Goal: Task Accomplishment & Management: Manage account settings

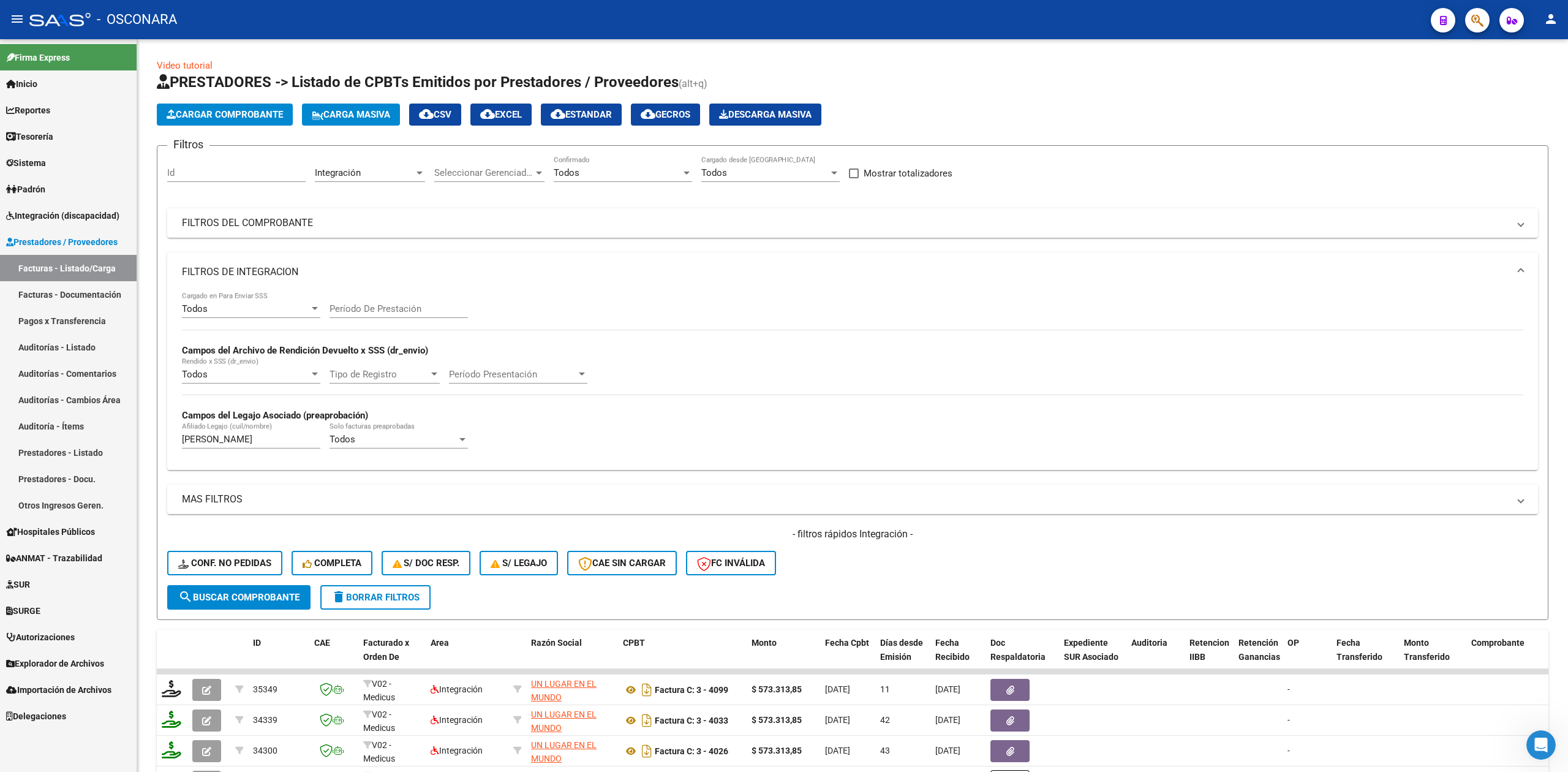
scroll to position [296, 0]
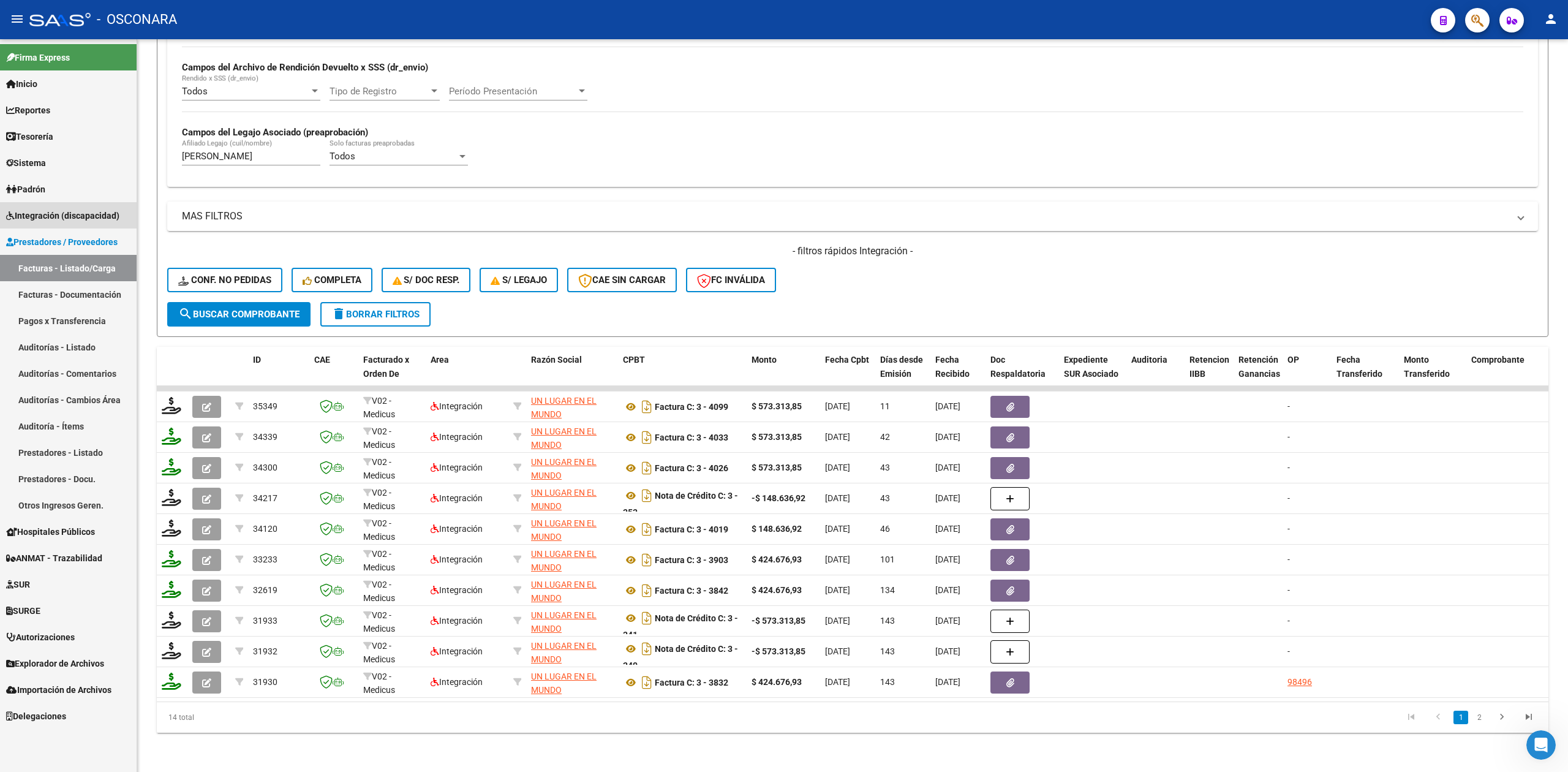
click at [80, 219] on span "Integración (discapacidad)" at bounding box center [62, 216] width 113 height 13
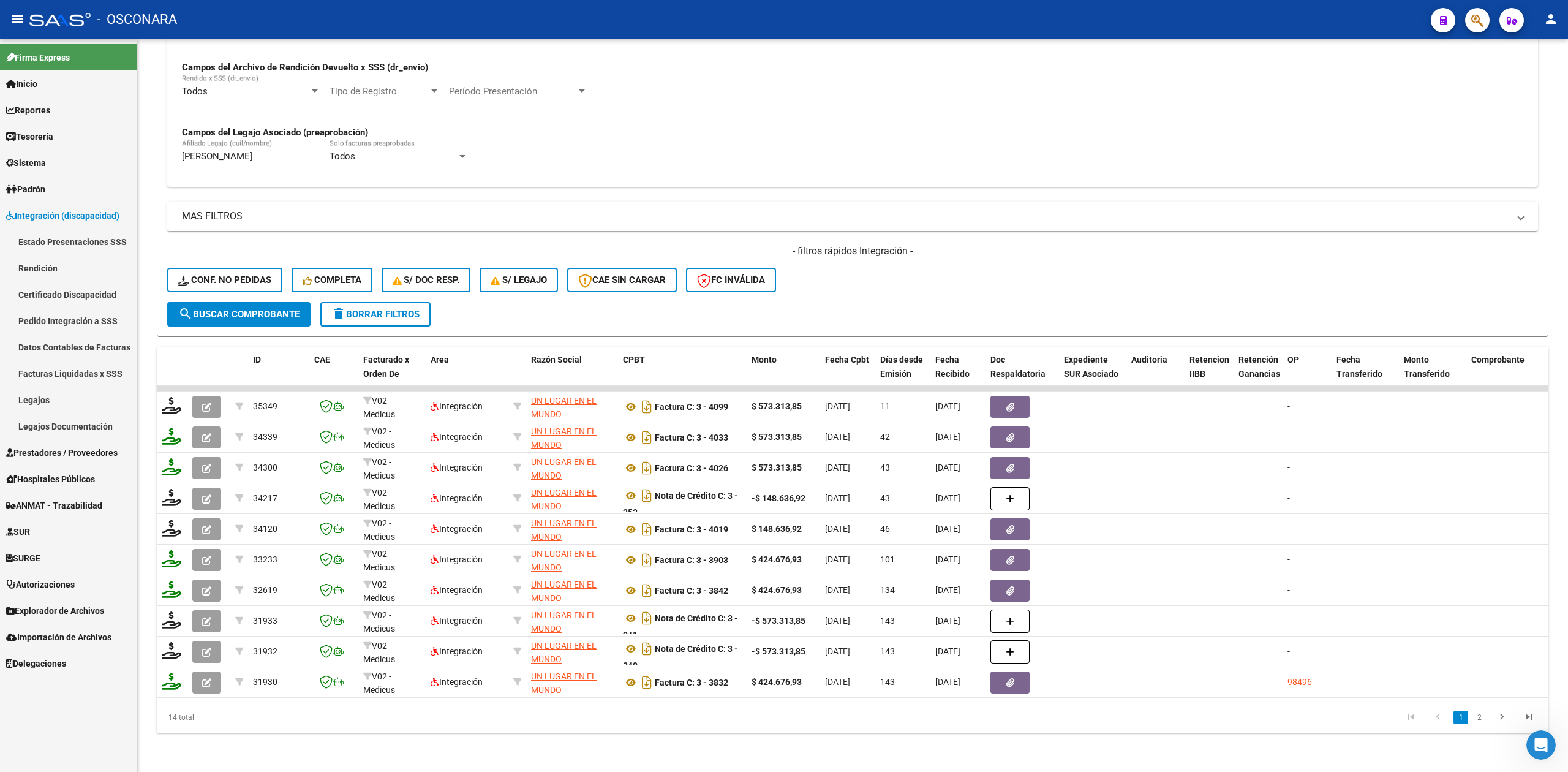
click at [50, 393] on link "Legajos" at bounding box center [68, 400] width 137 height 26
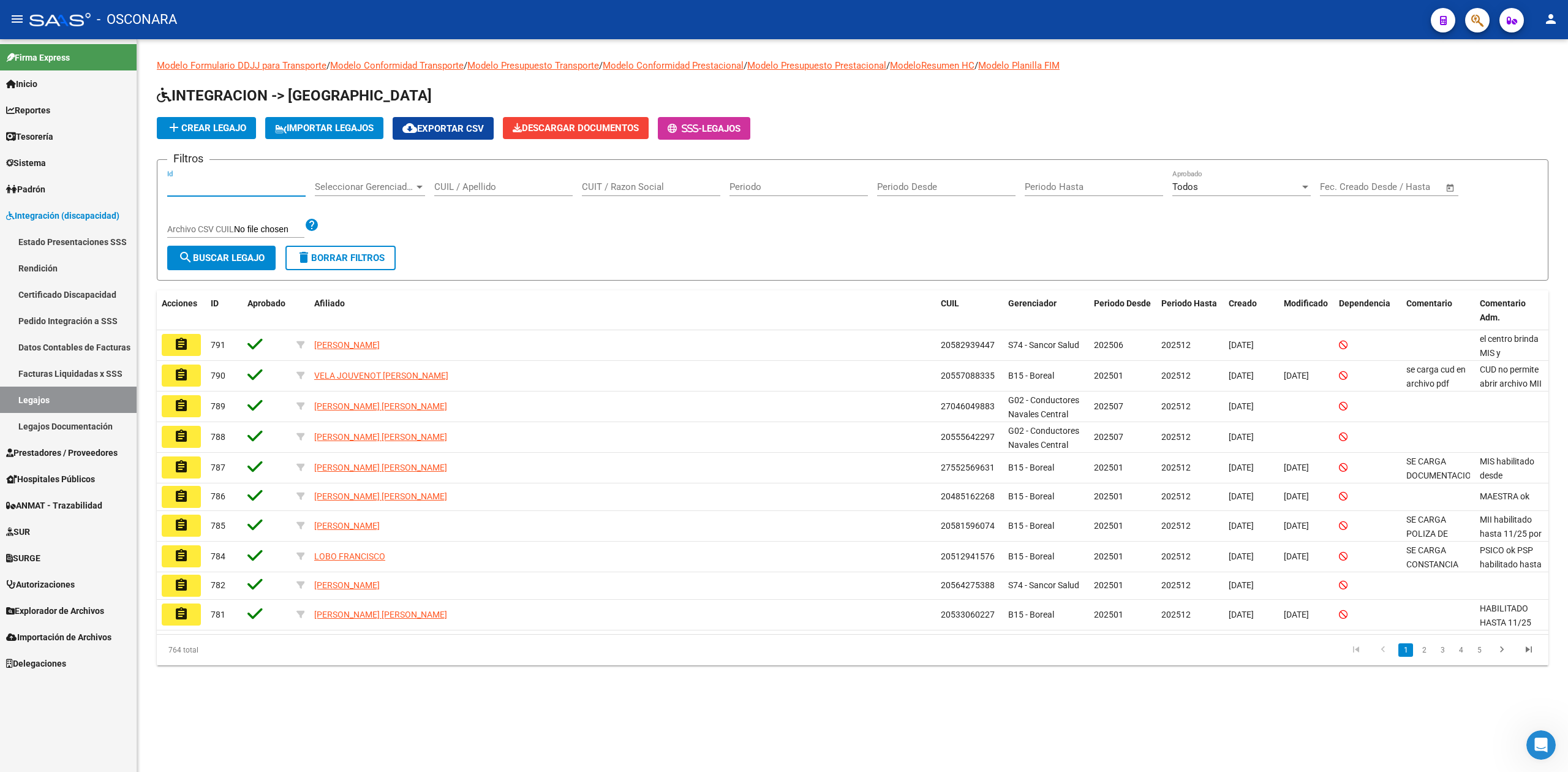
click at [258, 184] on input "Id" at bounding box center [236, 187] width 138 height 11
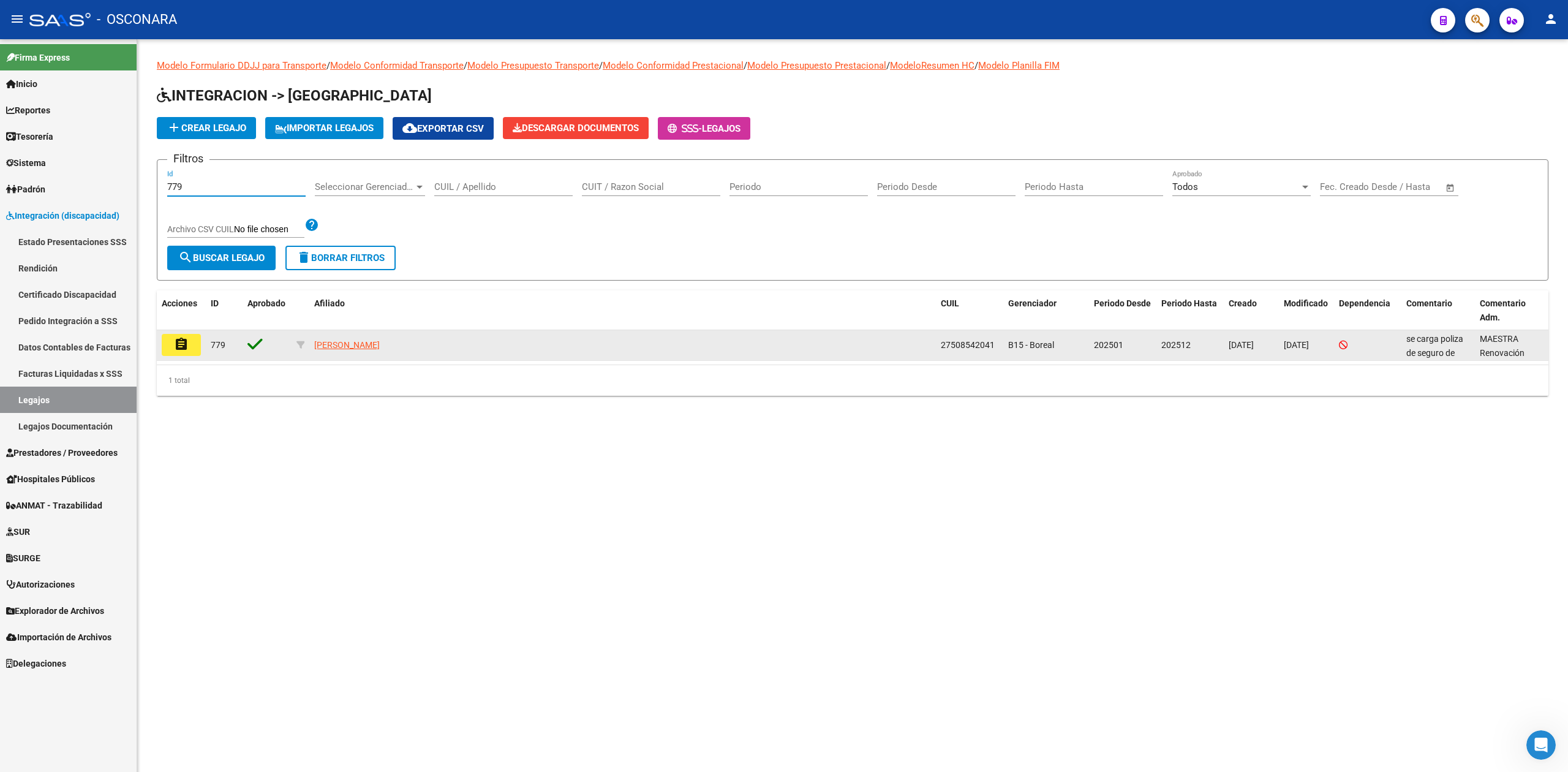
type input "779"
click at [190, 356] on button "assignment" at bounding box center [181, 345] width 40 height 22
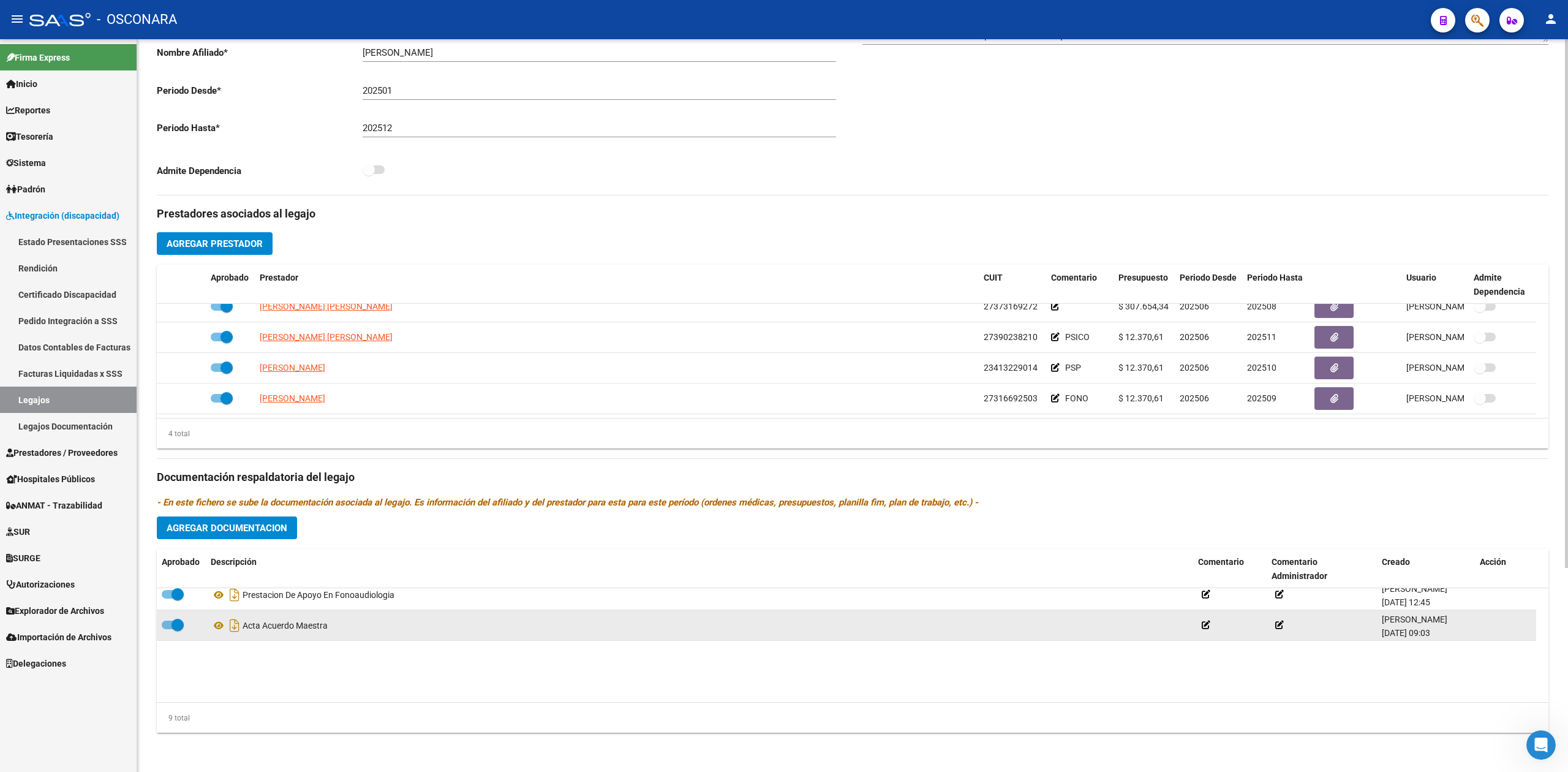
scroll to position [165, 0]
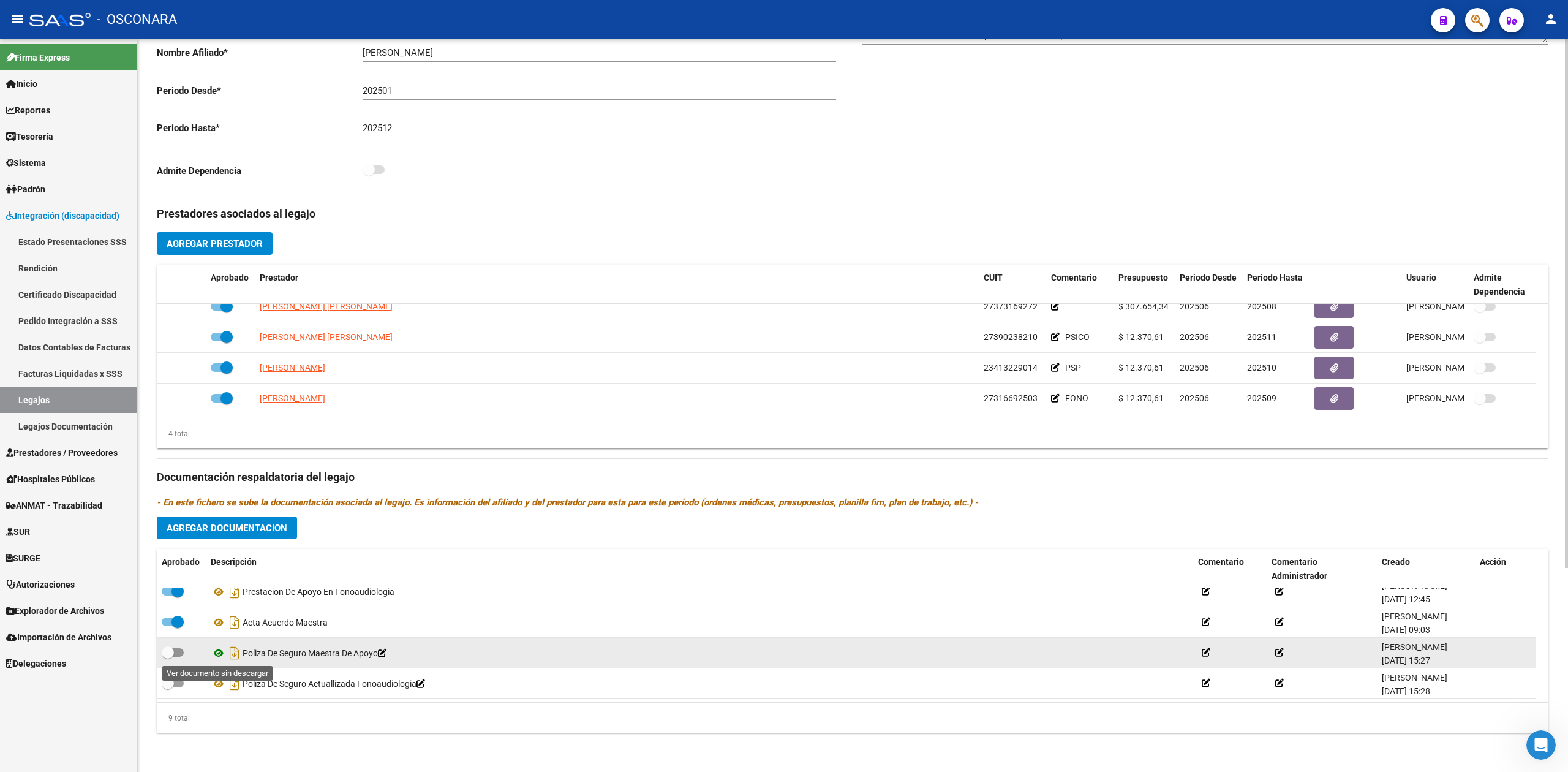
click at [217, 650] on icon at bounding box center [219, 653] width 16 height 15
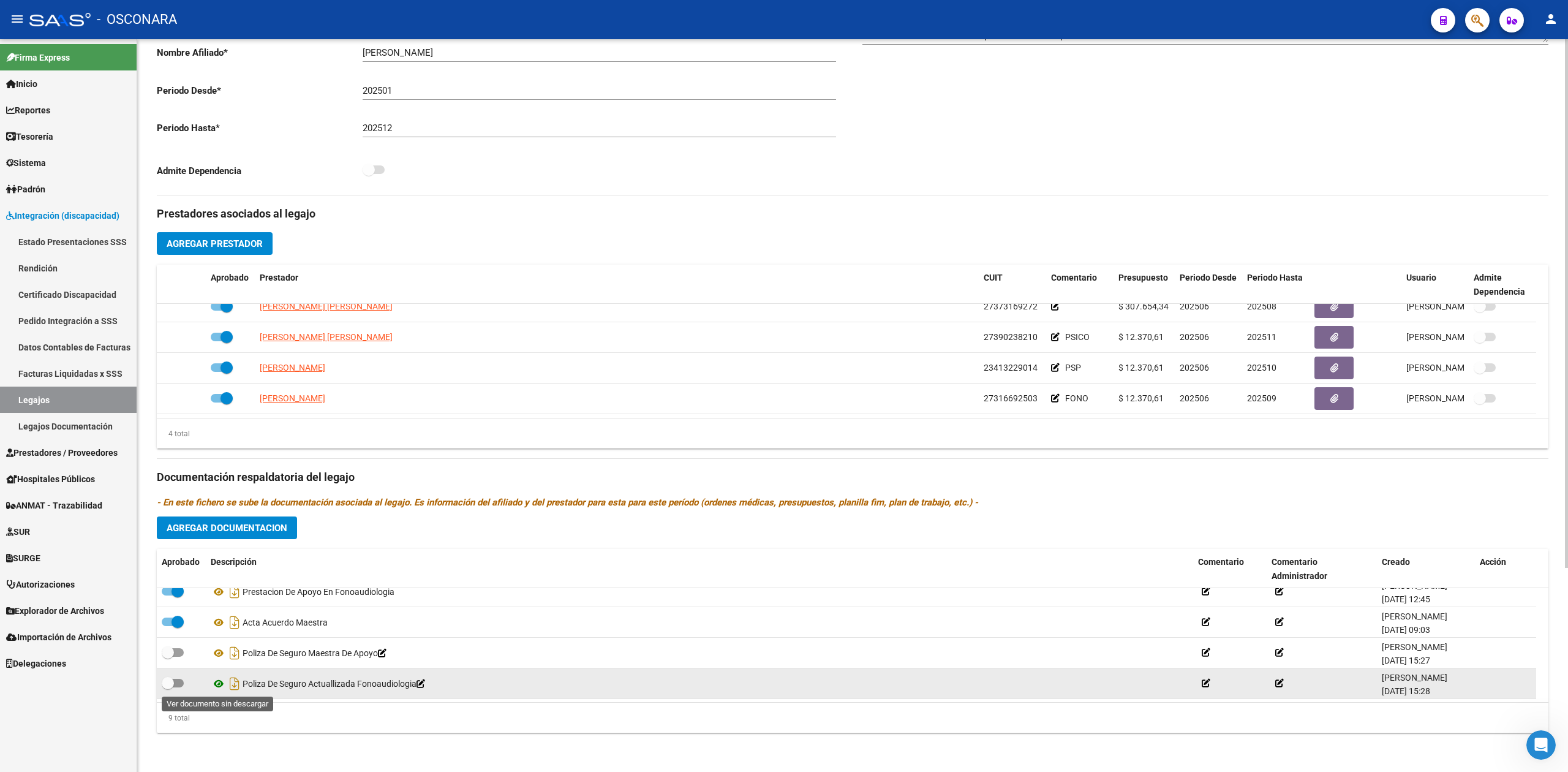
click at [216, 683] on icon at bounding box center [219, 683] width 16 height 15
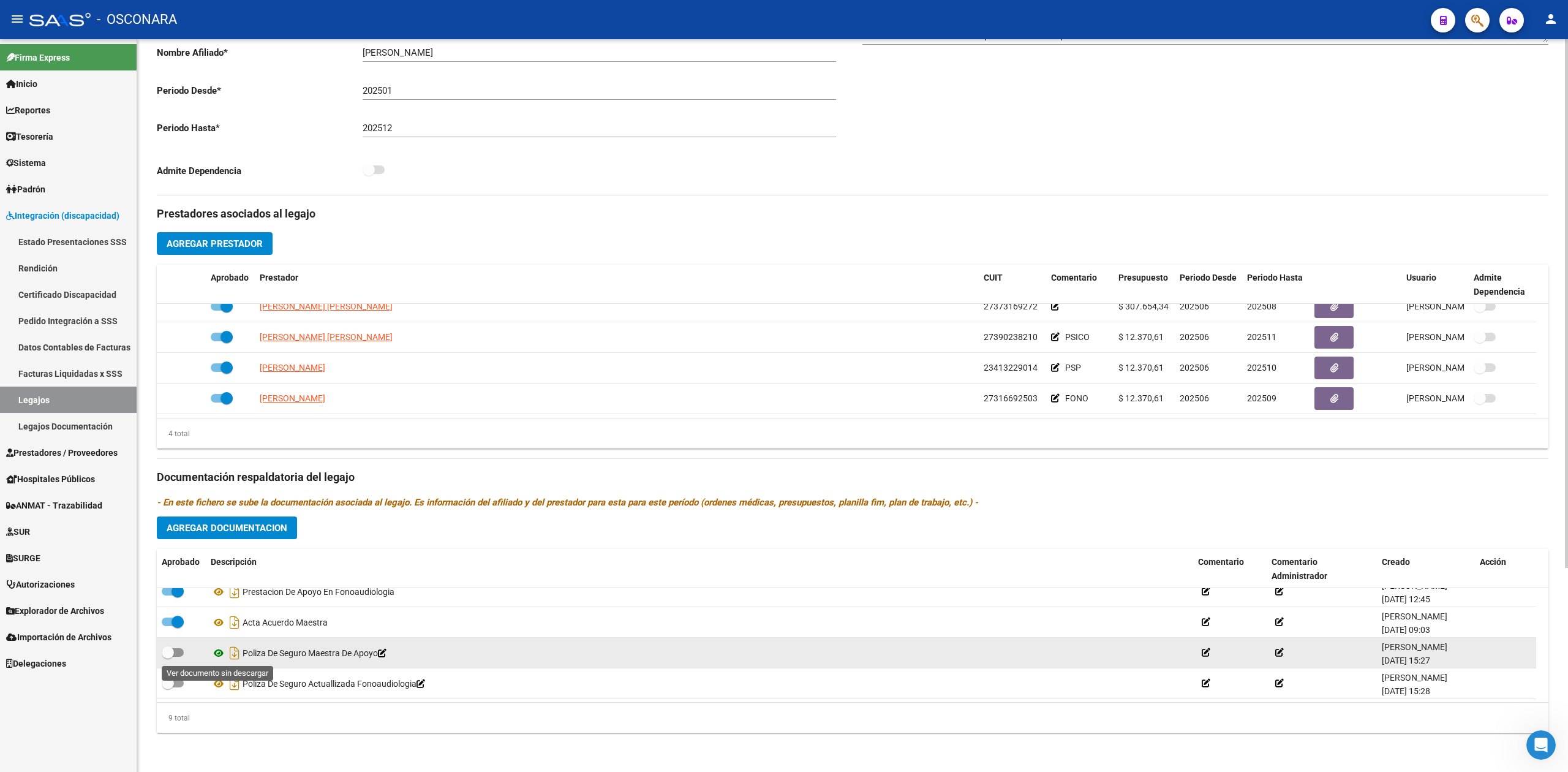
click at [214, 654] on icon at bounding box center [219, 653] width 16 height 15
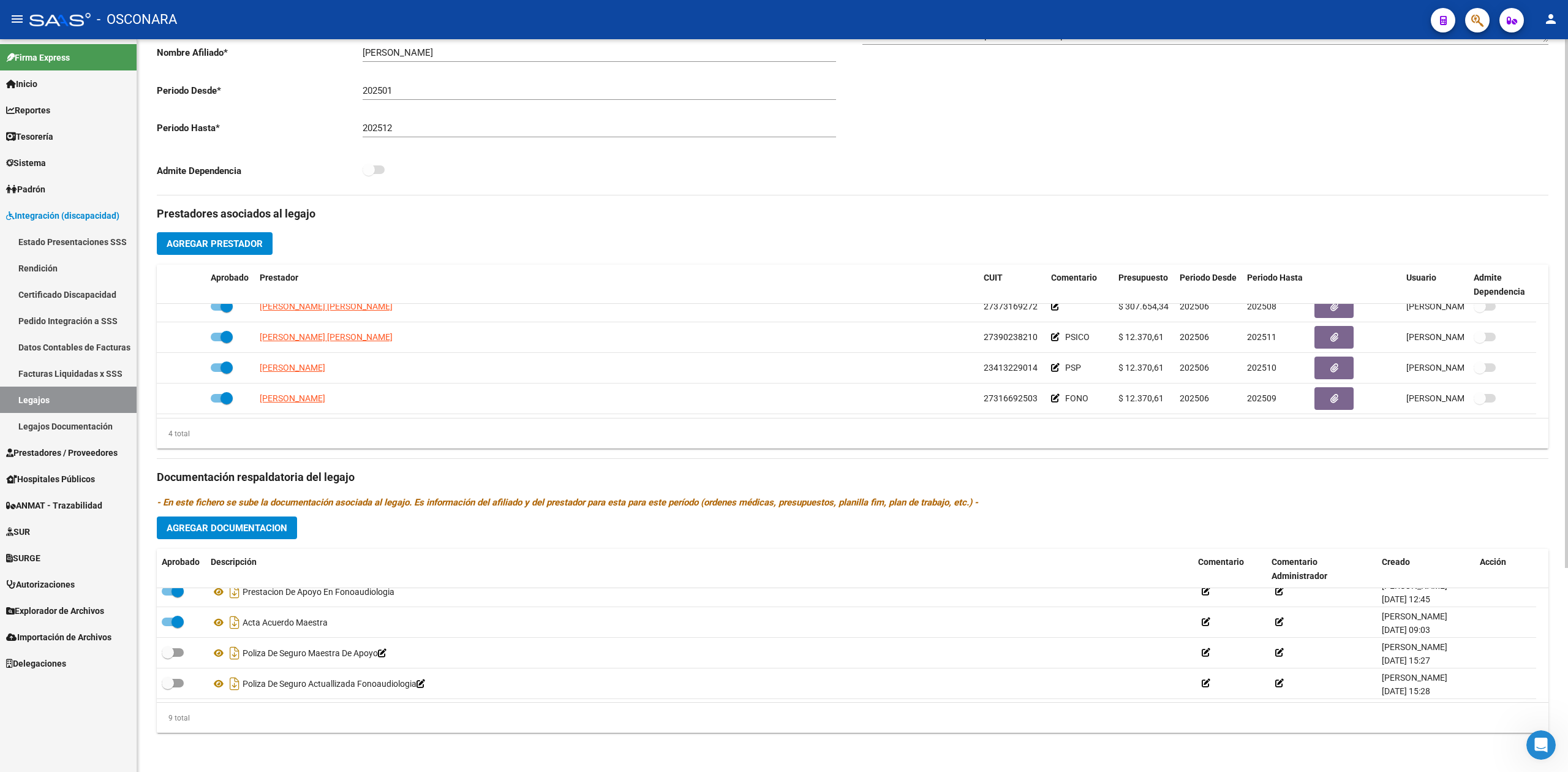
click at [743, 180] on div "Admite Dependencia" at bounding box center [500, 173] width 686 height 23
click at [47, 397] on link "Legajos" at bounding box center [68, 400] width 137 height 26
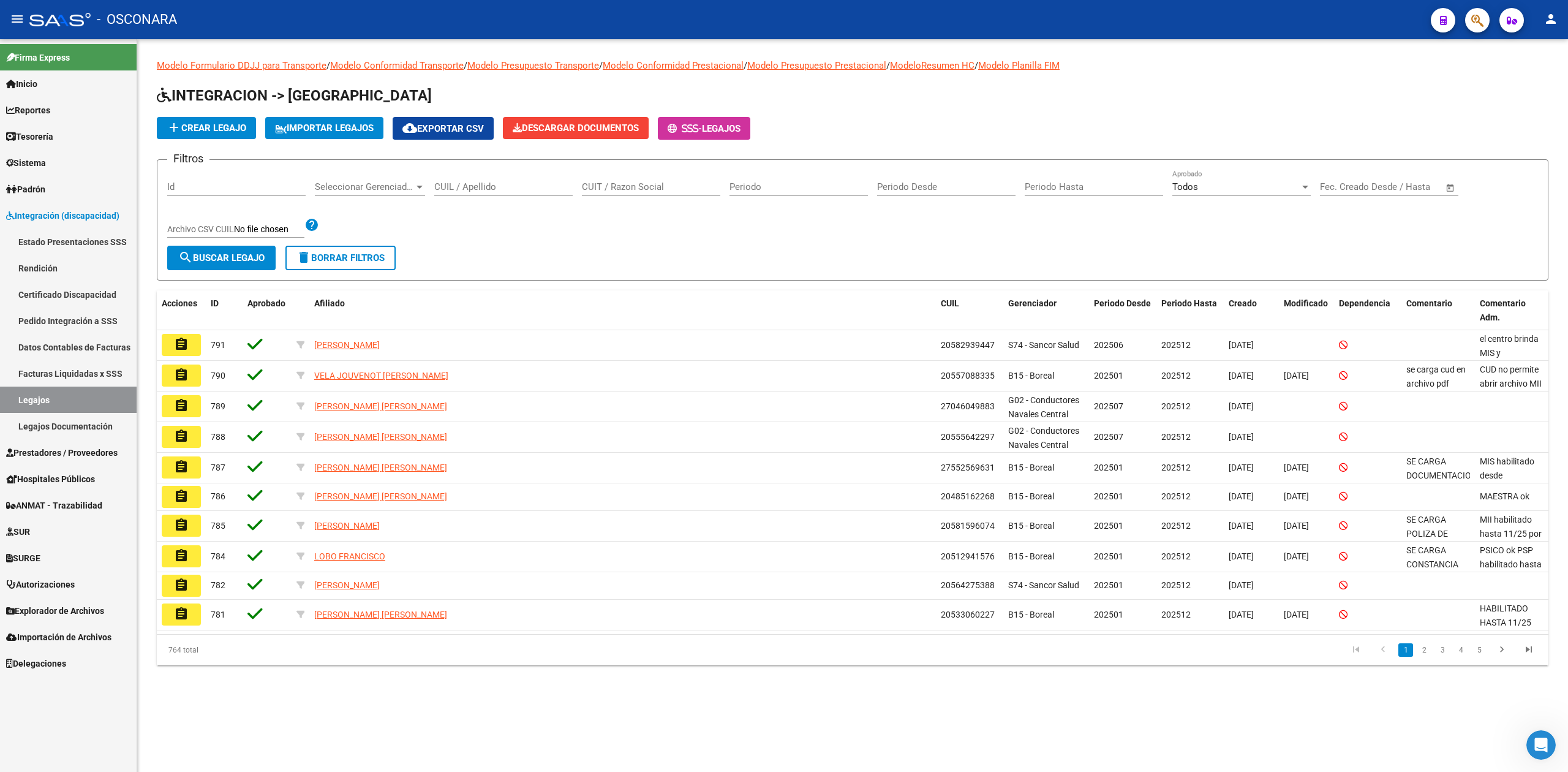
click at [233, 180] on div "Id" at bounding box center [236, 183] width 138 height 26
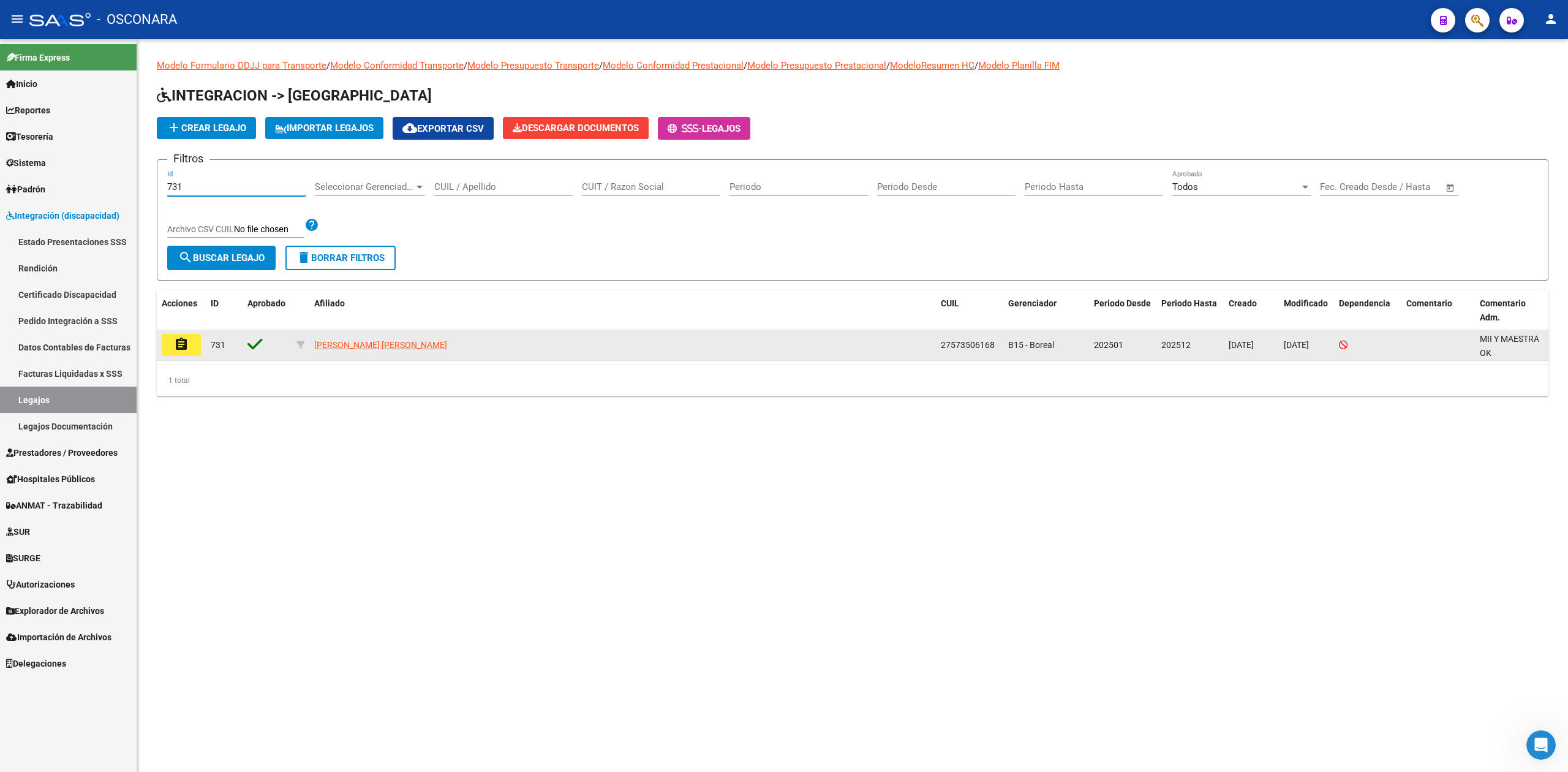
type input "731"
click at [185, 344] on mat-icon "assignment" at bounding box center [181, 345] width 15 height 15
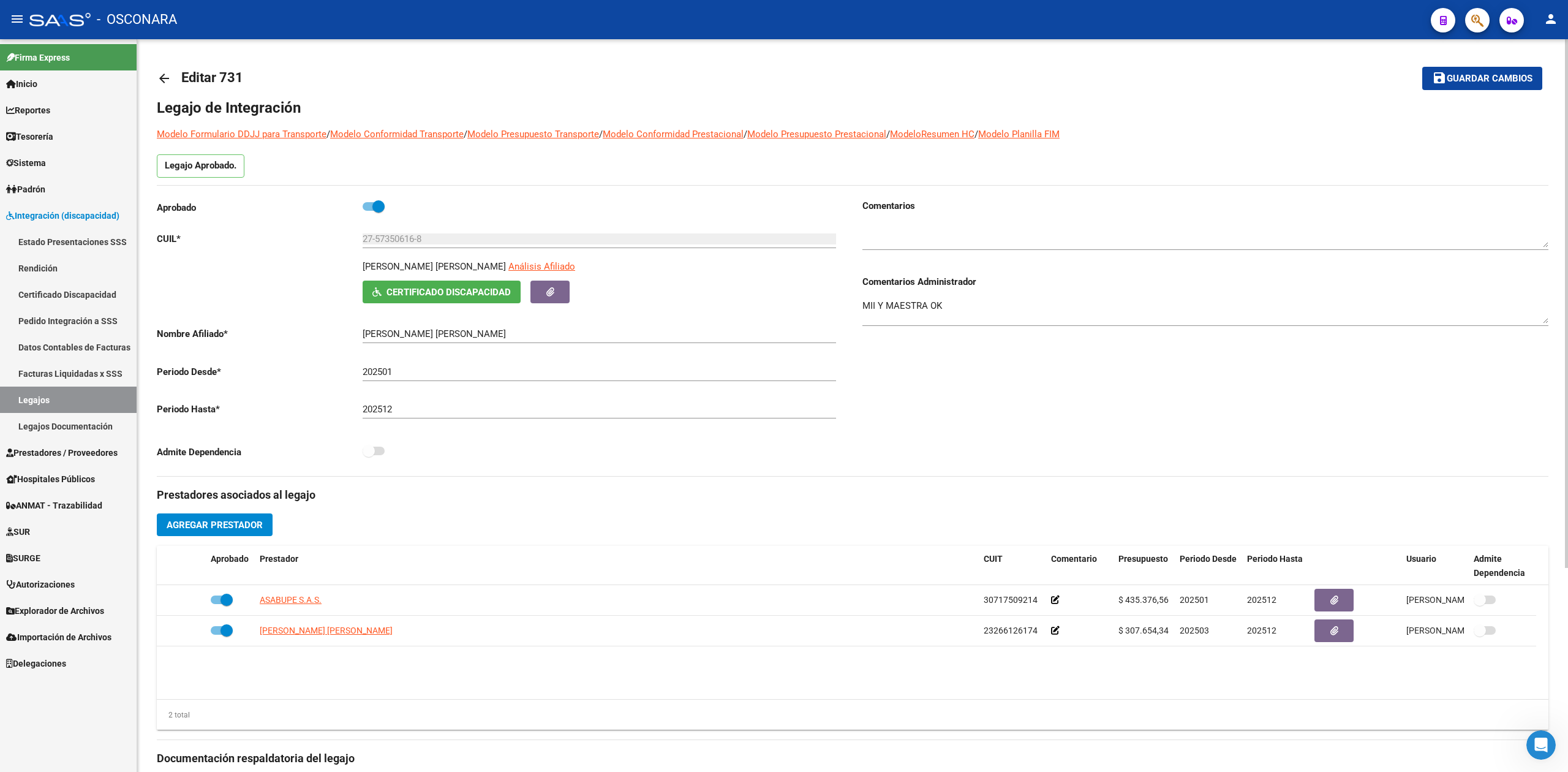
click at [692, 66] on mat-toolbar-row "arrow_back Editar 731" at bounding box center [699, 78] width 1086 height 40
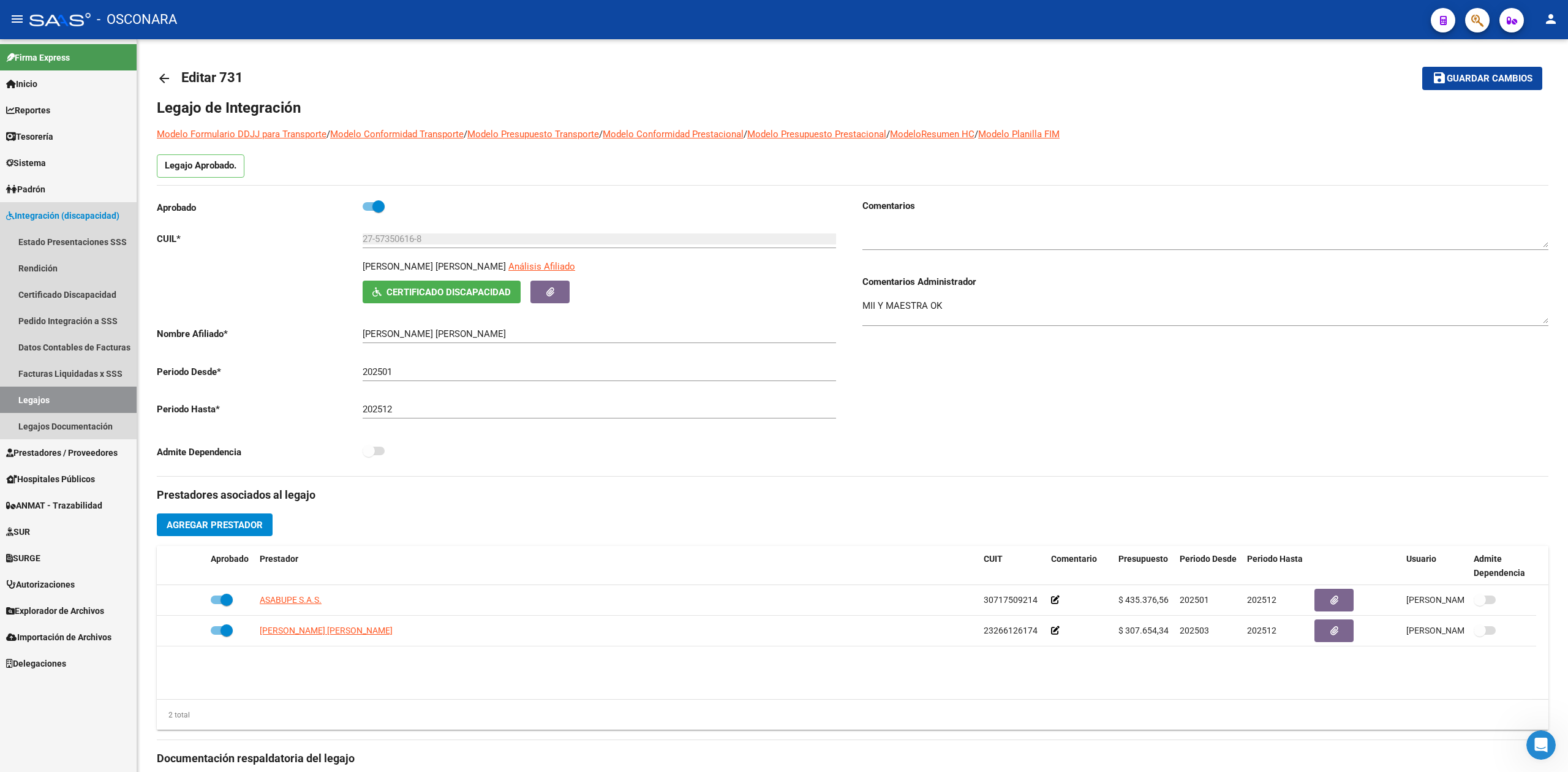
click at [113, 397] on link "Legajos" at bounding box center [68, 400] width 137 height 26
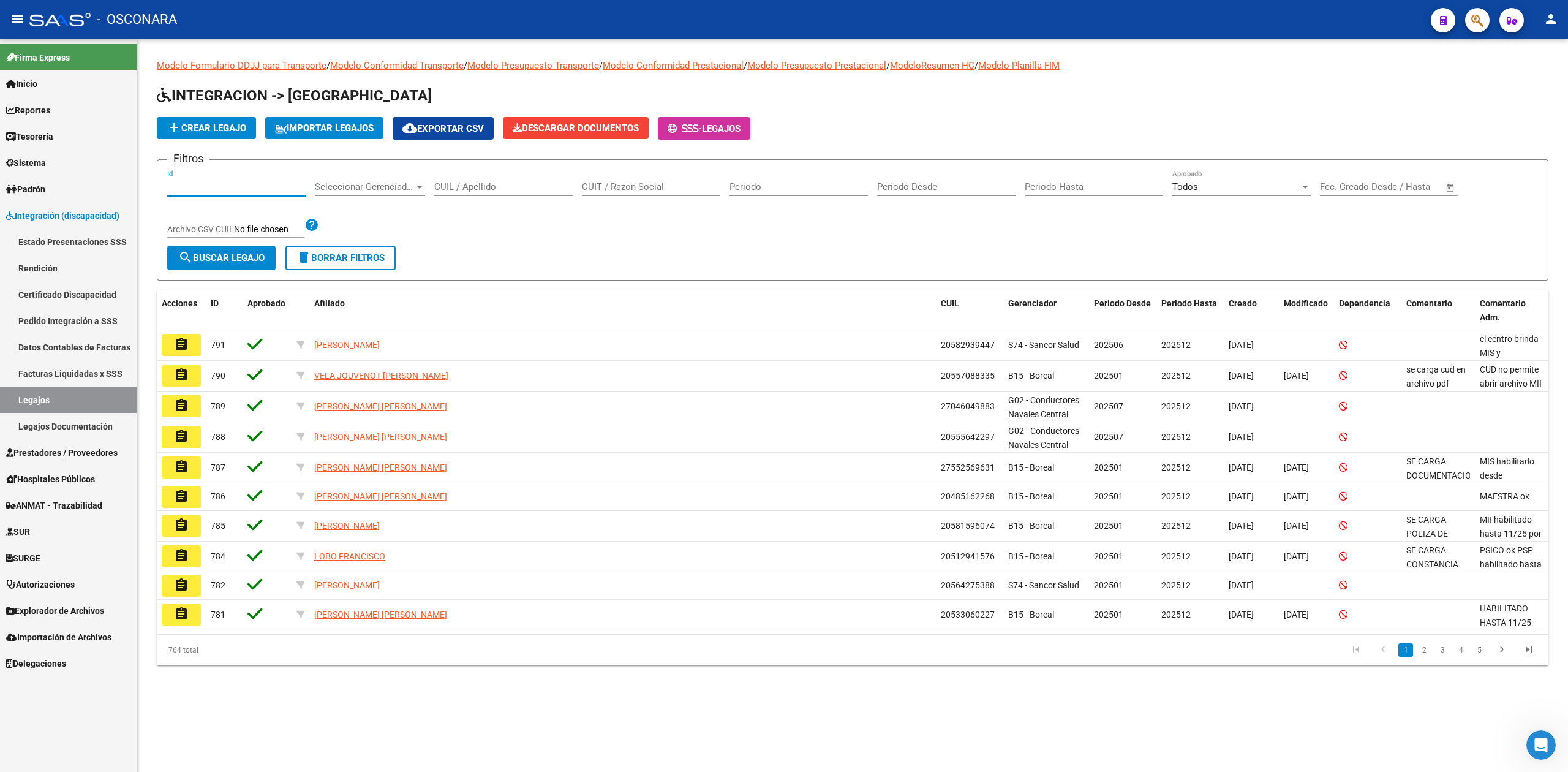
click at [270, 185] on input "Id" at bounding box center [236, 187] width 138 height 11
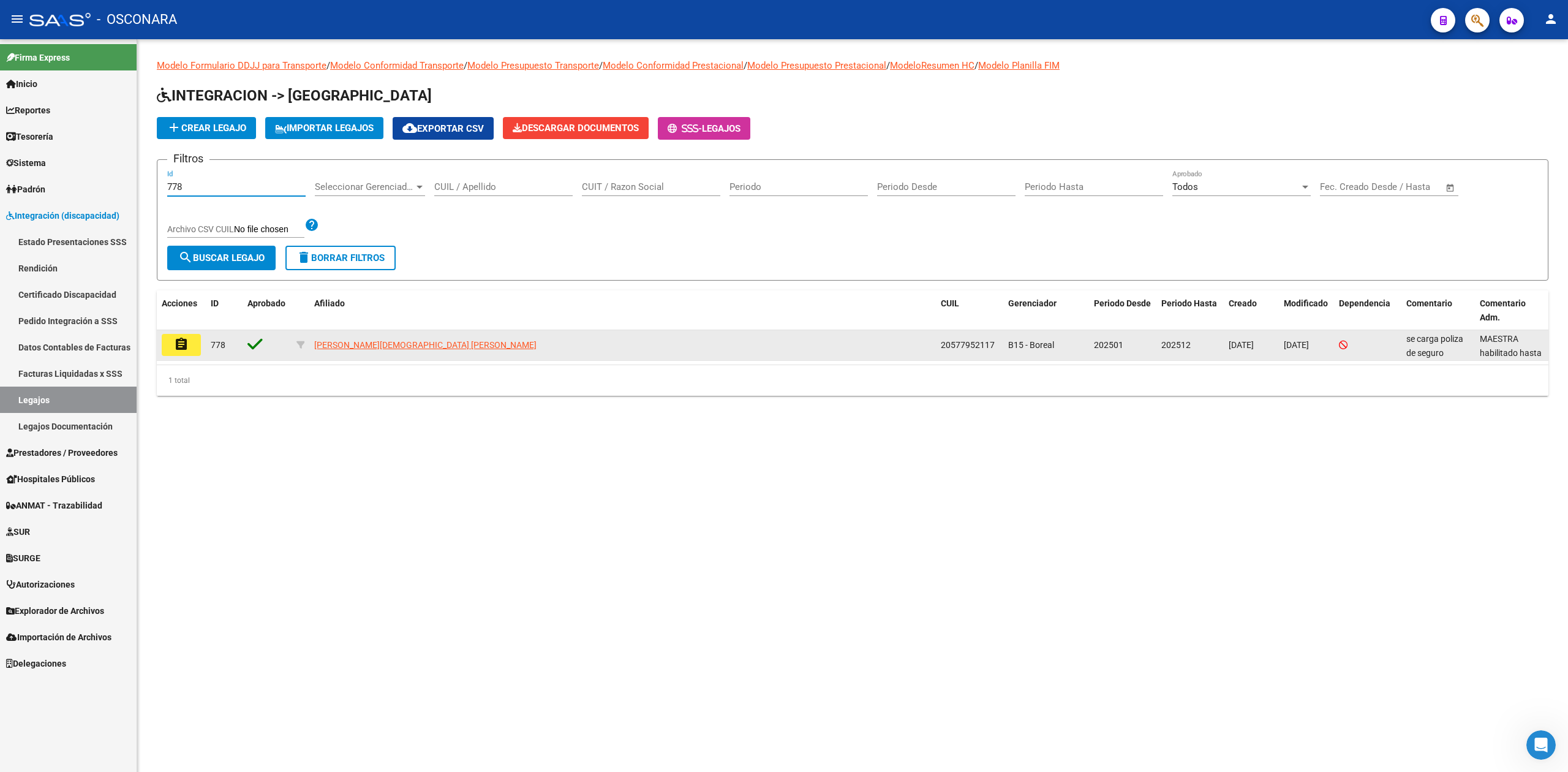
type input "778"
click at [187, 351] on mat-icon "assignment" at bounding box center [181, 345] width 15 height 15
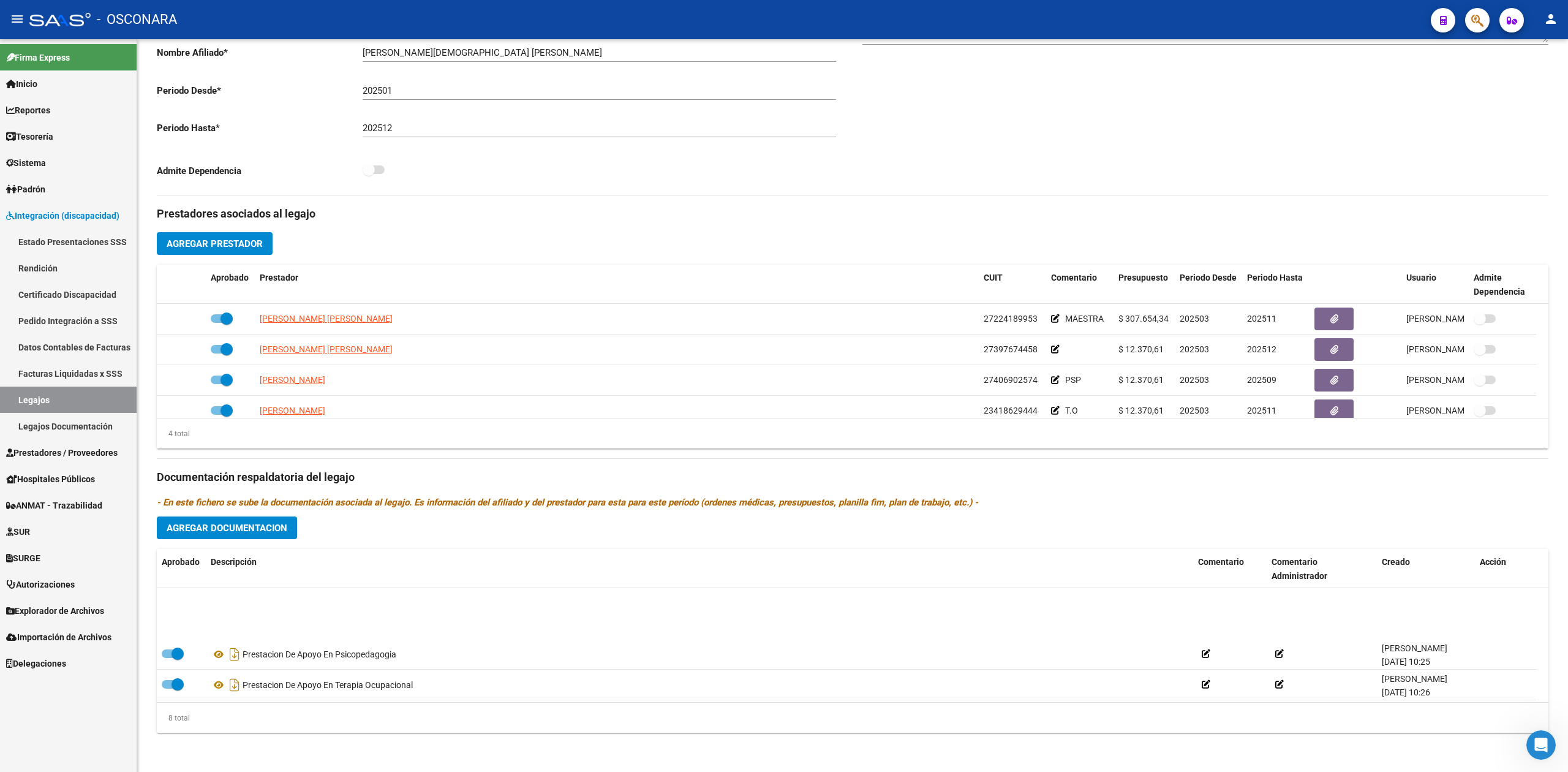
scroll to position [135, 0]
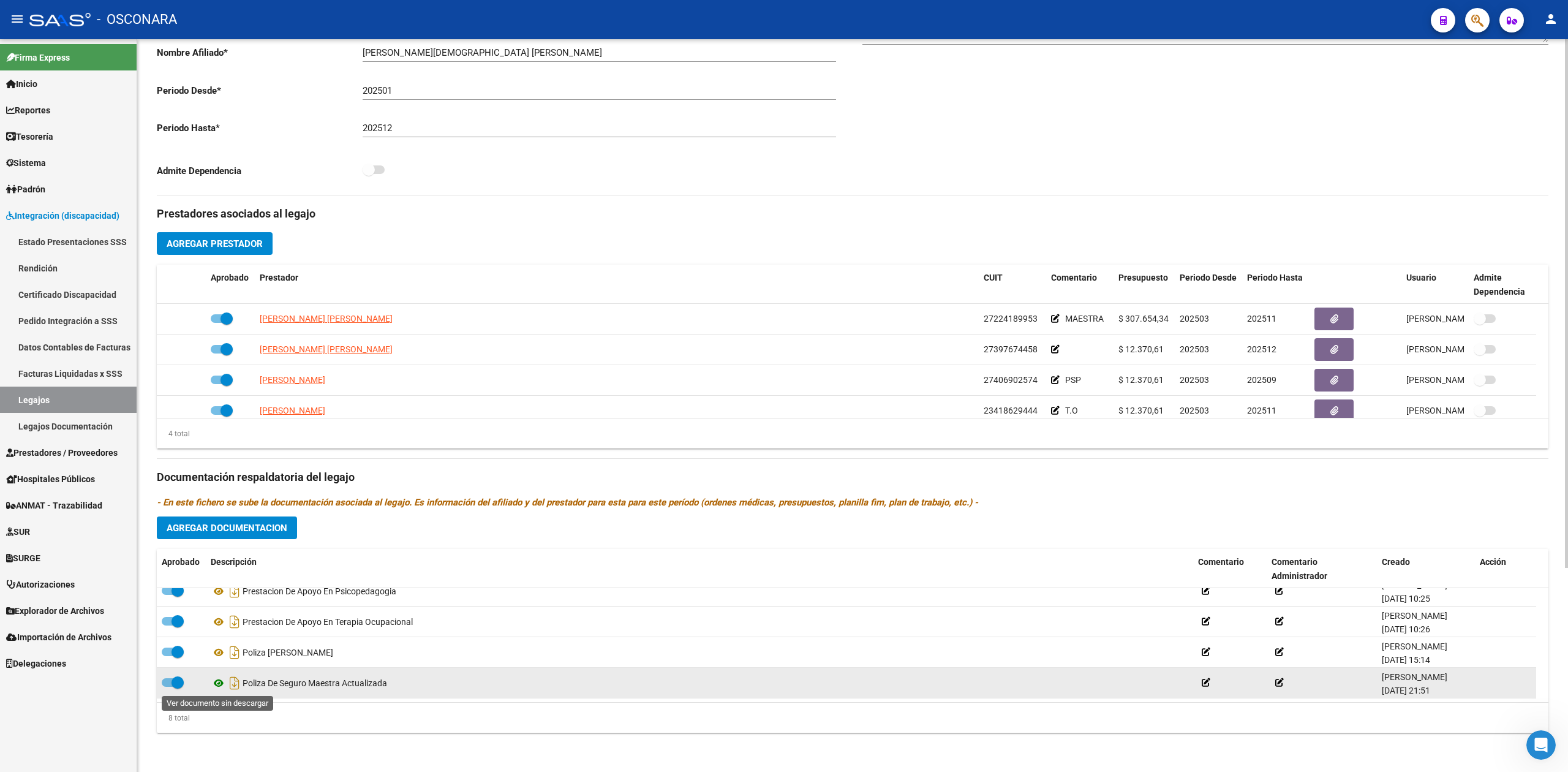
click at [220, 684] on icon at bounding box center [219, 683] width 16 height 15
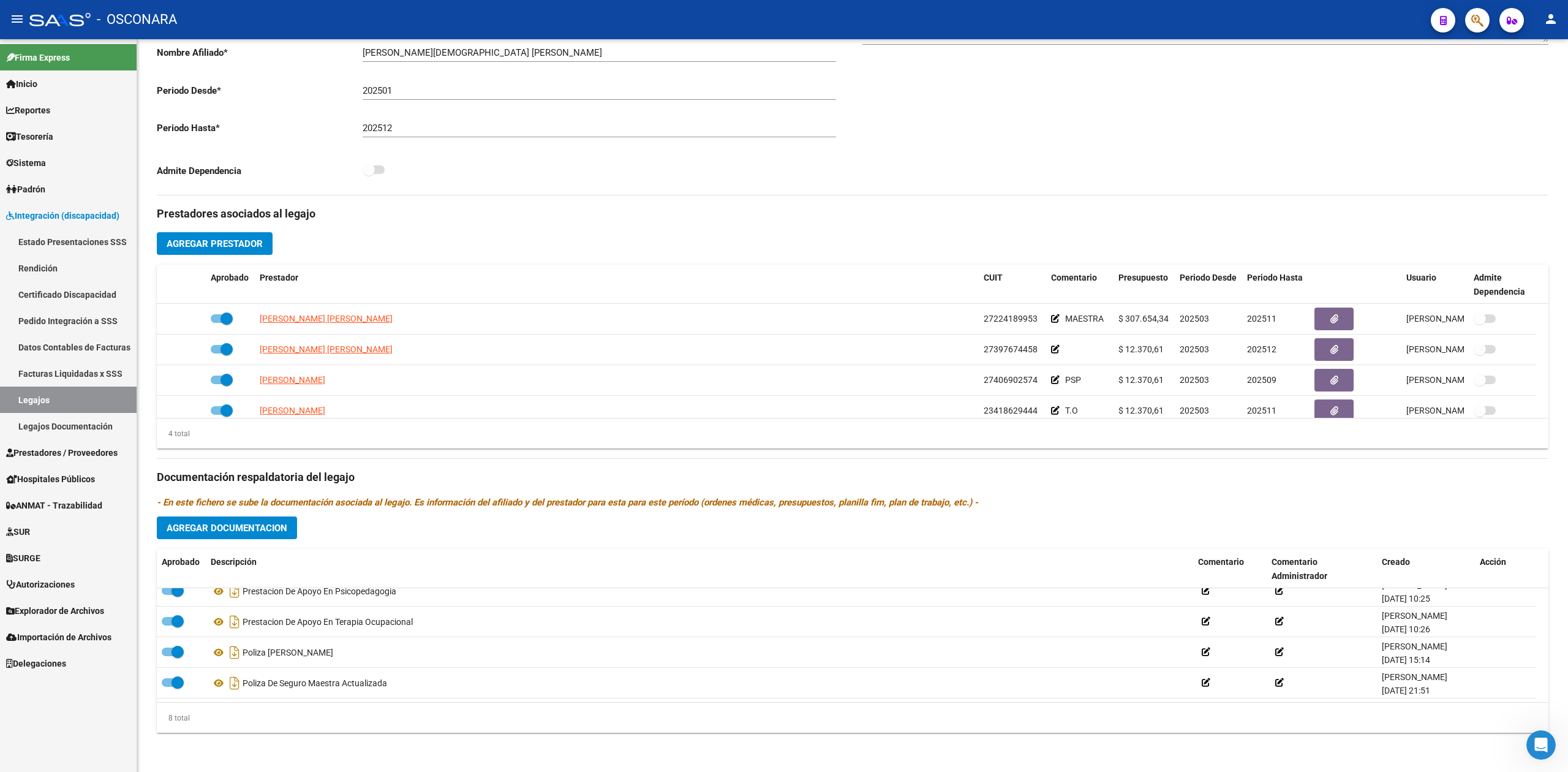
click at [60, 447] on span "Prestadores / Proveedores" at bounding box center [61, 453] width 111 height 13
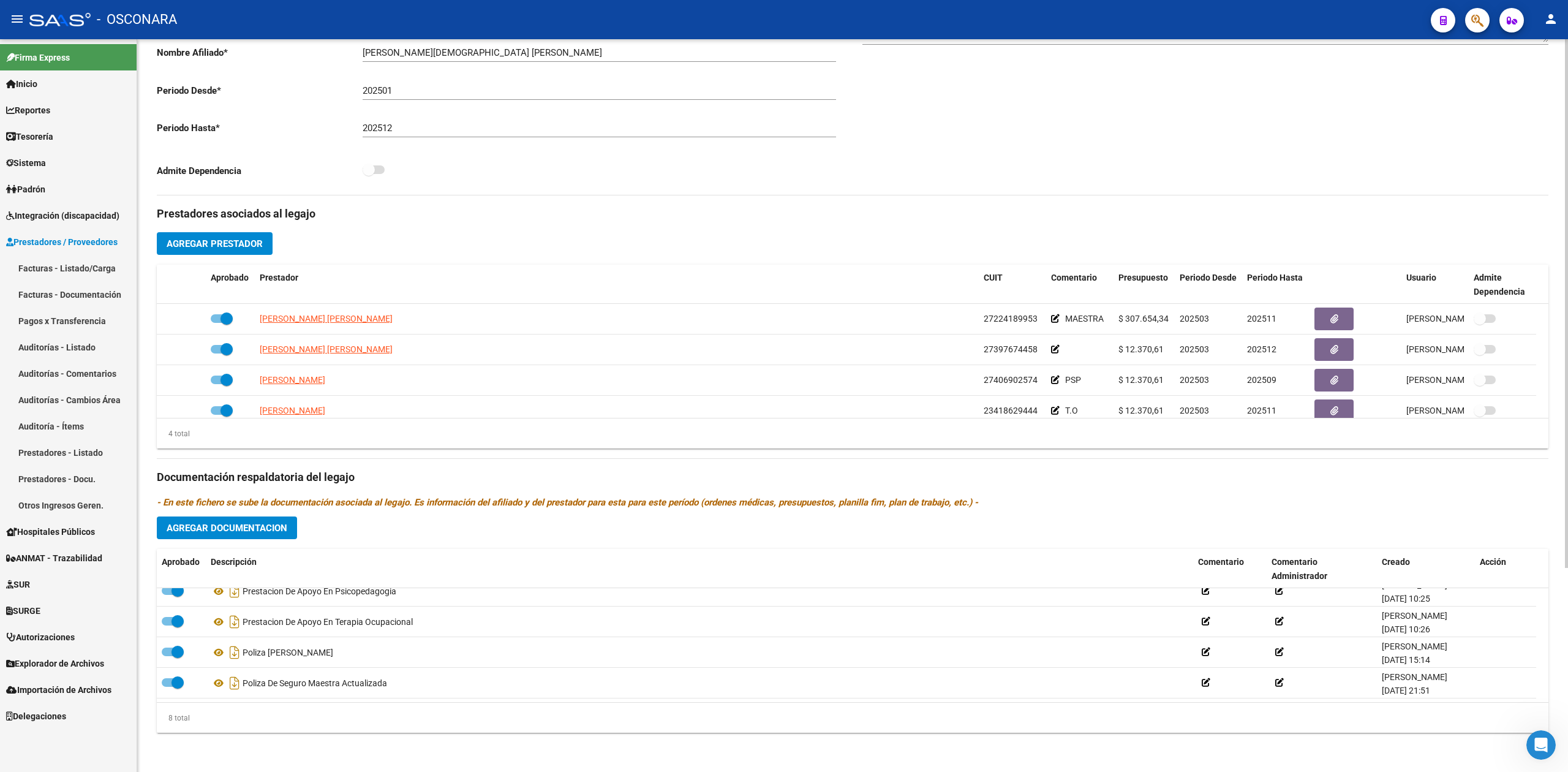
click at [723, 218] on h3 "Prestadores asociados al legajo" at bounding box center [852, 213] width 1392 height 17
click at [1030, 152] on div "Comentarios Comentarios Administrador MAESTRA habilitado hasta 11/25, renovació…" at bounding box center [1201, 56] width 696 height 277
click at [749, 233] on div "Prestadores asociados al legajo Agregar Prestador Aprobado Prestador CUIT Comen…" at bounding box center [852, 469] width 1392 height 547
click at [60, 268] on link "Facturas - Listado/Carga" at bounding box center [68, 268] width 137 height 26
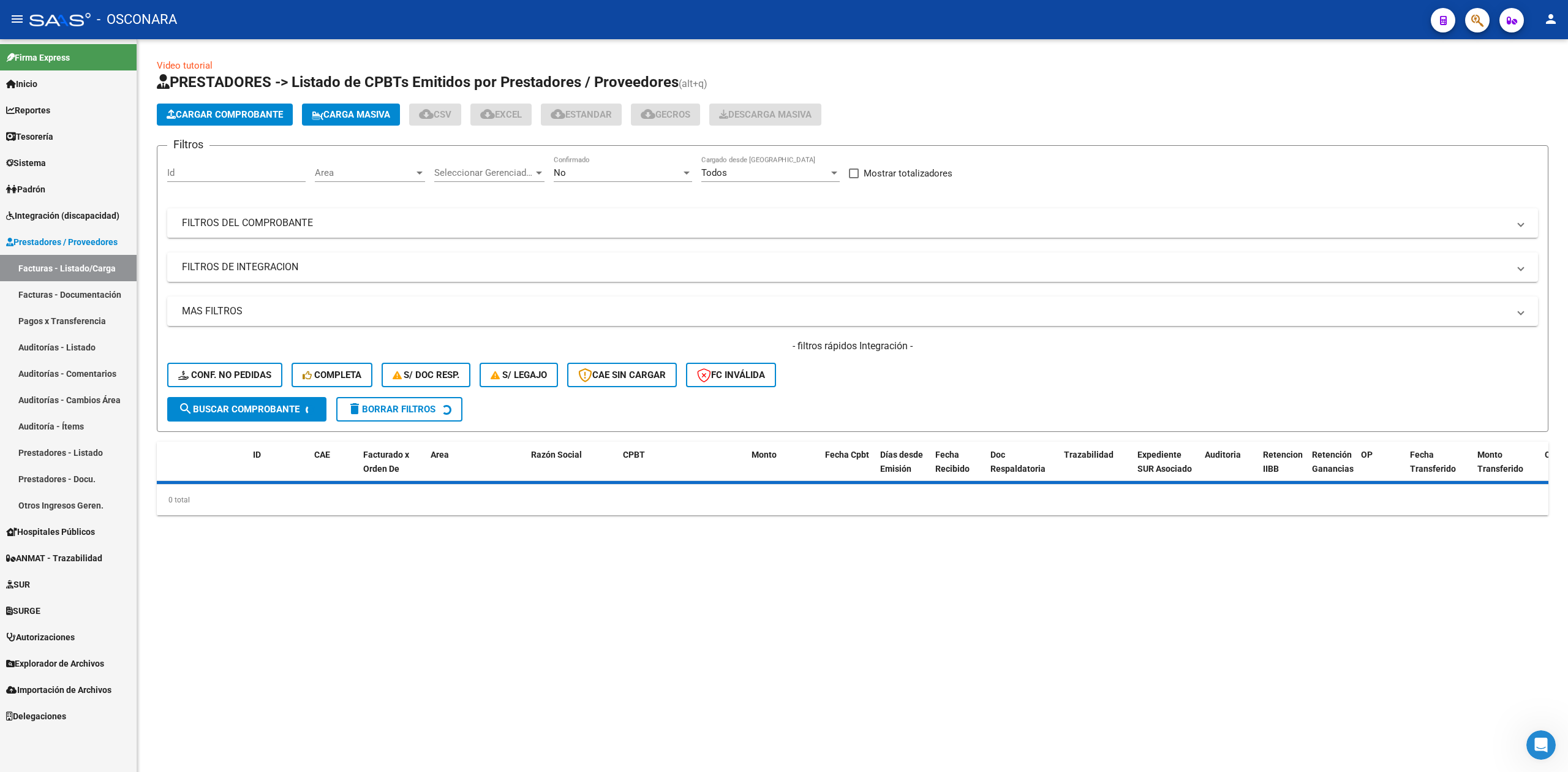
click at [603, 167] on div "No Confirmado" at bounding box center [623, 169] width 138 height 26
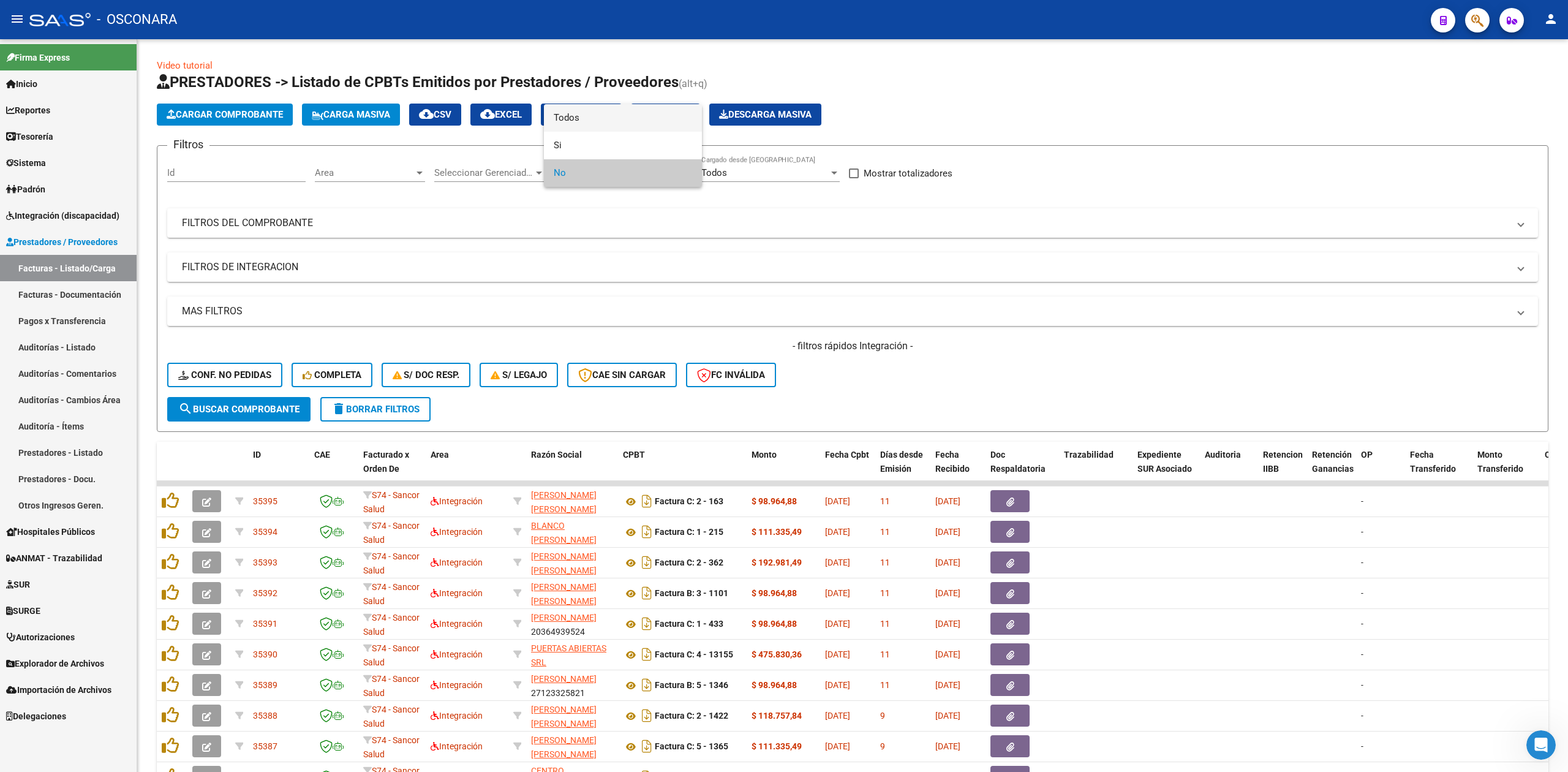
click at [594, 113] on span "Todos" at bounding box center [623, 118] width 138 height 28
click at [224, 165] on div "Id" at bounding box center [236, 169] width 138 height 26
type input "34548"
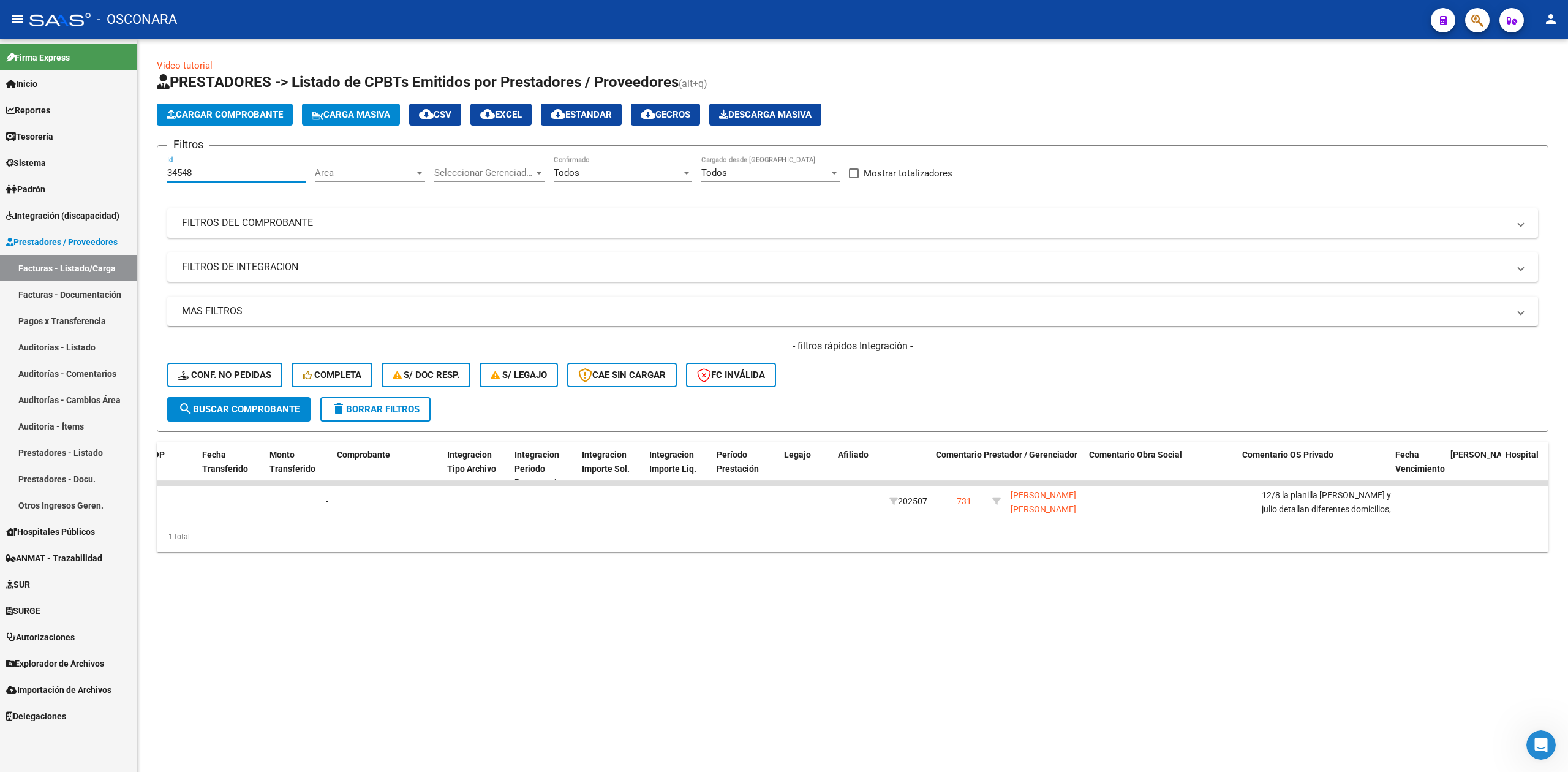
scroll to position [0, 1221]
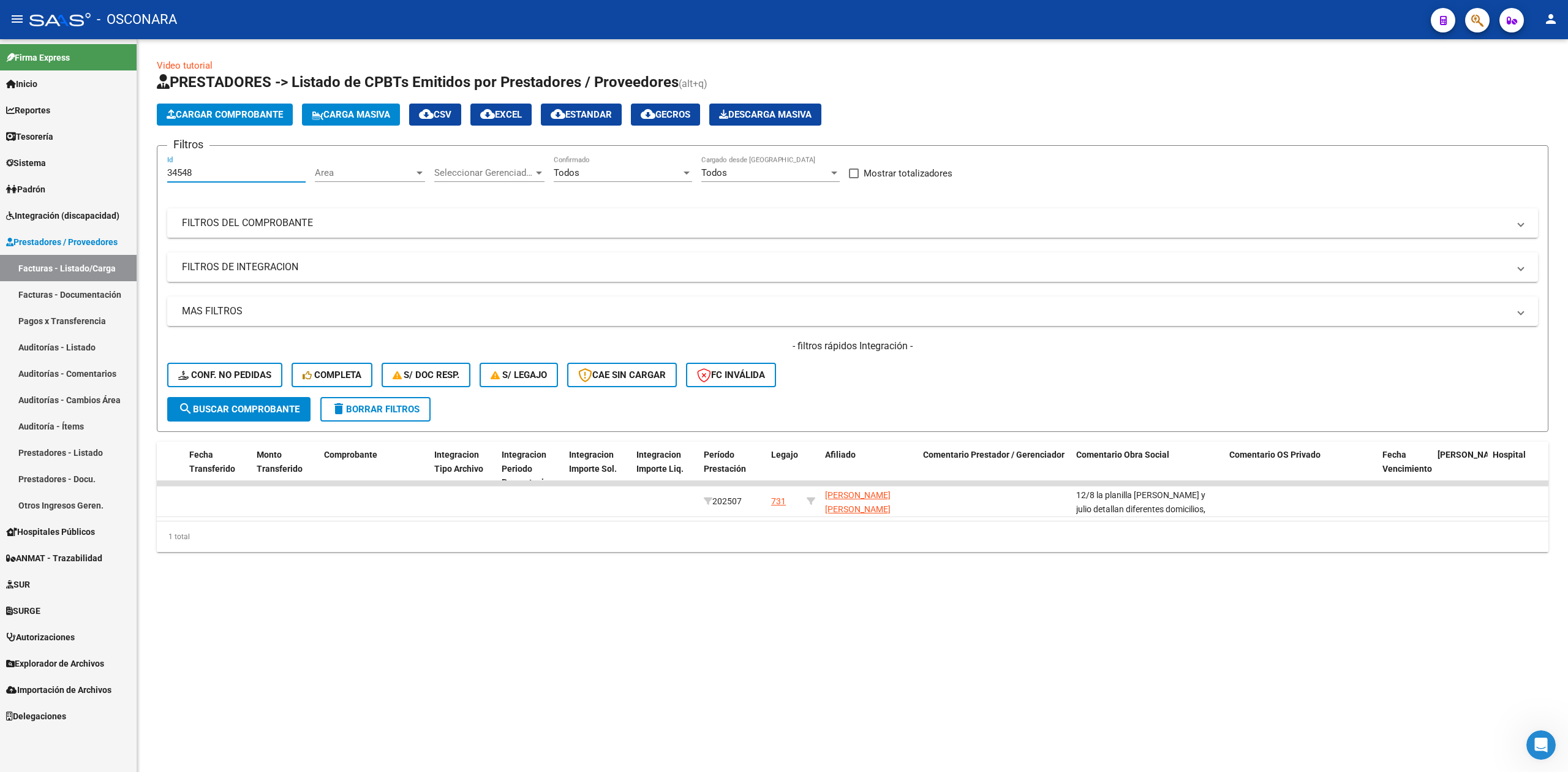
drag, startPoint x: 212, startPoint y: 168, endPoint x: 152, endPoint y: 168, distance: 60.0
click at [157, 168] on form "Filtros 34548 Id Area Area Seleccionar Gerenciador Seleccionar Gerenciador Todo…" at bounding box center [852, 288] width 1392 height 287
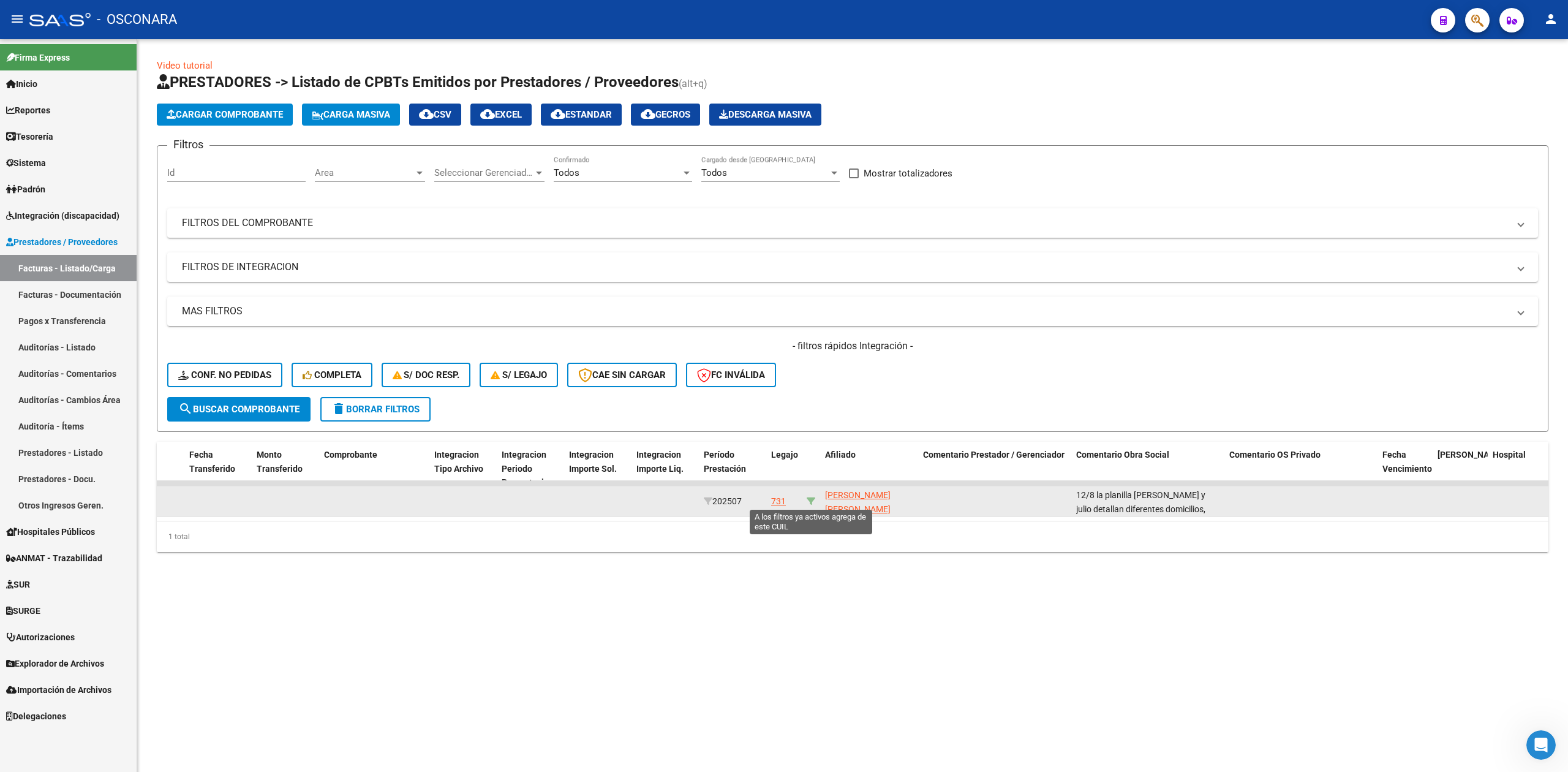
click at [810, 500] on icon at bounding box center [811, 501] width 9 height 9
type input "27573506168"
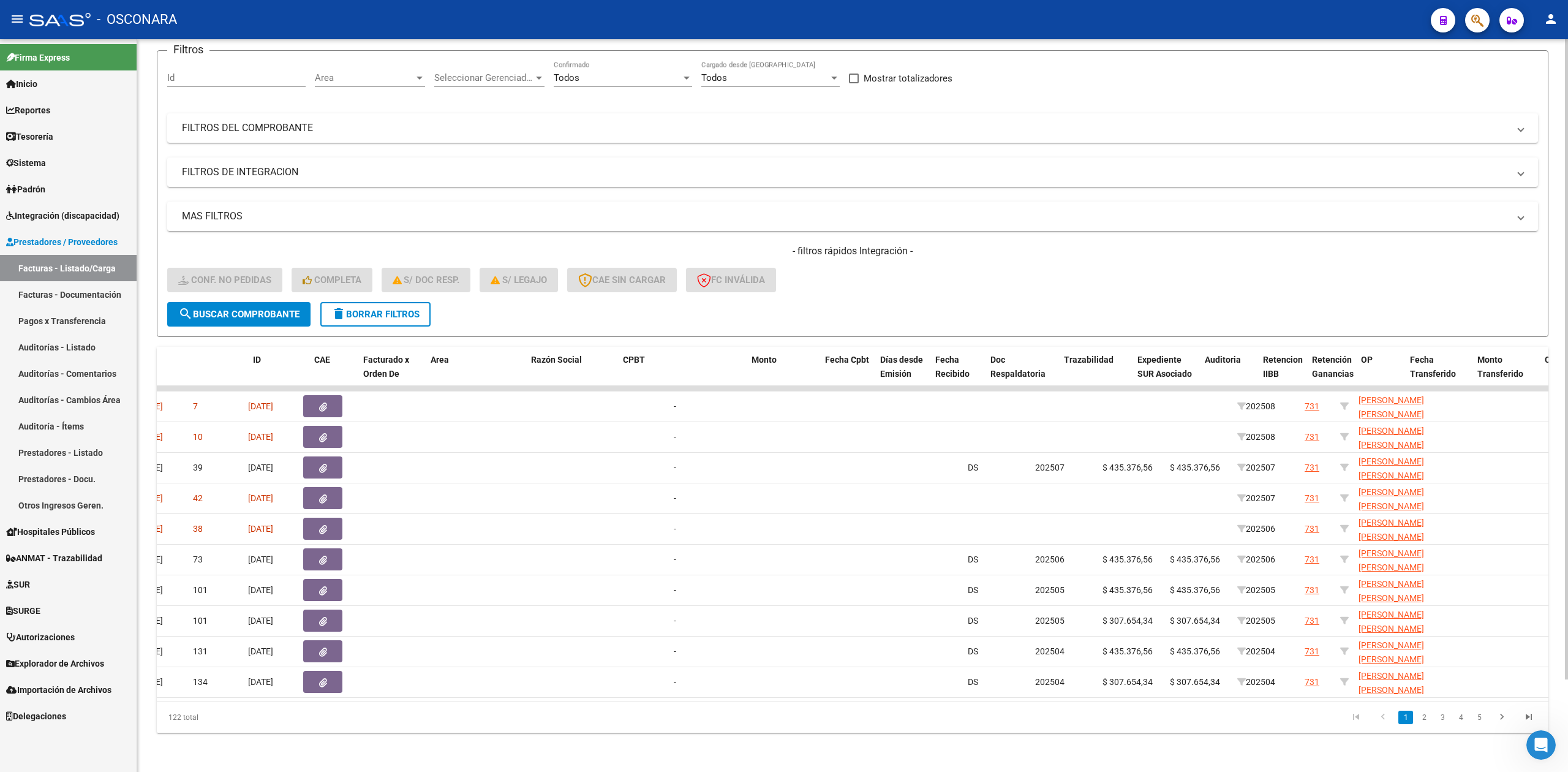
scroll to position [0, 0]
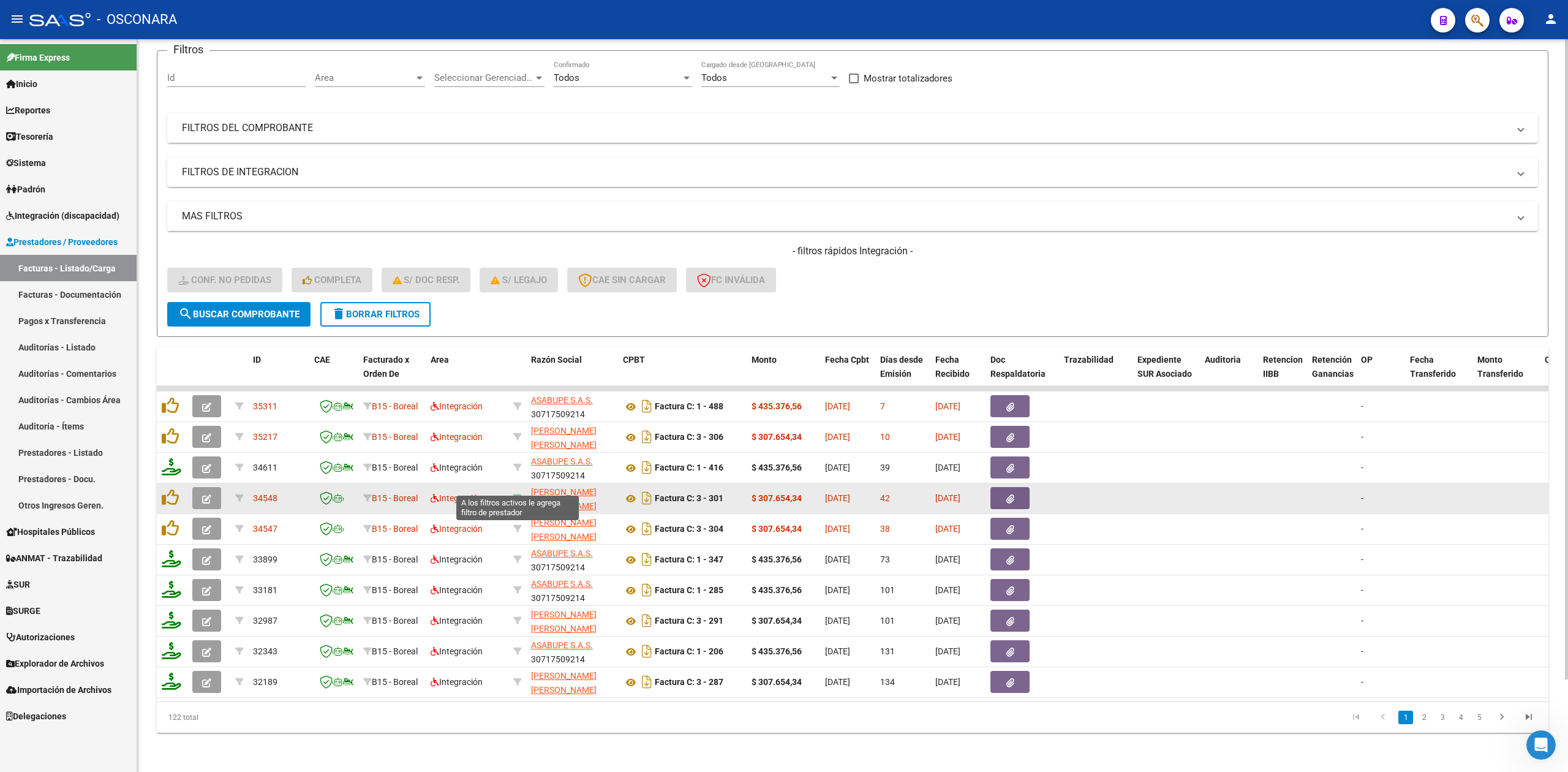
click at [517, 494] on icon at bounding box center [518, 498] width 9 height 9
type input "23266126174"
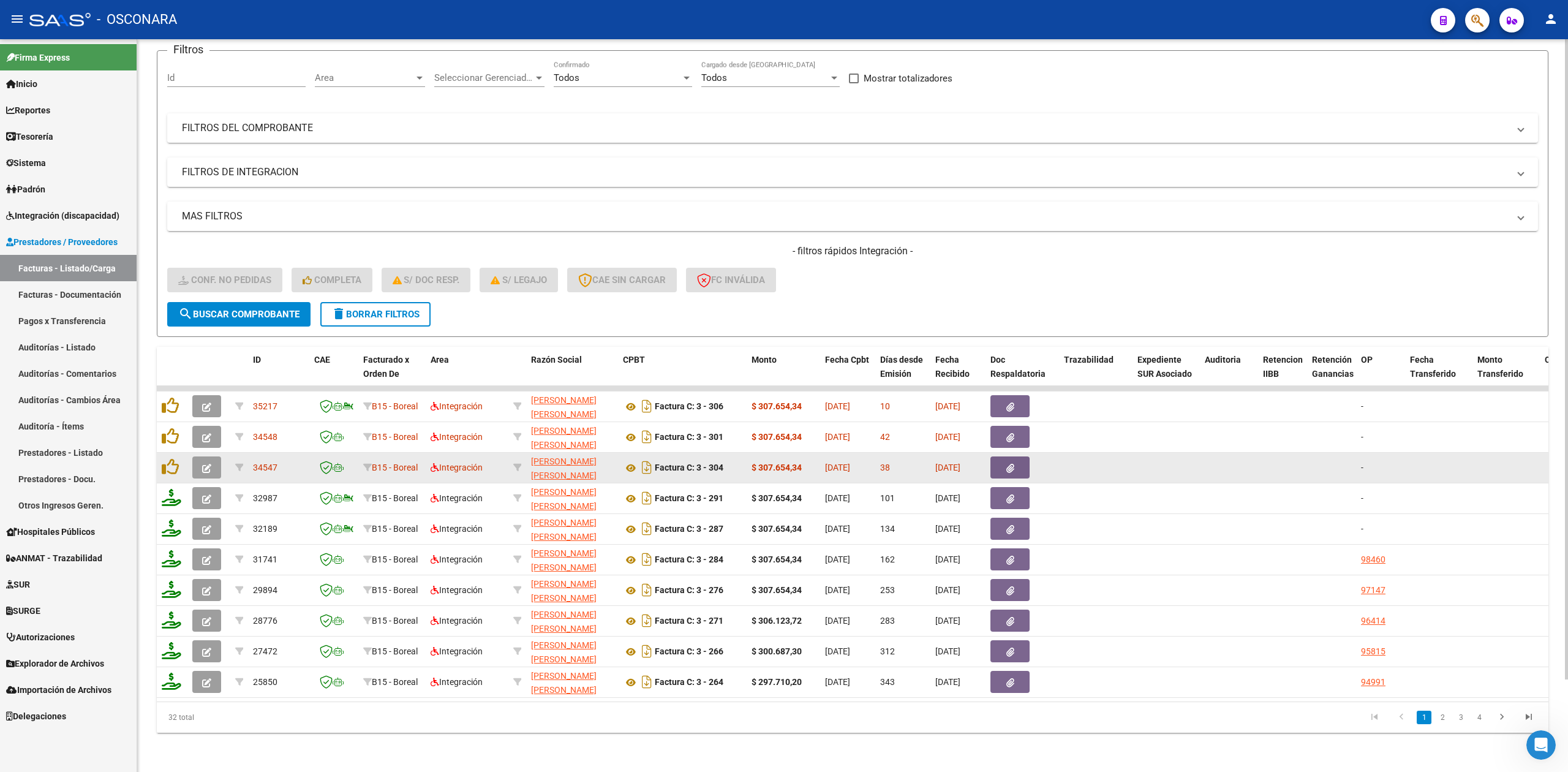
click at [997, 457] on button "button" at bounding box center [1010, 468] width 40 height 22
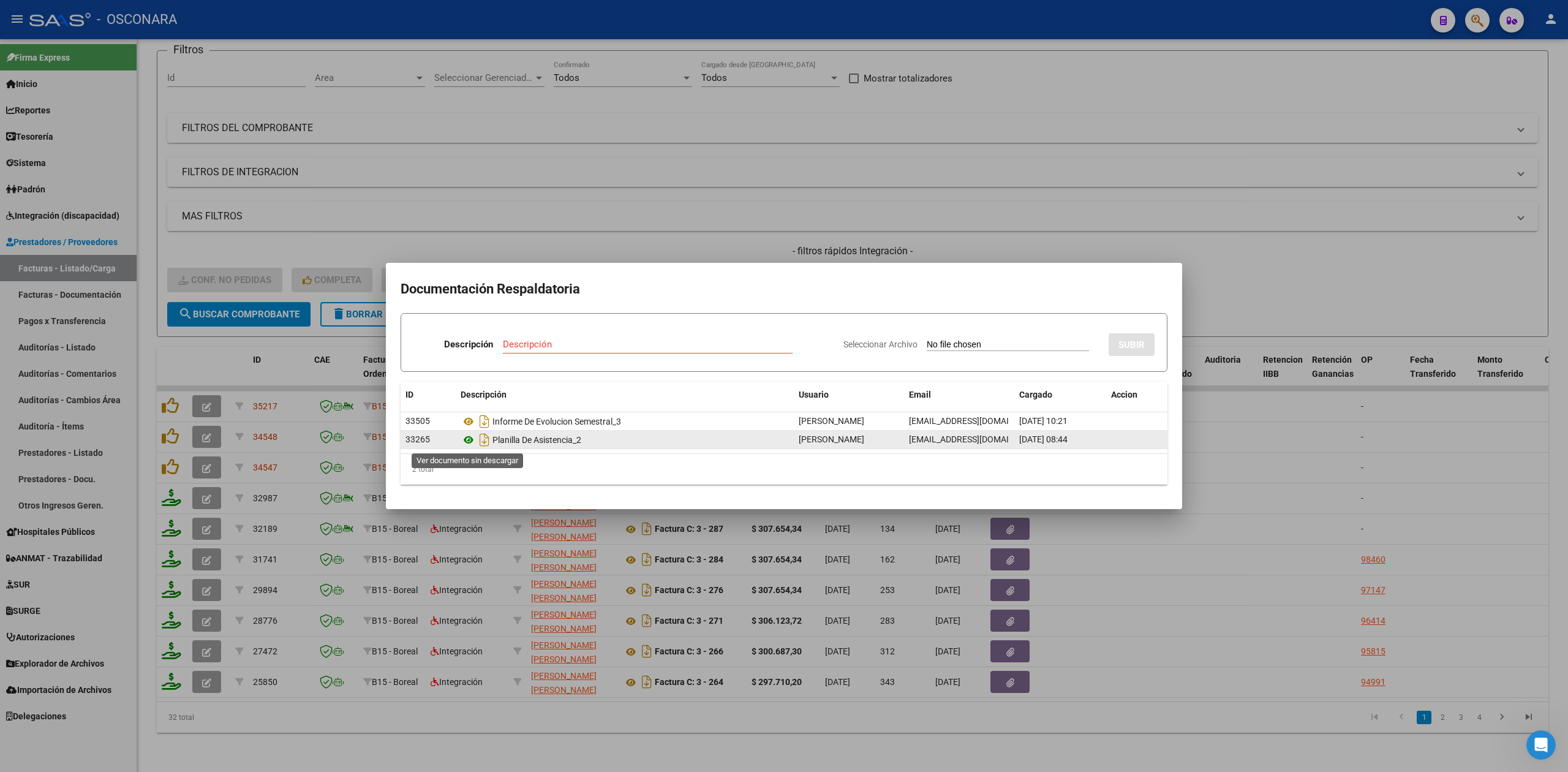
click at [469, 439] on icon at bounding box center [469, 440] width 16 height 15
drag, startPoint x: 1263, startPoint y: 280, endPoint x: 1220, endPoint y: 332, distance: 67.5
click at [1263, 280] on div at bounding box center [784, 386] width 1568 height 772
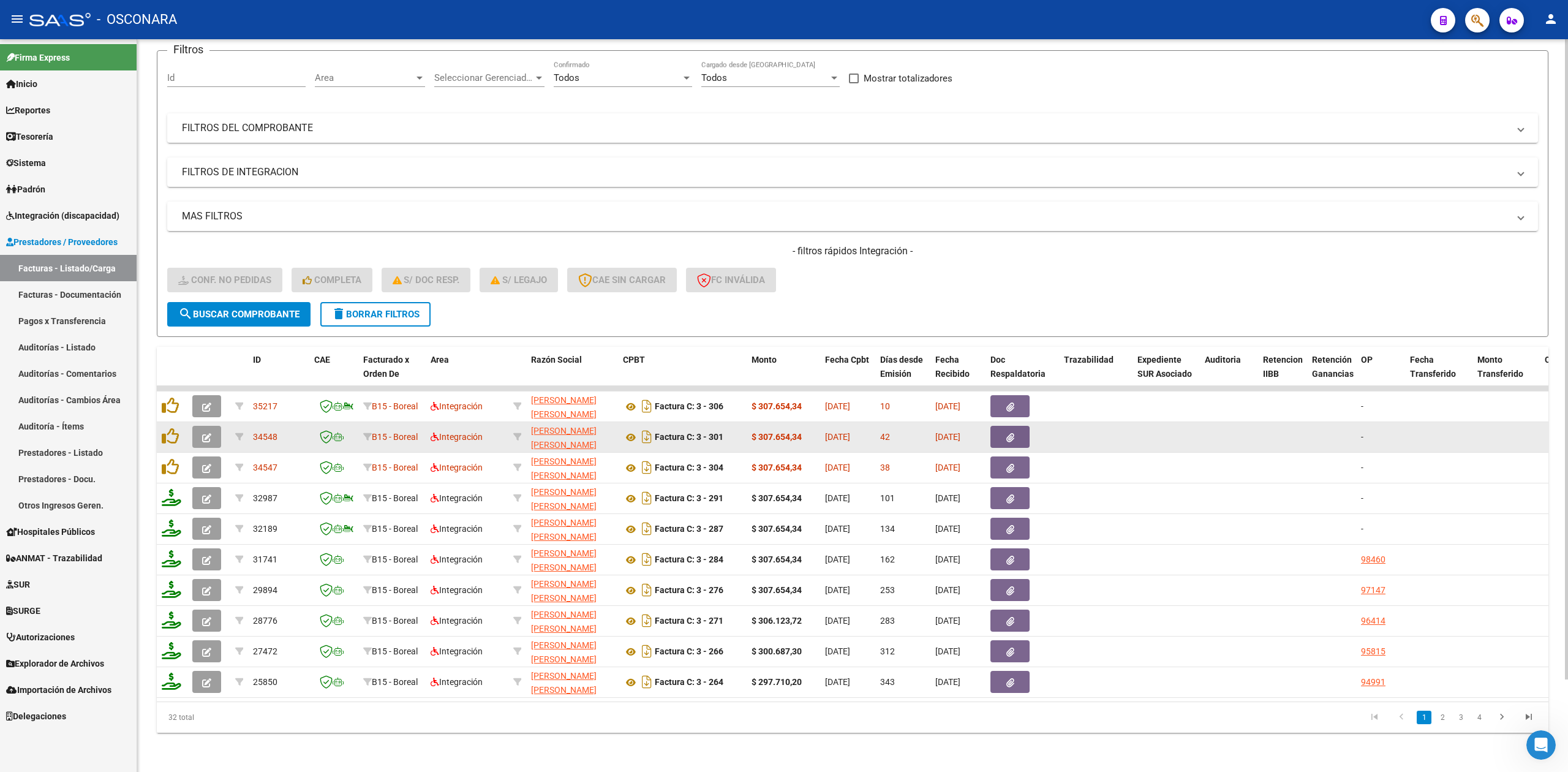
click at [1010, 433] on icon "button" at bounding box center [1010, 438] width 8 height 10
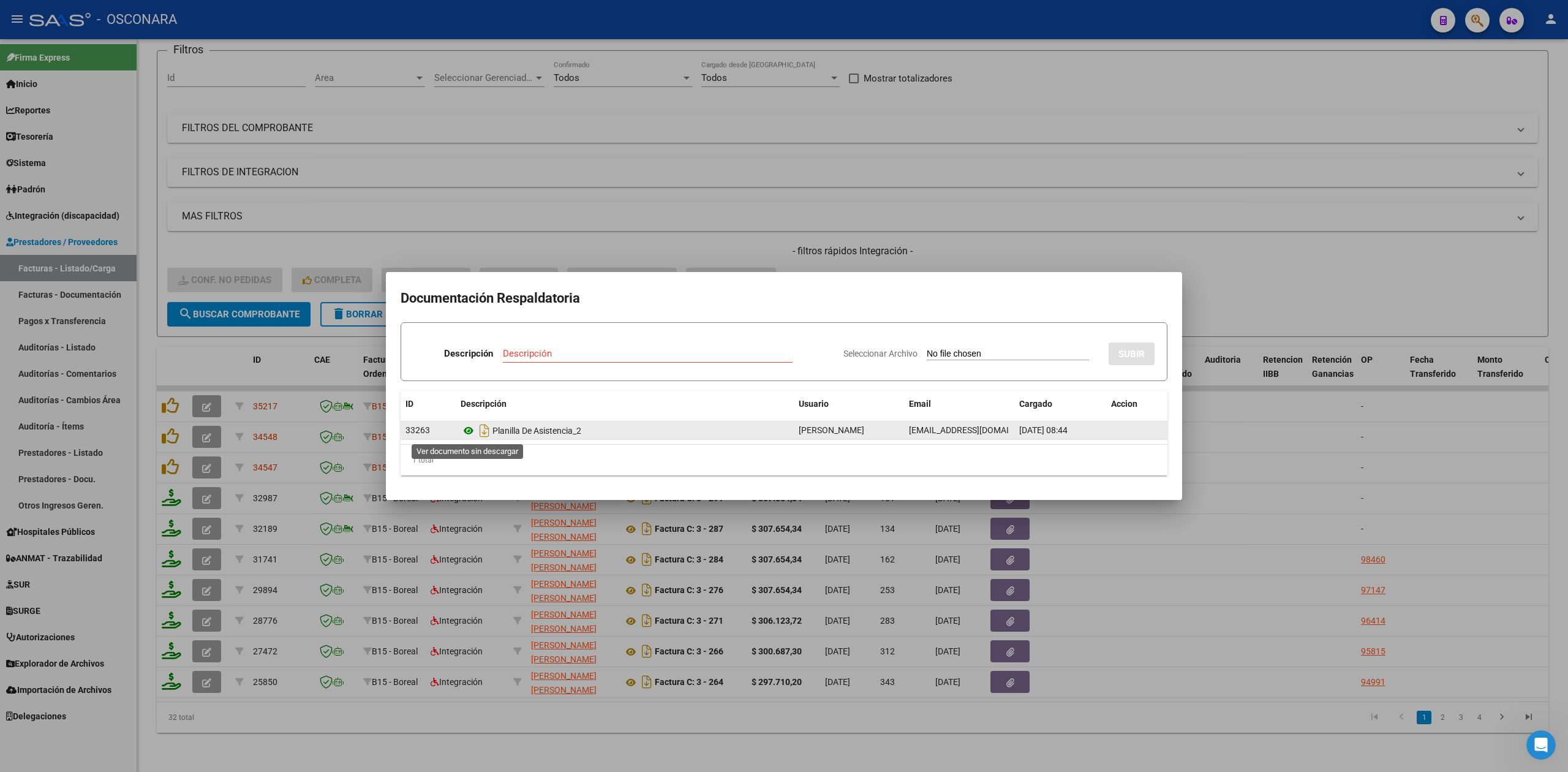
click at [466, 430] on icon at bounding box center [469, 431] width 16 height 15
click at [913, 216] on div at bounding box center [784, 386] width 1568 height 772
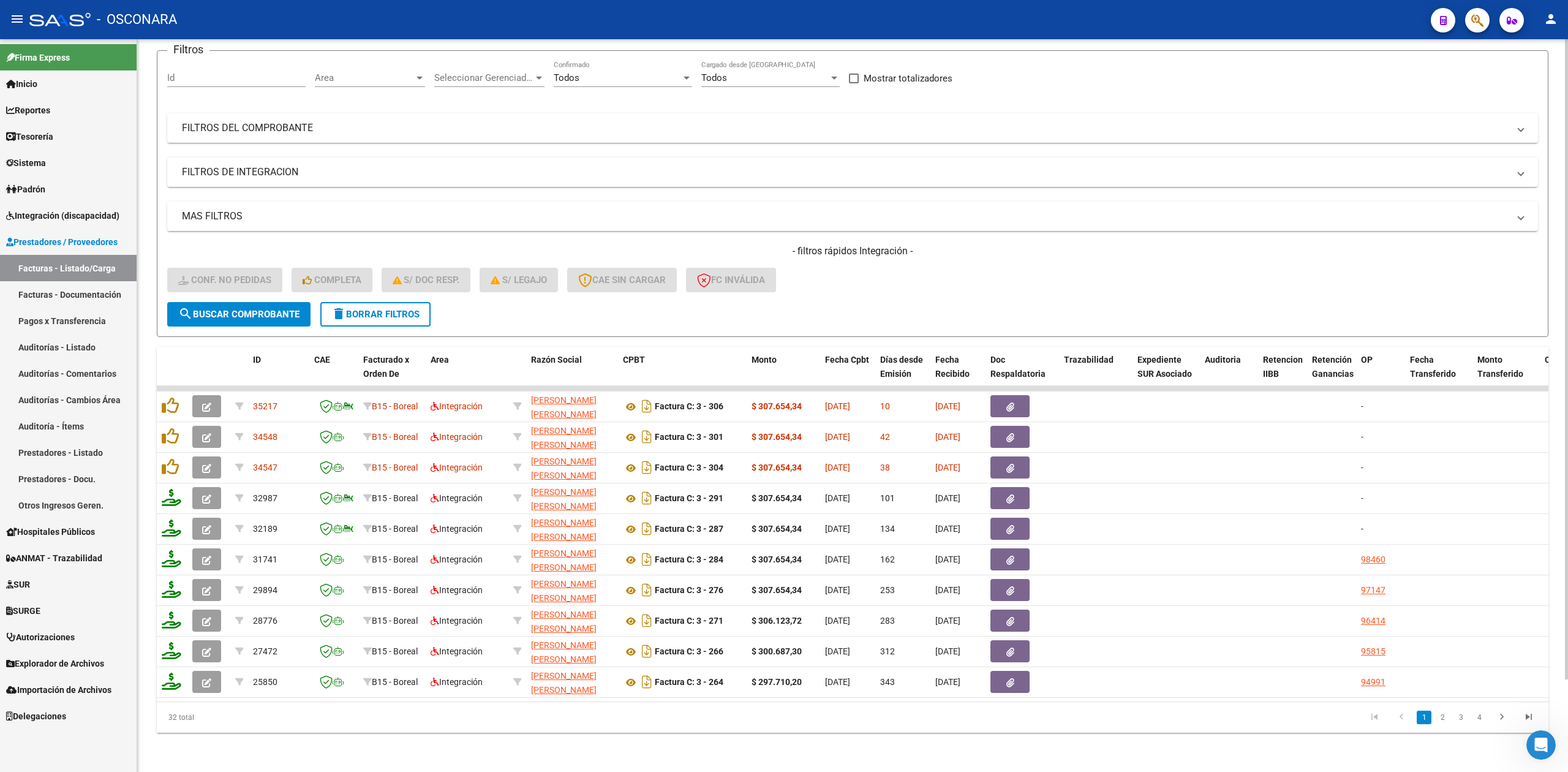
click at [864, 288] on div "- filtros rápidos Integración - Conf. no pedidas Completa S/ Doc Resp. S/ legaj…" at bounding box center [853, 273] width 1371 height 58
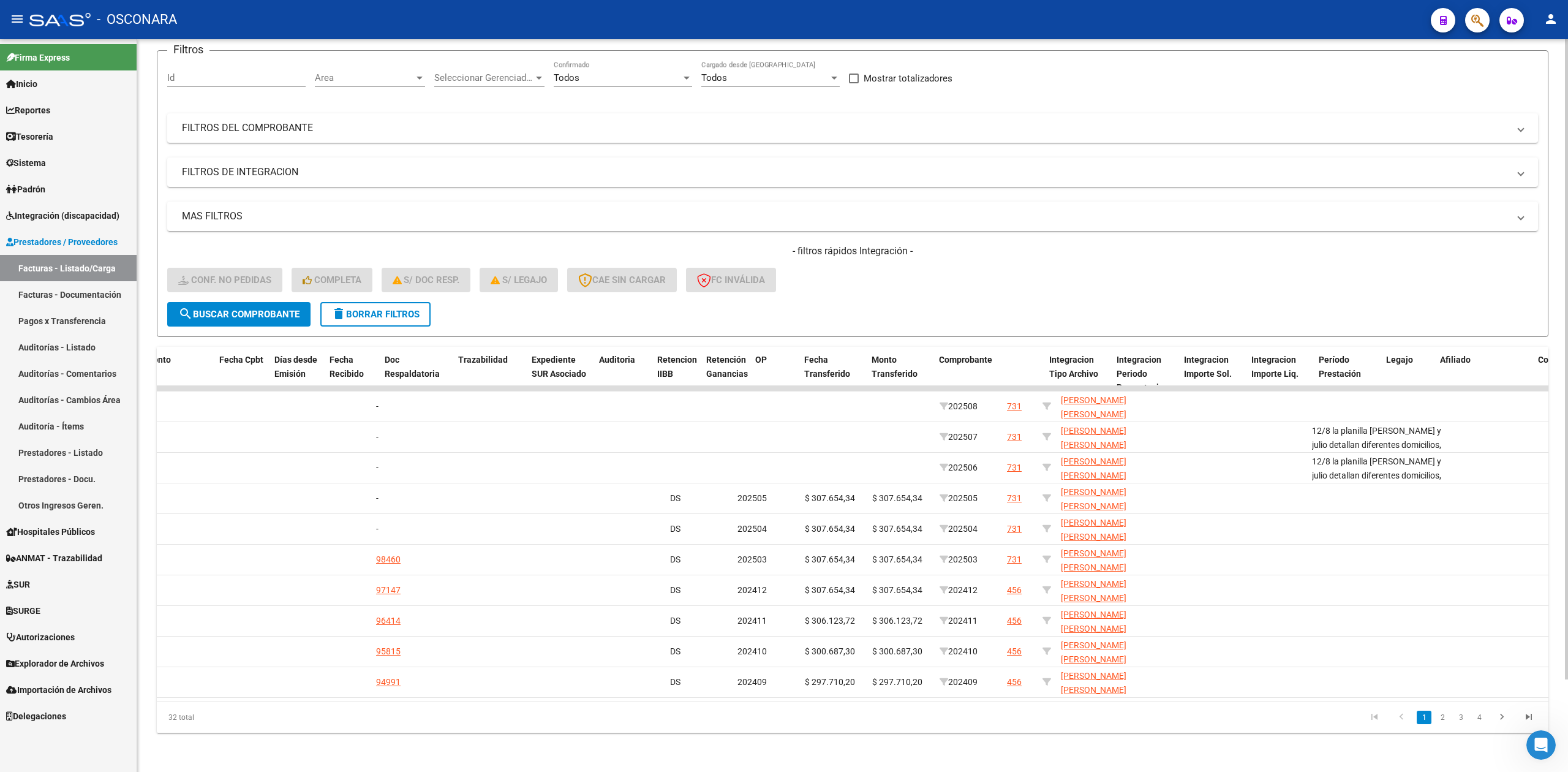
scroll to position [0, 1155]
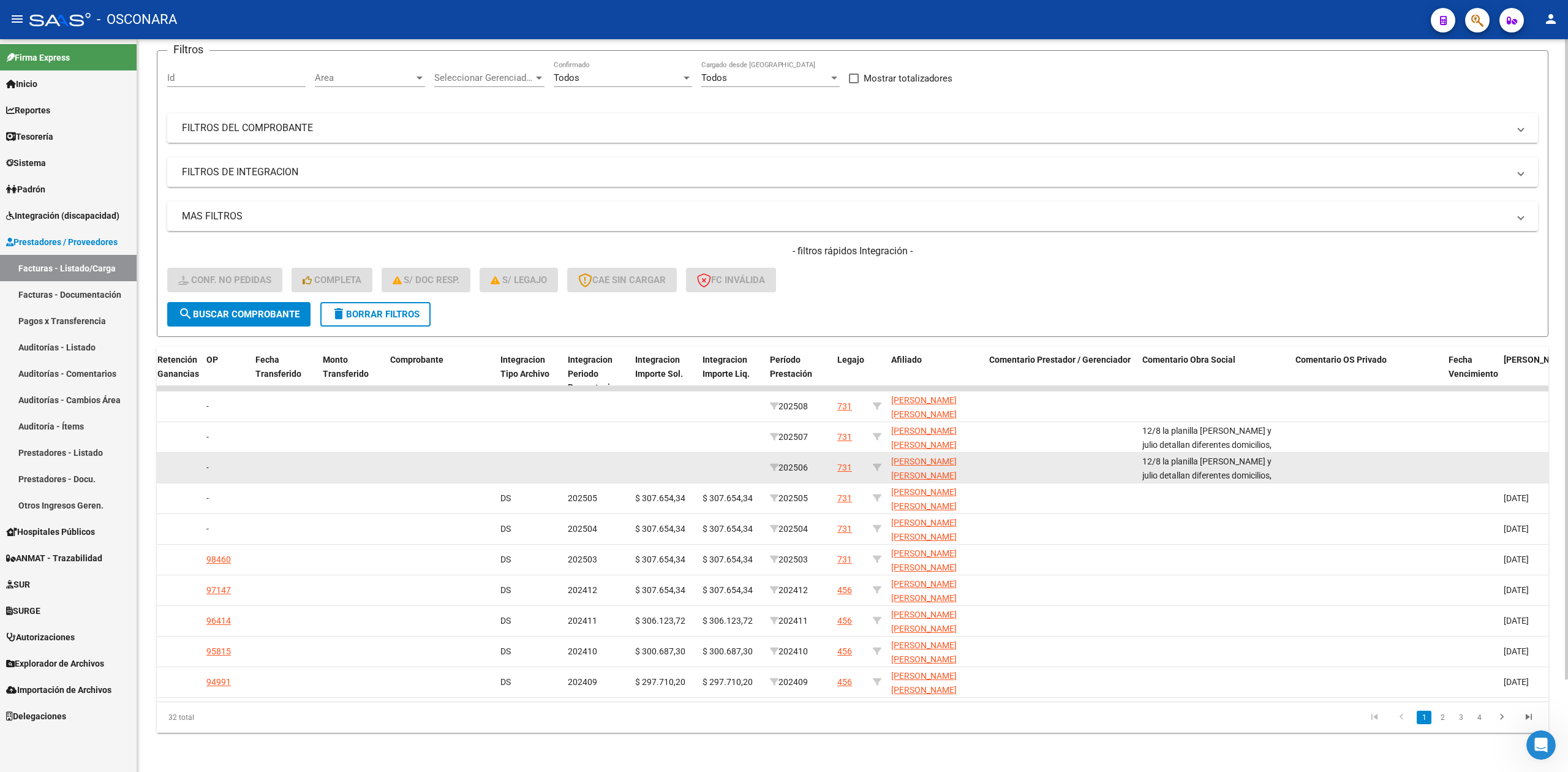
click at [839, 461] on div "731" at bounding box center [845, 468] width 15 height 14
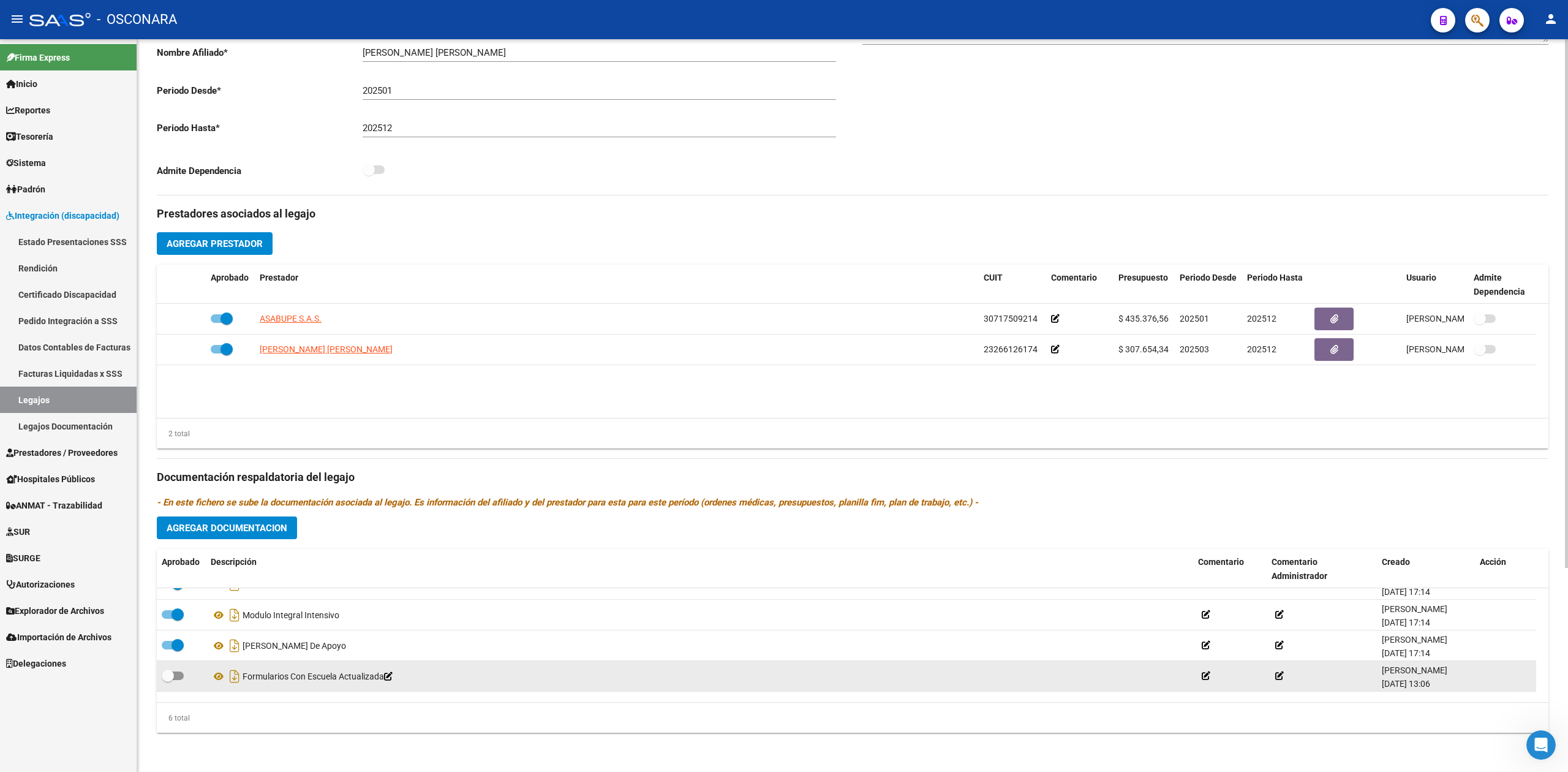
scroll to position [73, 0]
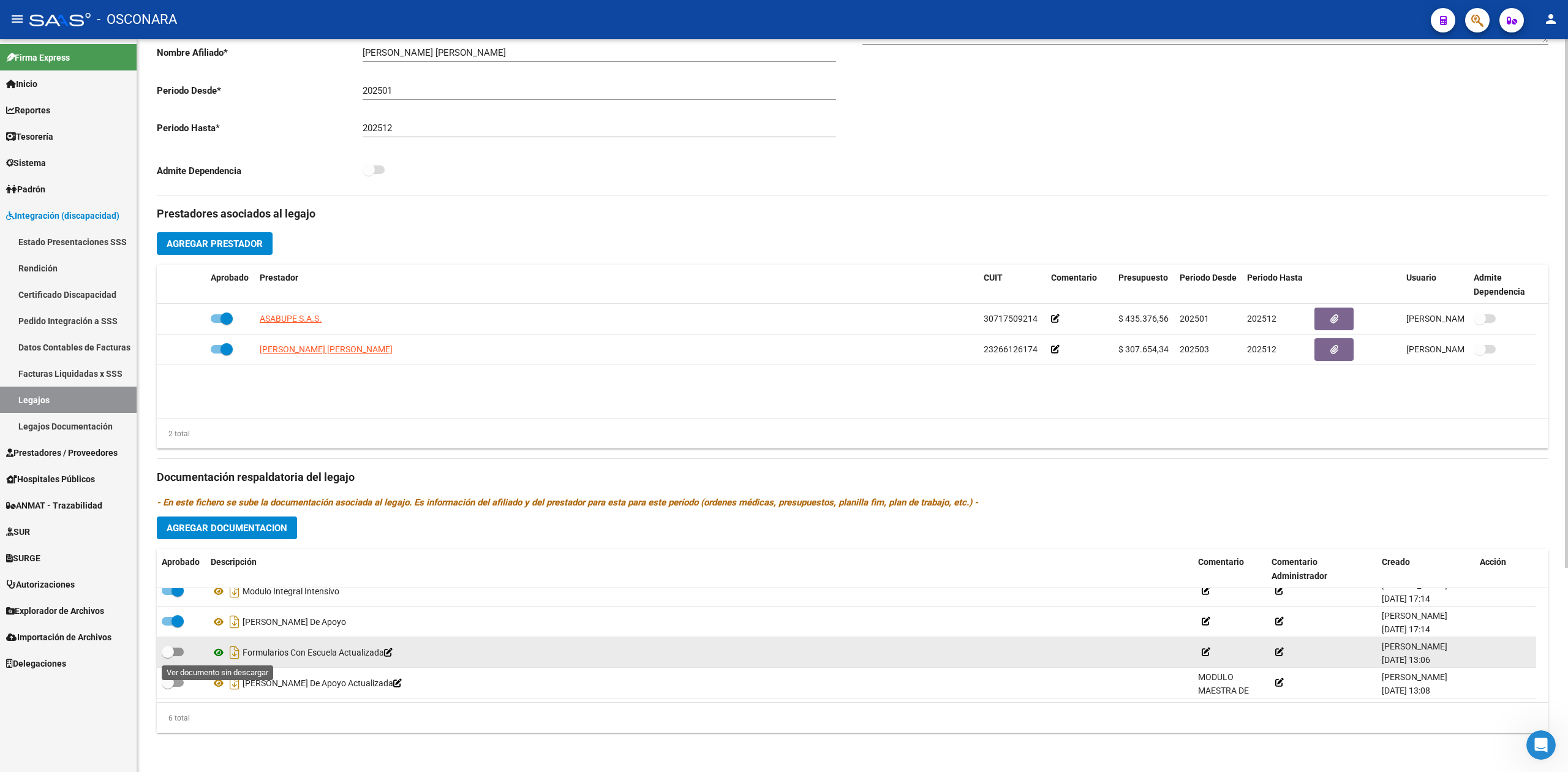
click at [218, 653] on icon at bounding box center [219, 653] width 16 height 15
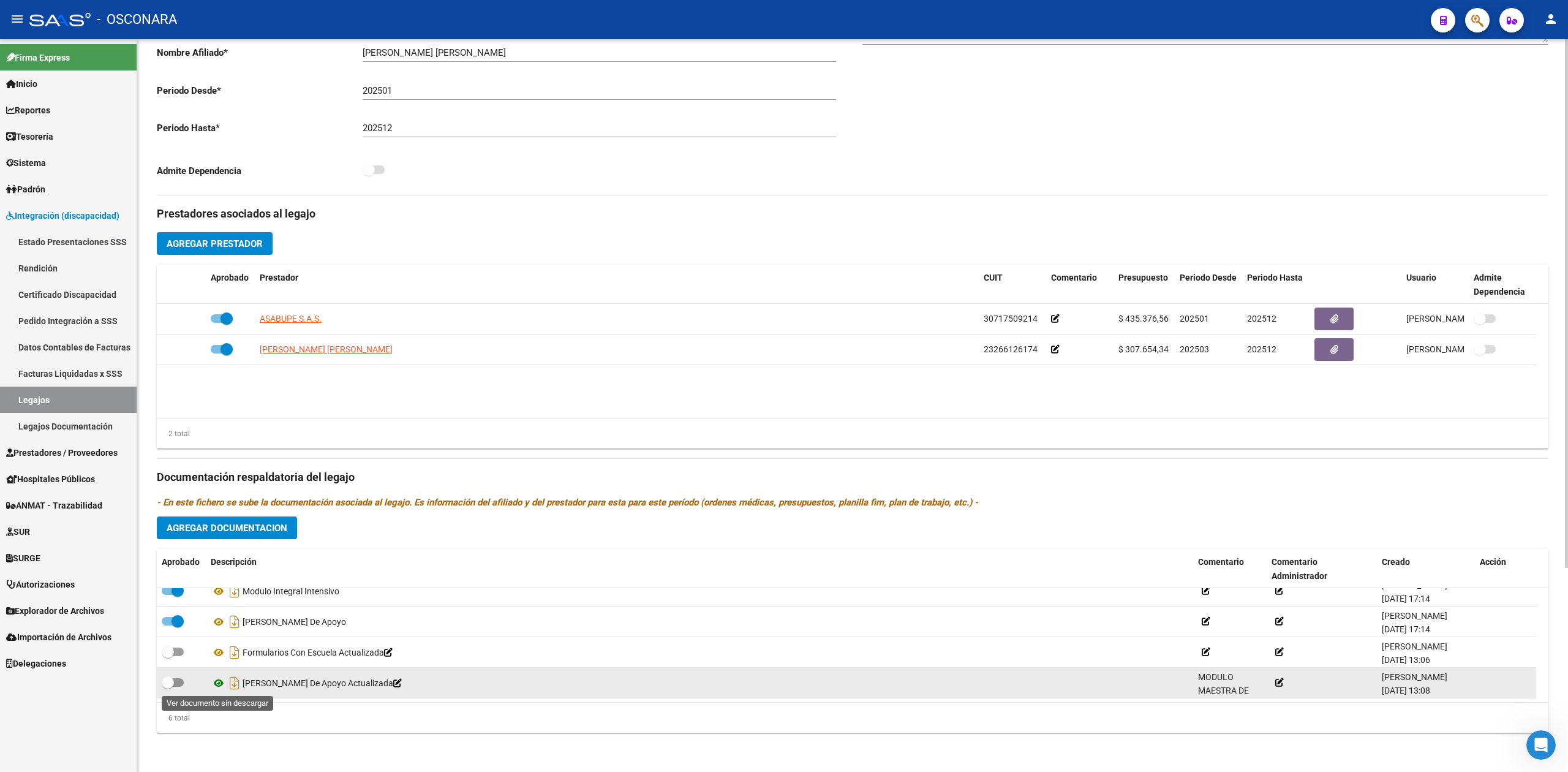
click at [218, 683] on icon at bounding box center [219, 683] width 16 height 15
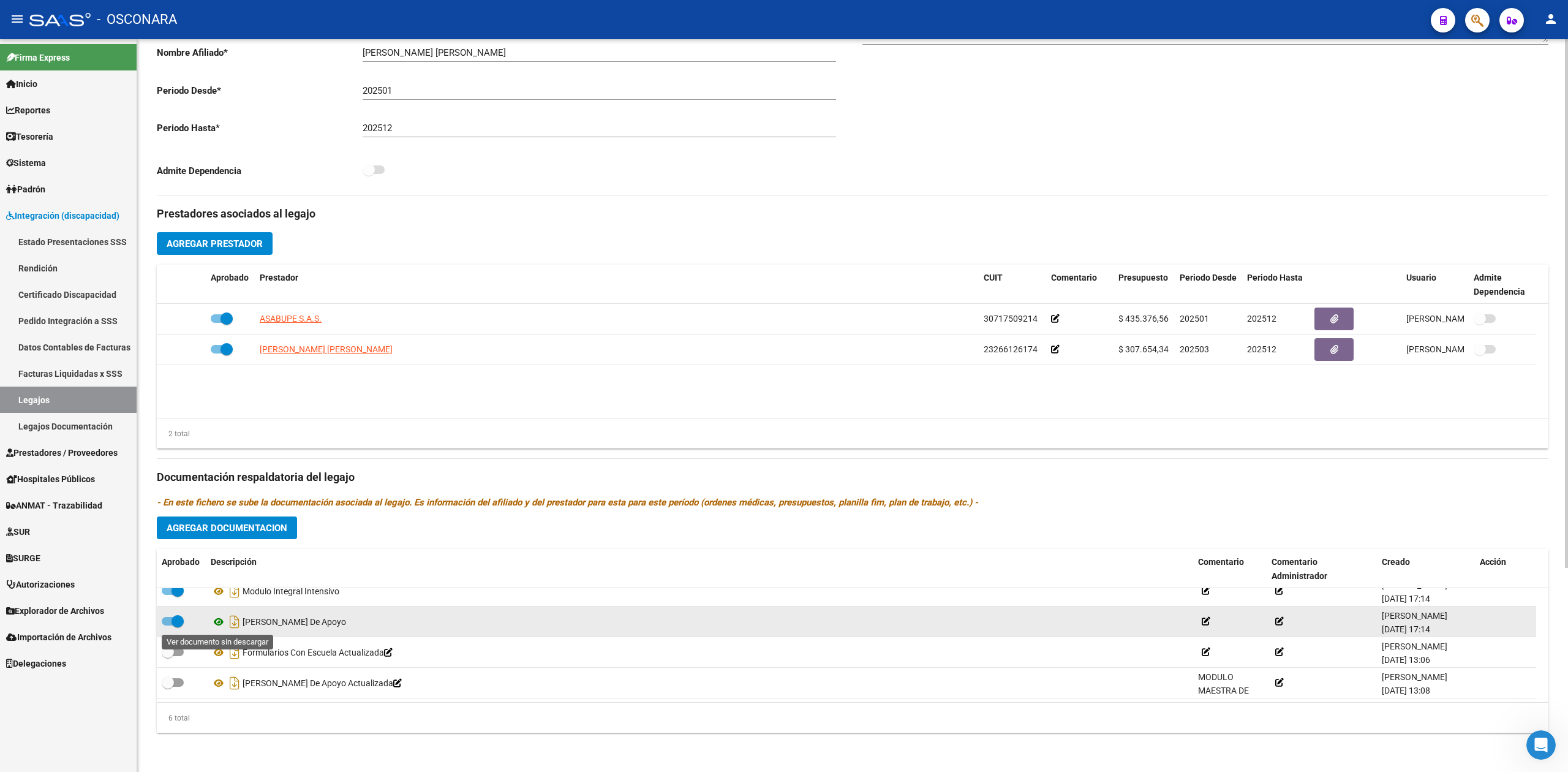
click at [214, 621] on icon at bounding box center [219, 622] width 16 height 15
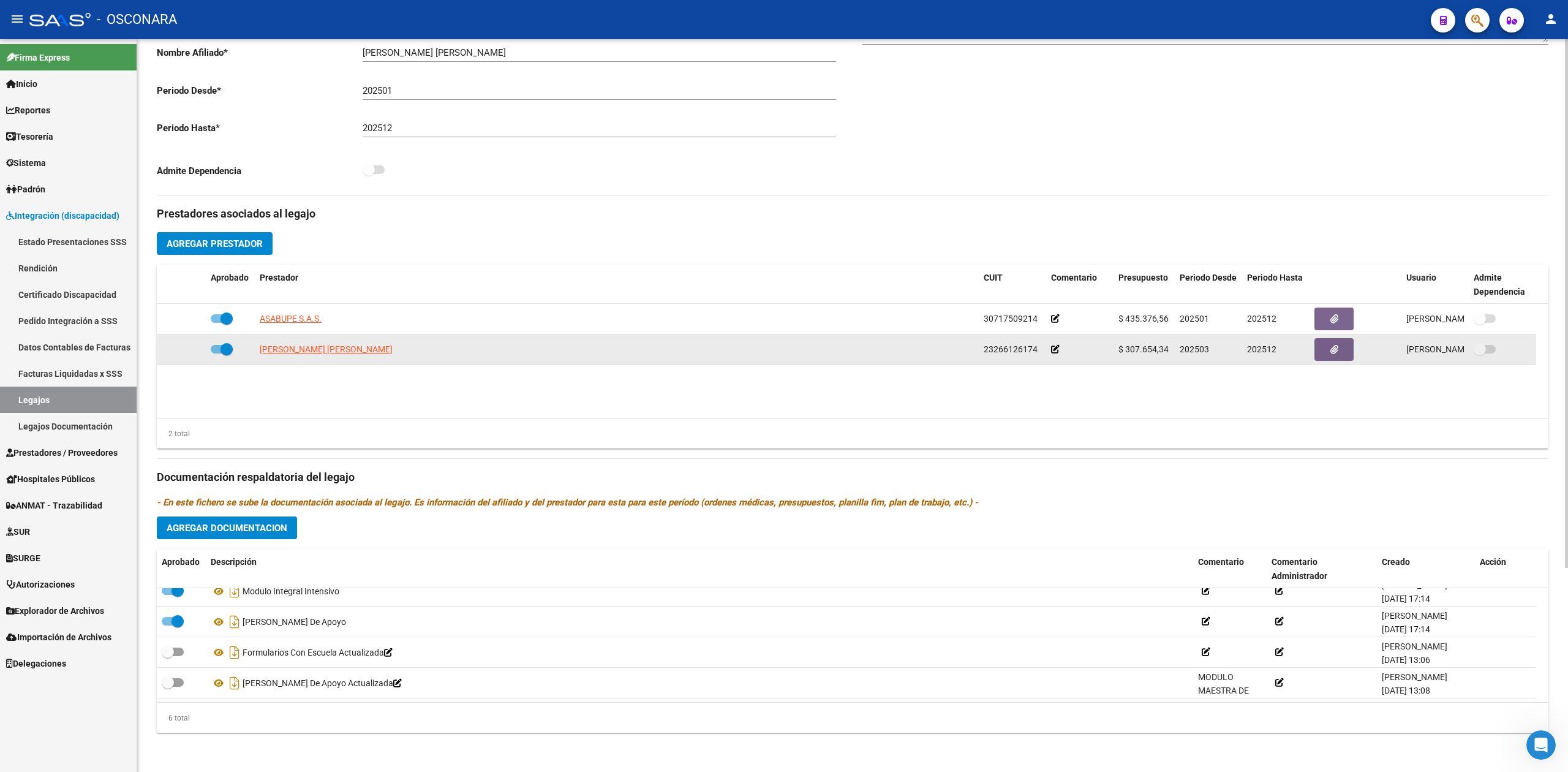
drag, startPoint x: 1040, startPoint y: 352, endPoint x: 981, endPoint y: 352, distance: 59.0
click at [981, 352] on datatable-body-cell "23266126174" at bounding box center [1013, 349] width 67 height 30
copy span "23266126174"
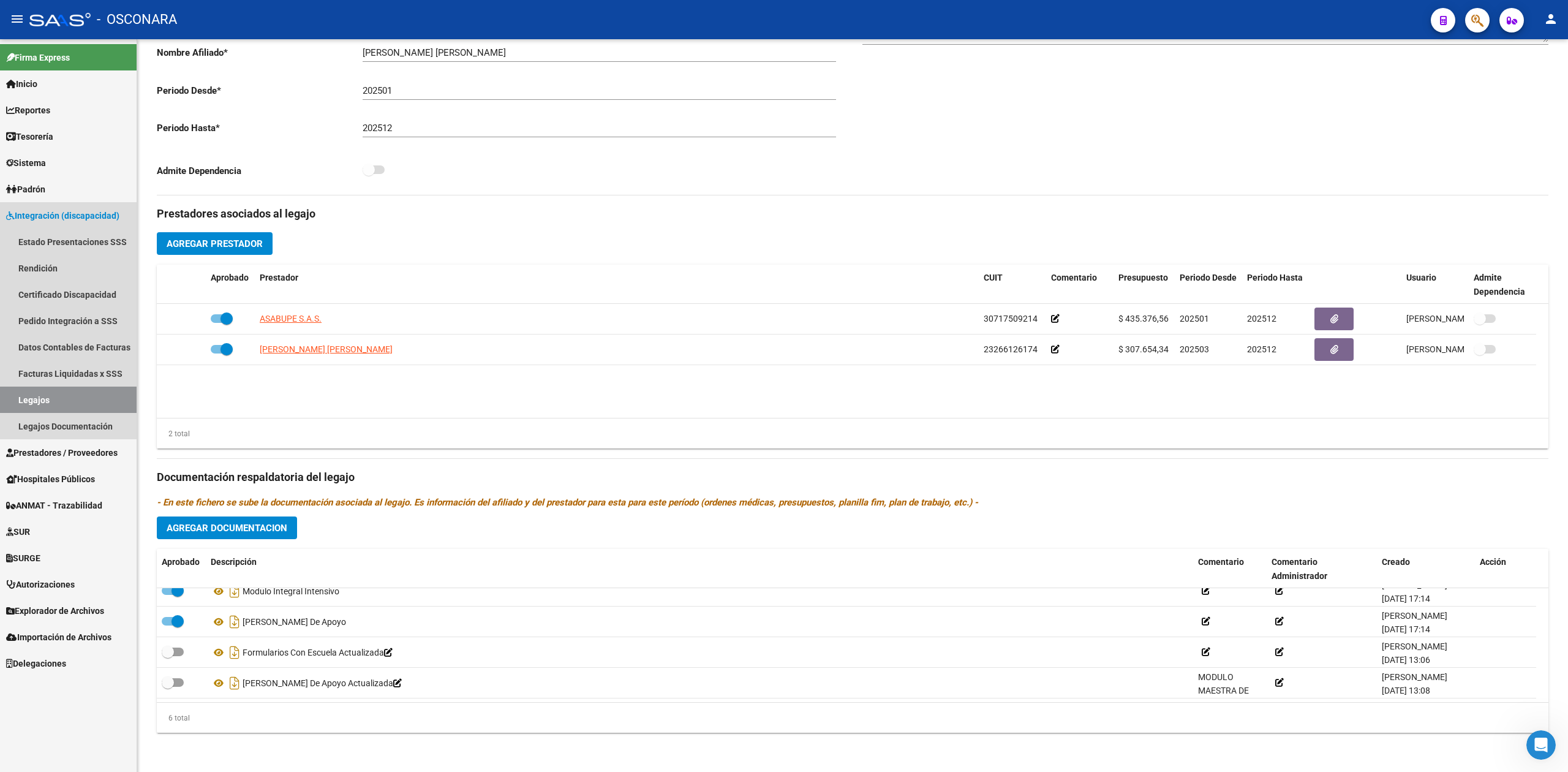
click at [64, 212] on span "Integración (discapacidad)" at bounding box center [62, 216] width 113 height 13
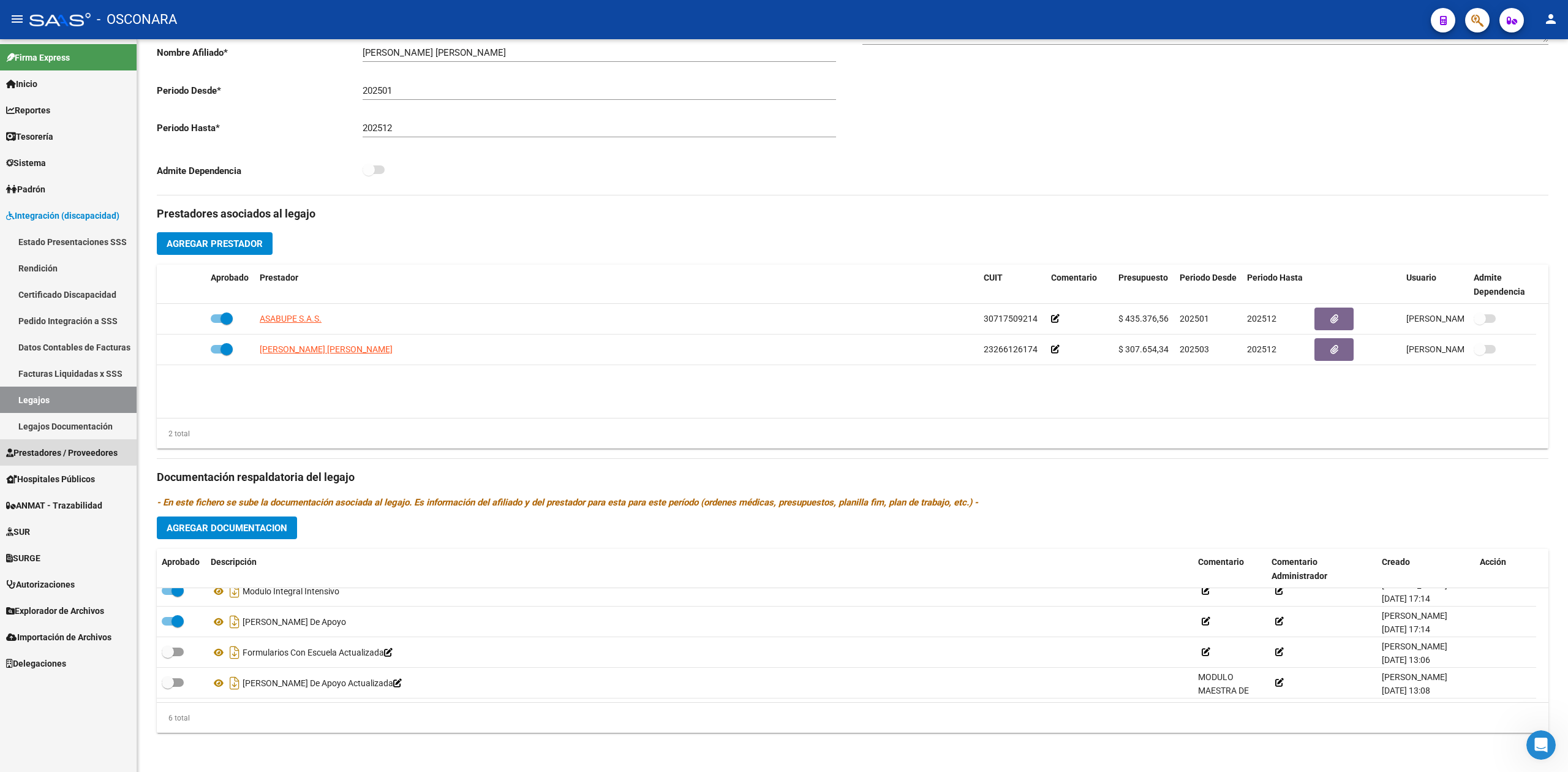
click at [56, 447] on span "Prestadores / Proveedores" at bounding box center [61, 453] width 111 height 13
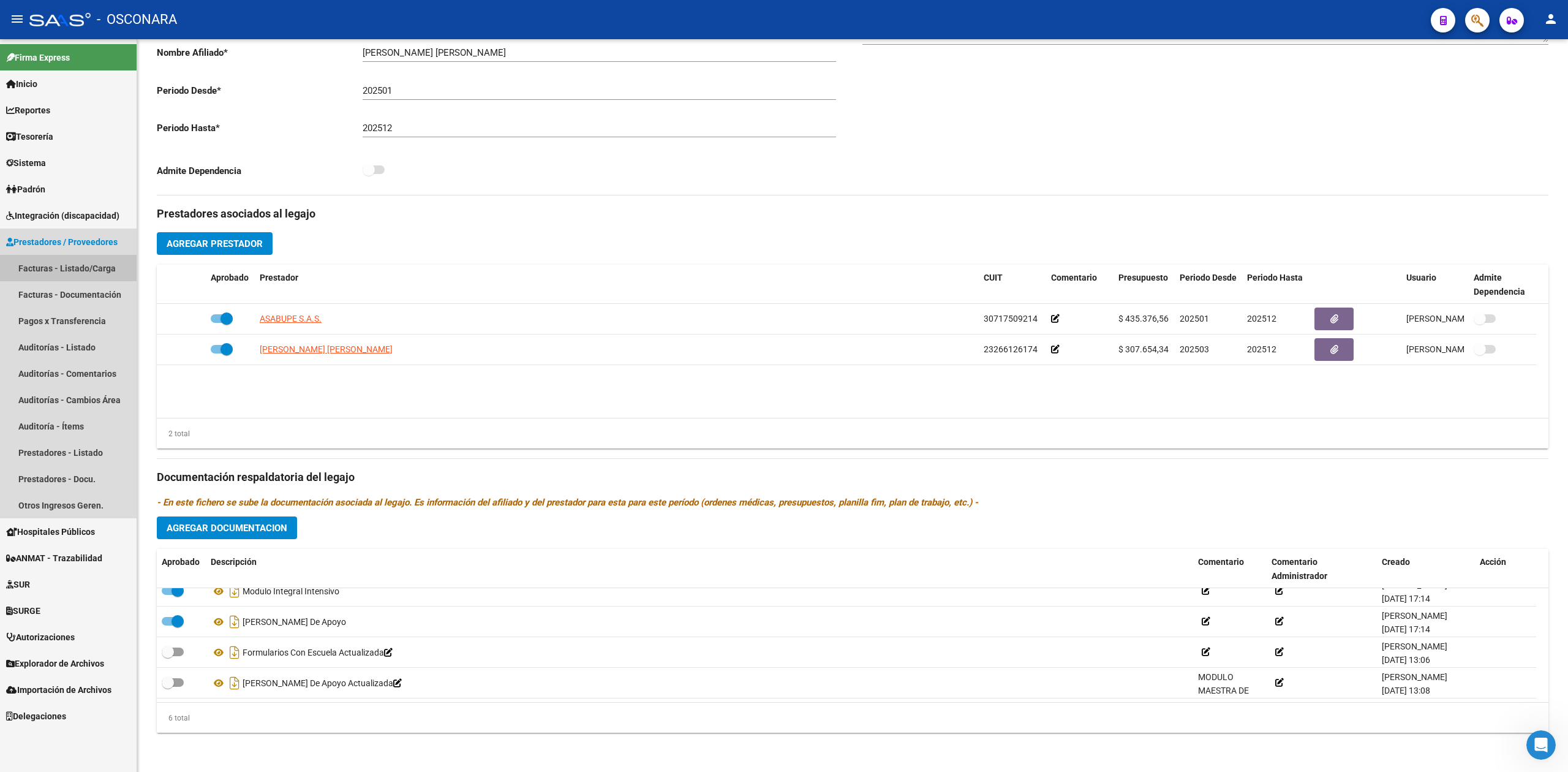
click at [81, 268] on link "Facturas - Listado/Carga" at bounding box center [68, 268] width 137 height 26
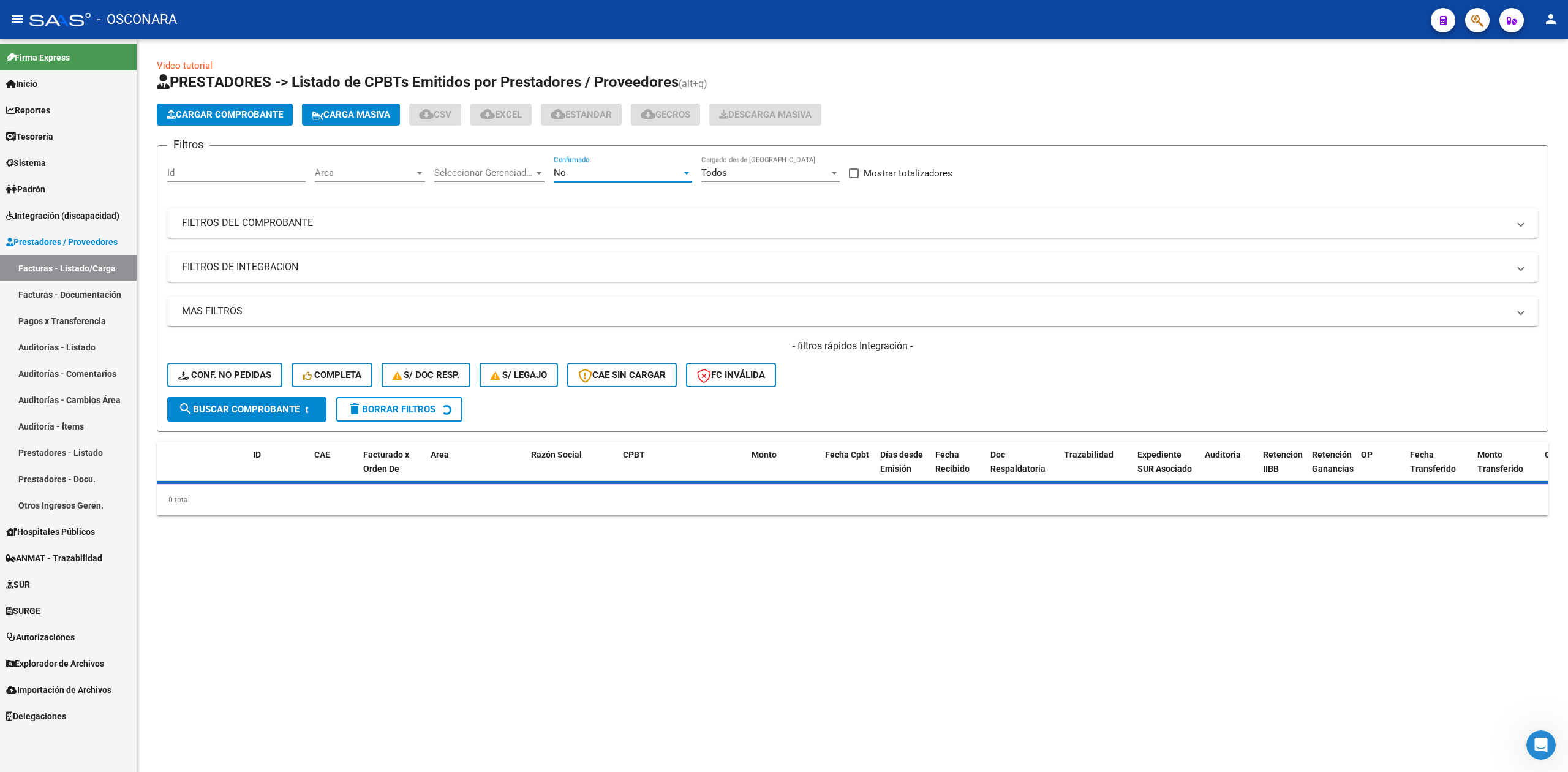
click at [631, 168] on div "No" at bounding box center [618, 173] width 127 height 11
click at [612, 121] on span "Todos" at bounding box center [623, 118] width 138 height 28
click at [612, 234] on mat-expansion-panel-header "FILTROS DEL COMPROBANTE" at bounding box center [853, 223] width 1371 height 29
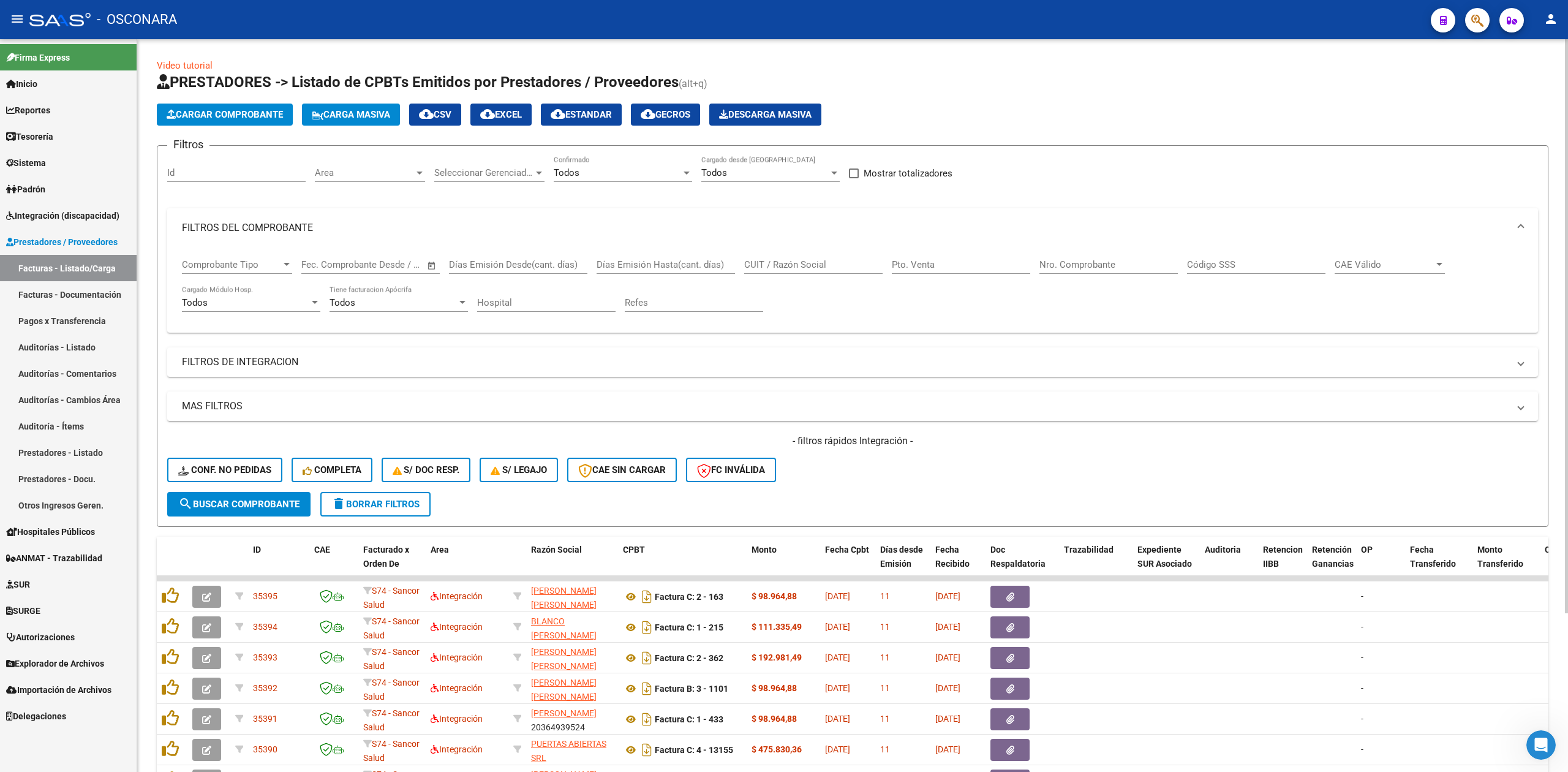
click at [332, 226] on mat-panel-title "FILTROS DEL COMPROBANTE" at bounding box center [846, 228] width 1327 height 13
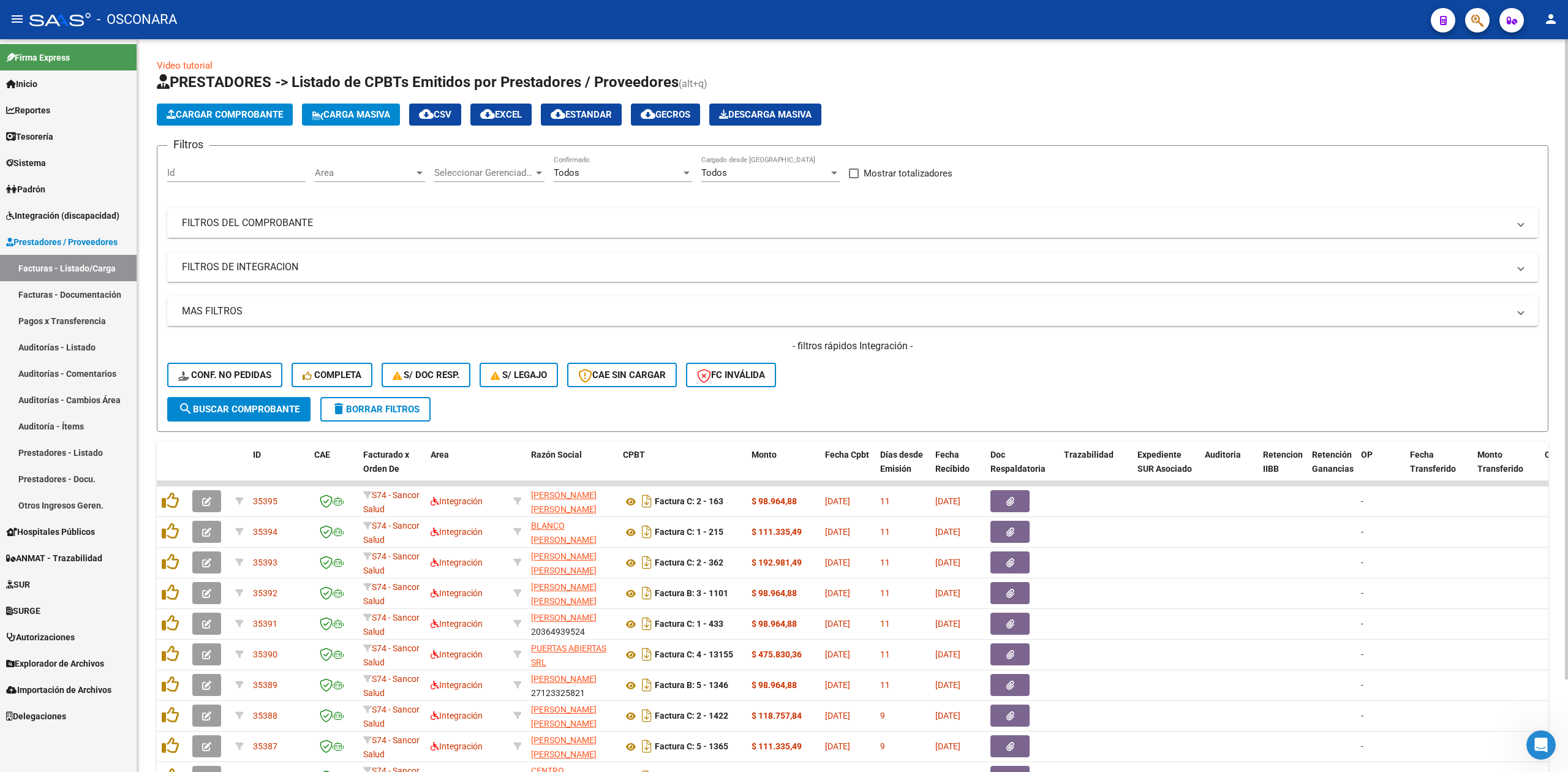
click at [333, 221] on mat-panel-title "FILTROS DEL COMPROBANTE" at bounding box center [846, 223] width 1327 height 13
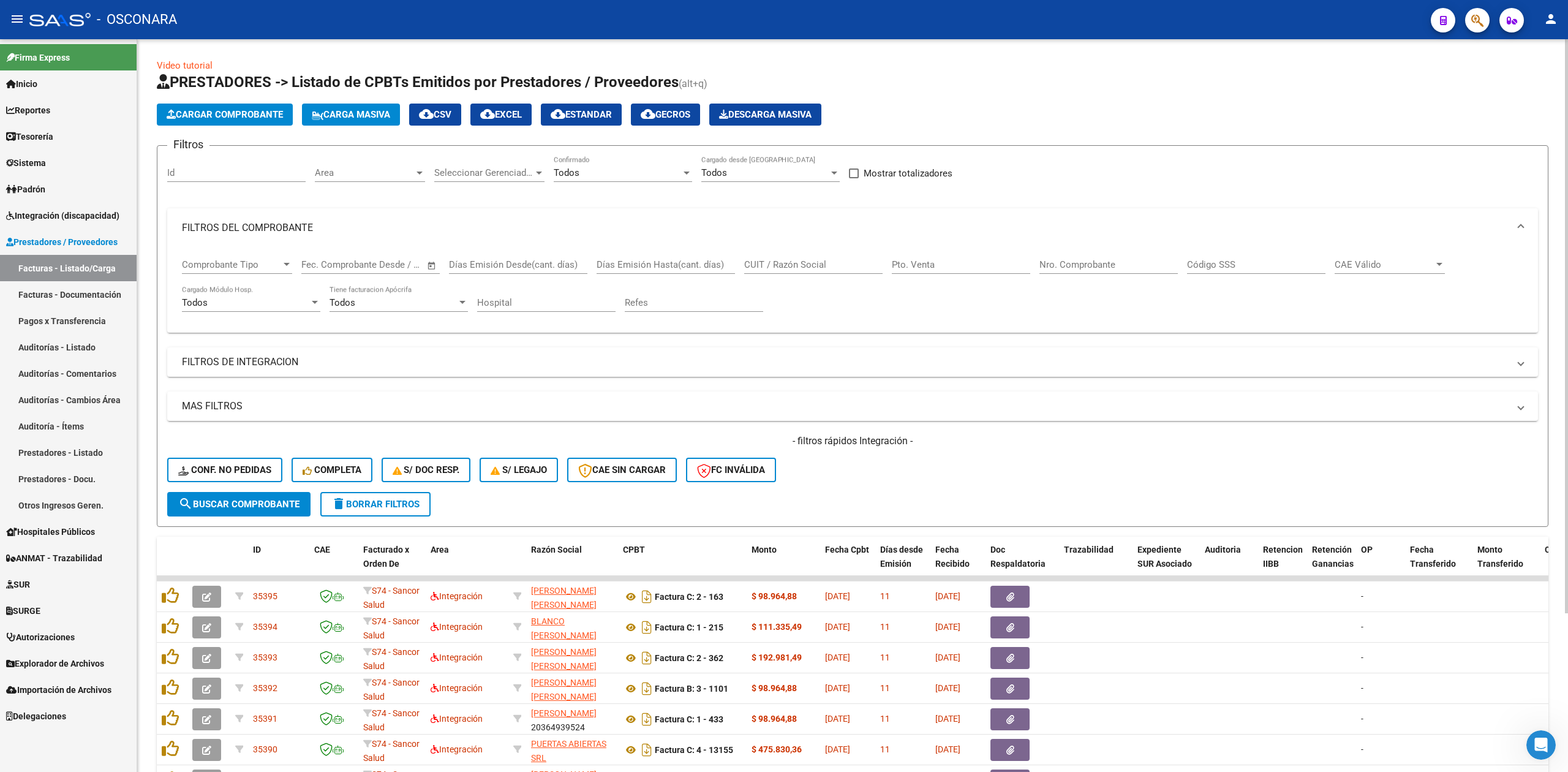
click at [787, 268] on input "CUIT / Razón Social" at bounding box center [813, 264] width 138 height 11
paste input "23266126174"
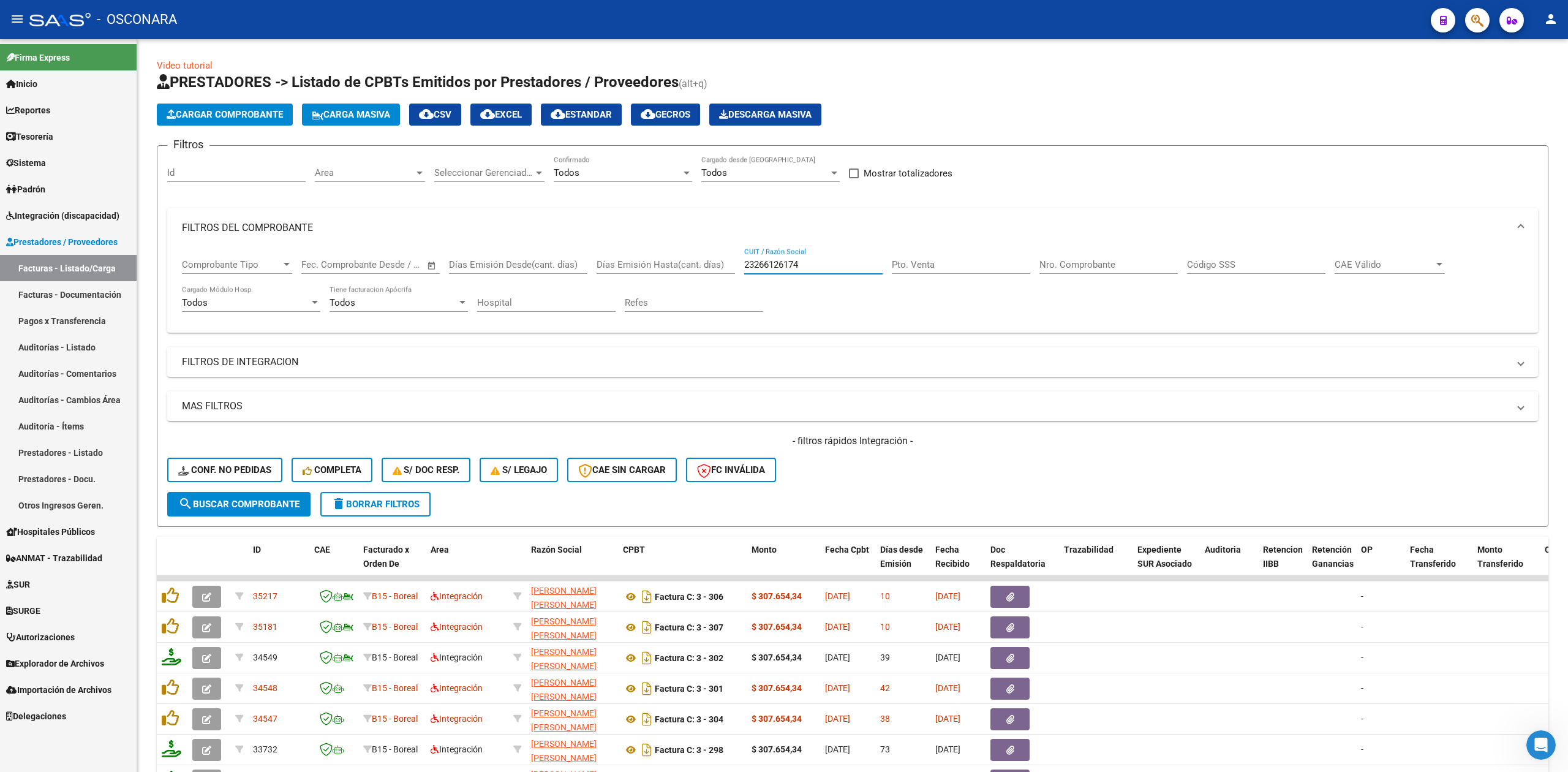
type input "23266126174"
click at [54, 217] on span "Integración (discapacidad)" at bounding box center [62, 216] width 113 height 13
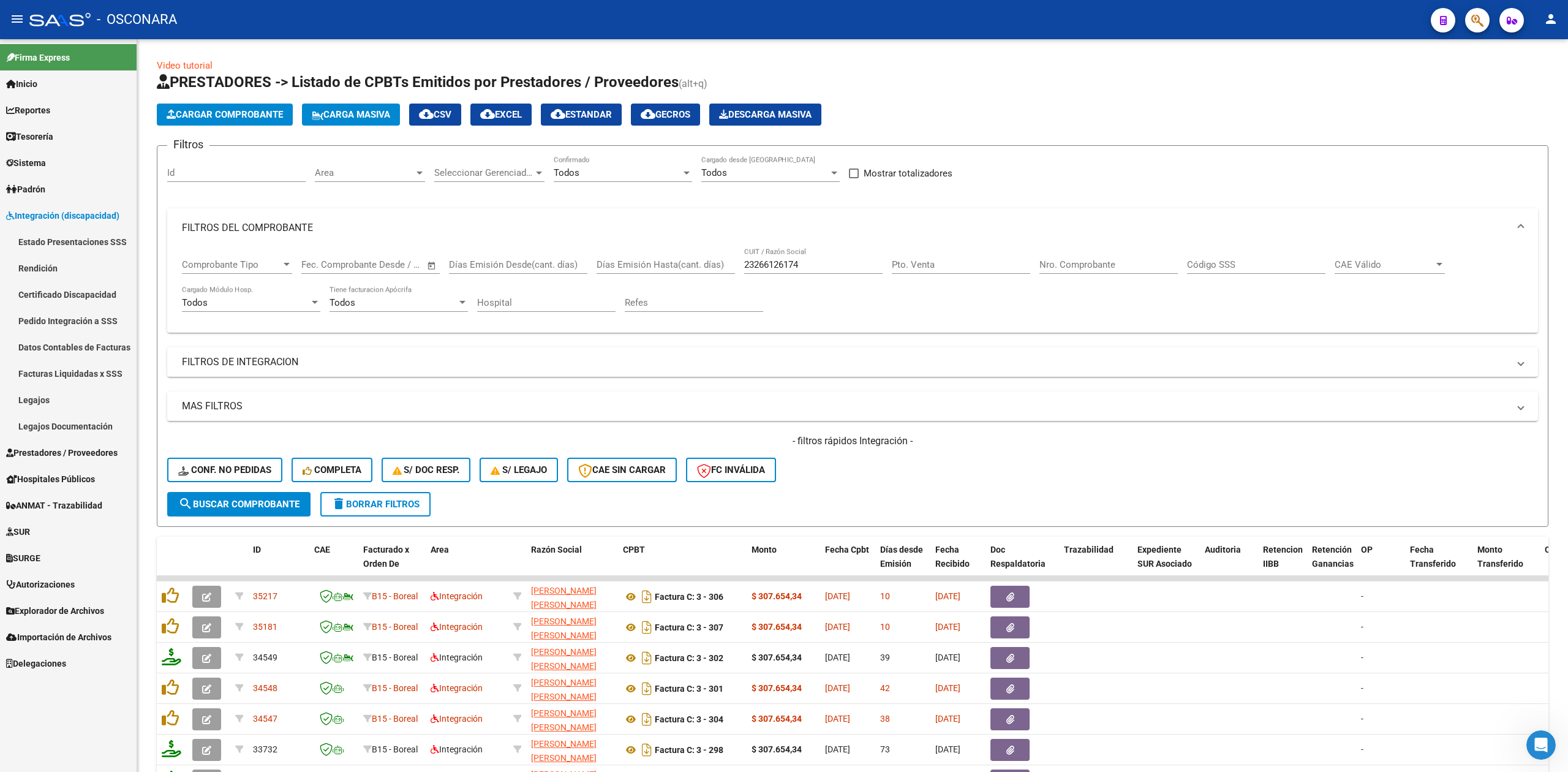
click at [45, 391] on link "Legajos" at bounding box center [68, 400] width 137 height 26
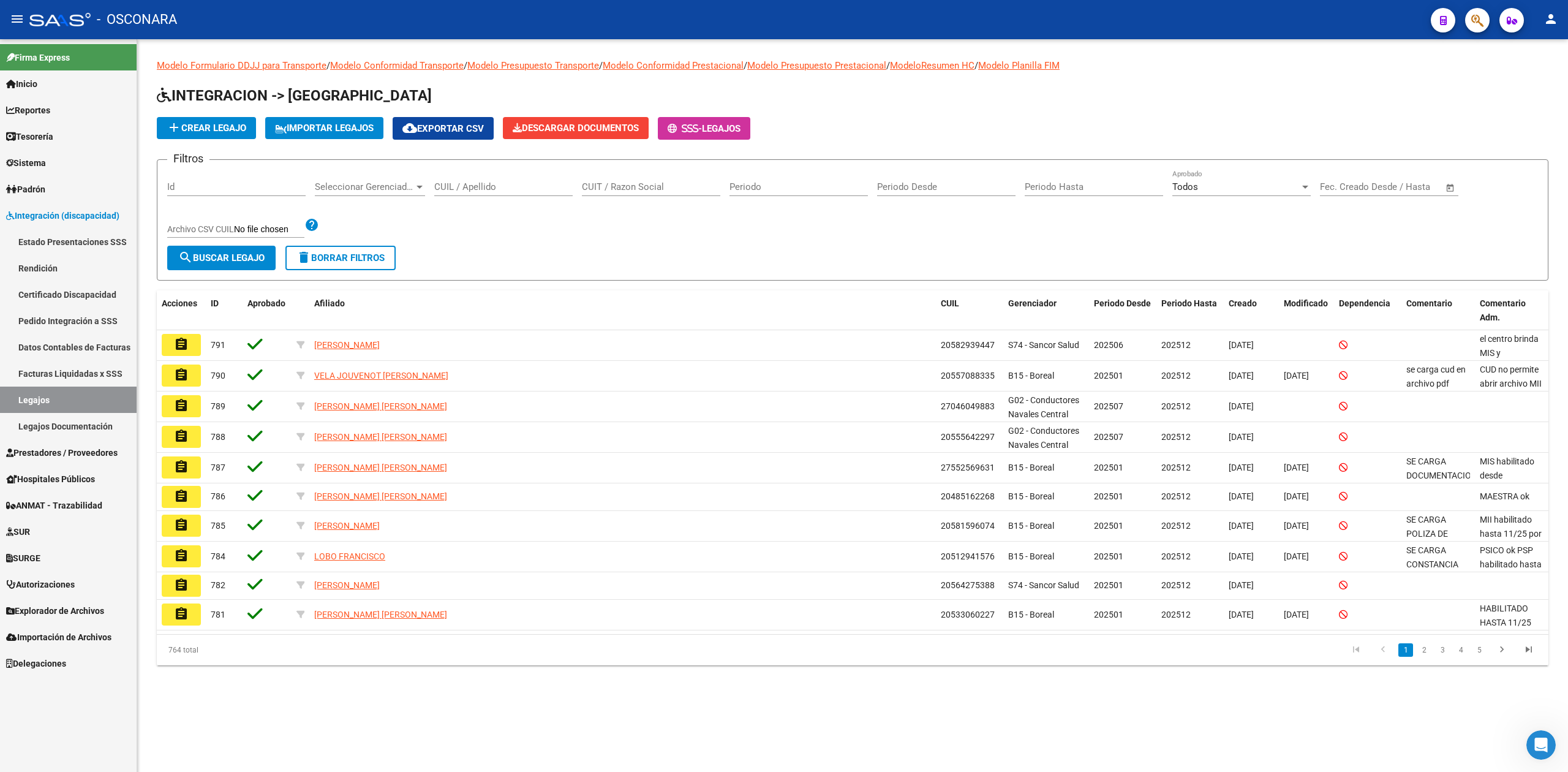
click at [201, 189] on input "Id" at bounding box center [236, 187] width 138 height 11
click at [464, 187] on input "CUIL / Apellido" at bounding box center [503, 187] width 138 height 11
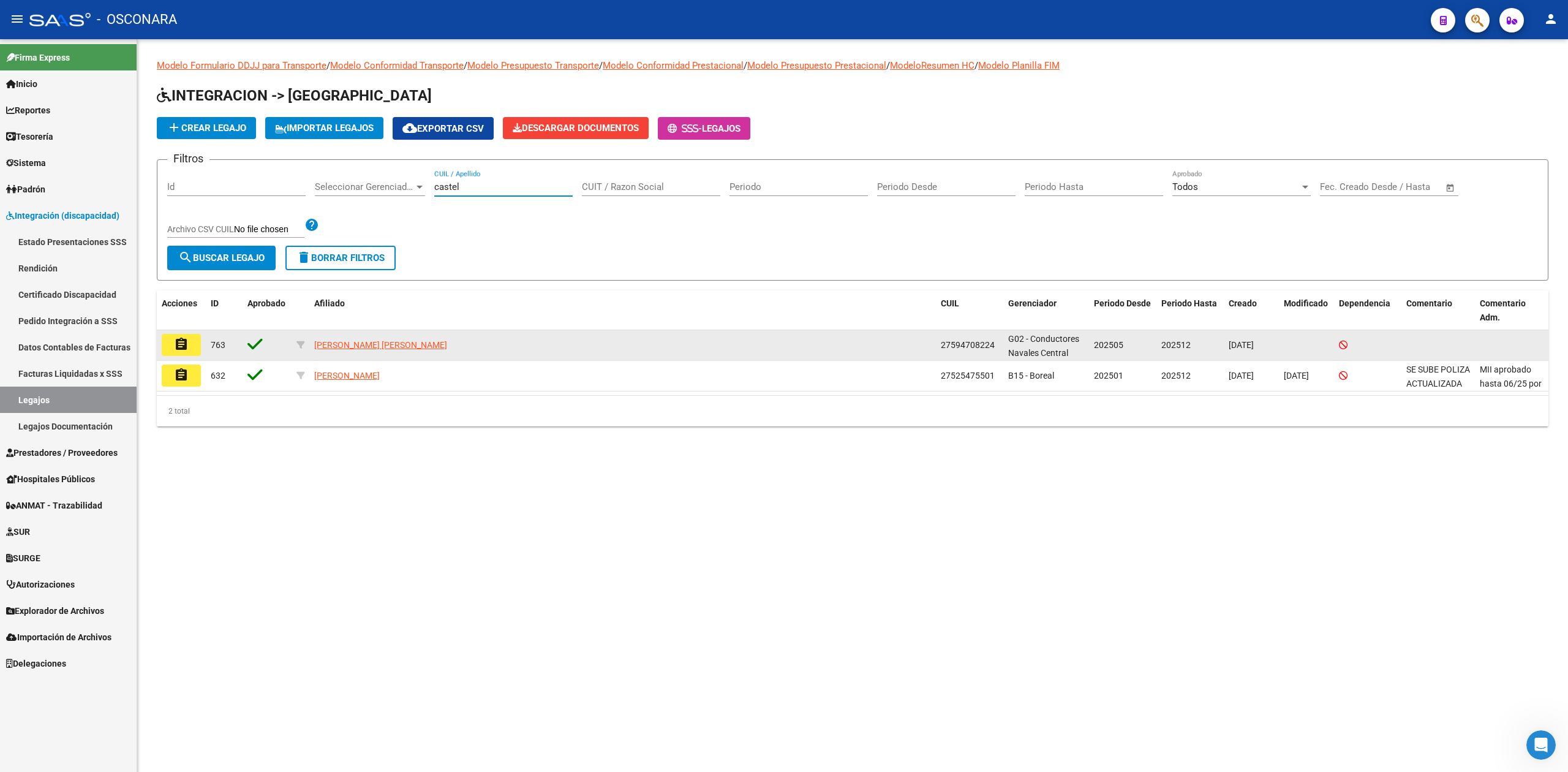
type input "castel"
click at [176, 344] on mat-icon "assignment" at bounding box center [181, 345] width 15 height 15
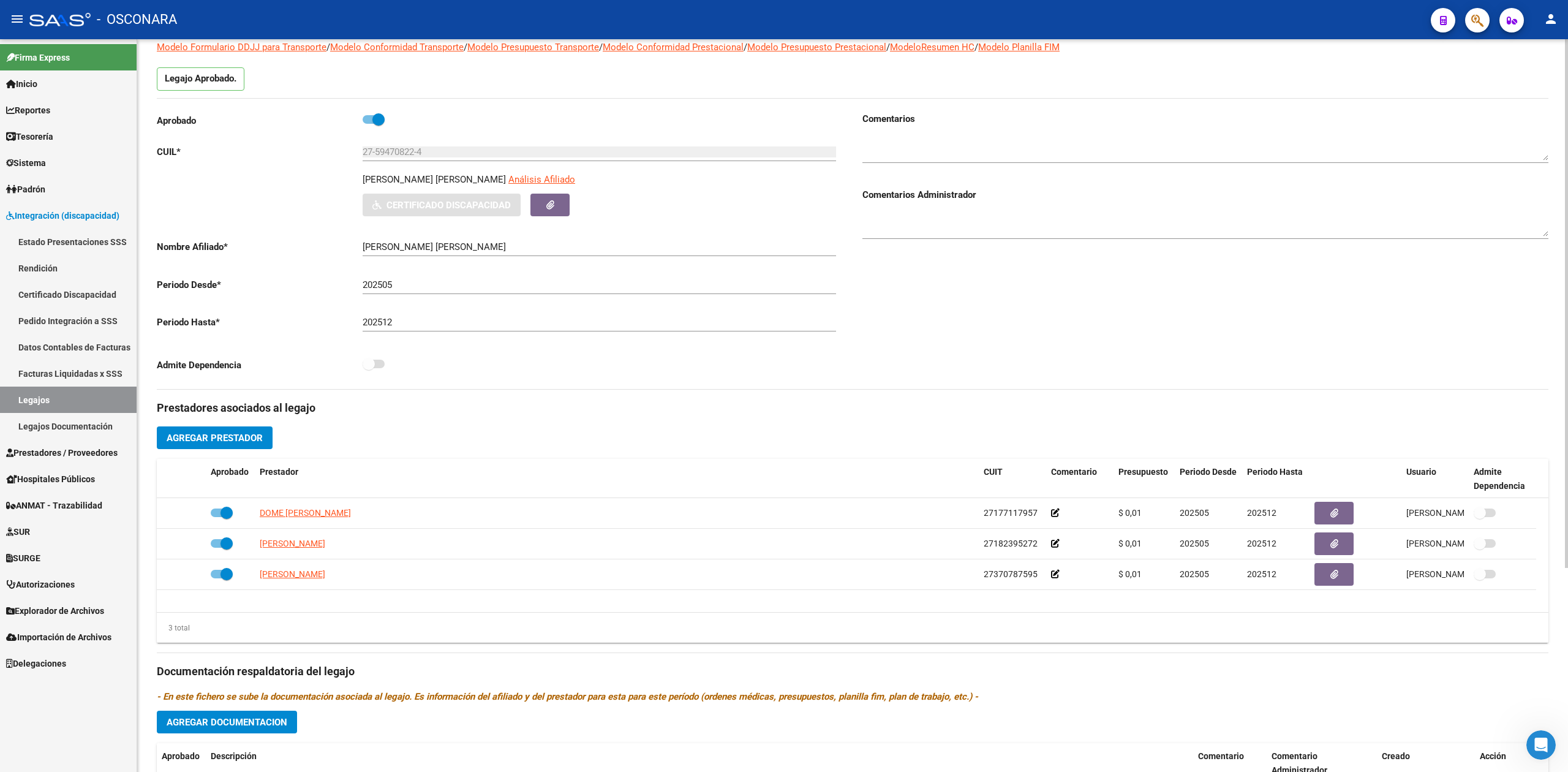
scroll to position [245, 0]
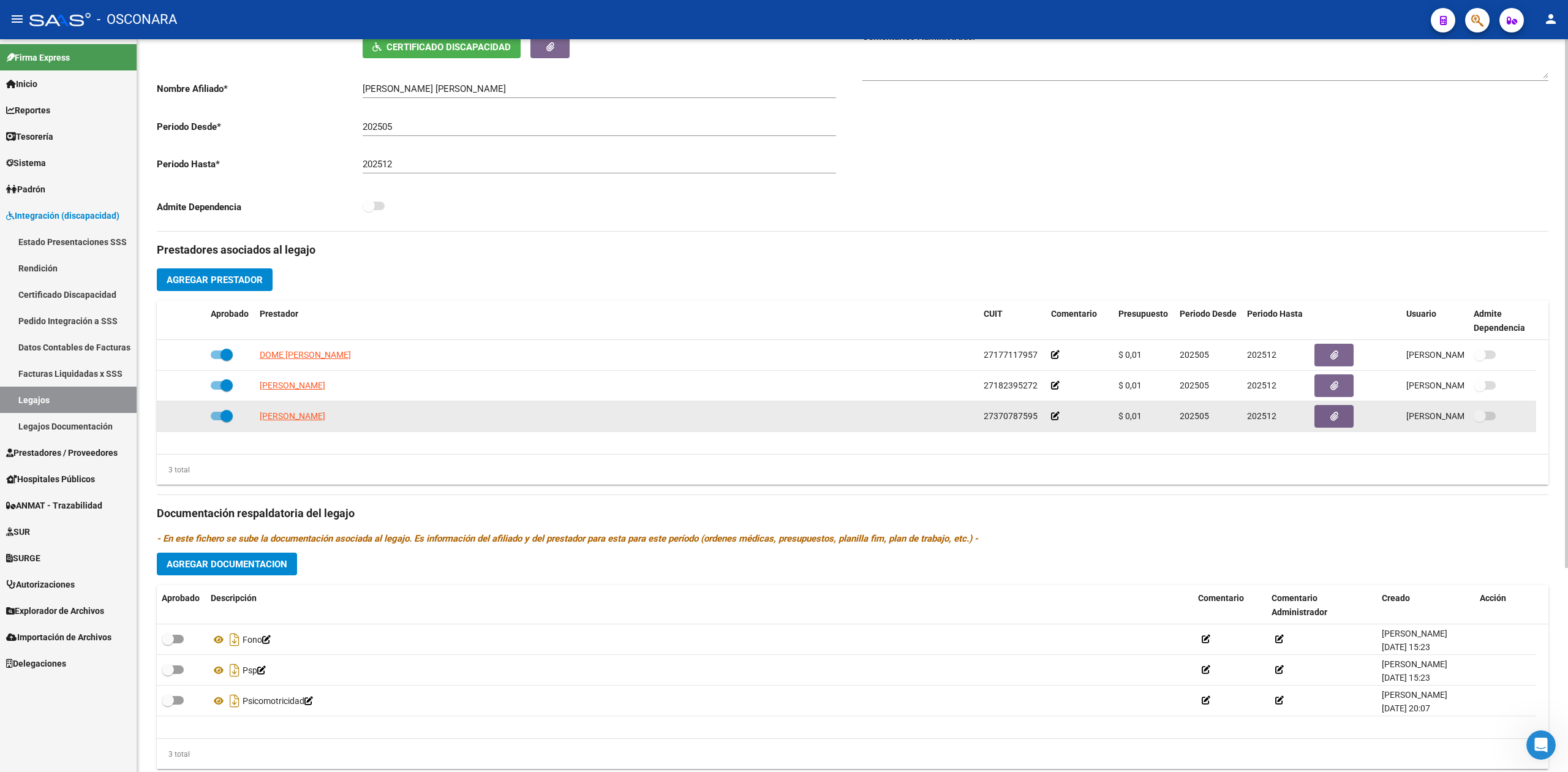
click at [1356, 416] on div at bounding box center [1356, 416] width 82 height 23
click at [1344, 419] on button "button" at bounding box center [1335, 416] width 40 height 23
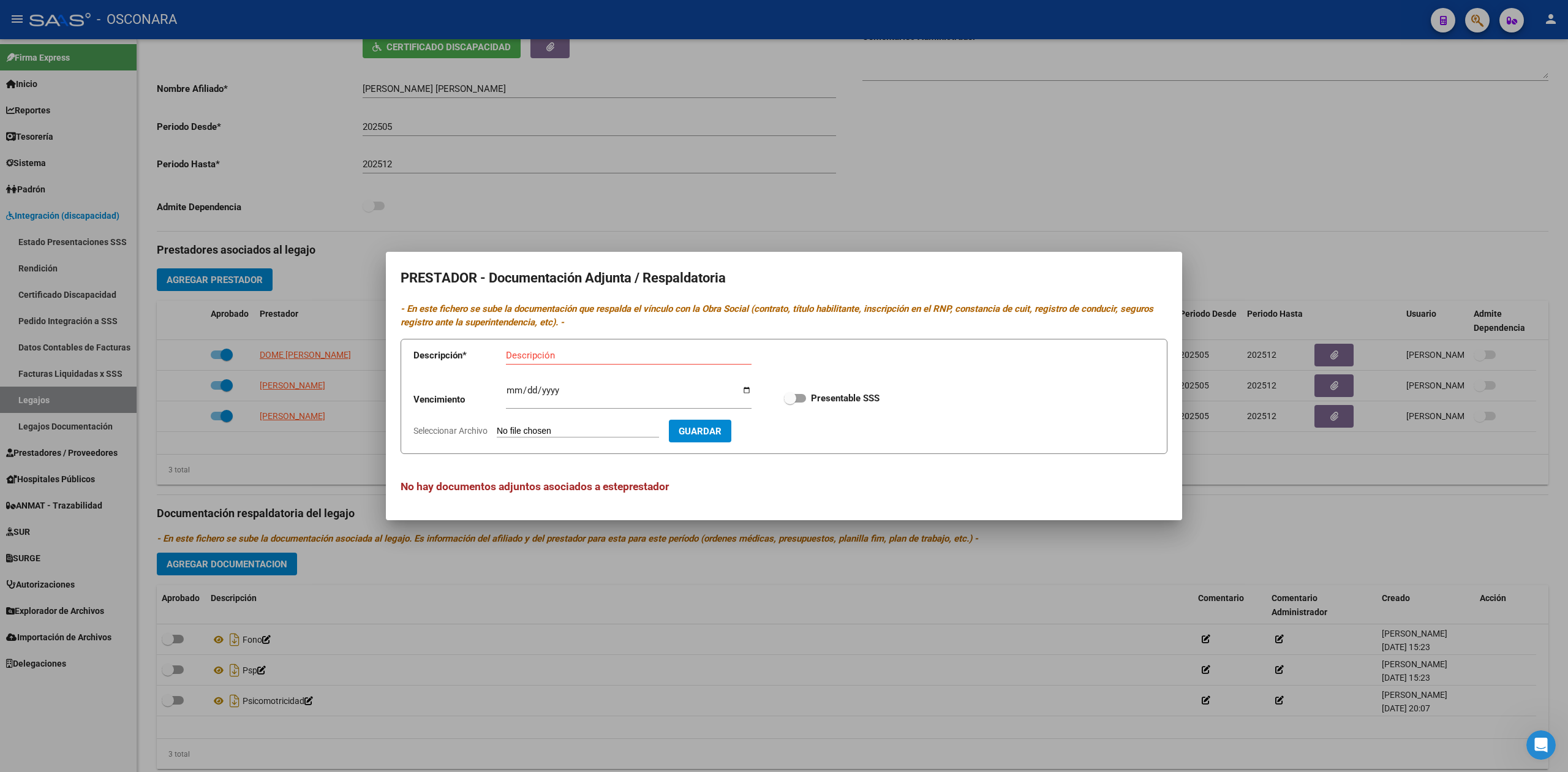
click at [1264, 512] on div at bounding box center [784, 386] width 1568 height 772
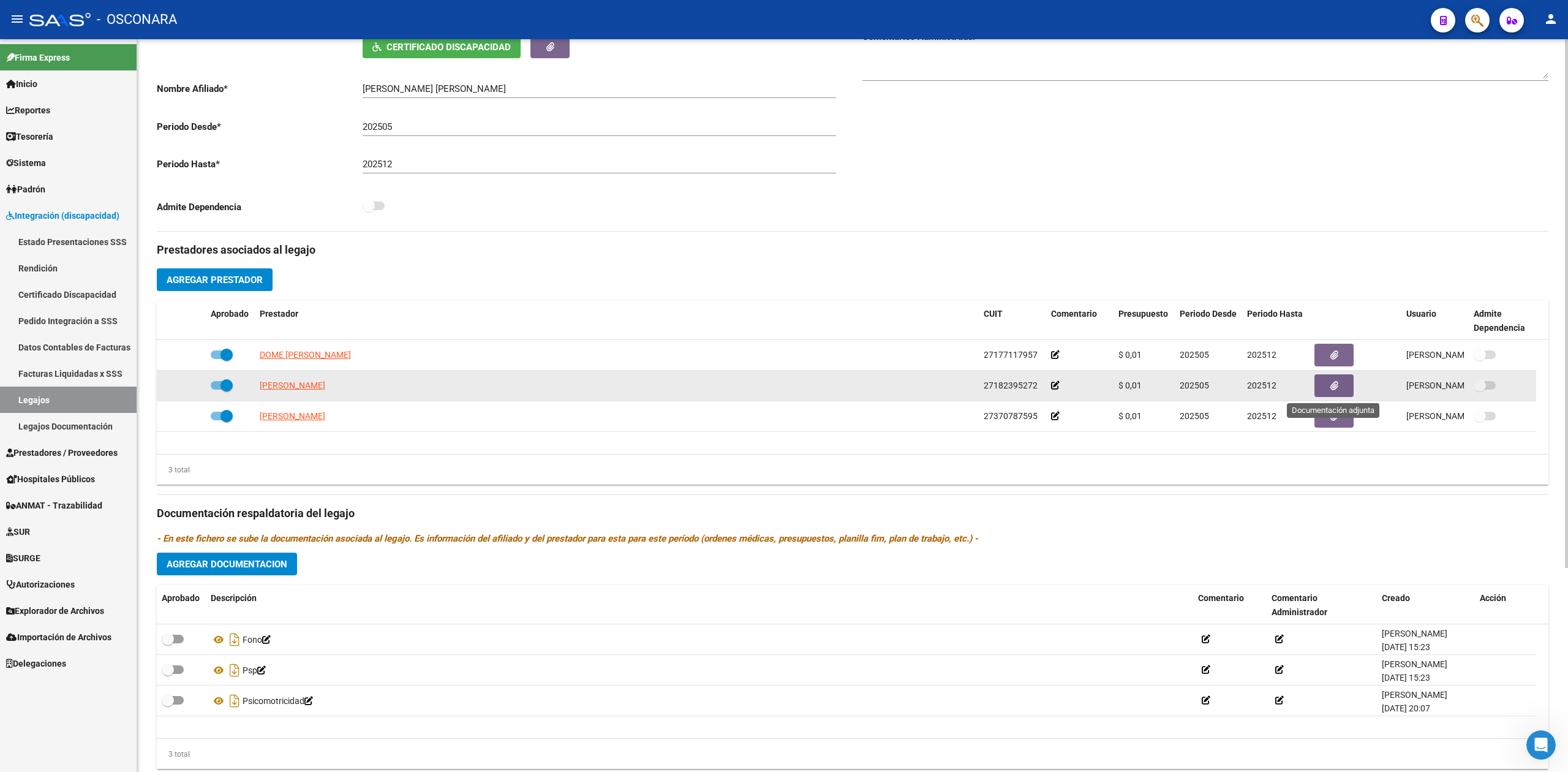
click at [1340, 389] on button "button" at bounding box center [1335, 386] width 40 height 23
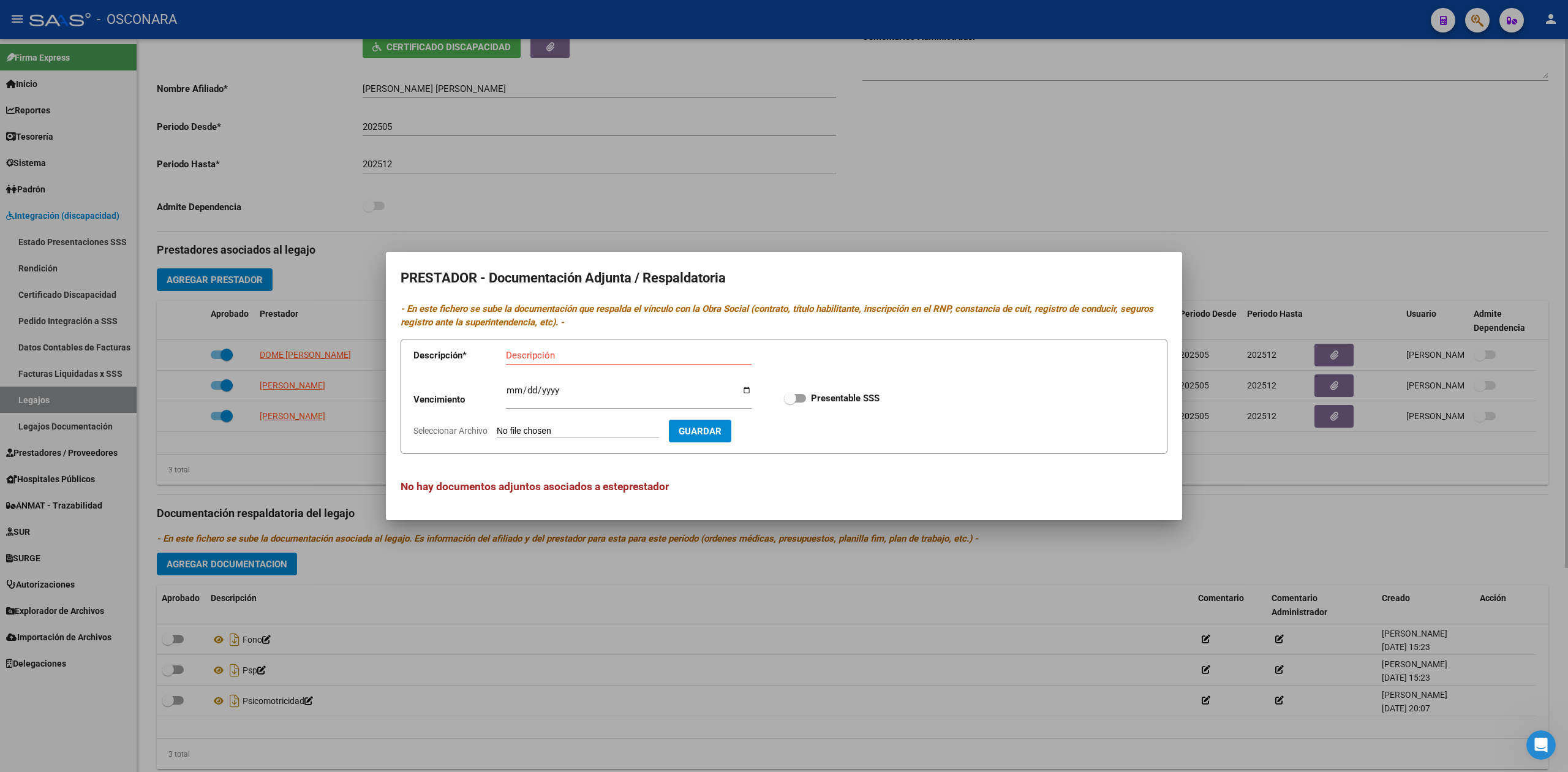
drag, startPoint x: 1260, startPoint y: 541, endPoint x: 1261, endPoint y: 516, distance: 25.0
click at [1261, 541] on div at bounding box center [784, 386] width 1568 height 772
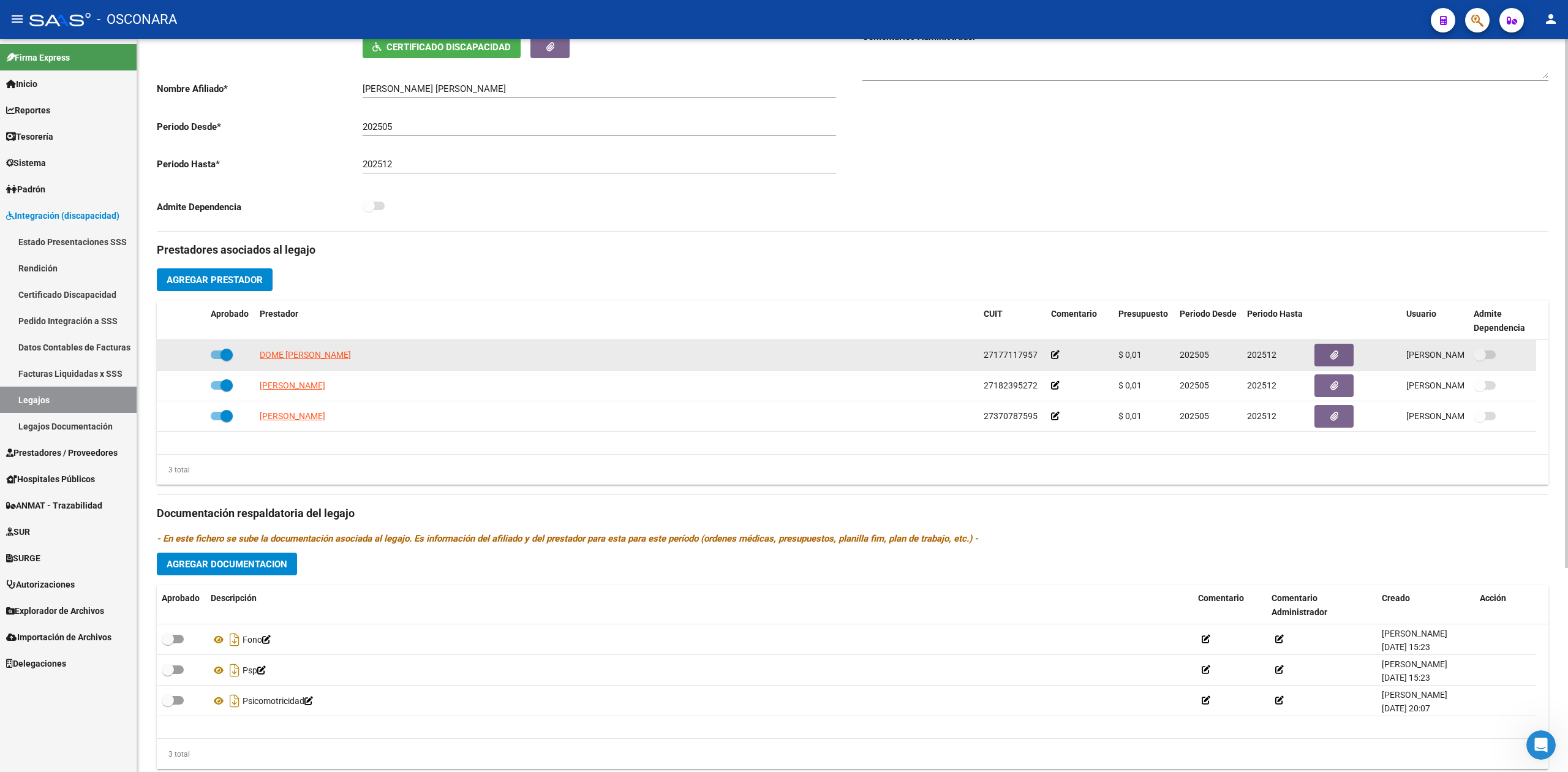
click at [1316, 356] on button "button" at bounding box center [1335, 355] width 40 height 23
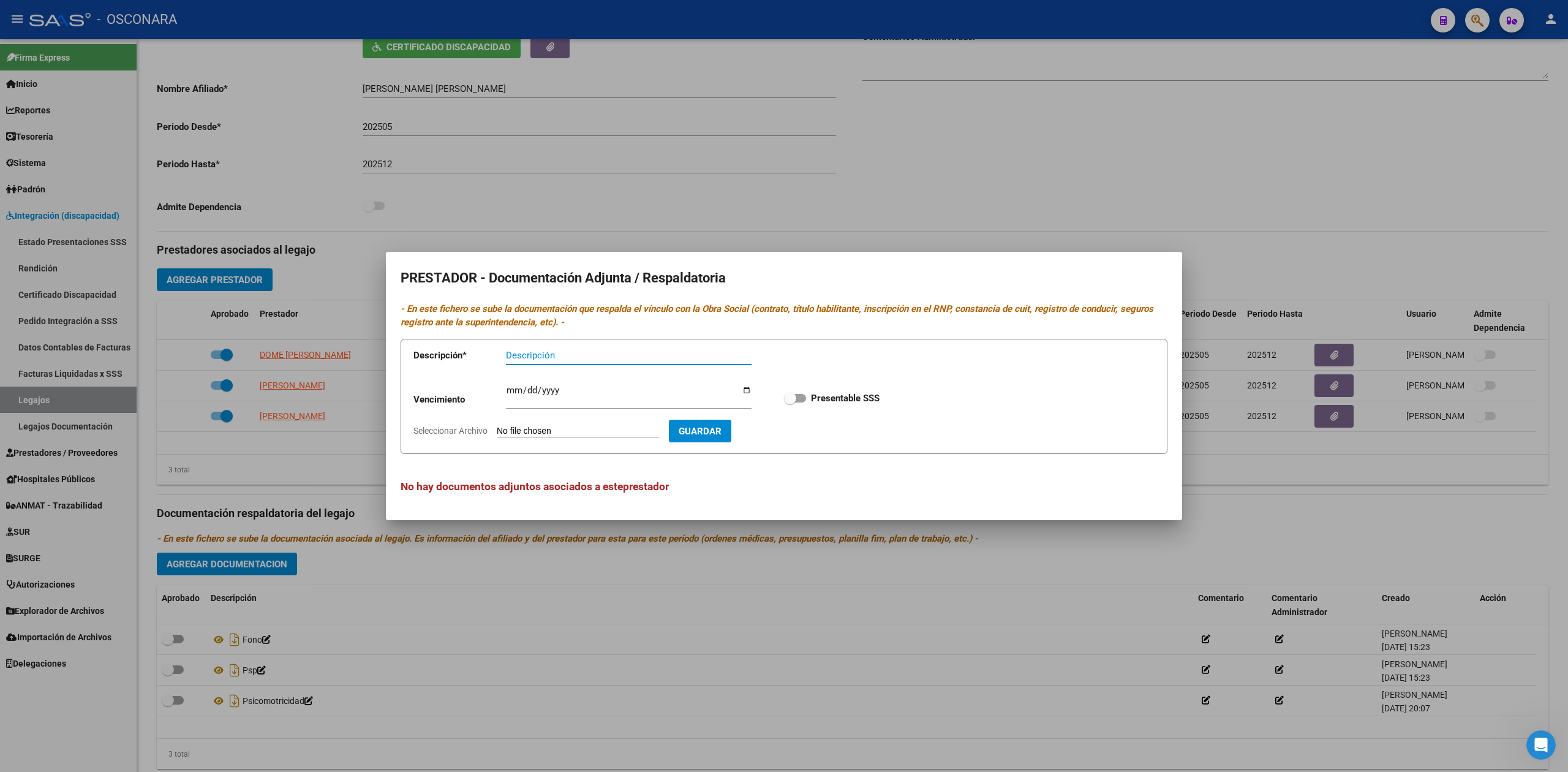
click at [1105, 558] on div at bounding box center [784, 386] width 1568 height 772
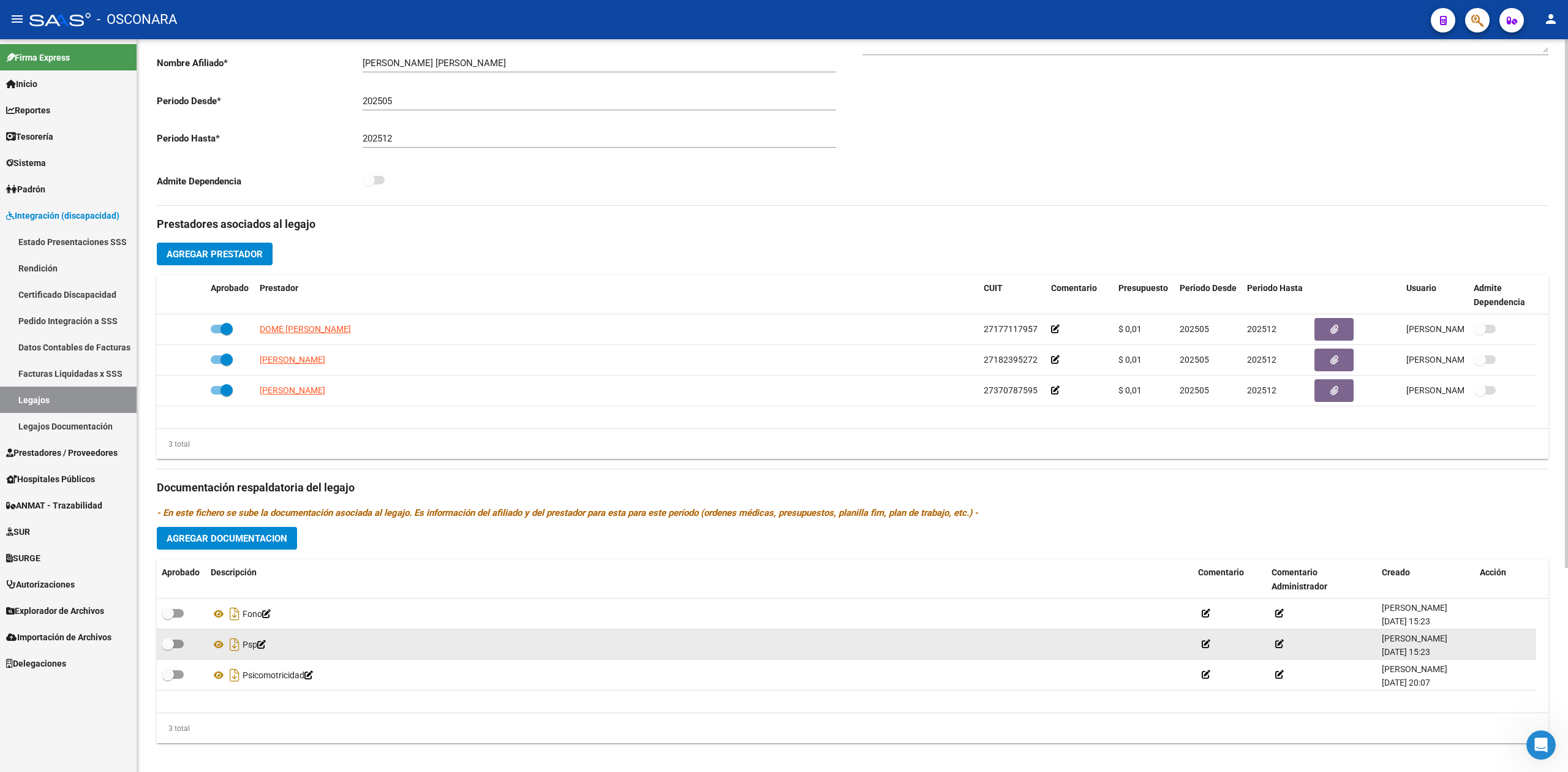
scroll to position [282, 0]
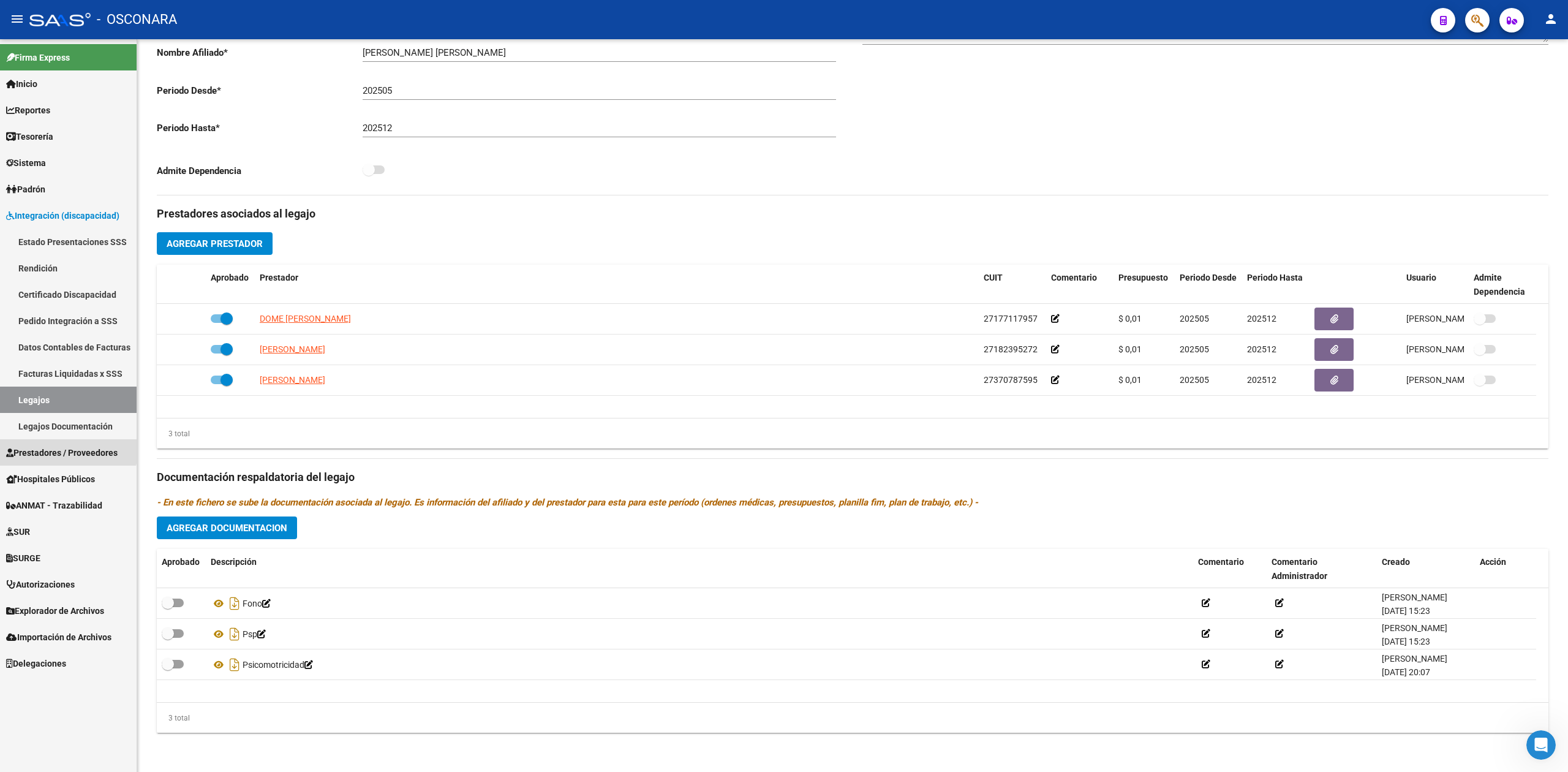
click at [64, 446] on span "Prestadores / Proveedores" at bounding box center [61, 453] width 111 height 13
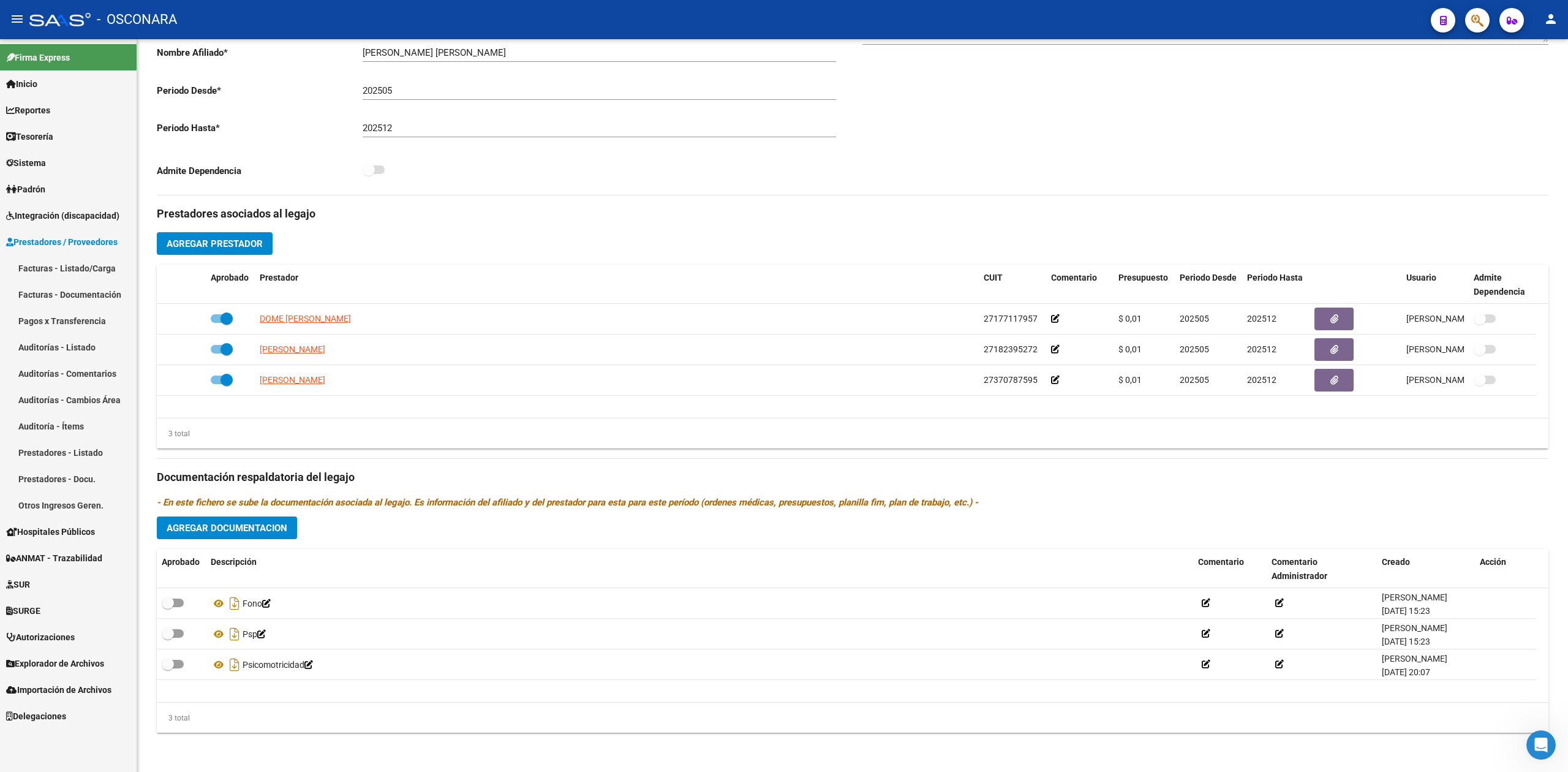
click at [59, 267] on link "Facturas - Listado/Carga" at bounding box center [68, 268] width 137 height 26
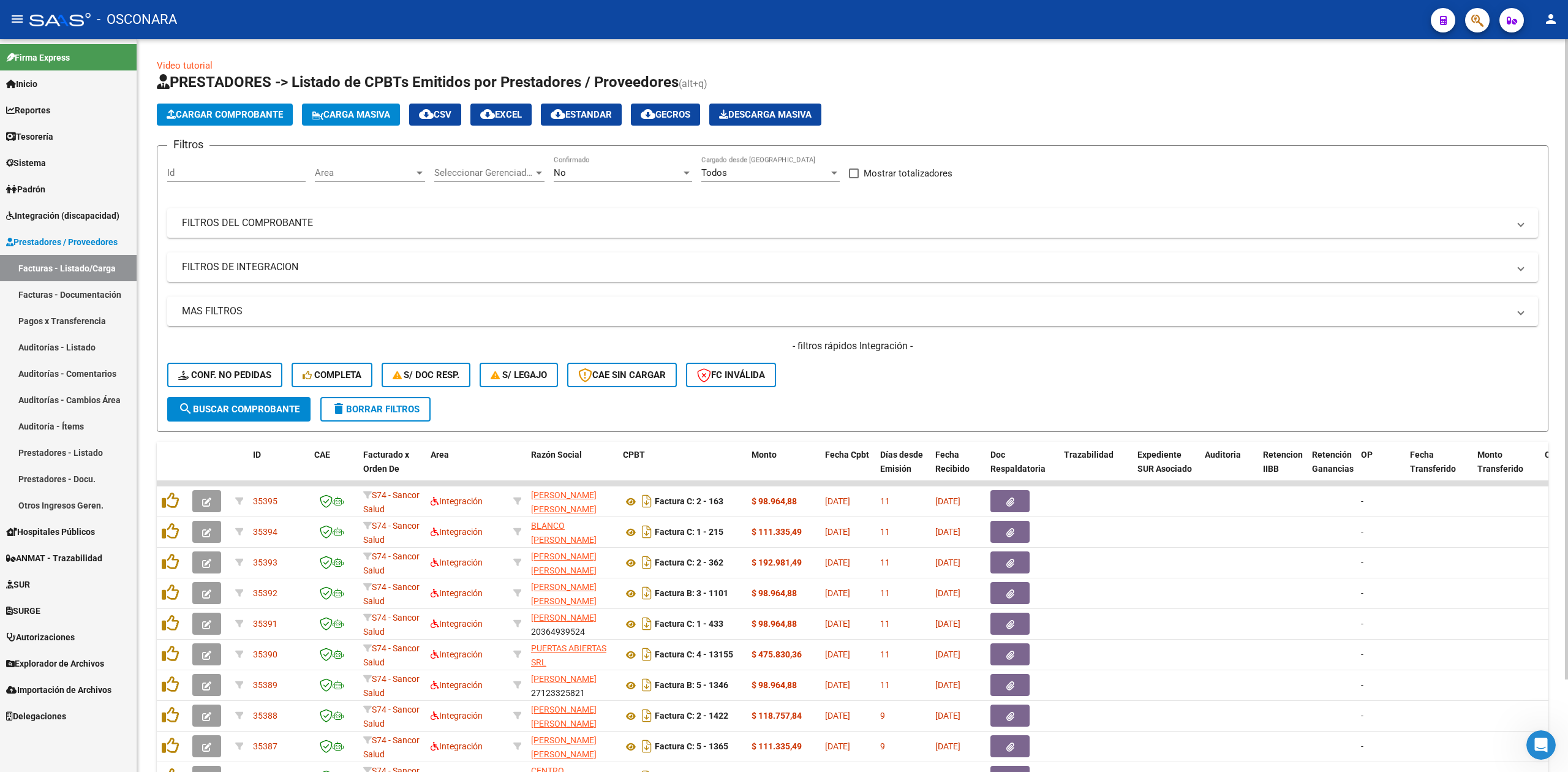
click at [861, 383] on div "- filtros rápidos Integración - Conf. no pedidas Completa S/ Doc Resp. S/ legaj…" at bounding box center [853, 368] width 1371 height 58
click at [579, 167] on div "No Confirmado" at bounding box center [623, 169] width 138 height 26
click at [570, 120] on span "Todos" at bounding box center [623, 118] width 138 height 28
click at [642, 220] on mat-panel-title "FILTROS DEL COMPROBANTE" at bounding box center [846, 223] width 1327 height 13
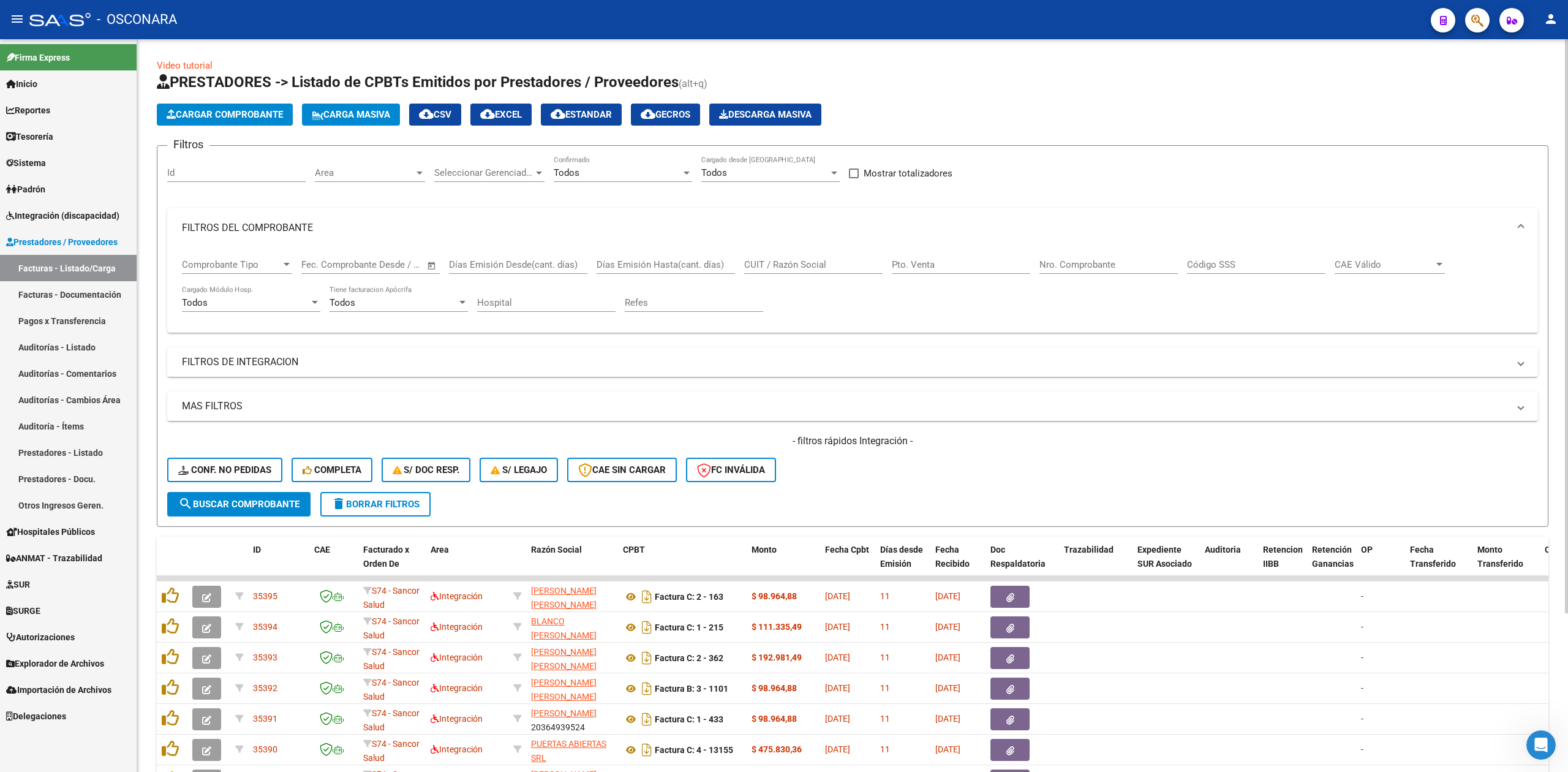
click at [795, 263] on input "CUIT / Razón Social" at bounding box center [813, 264] width 138 height 11
paste input "23266126174"
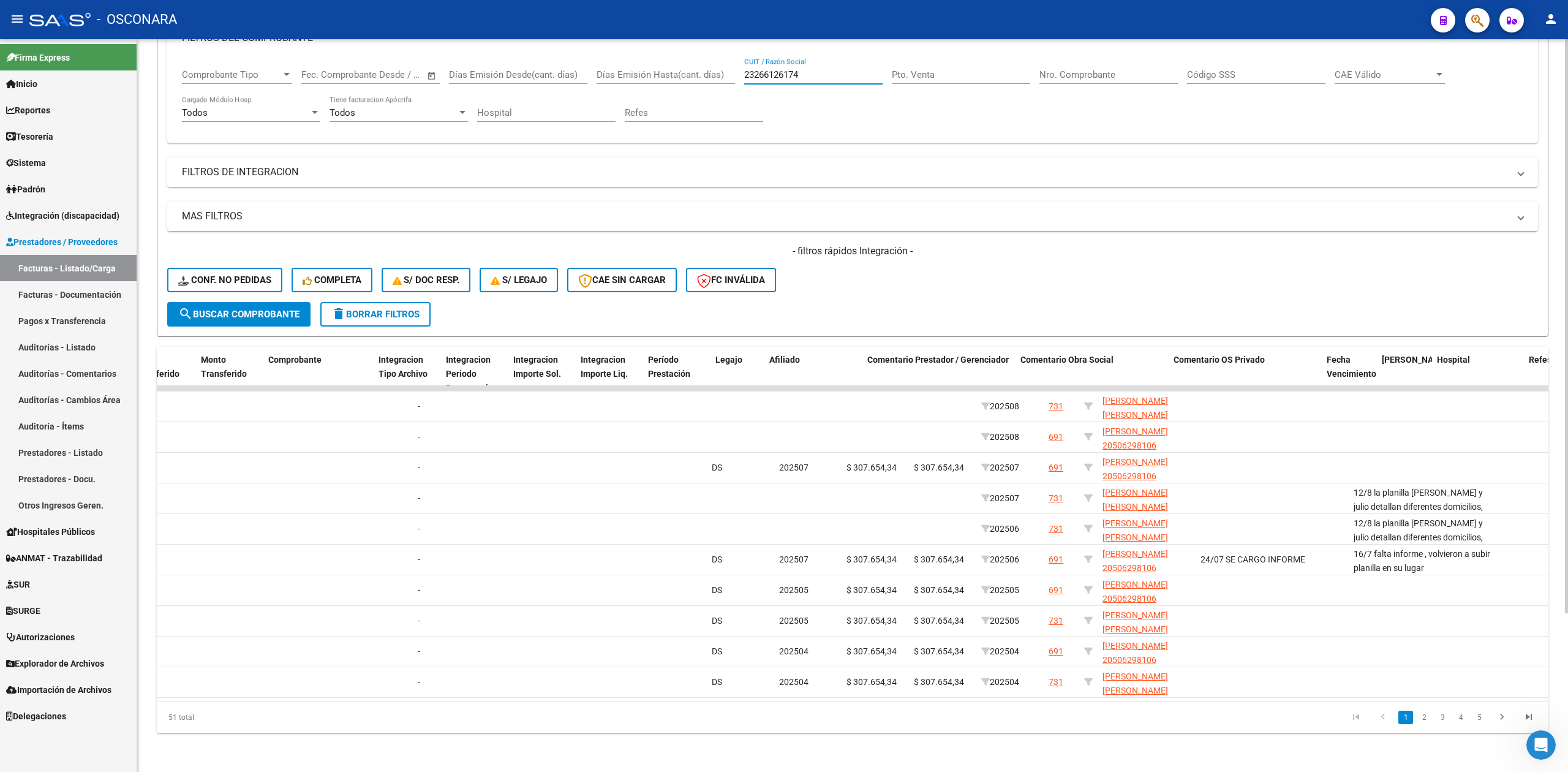
scroll to position [0, 1280]
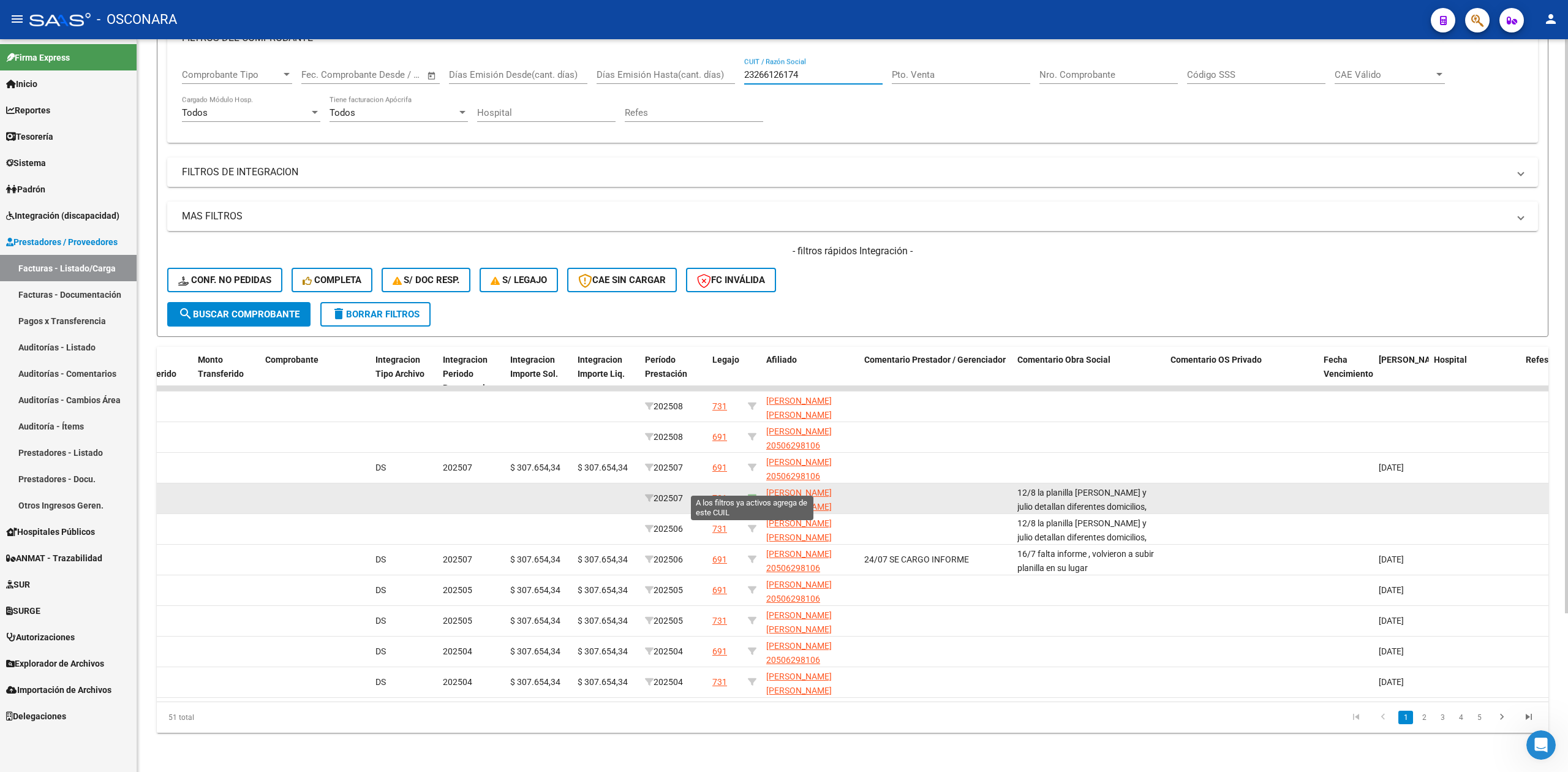
type input "23266126174"
click at [754, 494] on icon at bounding box center [752, 498] width 9 height 9
type input "27573506168"
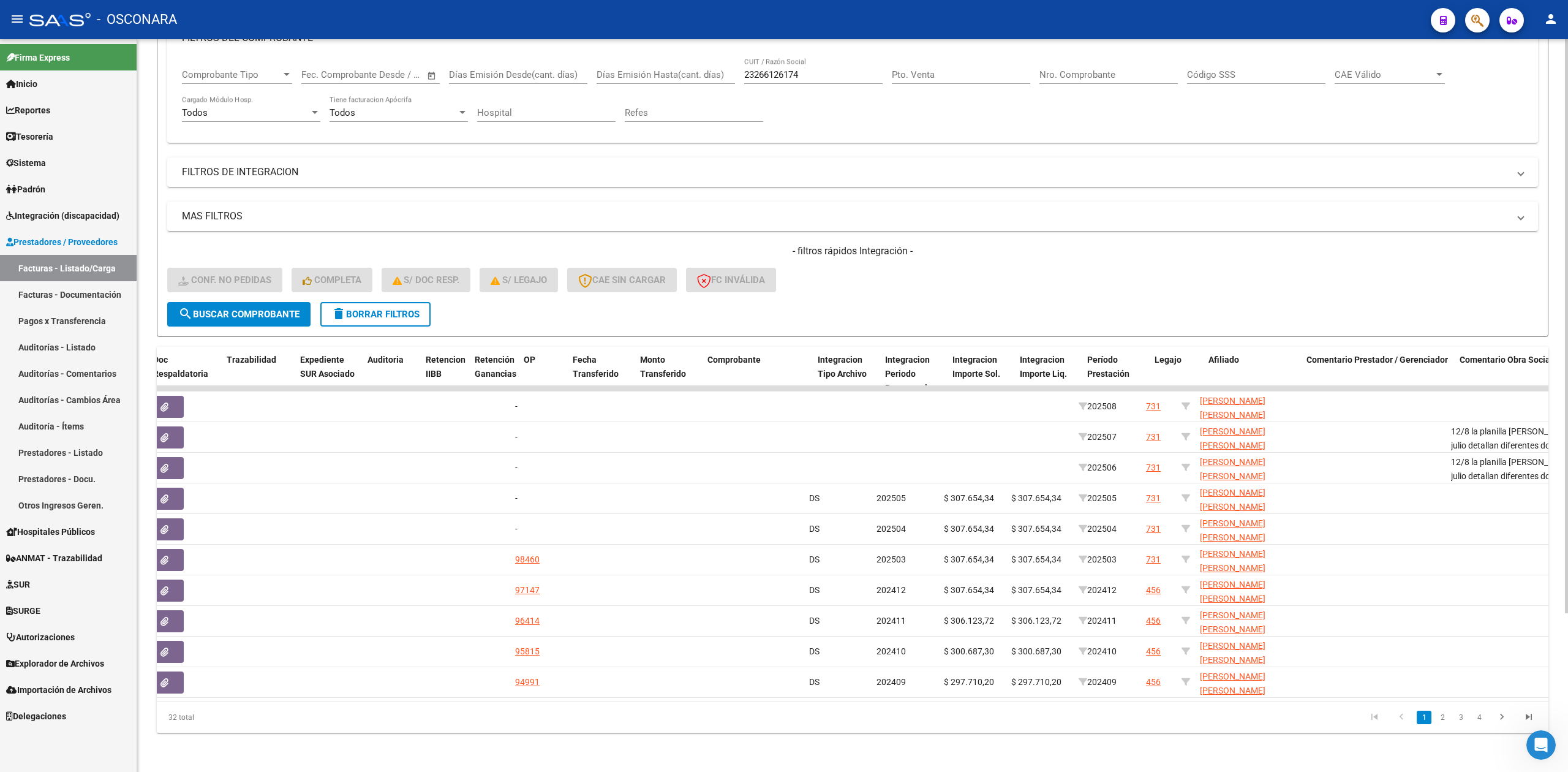
scroll to position [0, 0]
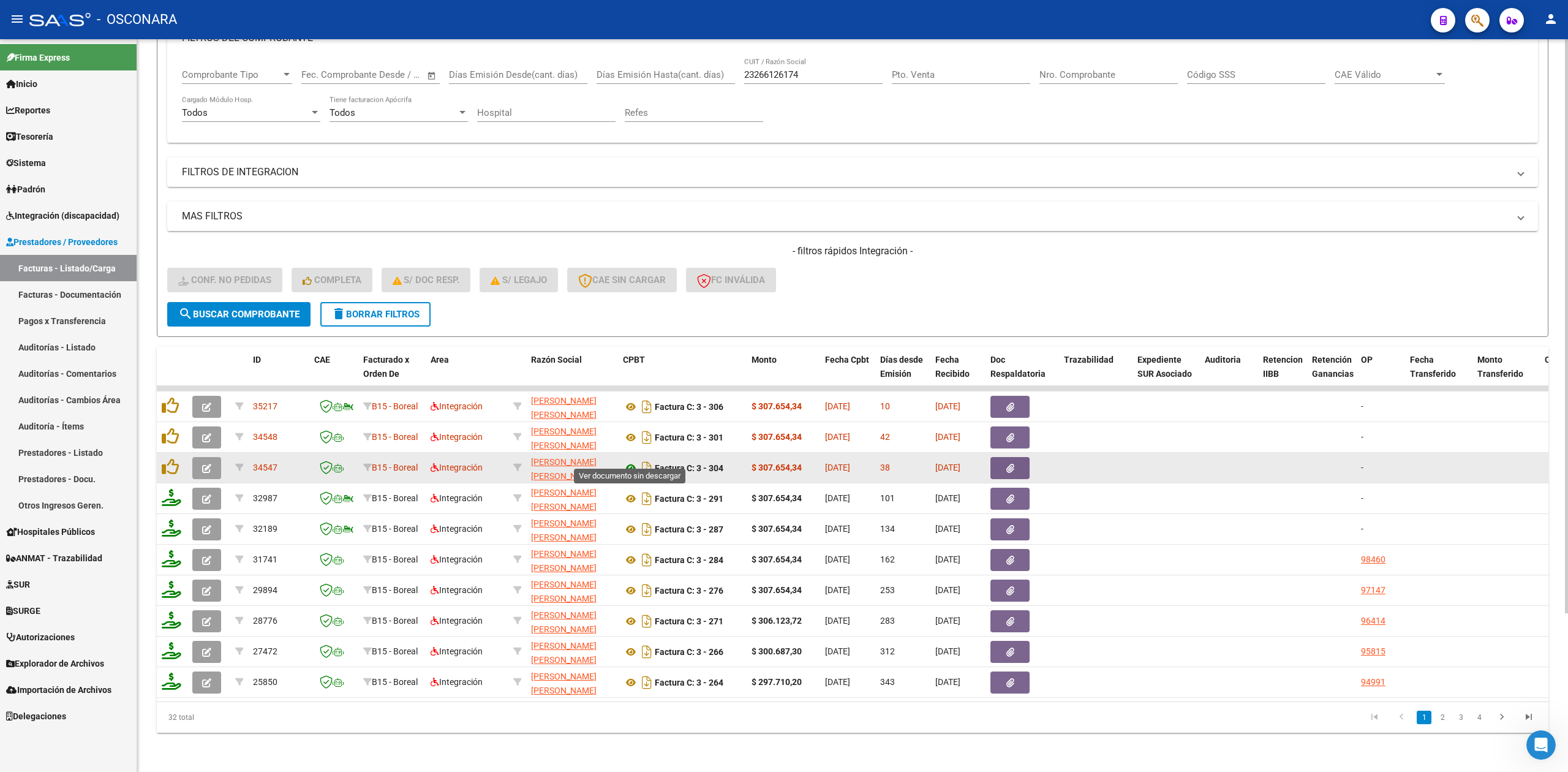
click at [627, 461] on icon at bounding box center [631, 468] width 16 height 15
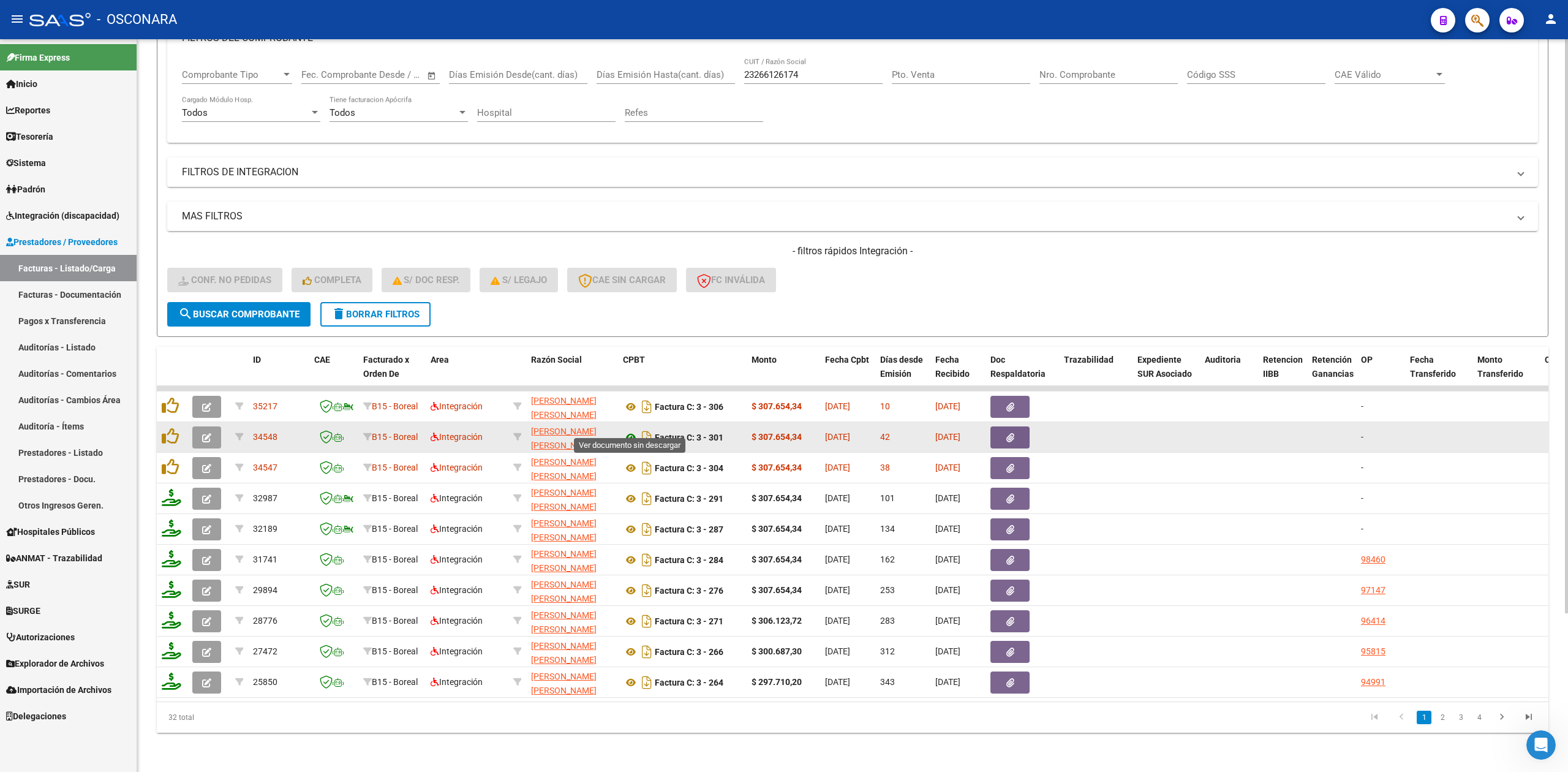
click at [628, 430] on icon at bounding box center [631, 438] width 16 height 15
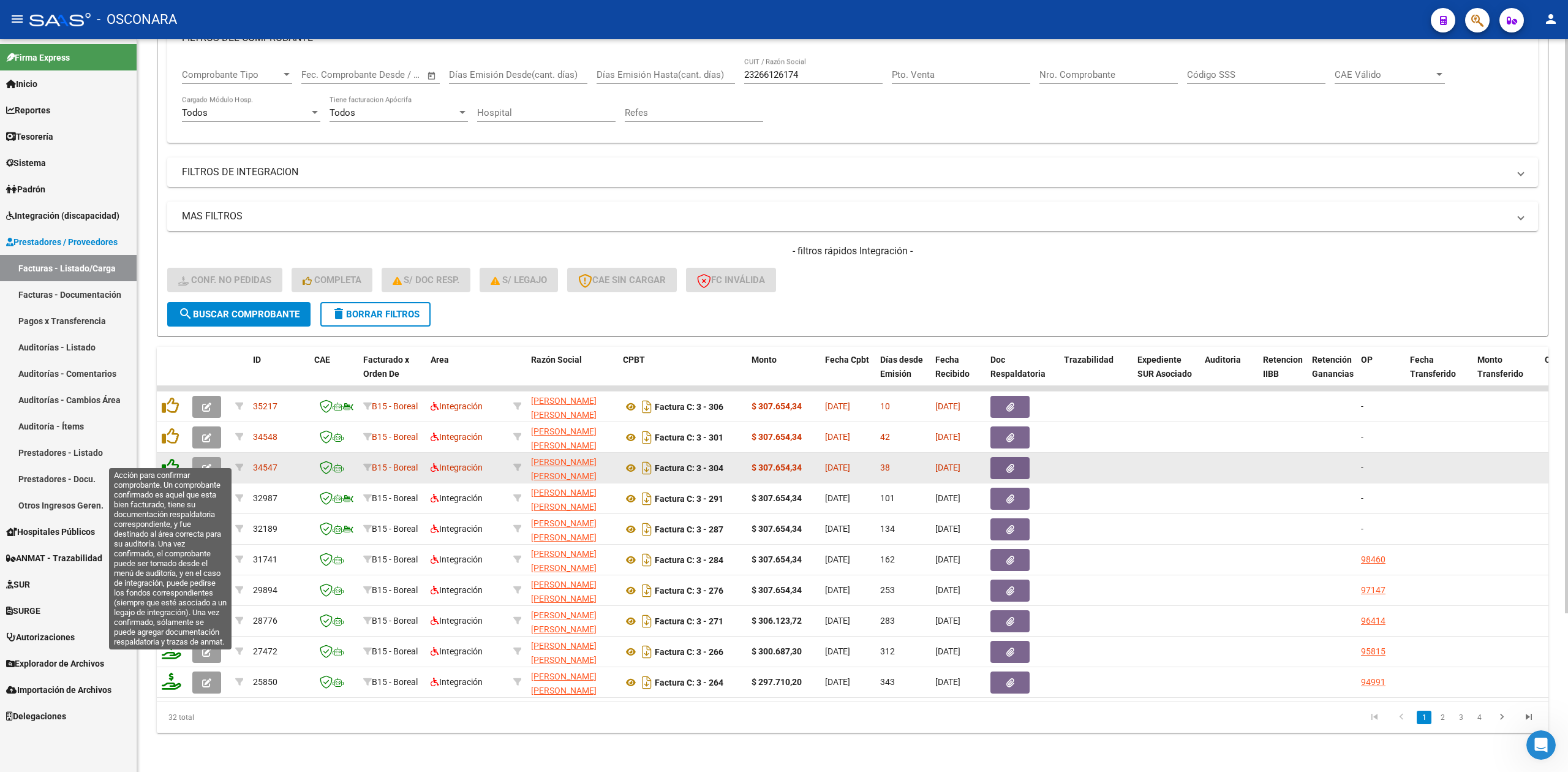
click at [170, 458] on icon at bounding box center [170, 466] width 17 height 17
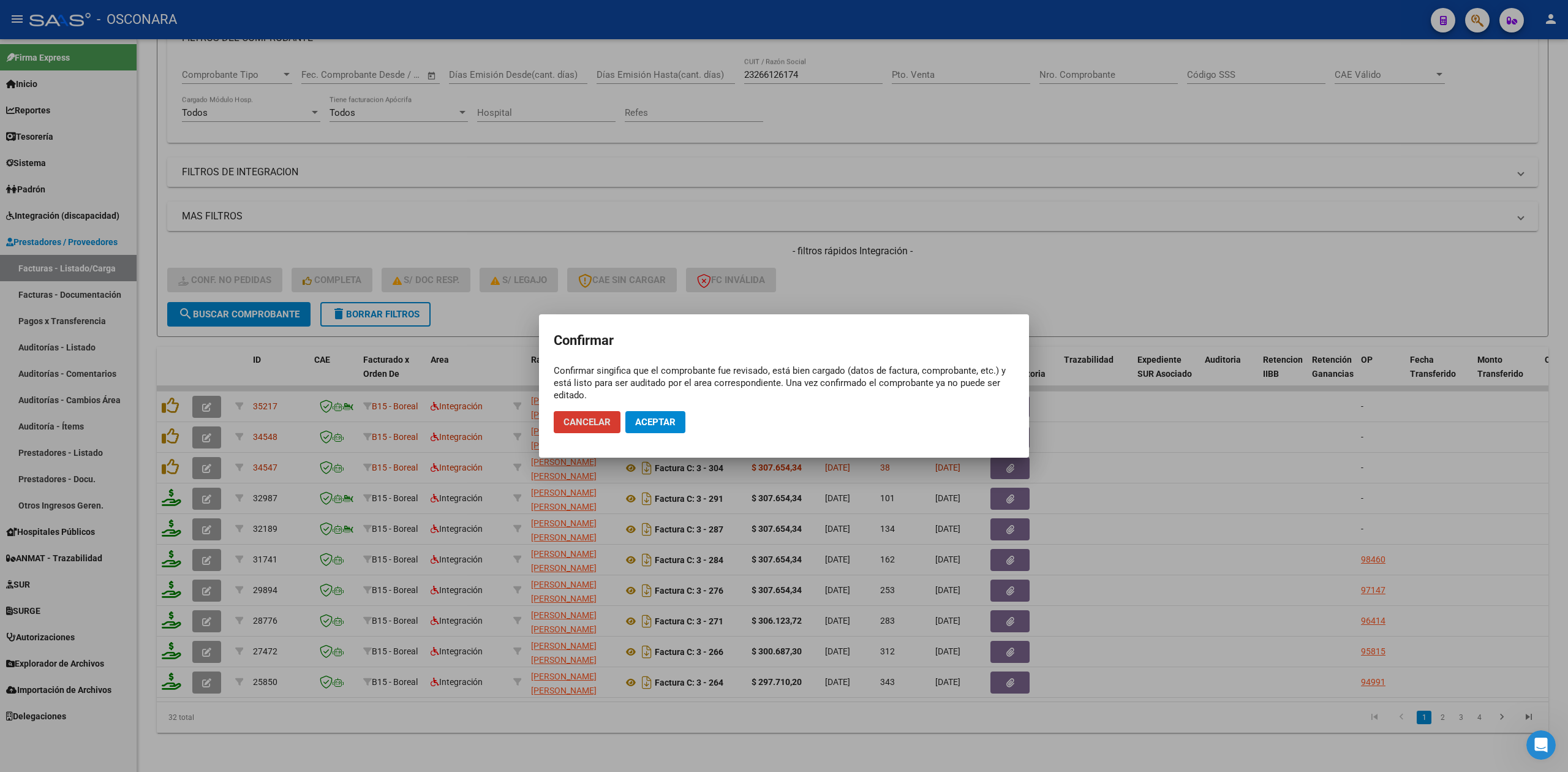
click at [668, 422] on span "Aceptar" at bounding box center [655, 421] width 40 height 11
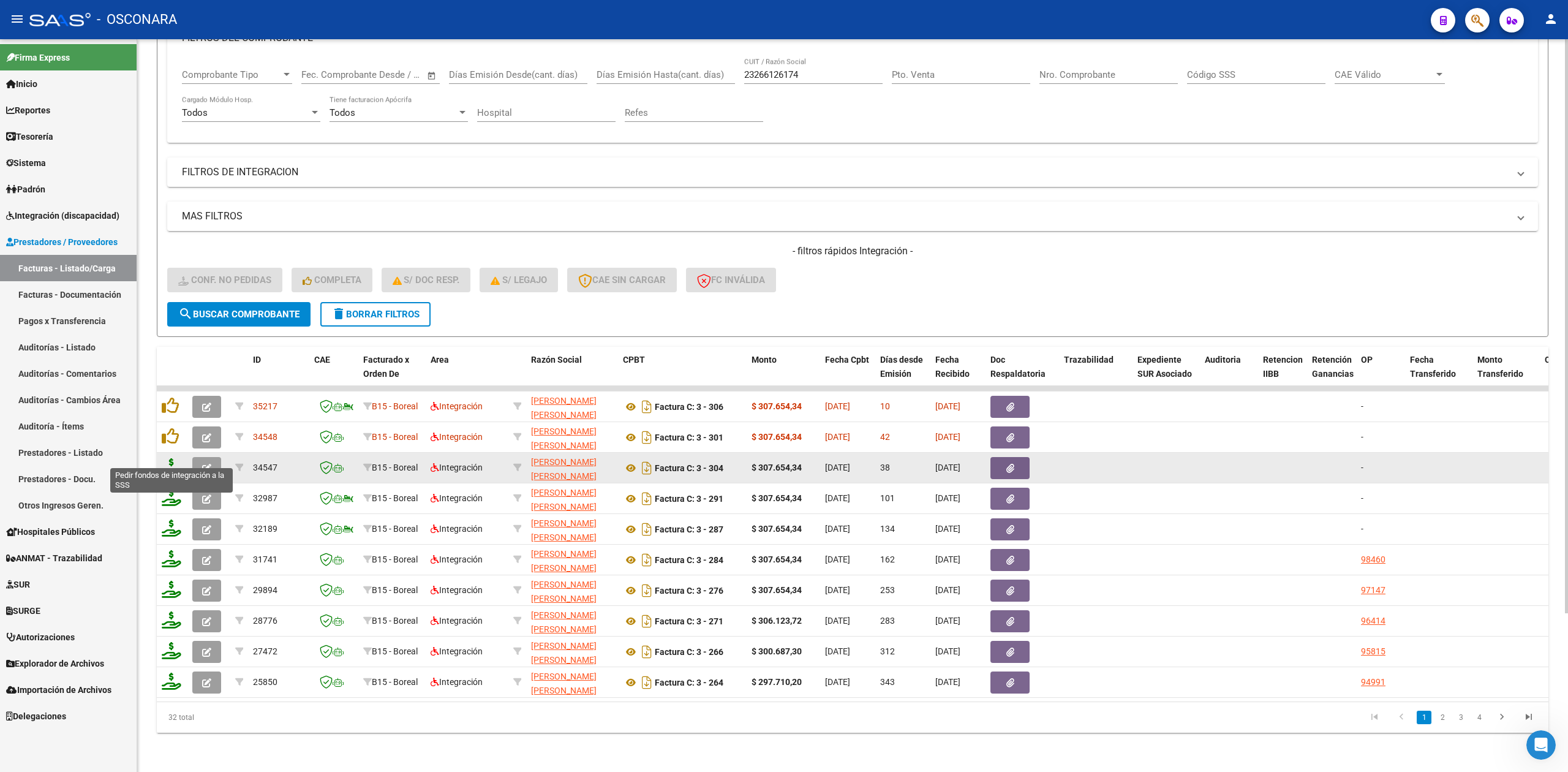
click at [169, 460] on icon at bounding box center [171, 466] width 20 height 17
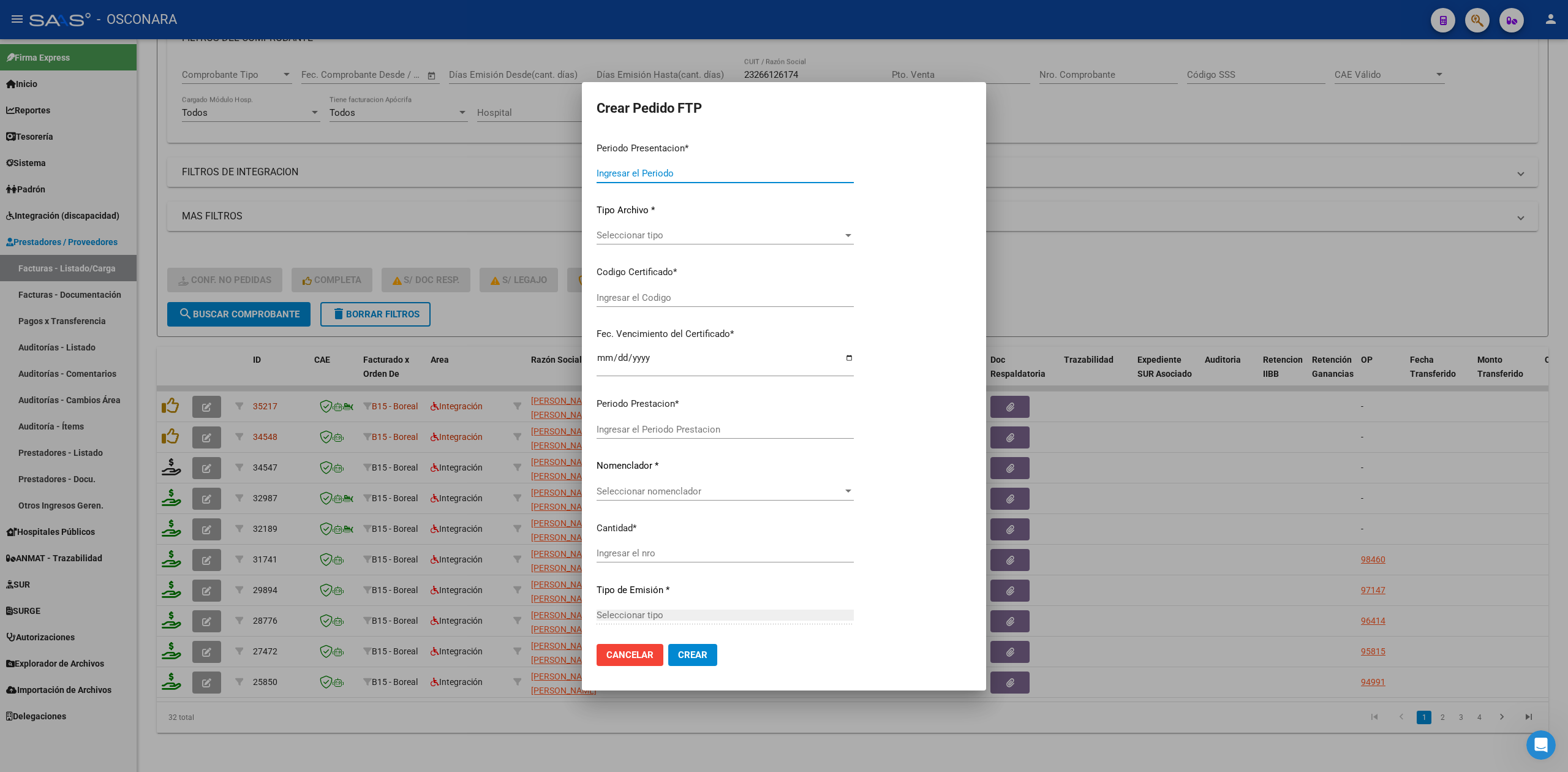
type input "202508"
type input "202506"
type input "$ 307.654,34"
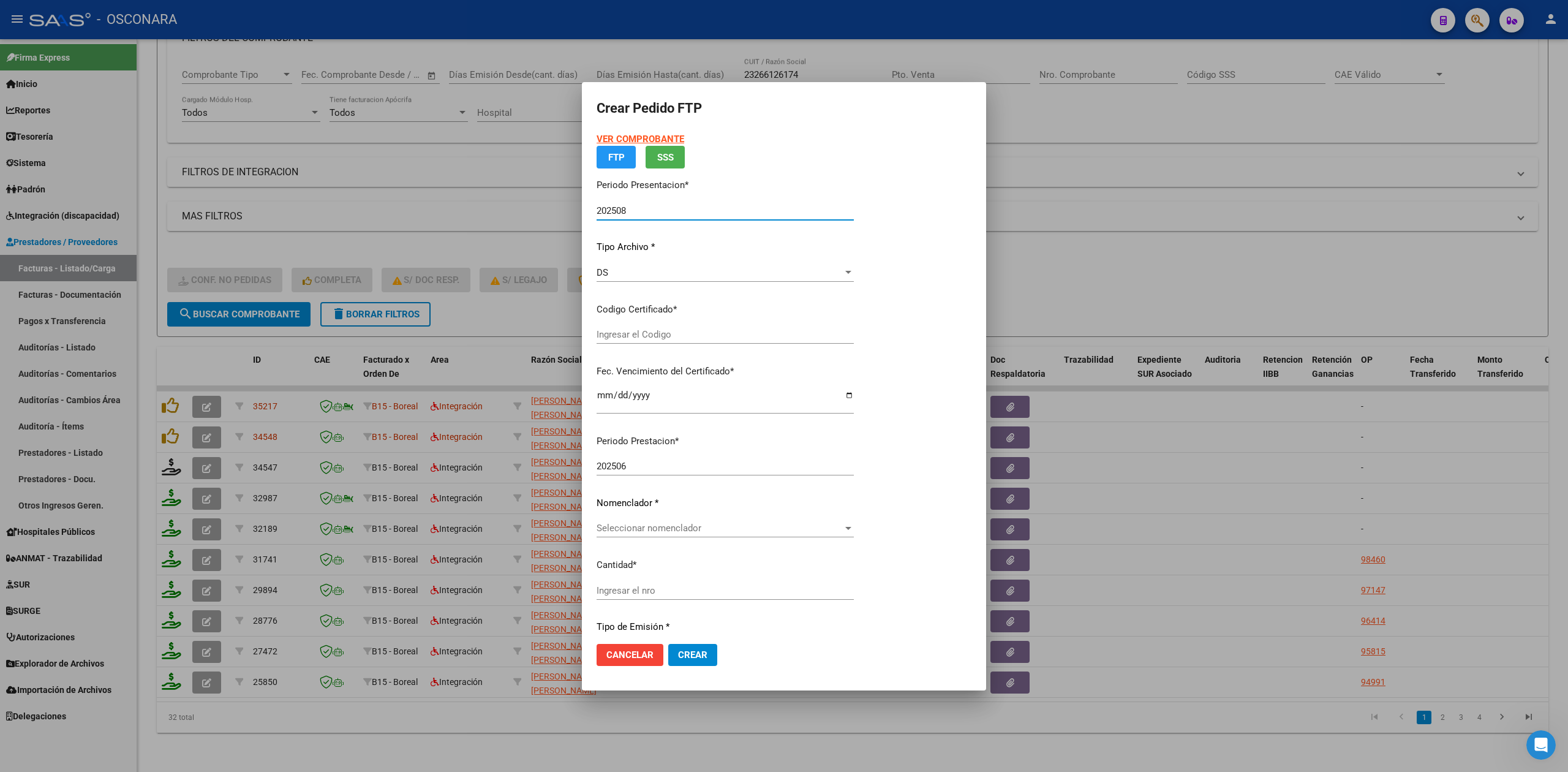
type input "arg01000573506162022121620271216cor234"
type input "[DATE]"
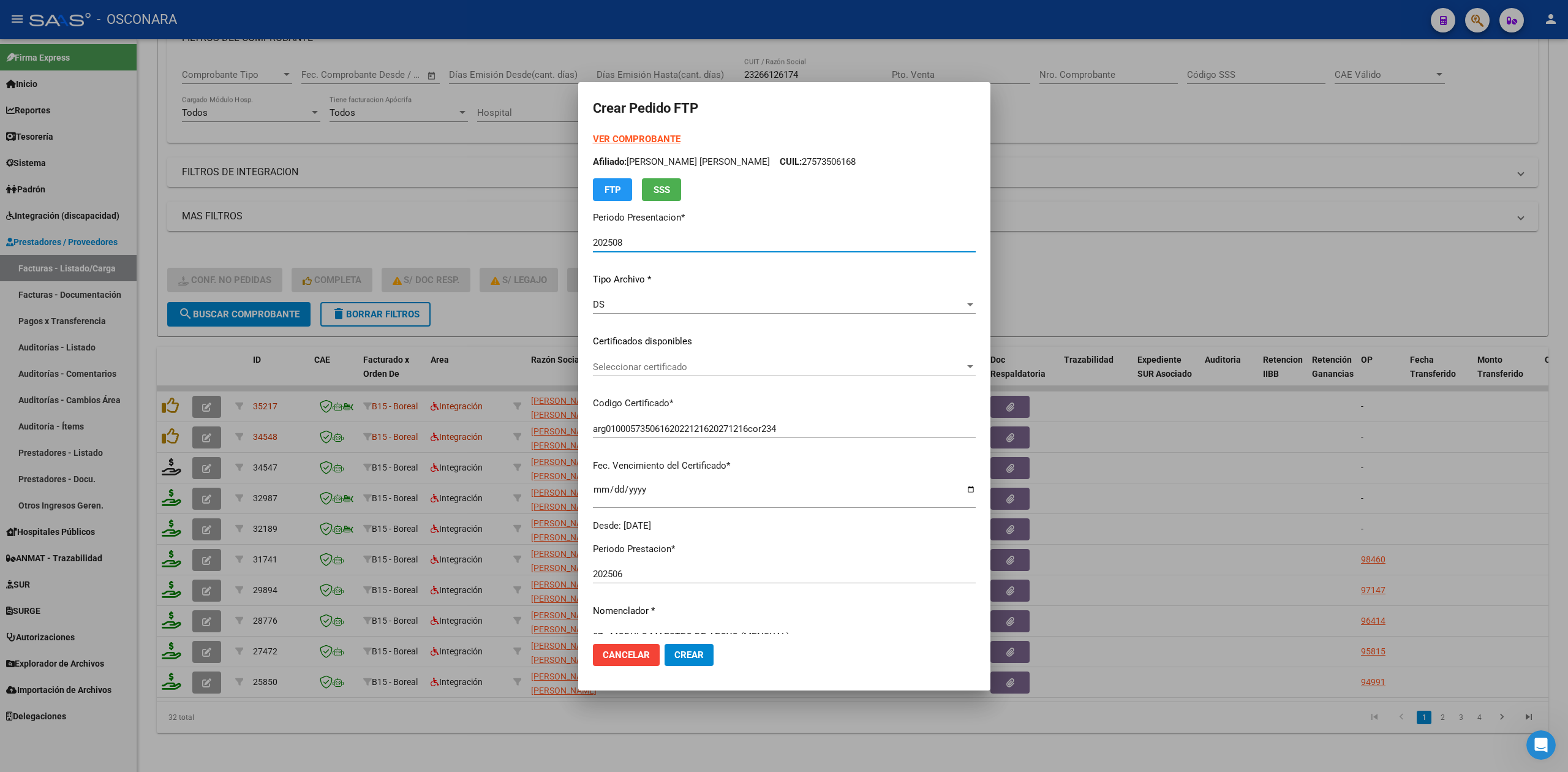
click at [636, 365] on span "Seleccionar certificado" at bounding box center [779, 367] width 372 height 11
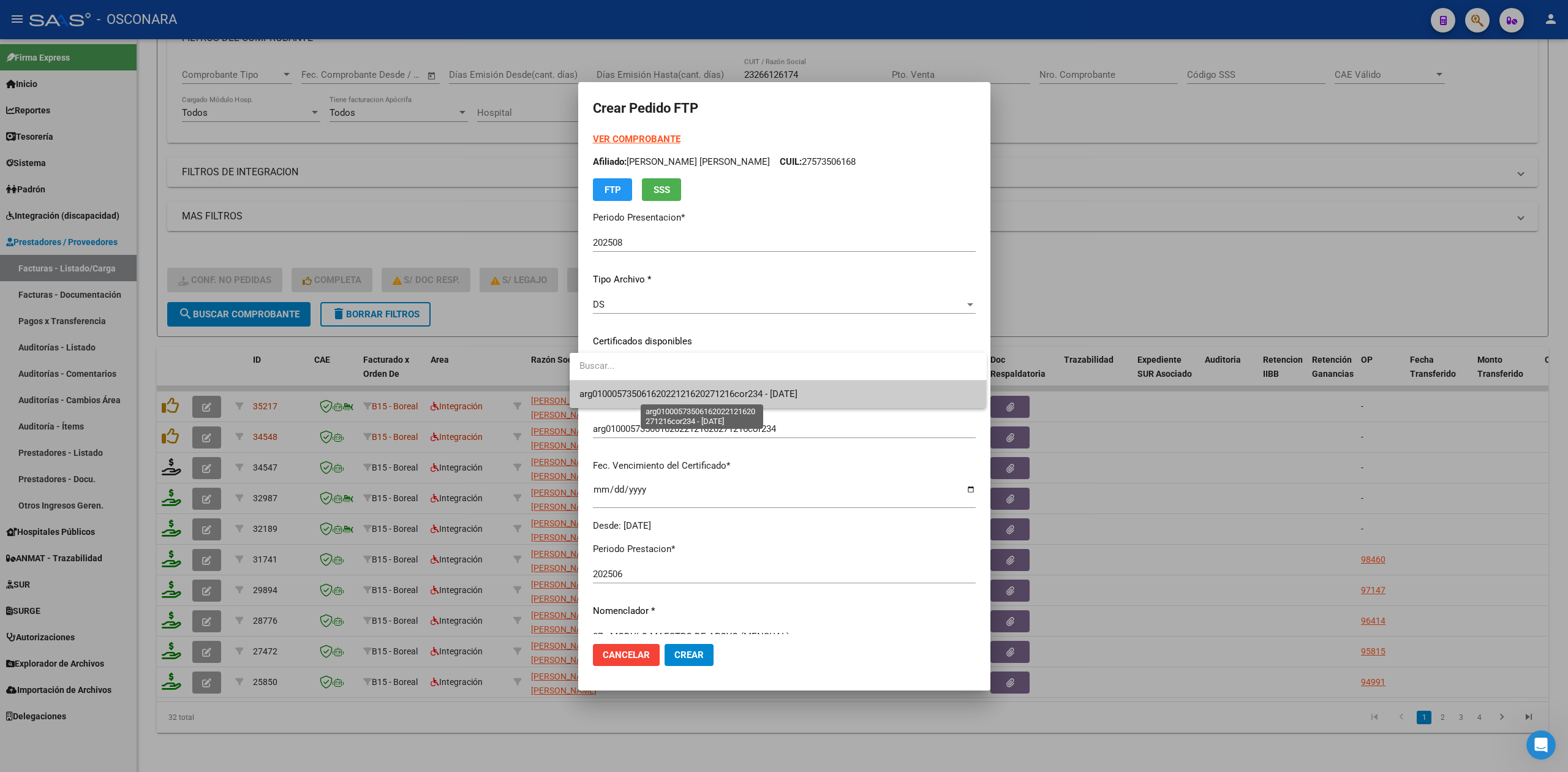
click at [643, 390] on span "arg01000573506162022121620271216cor234 - [DATE]" at bounding box center [689, 394] width 218 height 11
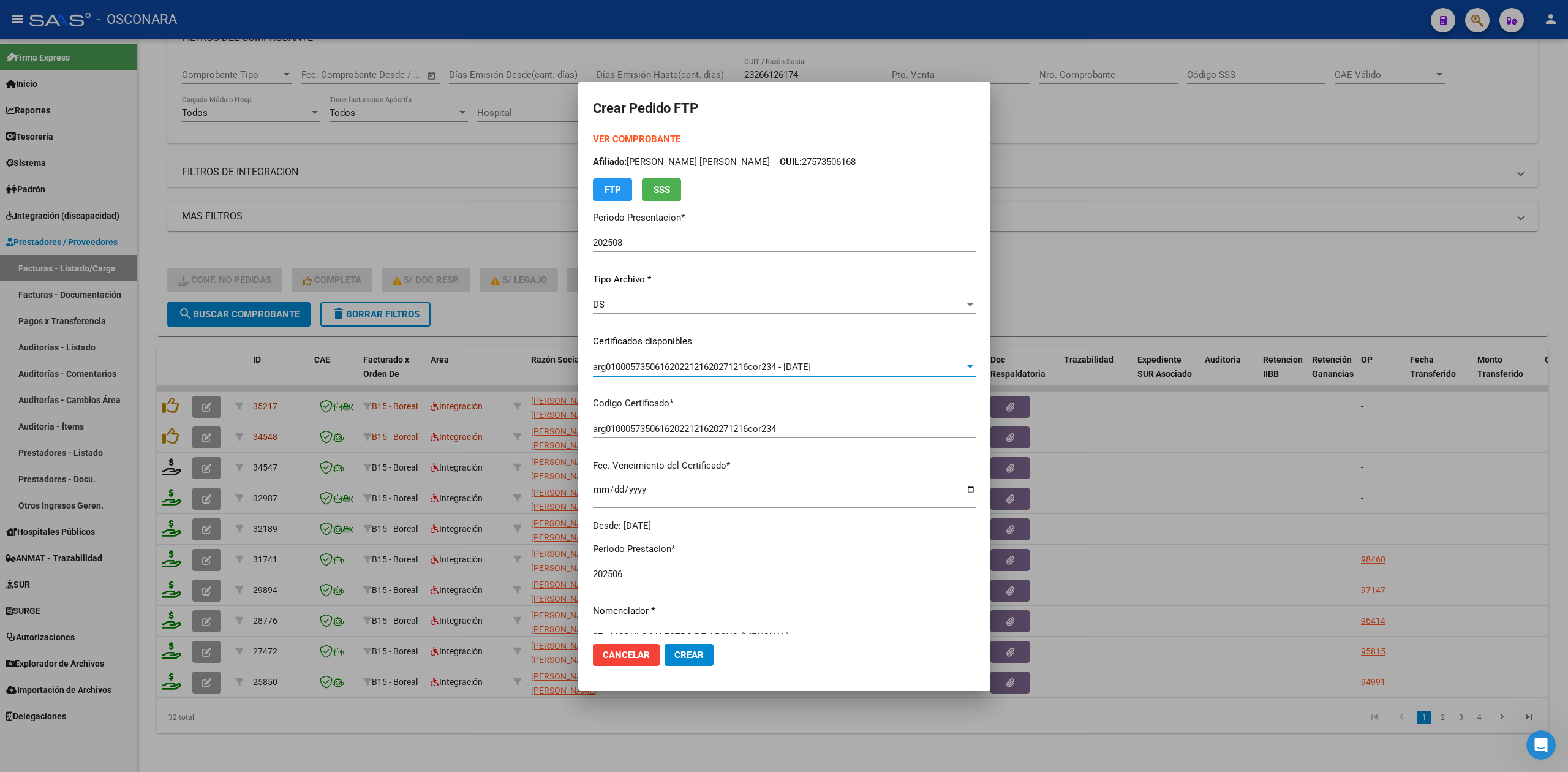
scroll to position [285, 0]
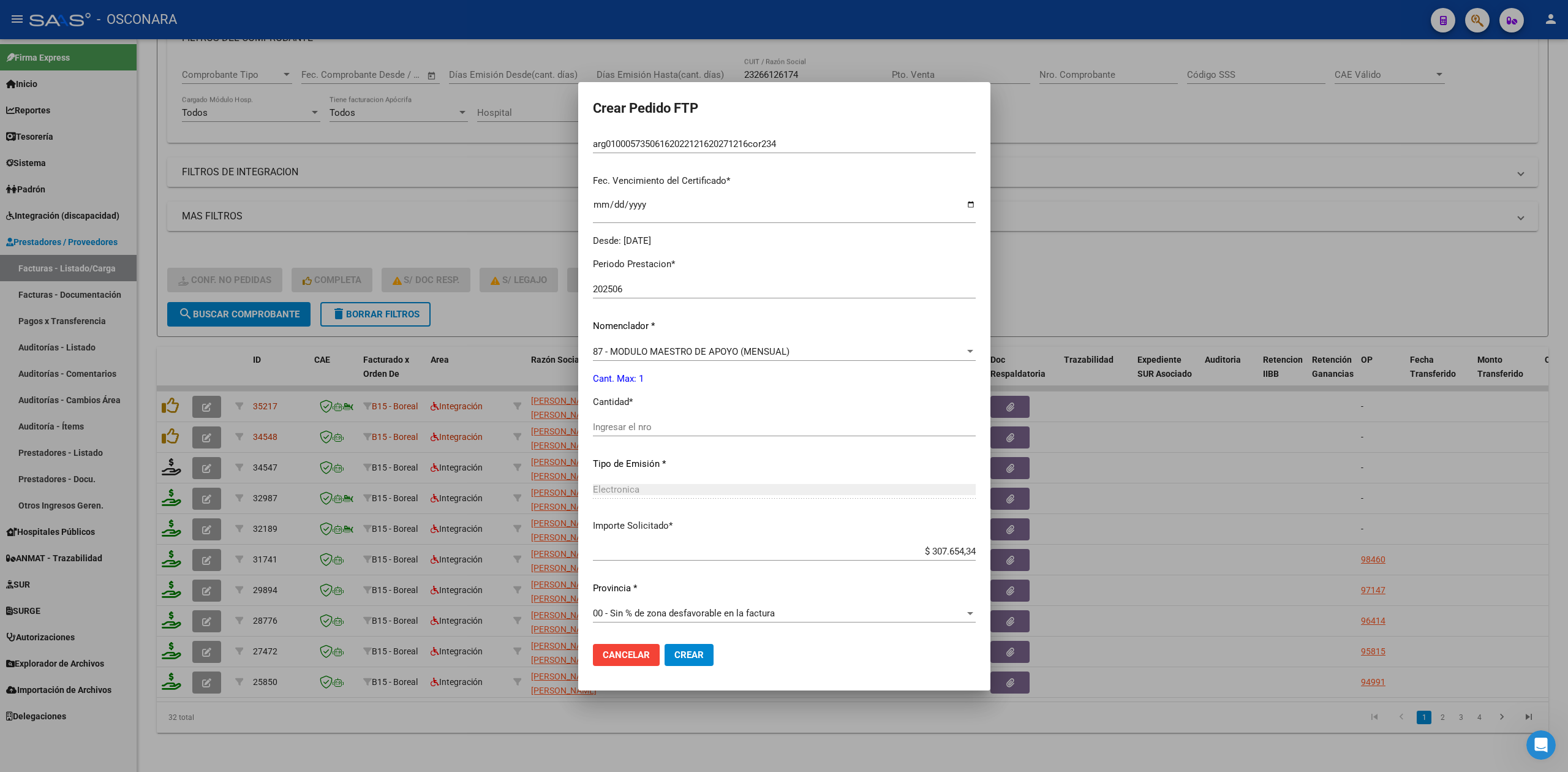
click at [632, 430] on input "Ingresar el nro" at bounding box center [784, 427] width 383 height 11
type input "1"
click at [664, 644] on button "Crear" at bounding box center [689, 655] width 49 height 22
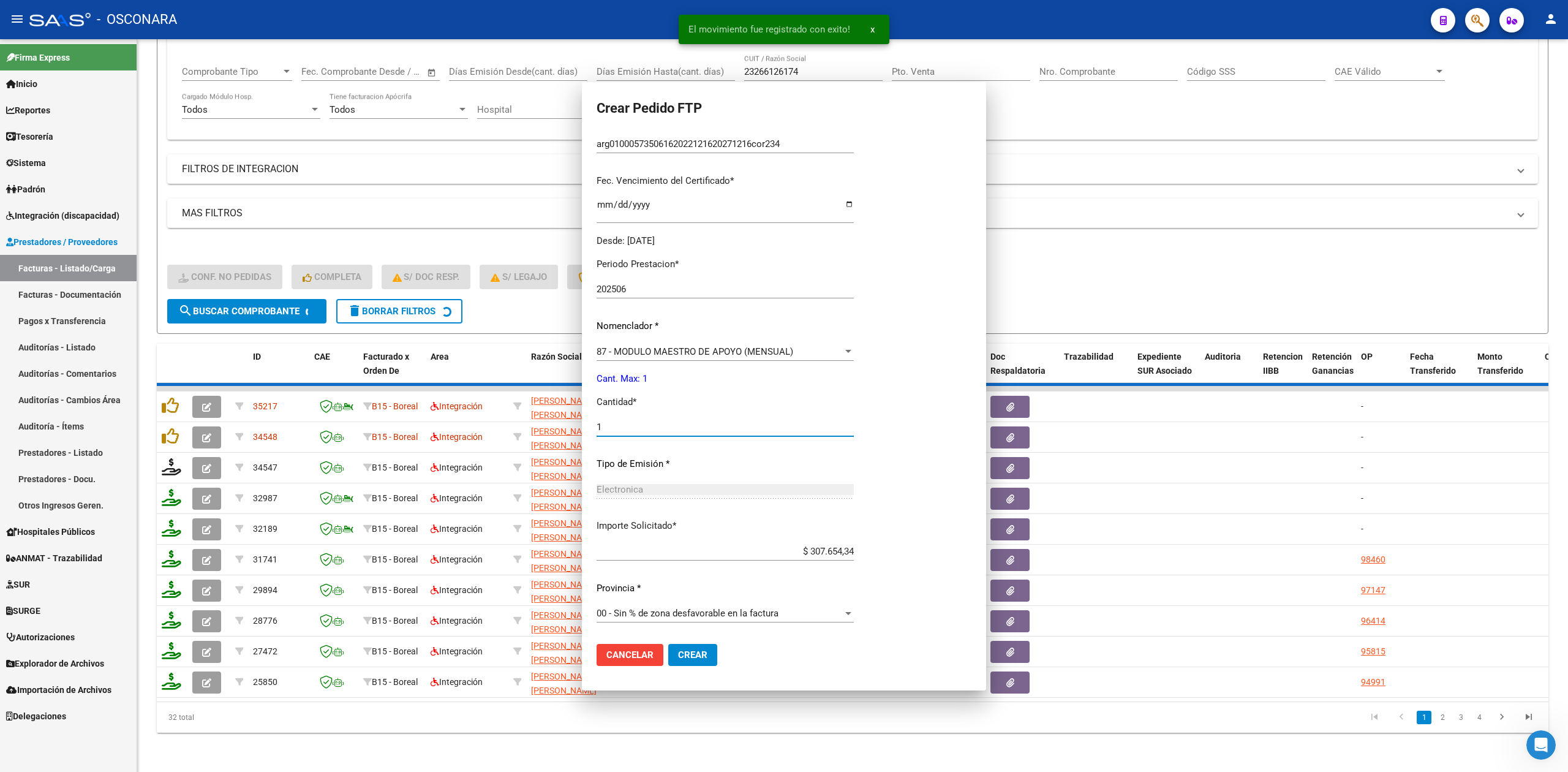
scroll to position [0, 0]
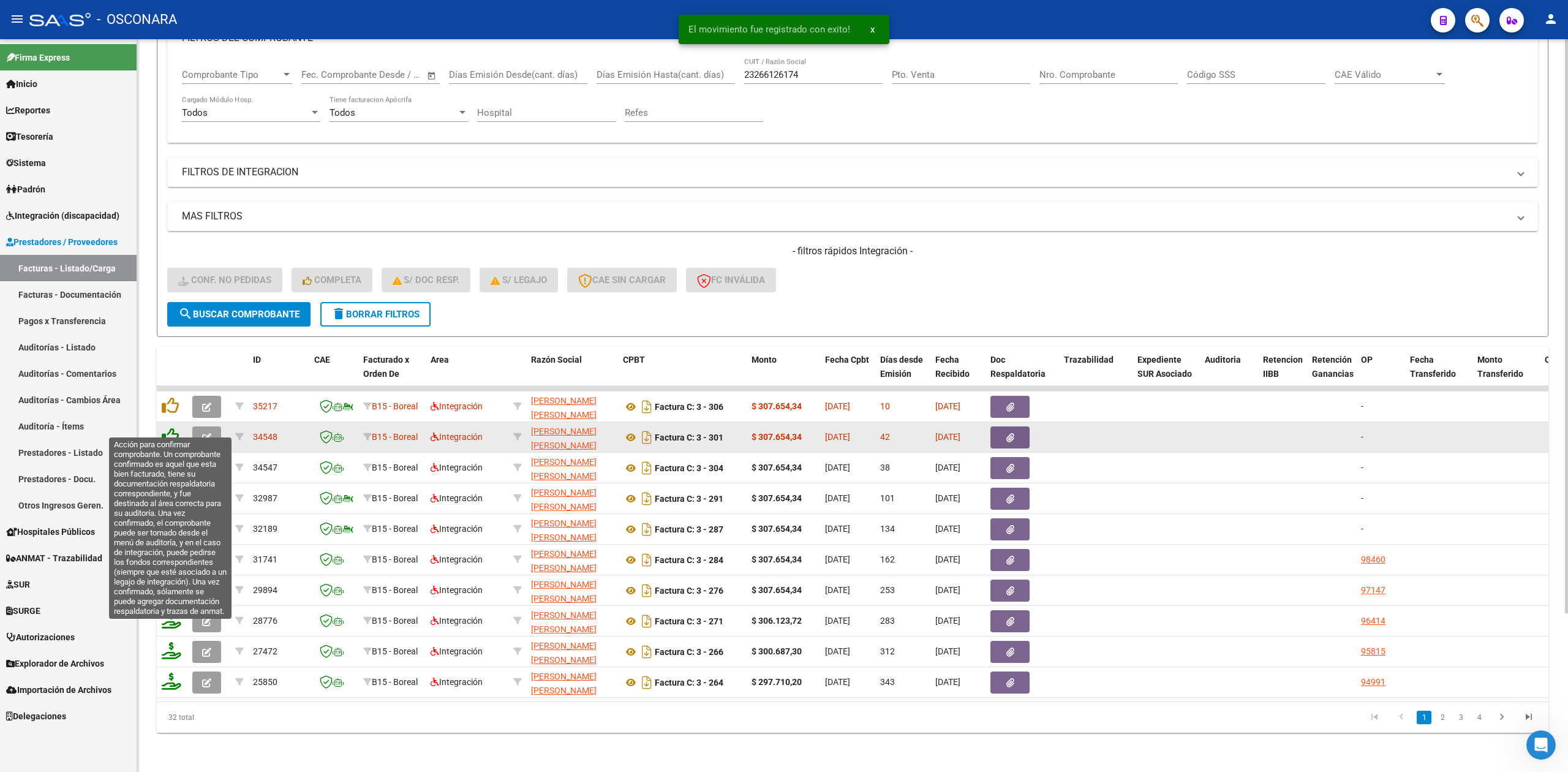
click at [170, 427] on icon at bounding box center [170, 435] width 17 height 17
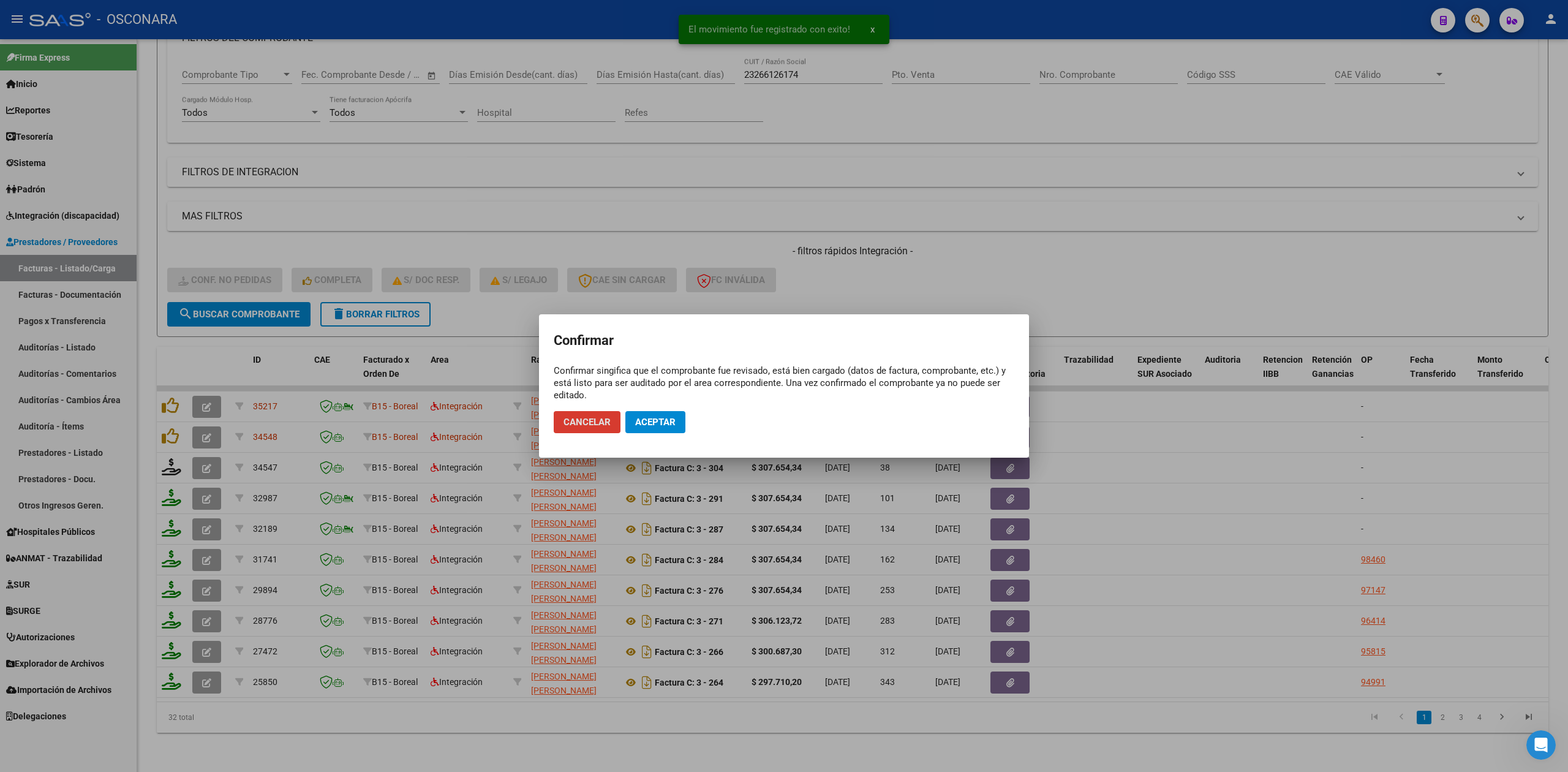
click at [632, 420] on button "Aceptar" at bounding box center [656, 422] width 60 height 22
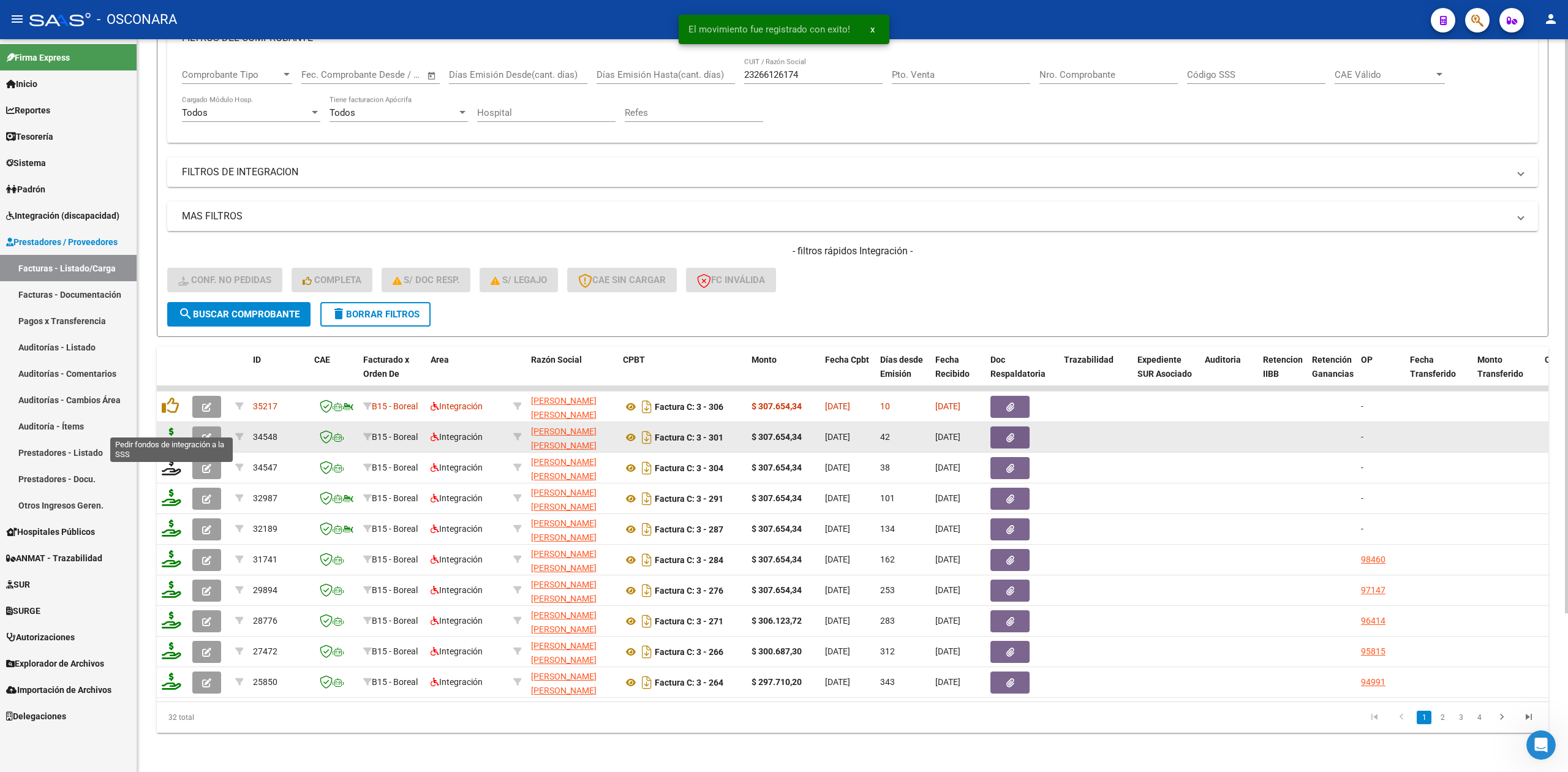
click at [170, 427] on icon at bounding box center [171, 435] width 20 height 17
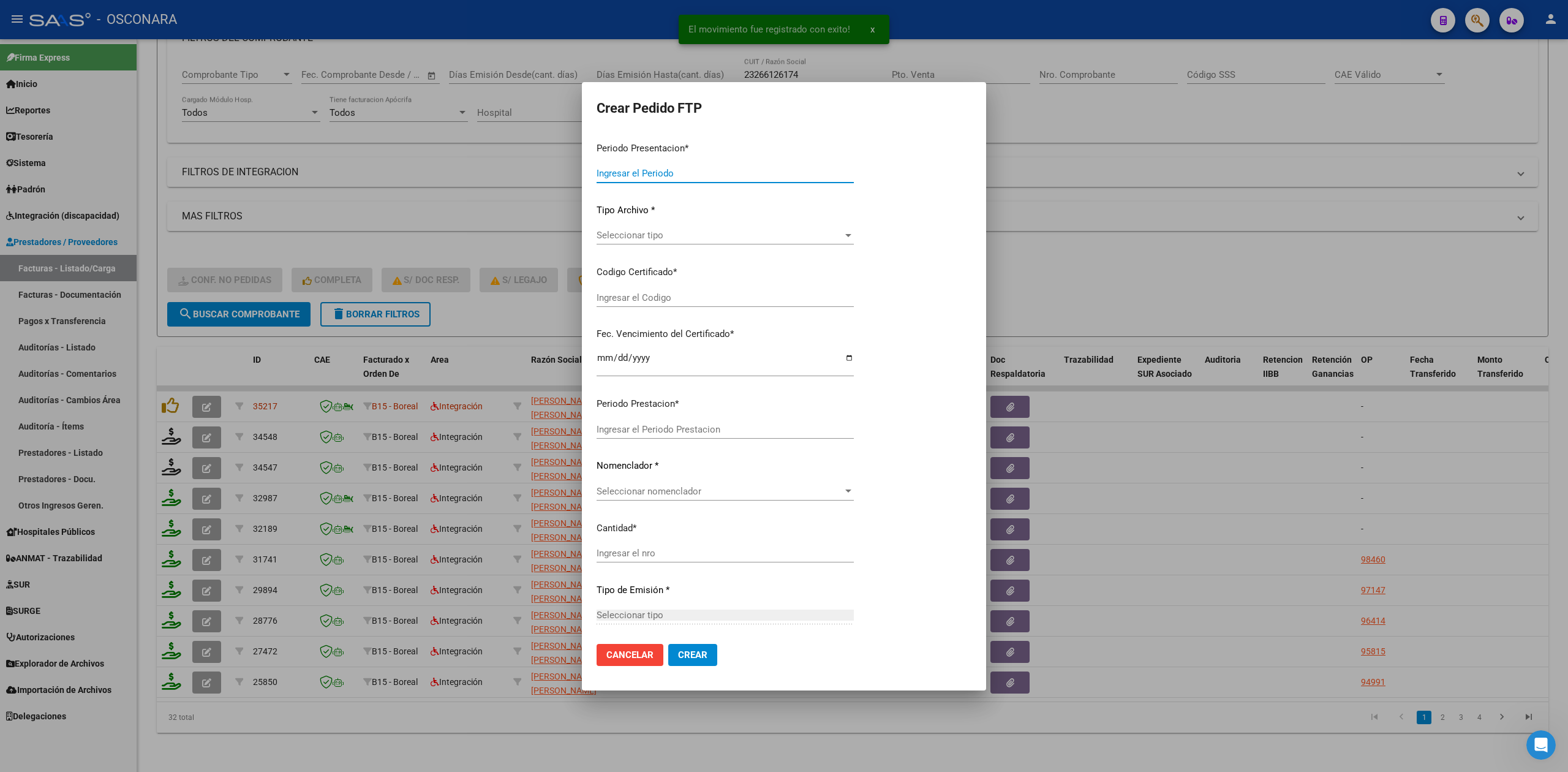
type input "202508"
type input "202507"
type input "$ 307.654,34"
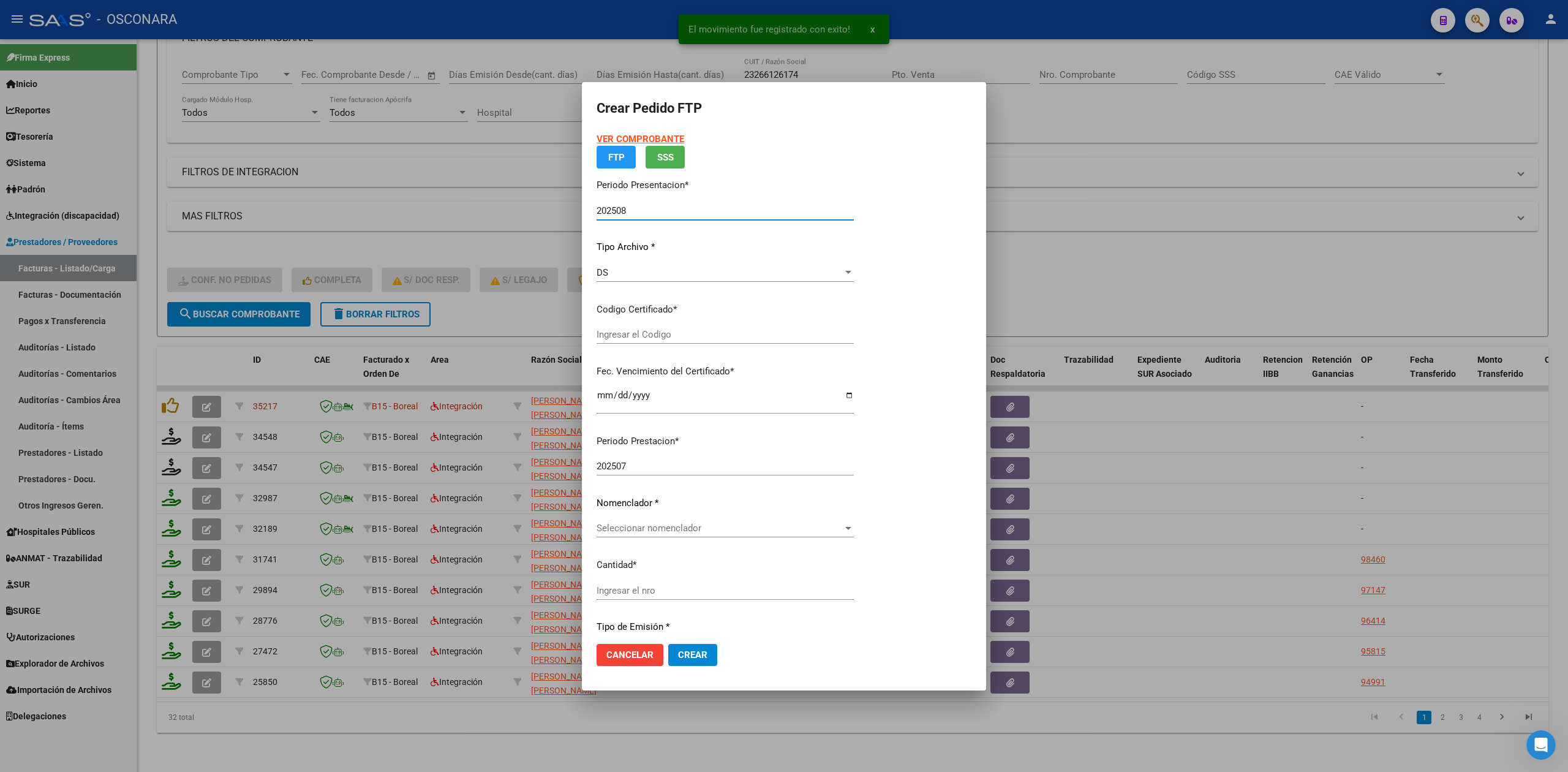
type input "arg01000573506162022121620271216cor234"
type input "[DATE]"
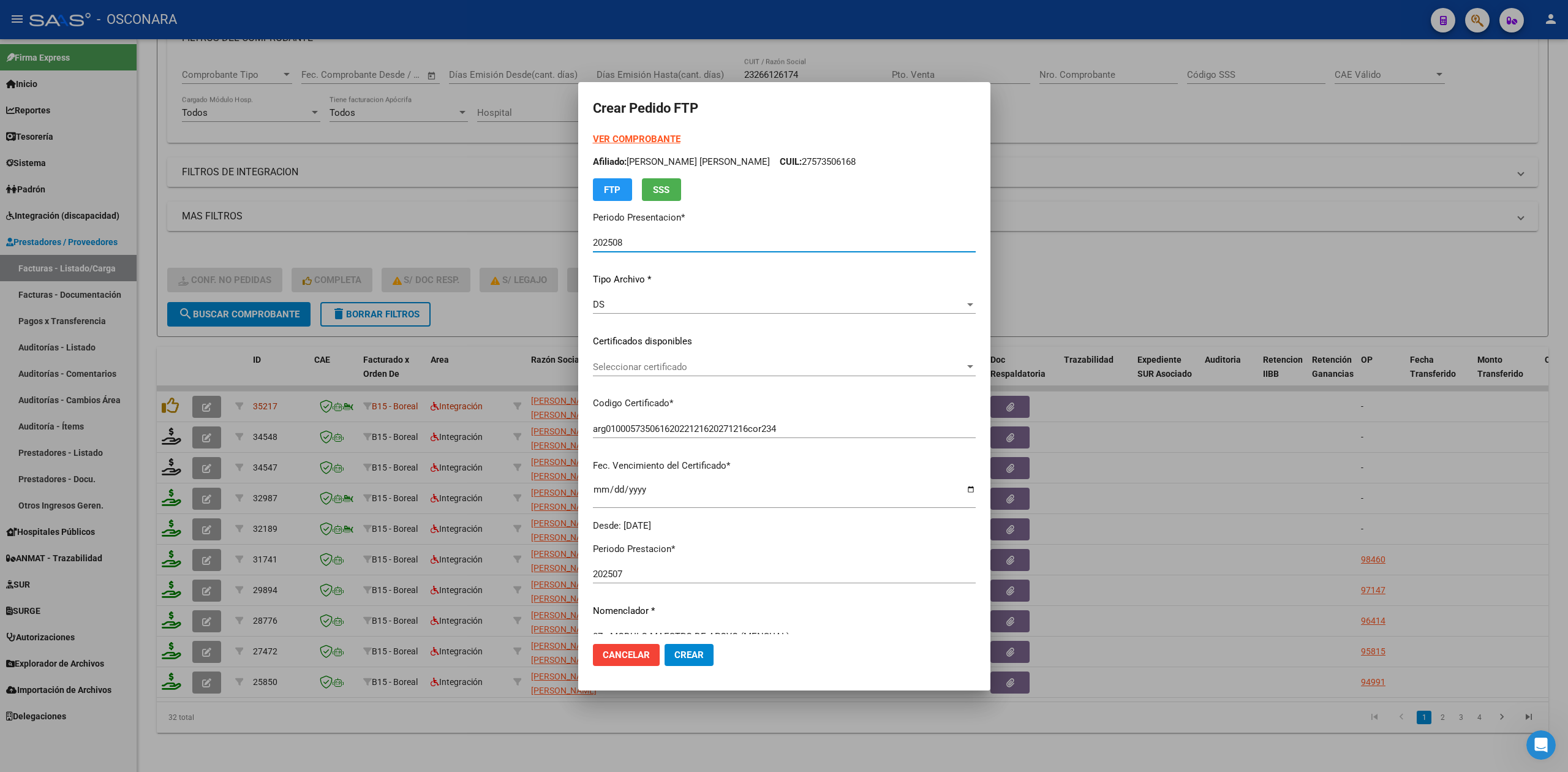
click at [646, 368] on span "Seleccionar certificado" at bounding box center [779, 367] width 372 height 11
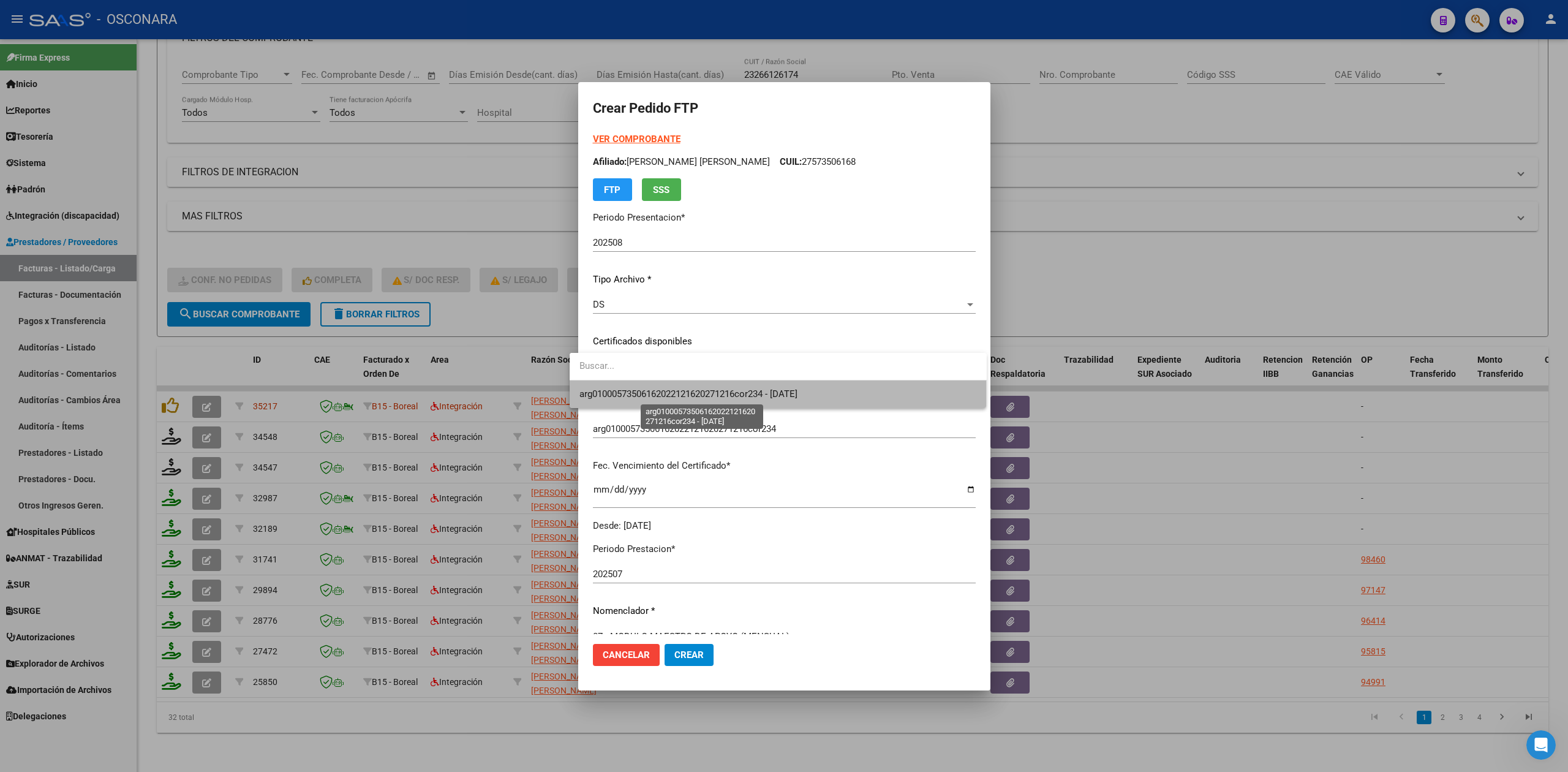
click at [640, 391] on span "arg01000573506162022121620271216cor234 - [DATE]" at bounding box center [689, 394] width 218 height 11
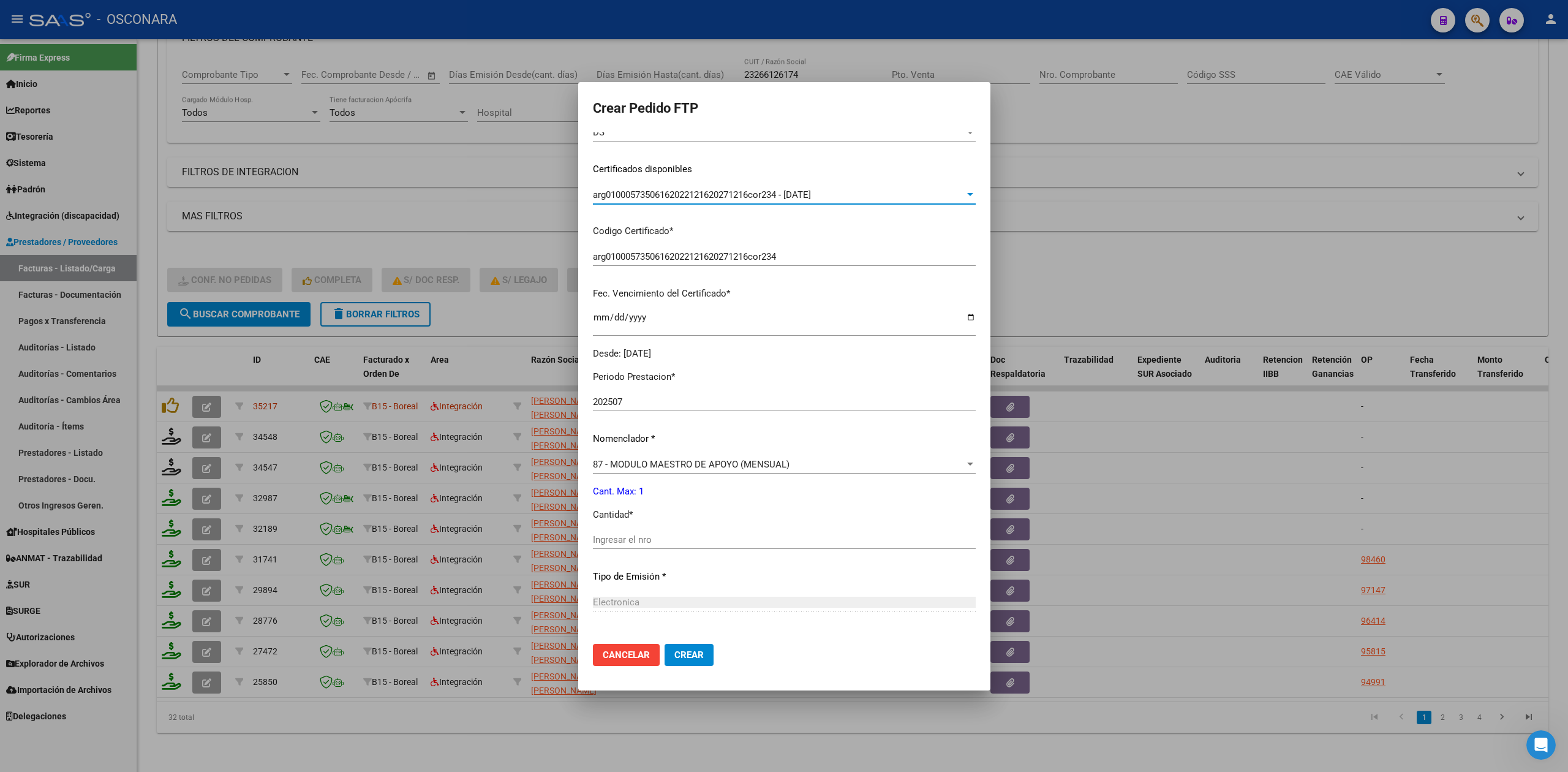
scroll to position [285, 0]
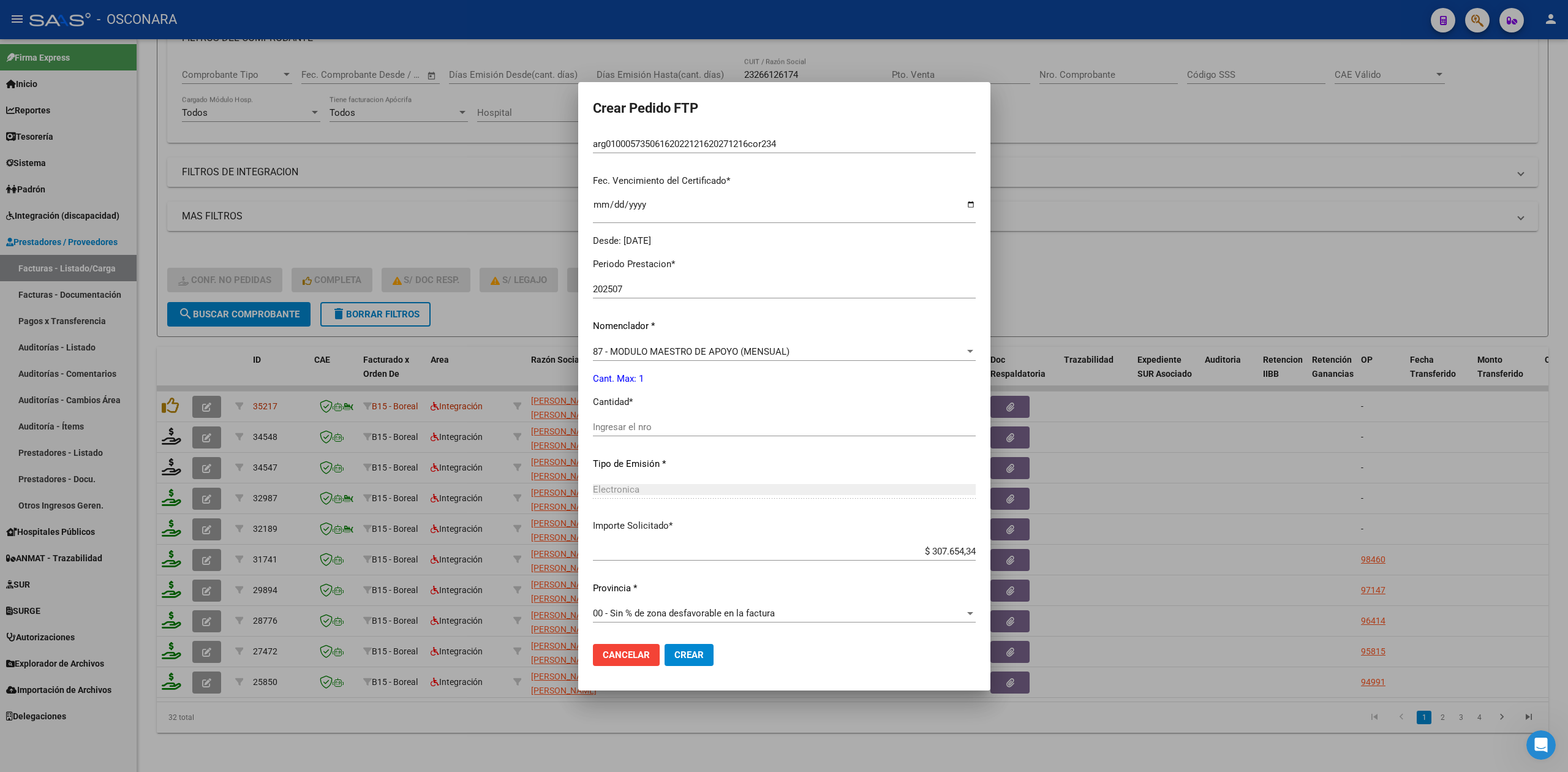
click at [632, 425] on input "Ingresar el nro" at bounding box center [784, 427] width 383 height 11
type input "1"
click at [664, 644] on button "Crear" at bounding box center [689, 655] width 49 height 22
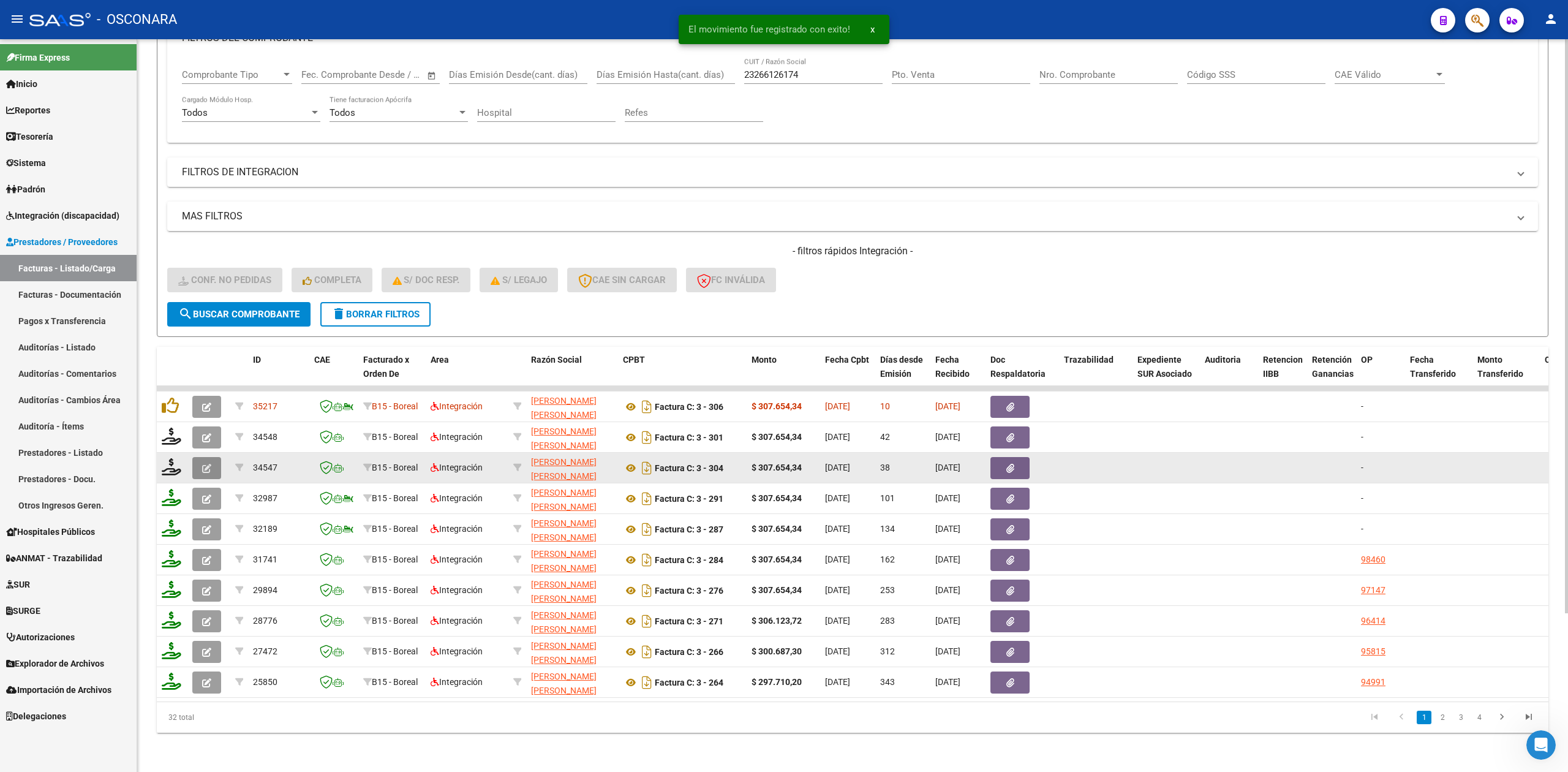
click at [213, 457] on button "button" at bounding box center [206, 468] width 29 height 22
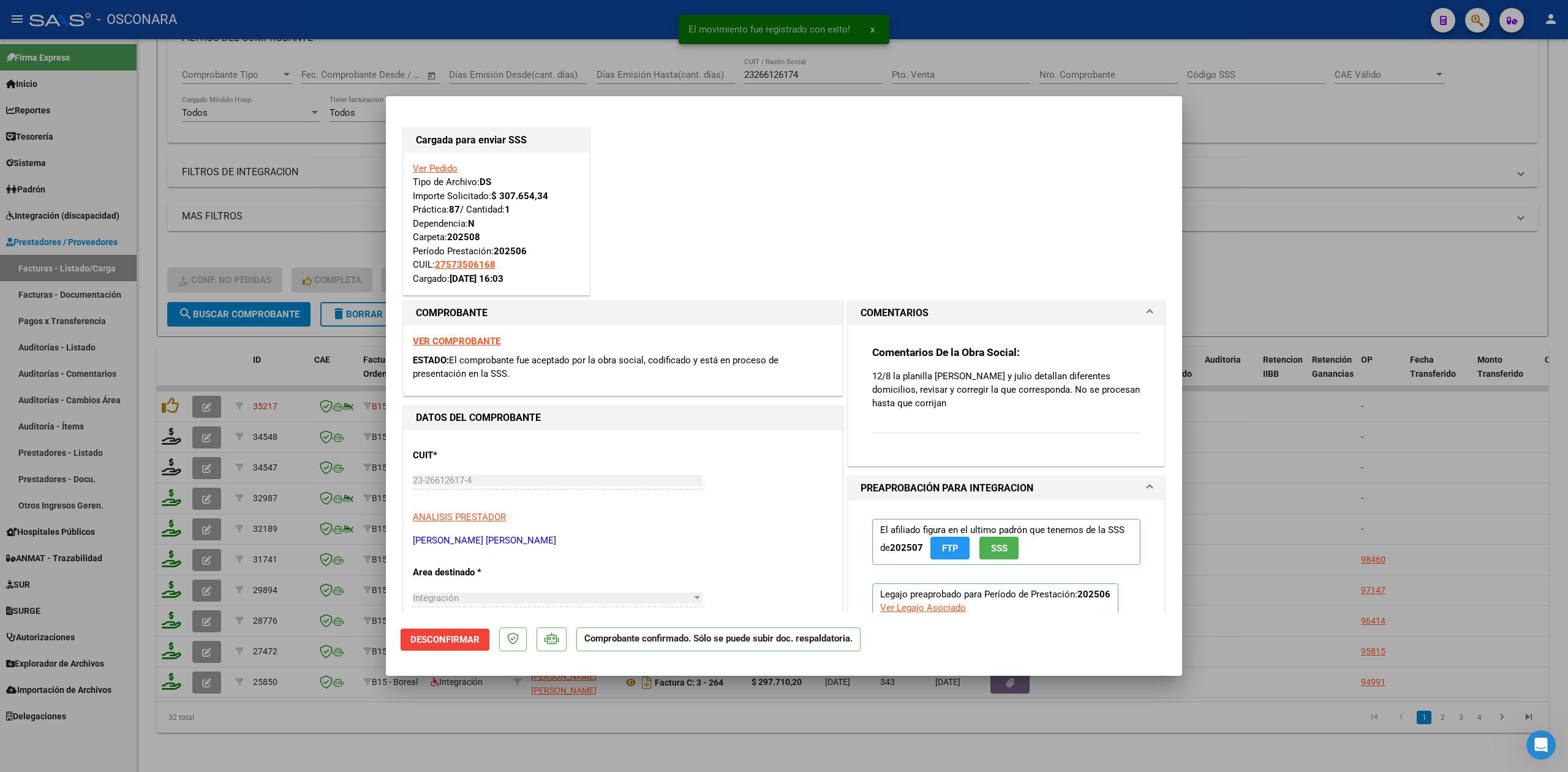
click at [373, 726] on div at bounding box center [784, 386] width 1568 height 772
type input "$ 0,00"
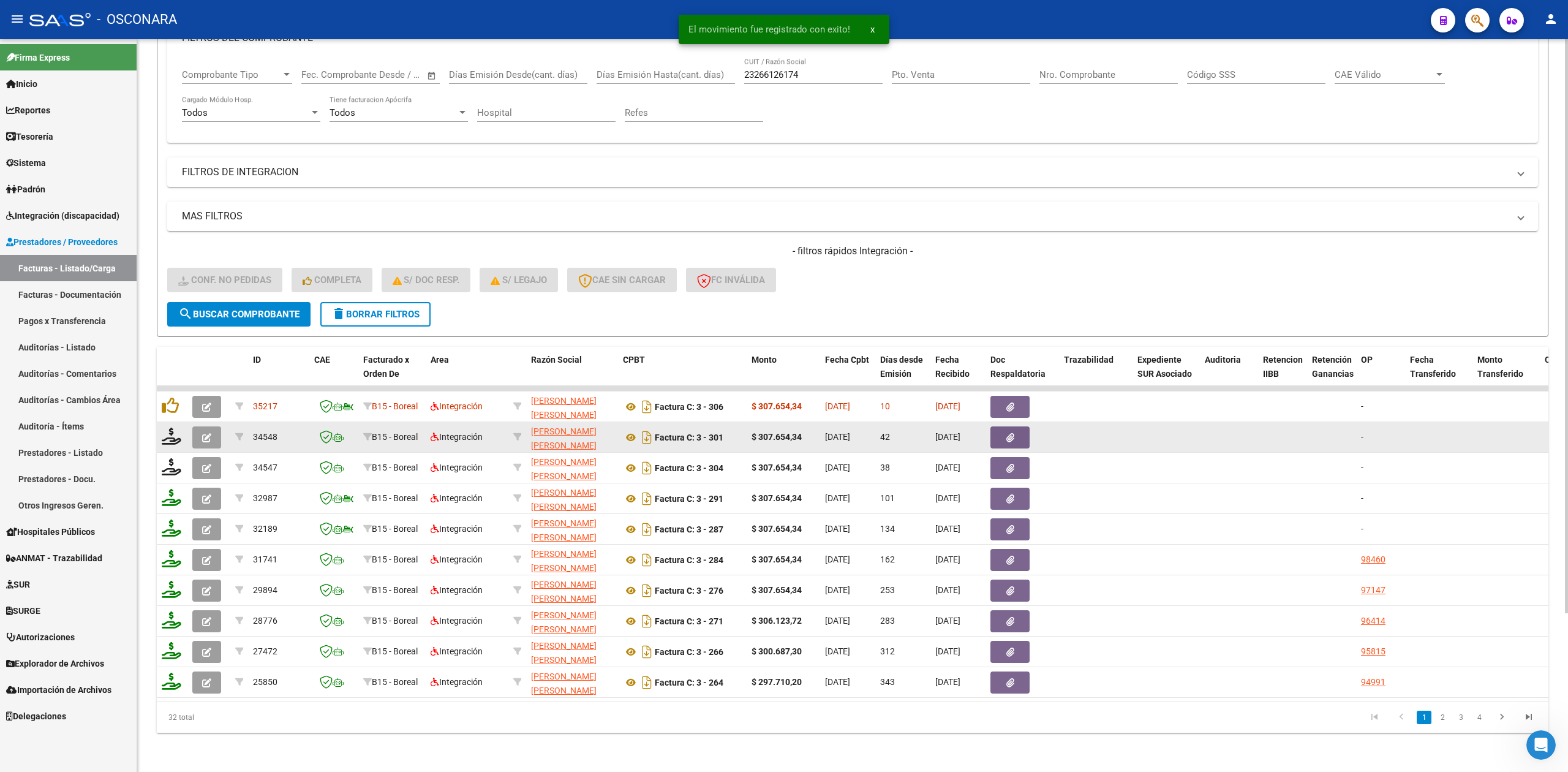
click at [211, 427] on button "button" at bounding box center [206, 438] width 29 height 22
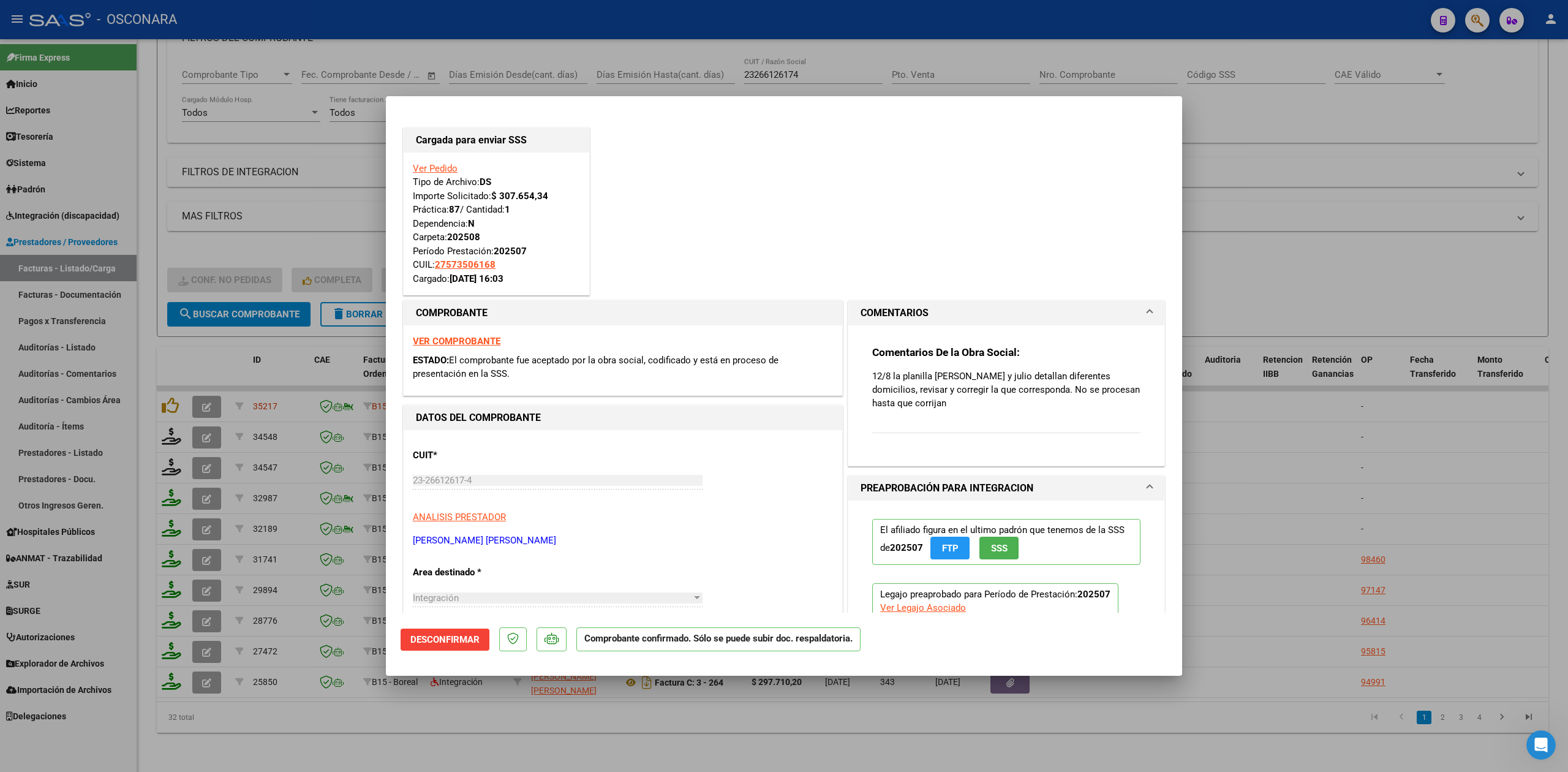
click at [465, 732] on div at bounding box center [784, 386] width 1568 height 772
type input "$ 0,00"
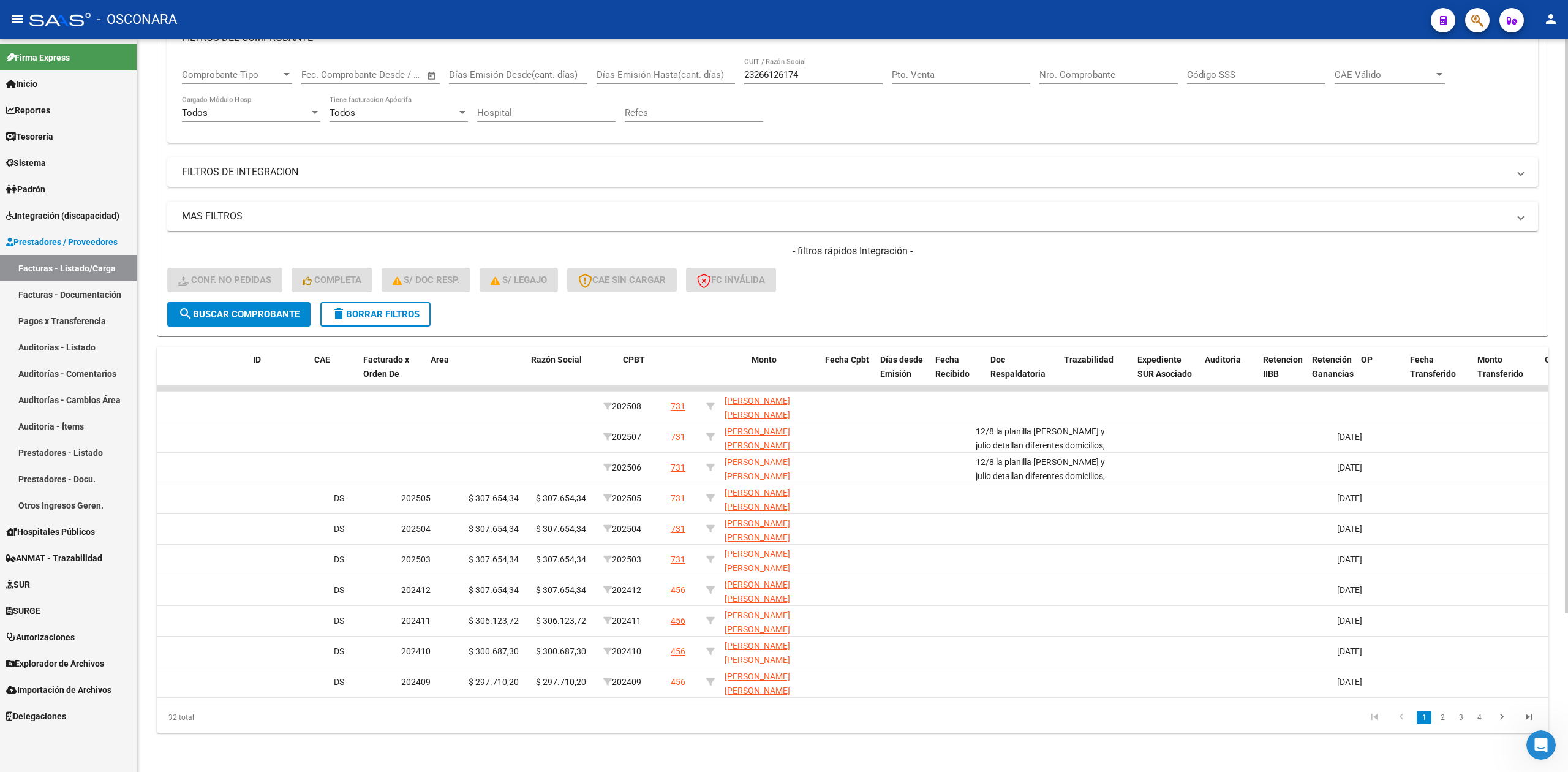
scroll to position [0, 0]
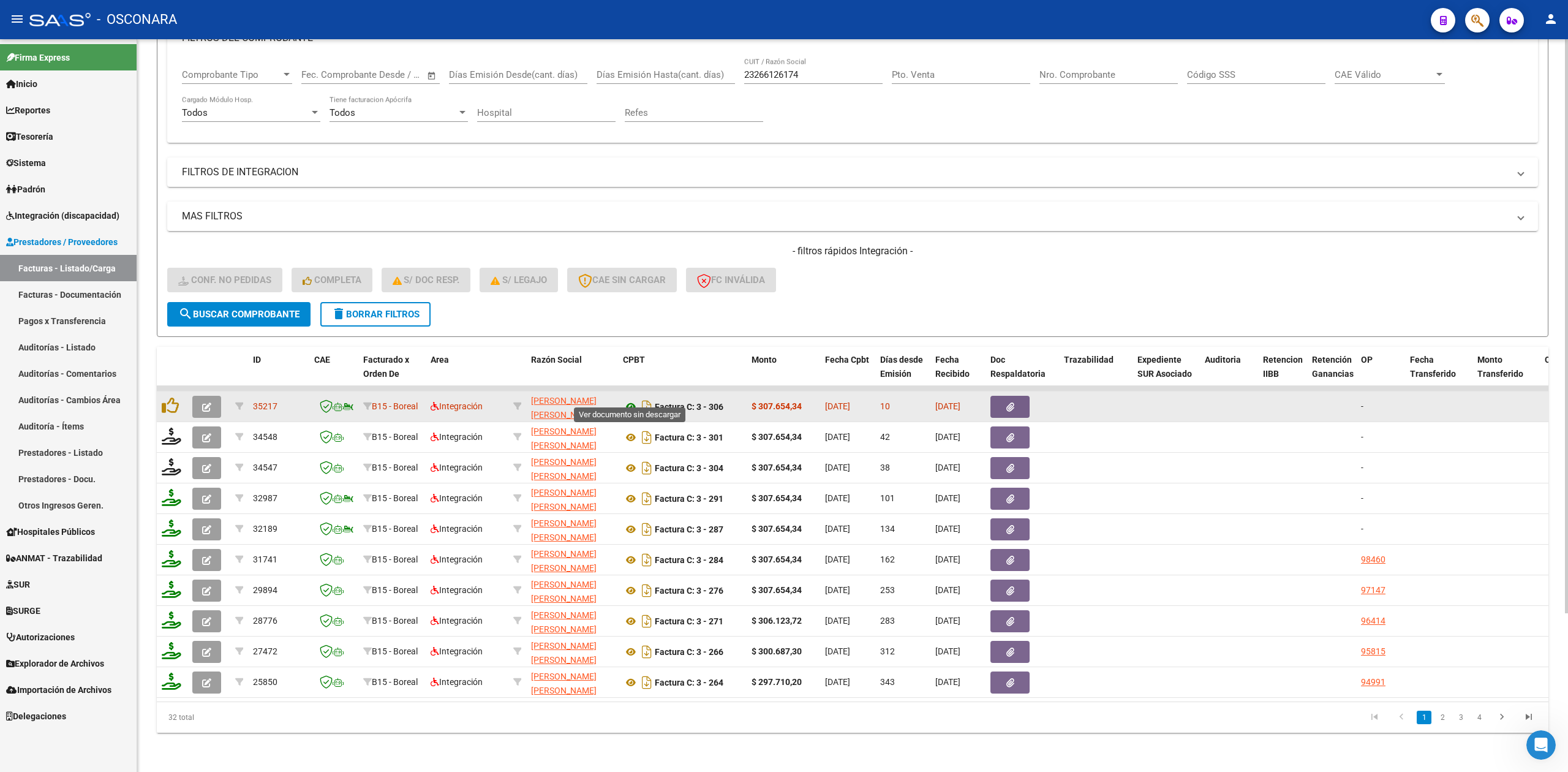
click at [635, 400] on icon at bounding box center [631, 407] width 16 height 15
click at [1011, 402] on icon "button" at bounding box center [1010, 407] width 8 height 10
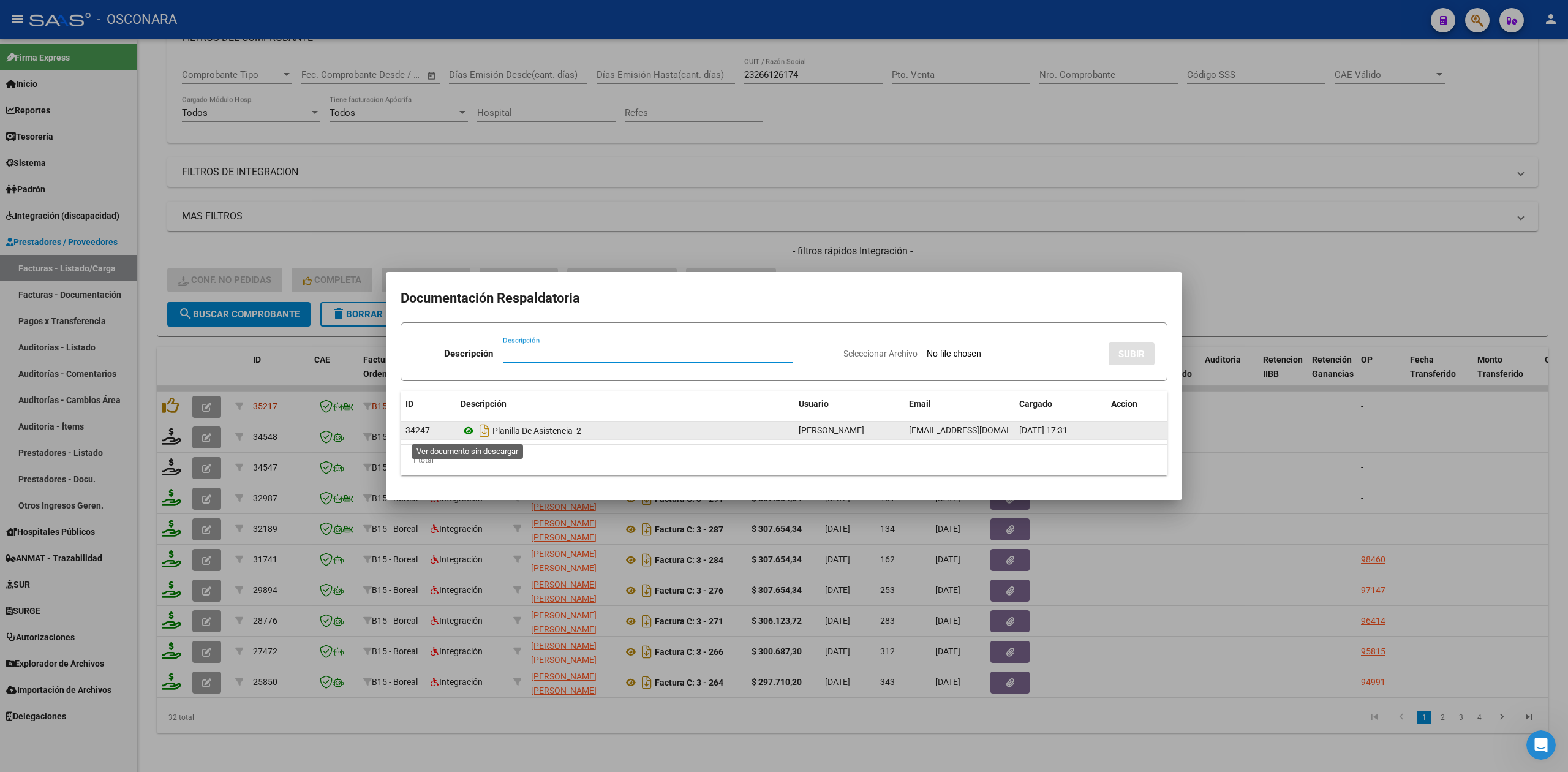
click at [467, 427] on icon at bounding box center [469, 431] width 16 height 15
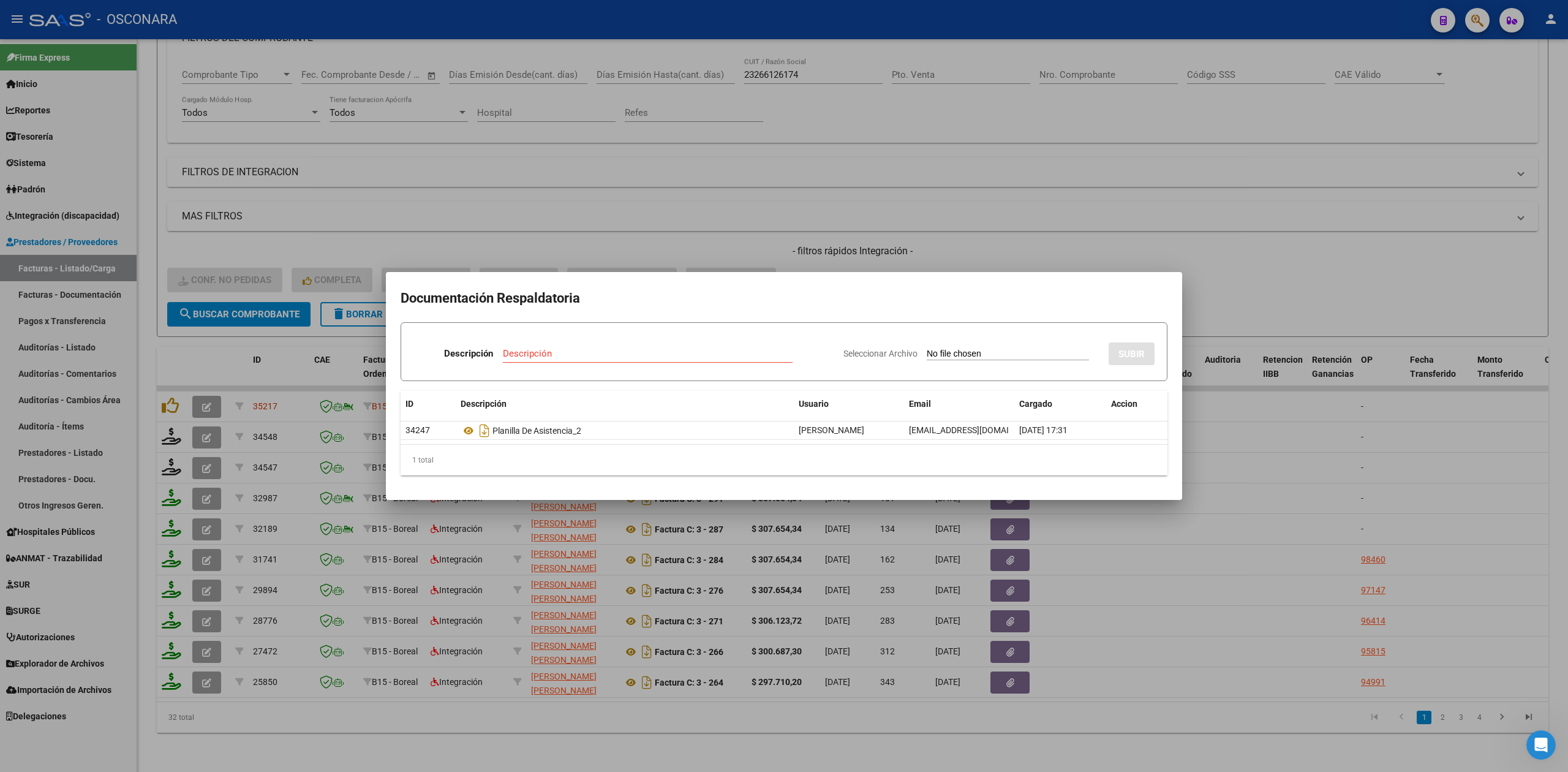
click at [599, 194] on div at bounding box center [784, 386] width 1568 height 772
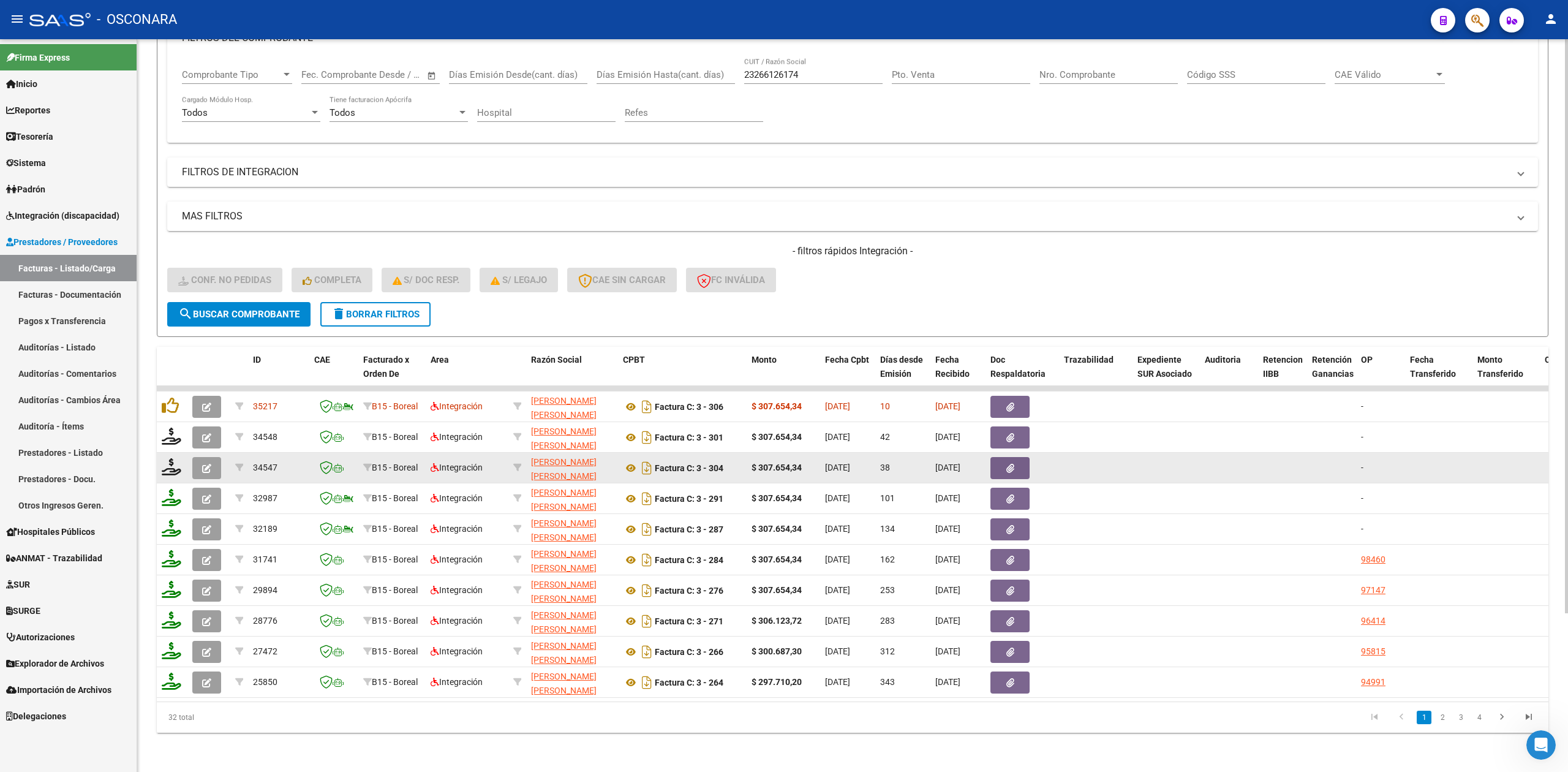
click at [1001, 457] on button "button" at bounding box center [1010, 468] width 40 height 22
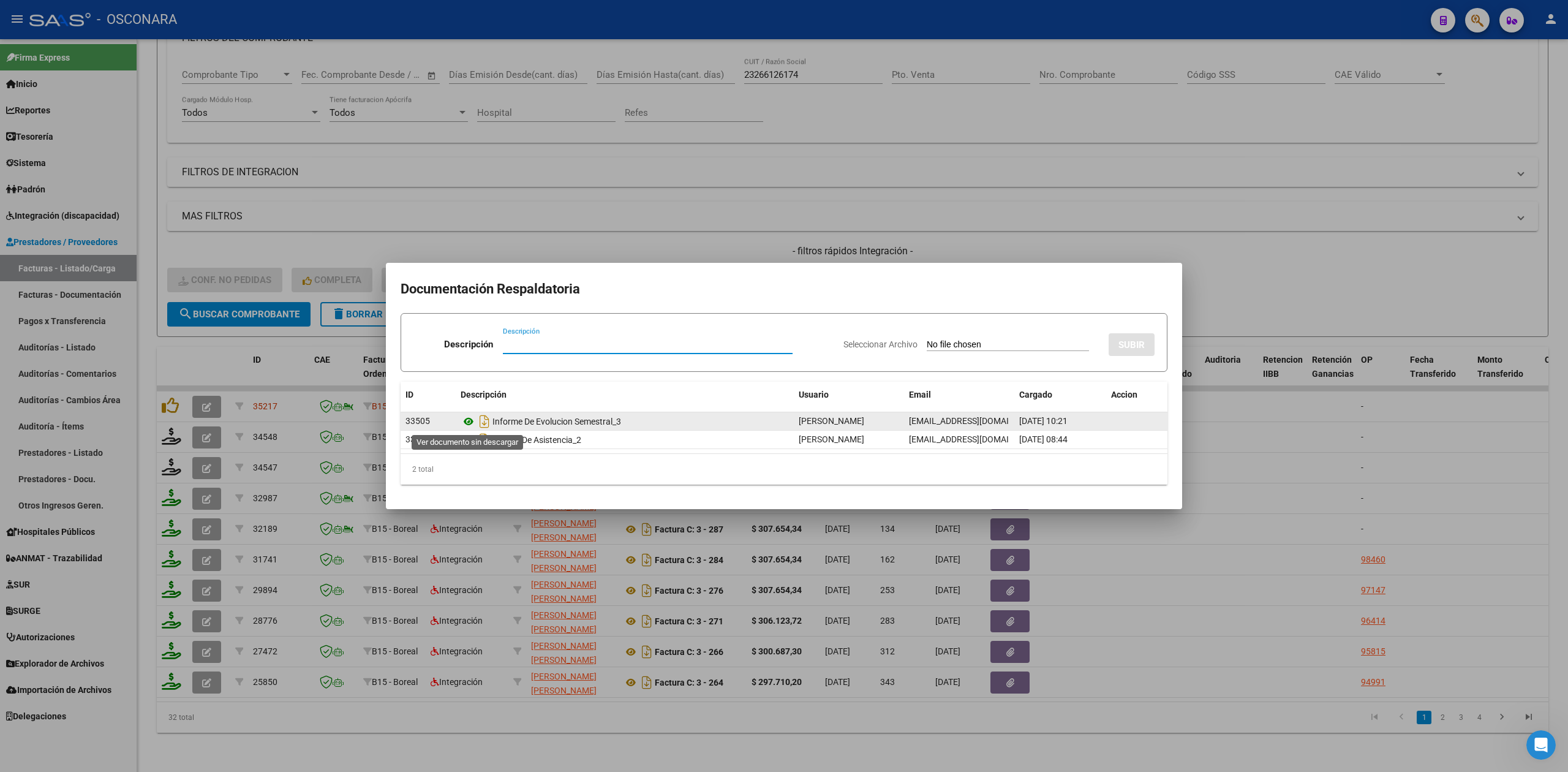
click at [469, 423] on icon at bounding box center [469, 421] width 16 height 15
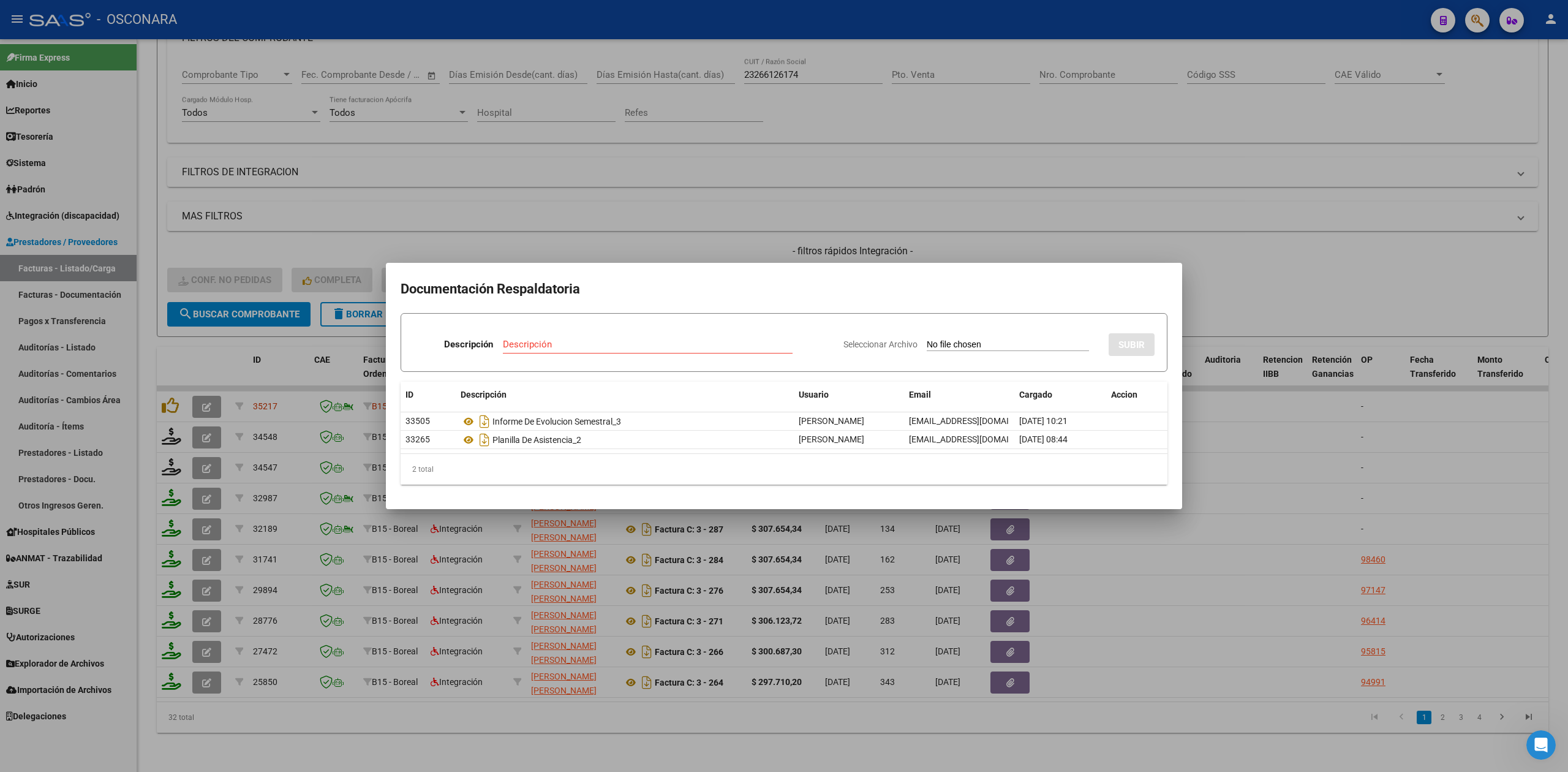
click at [906, 244] on div at bounding box center [784, 386] width 1568 height 772
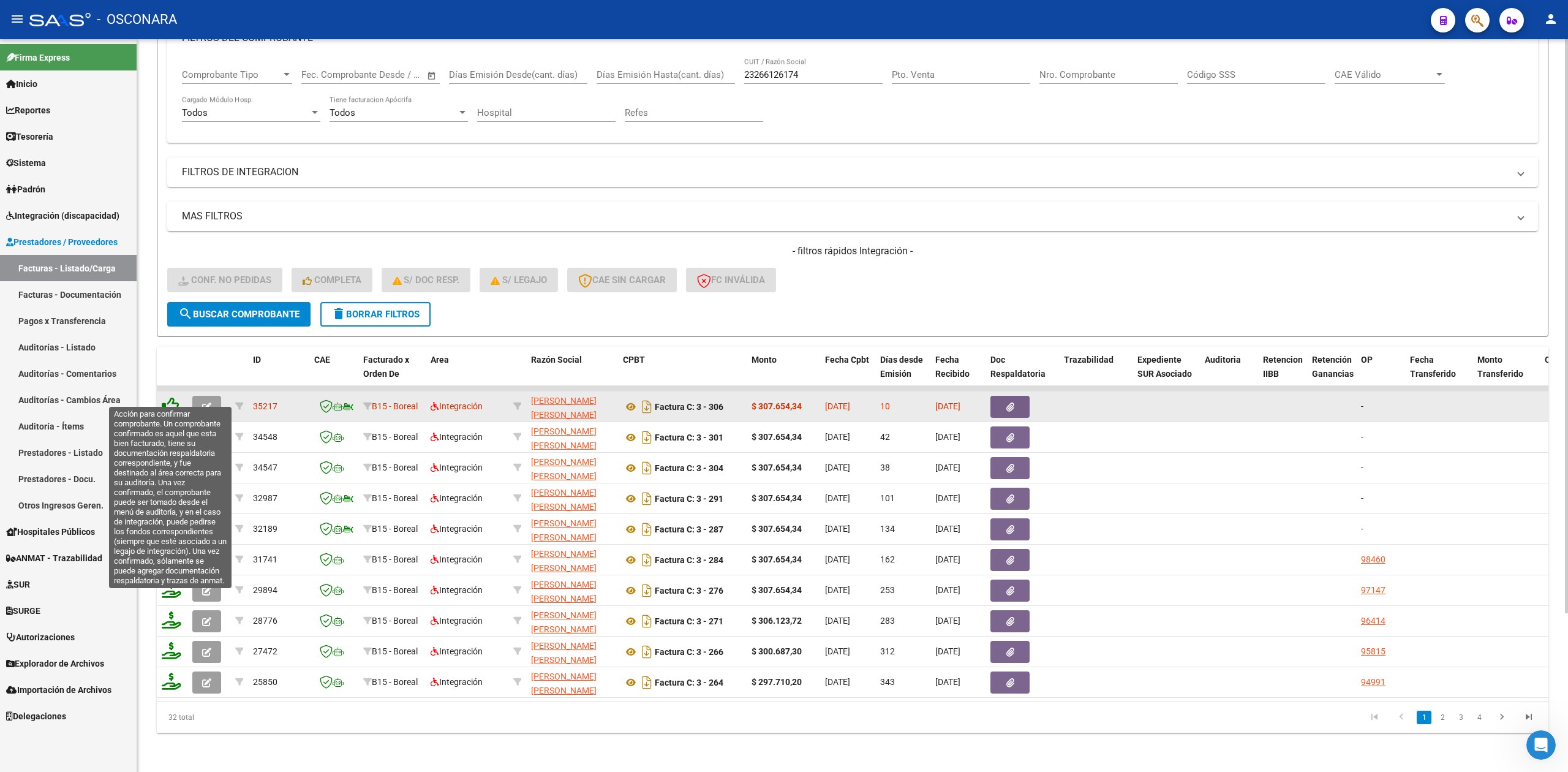
click at [165, 397] on icon at bounding box center [170, 405] width 17 height 17
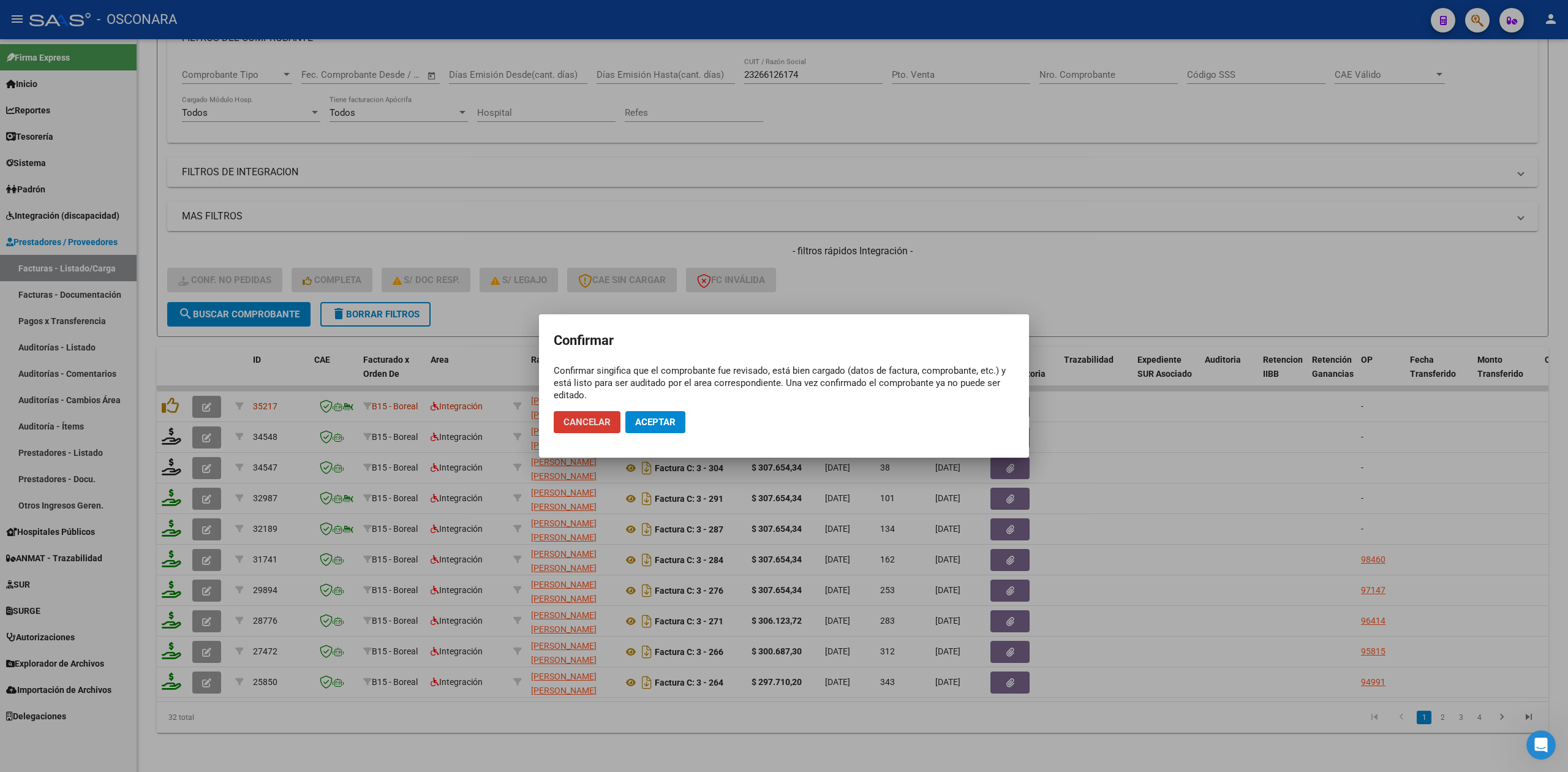
click at [648, 423] on span "Aceptar" at bounding box center [655, 421] width 40 height 11
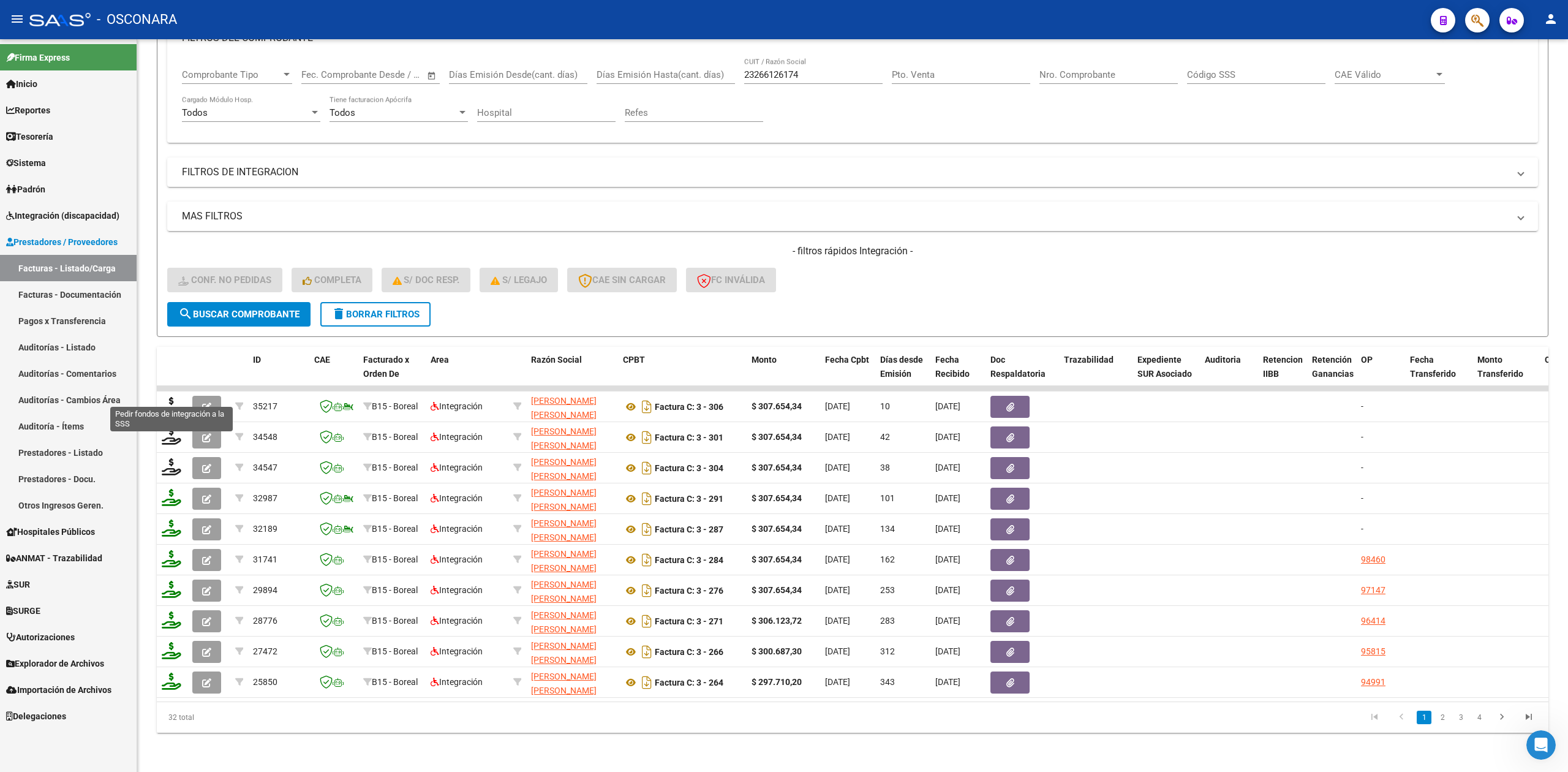
click at [170, 397] on icon at bounding box center [171, 405] width 20 height 17
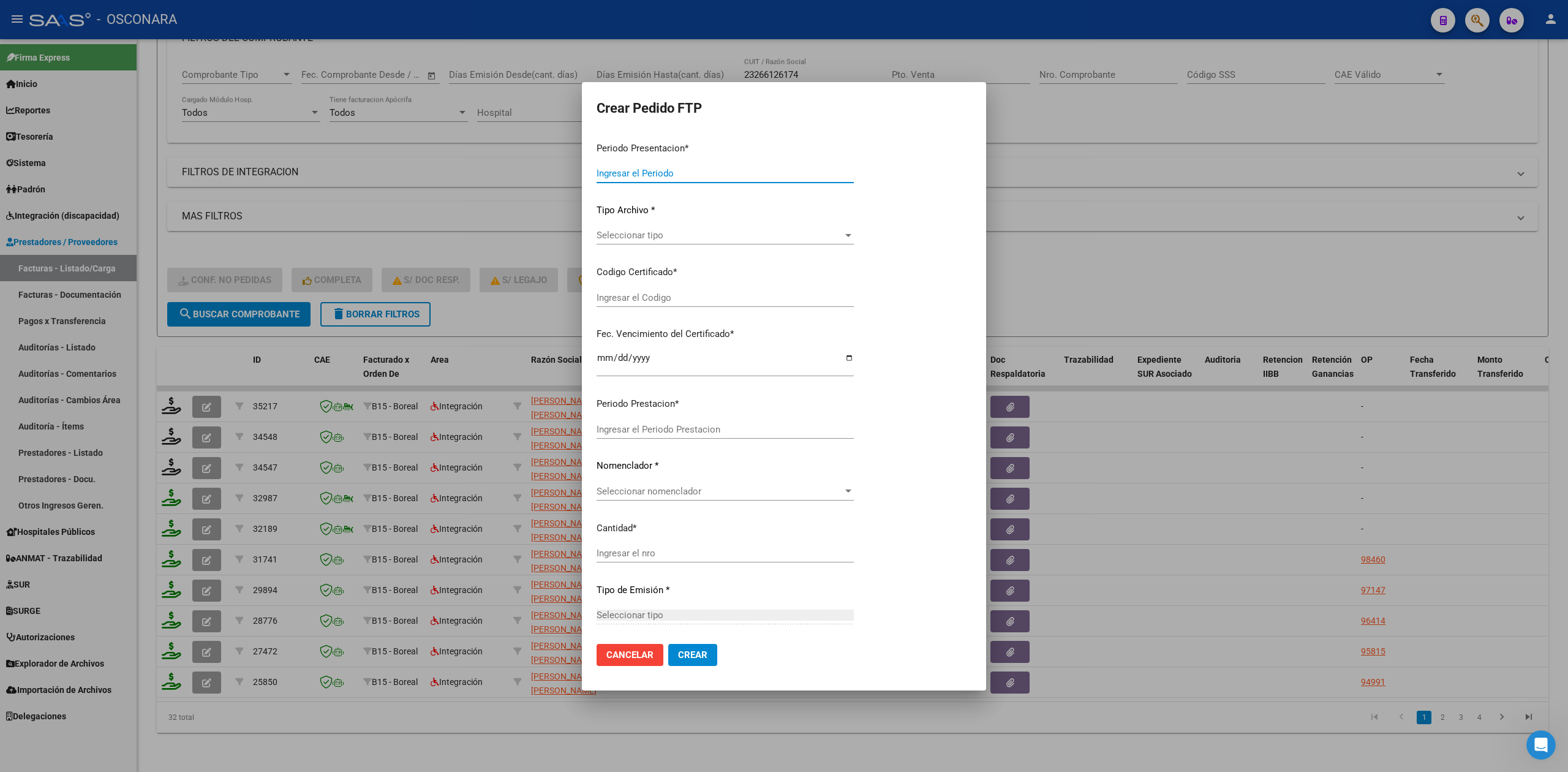
type input "202508"
type input "$ 307.654,34"
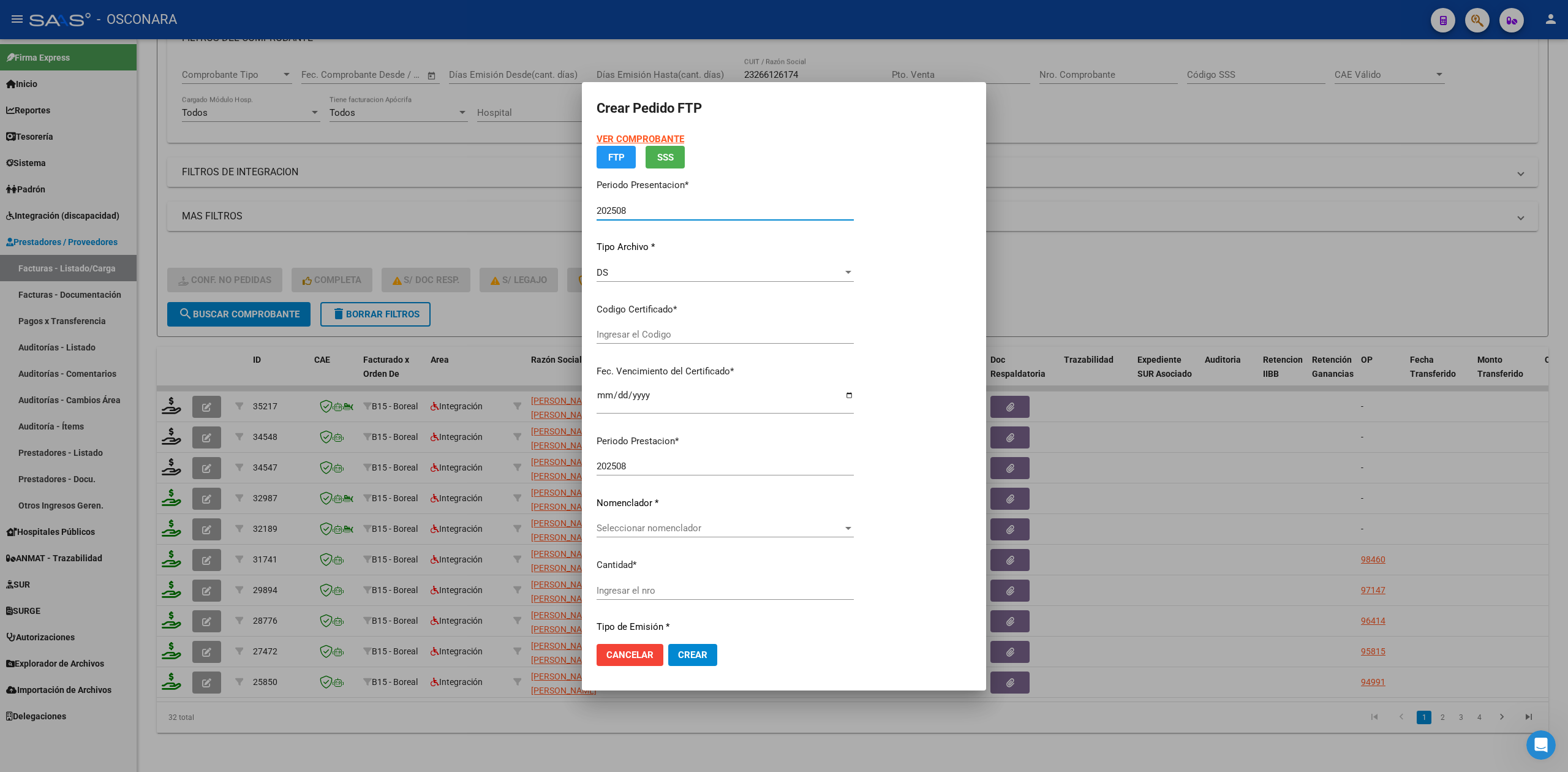
type input "arg01000573506162022121620271216cor234"
type input "[DATE]"
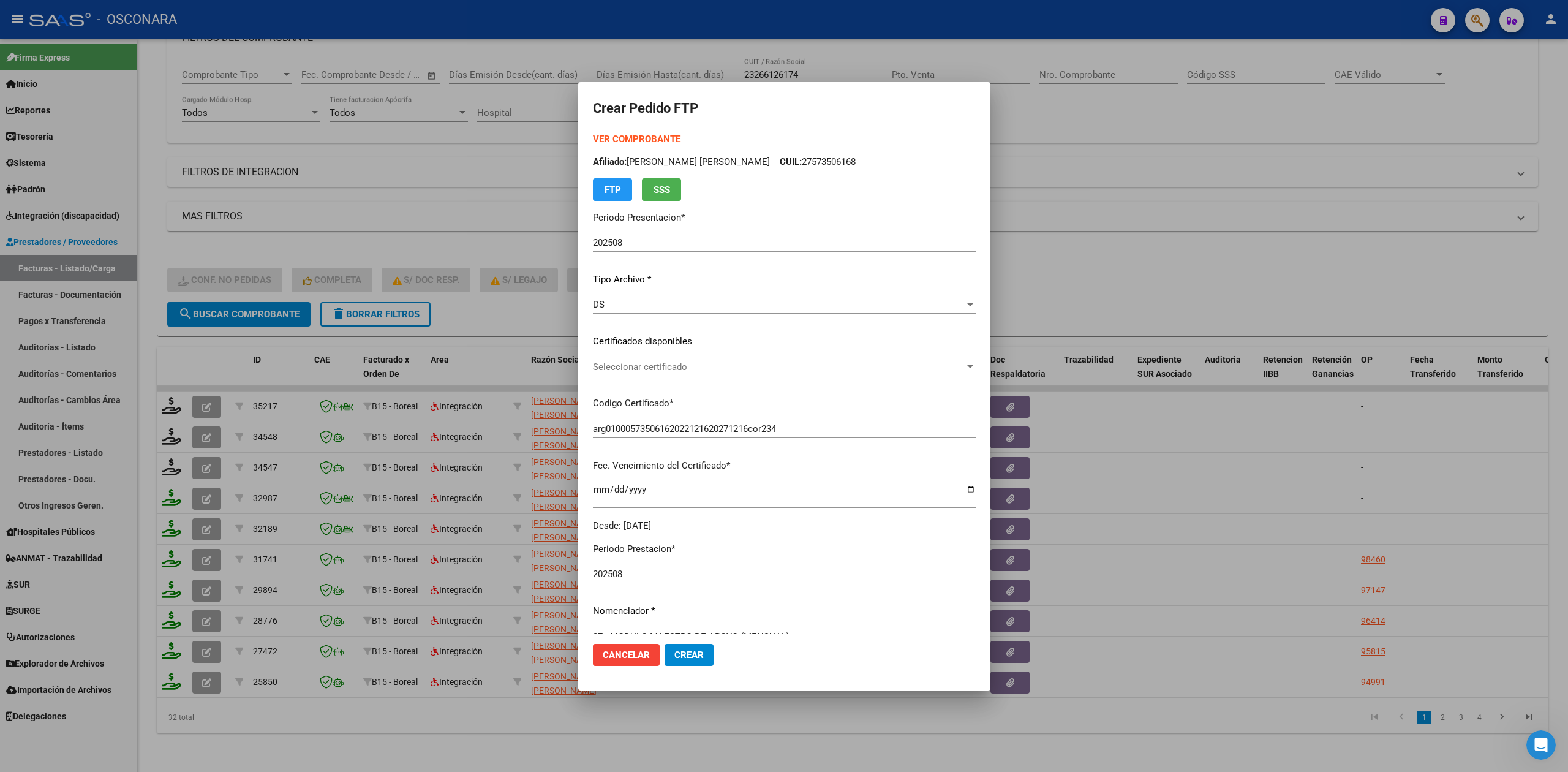
click at [642, 356] on div "VER COMPROBANTE ARCA Padrón Afiliado: [PERSON_NAME] [PERSON_NAME] CUIL: 2757350…" at bounding box center [784, 333] width 383 height 401
click at [646, 369] on span "Seleccionar certificado" at bounding box center [779, 367] width 372 height 11
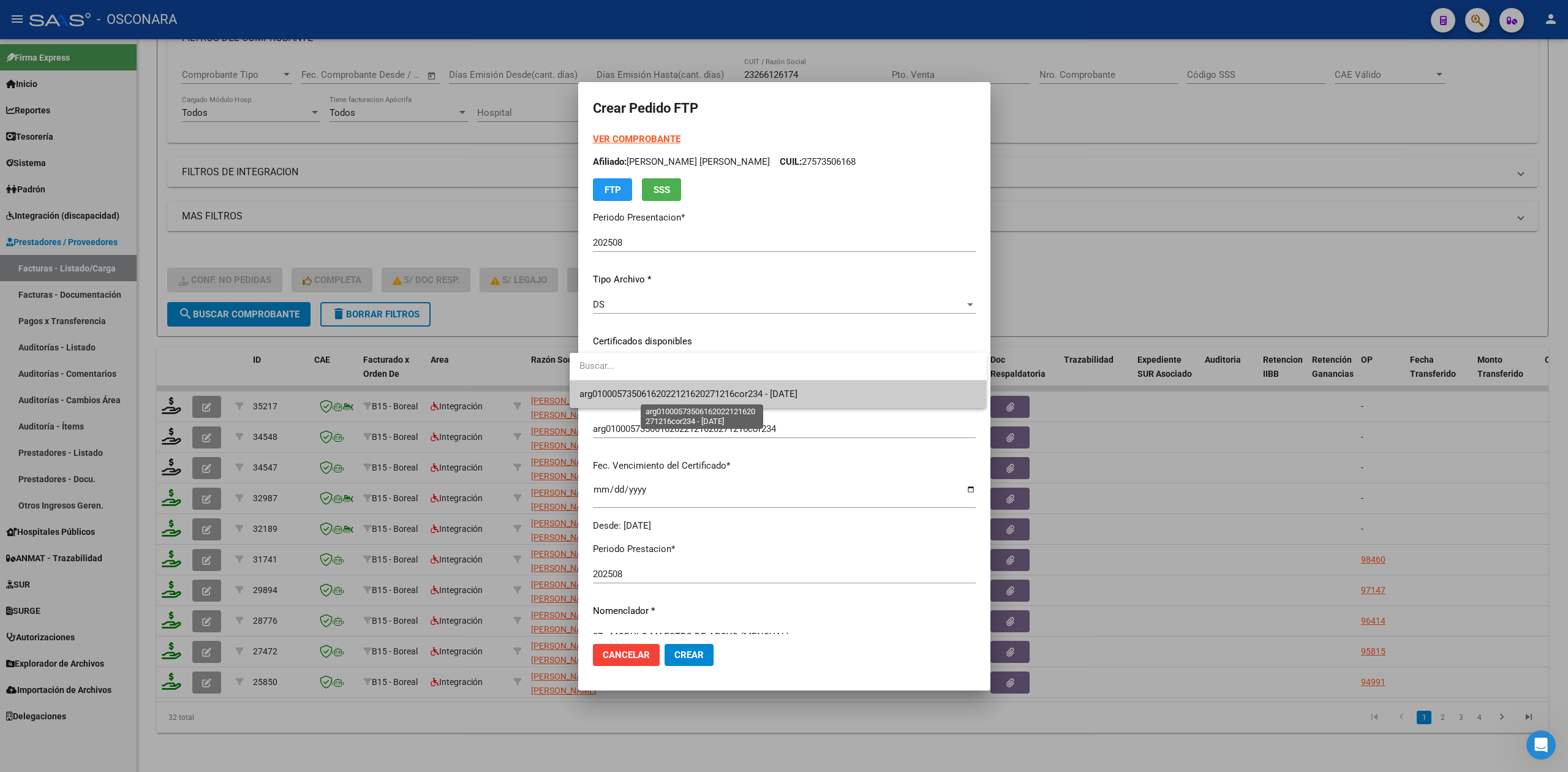
click at [646, 389] on span "arg01000573506162022121620271216cor234 - [DATE]" at bounding box center [689, 394] width 218 height 11
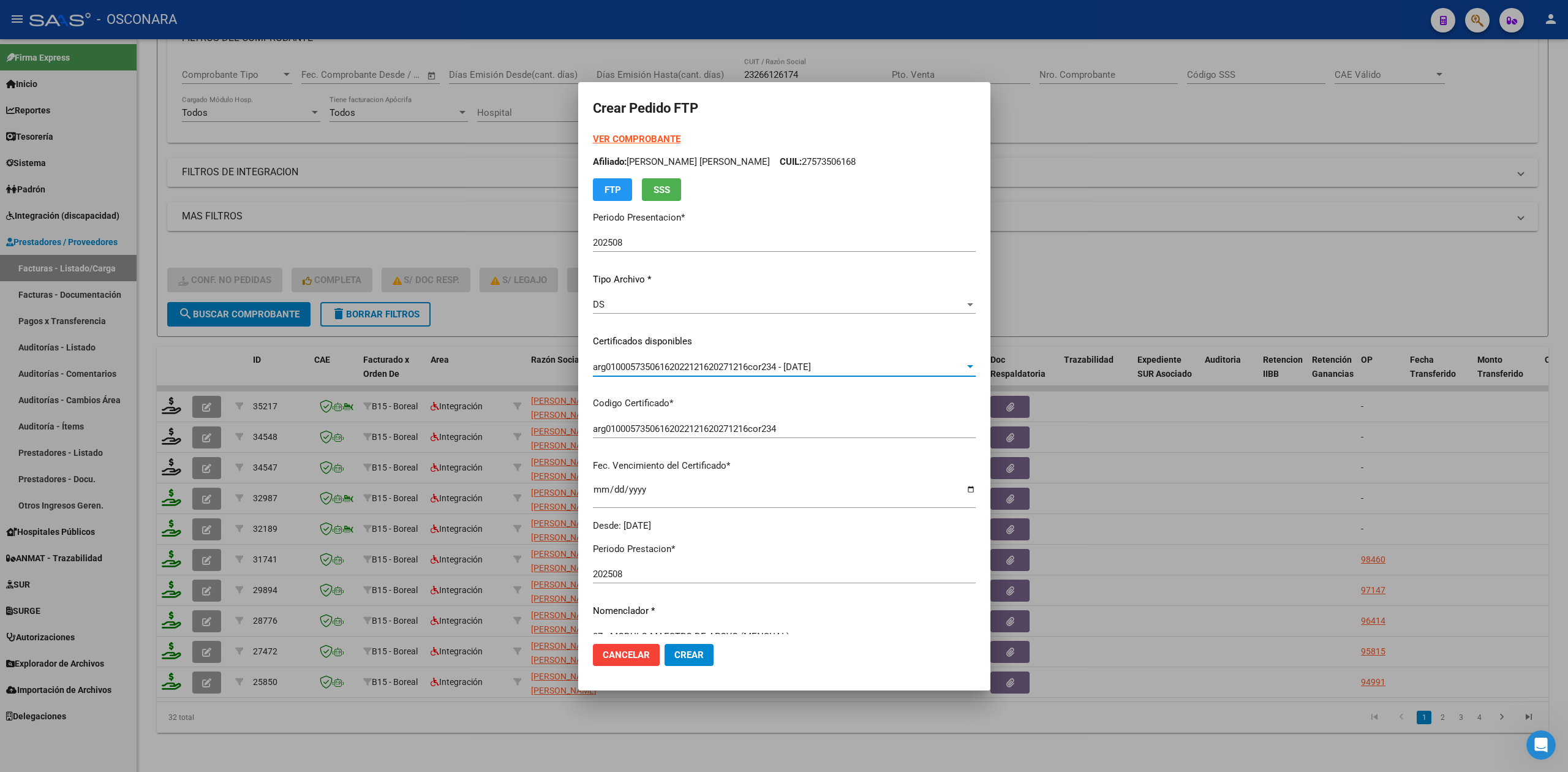
scroll to position [285, 0]
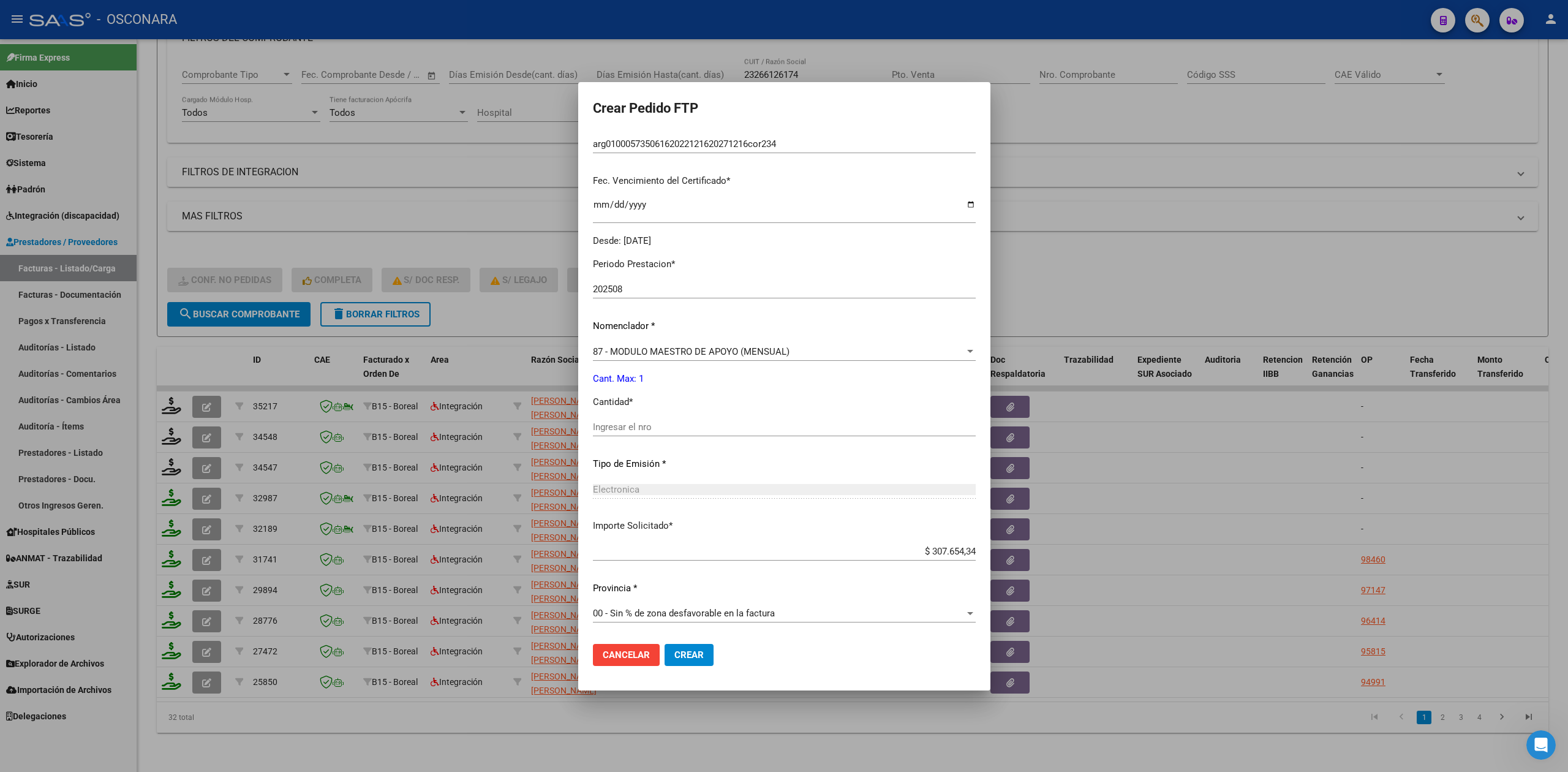
click at [638, 431] on input "Ingresar el nro" at bounding box center [784, 427] width 383 height 11
type input "1"
click at [664, 644] on button "Crear" at bounding box center [689, 655] width 49 height 22
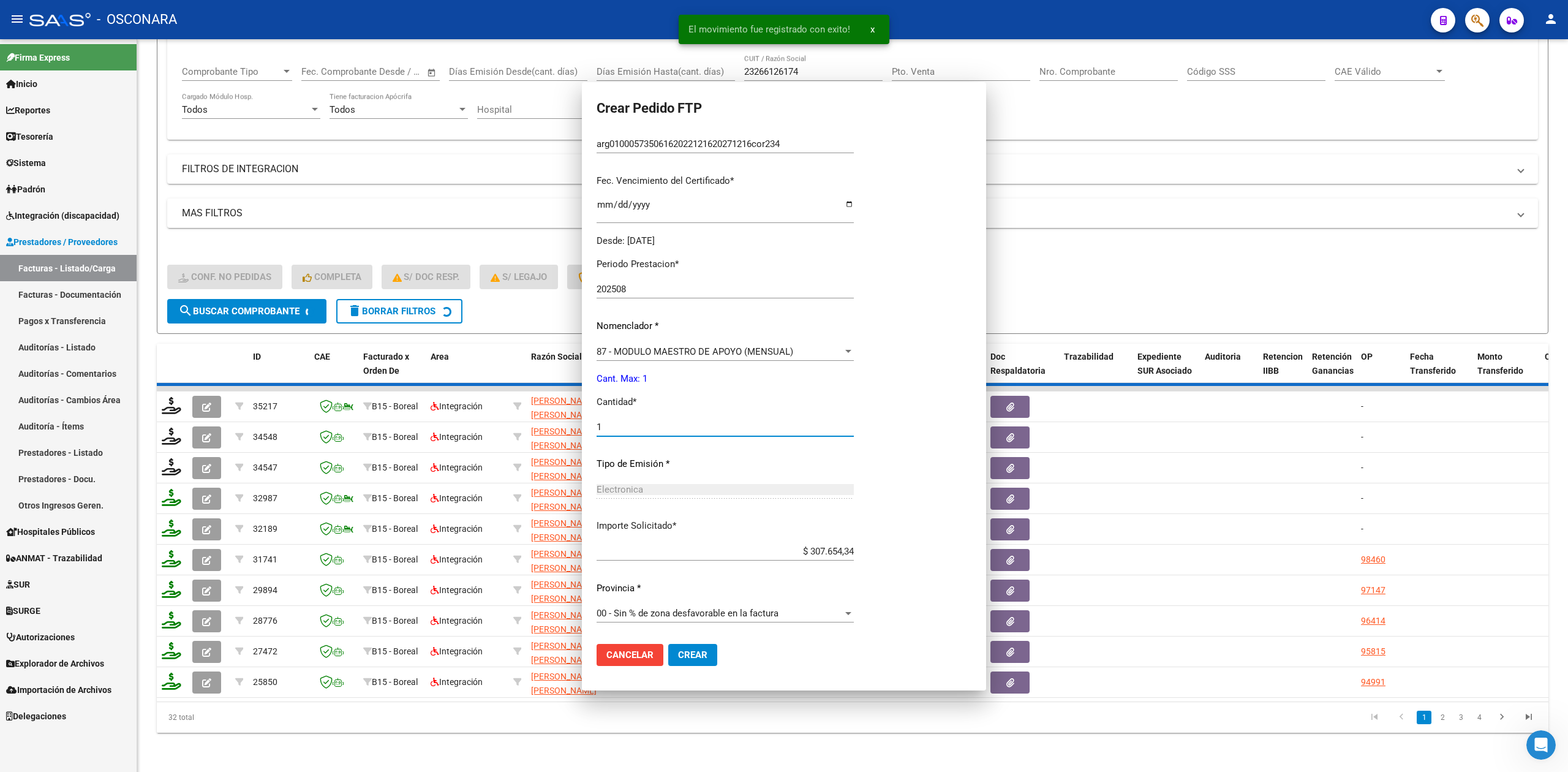
scroll to position [0, 0]
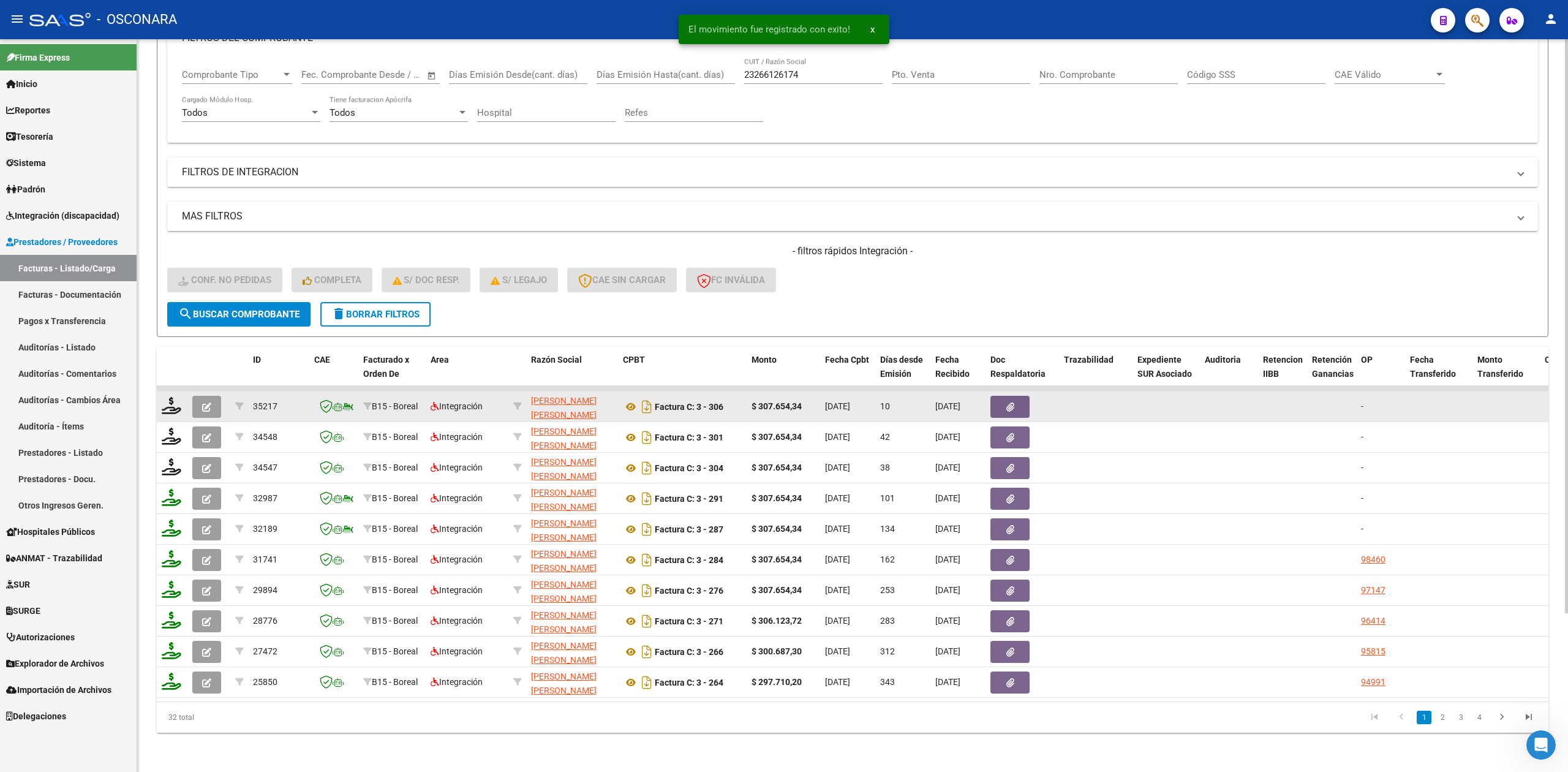
click at [205, 401] on span "button" at bounding box center [206, 406] width 10 height 11
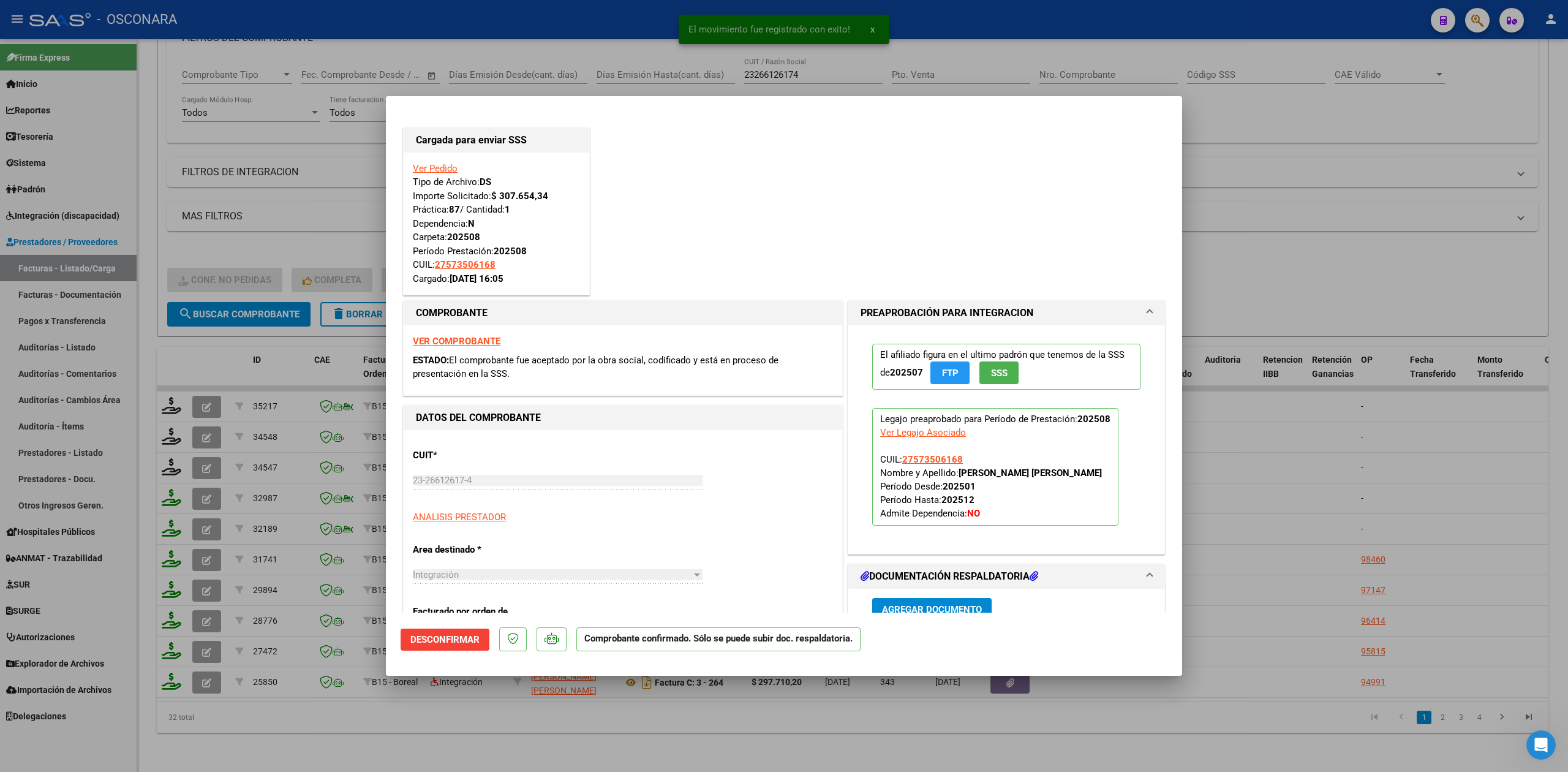
click at [560, 713] on div at bounding box center [784, 386] width 1568 height 772
type input "$ 0,00"
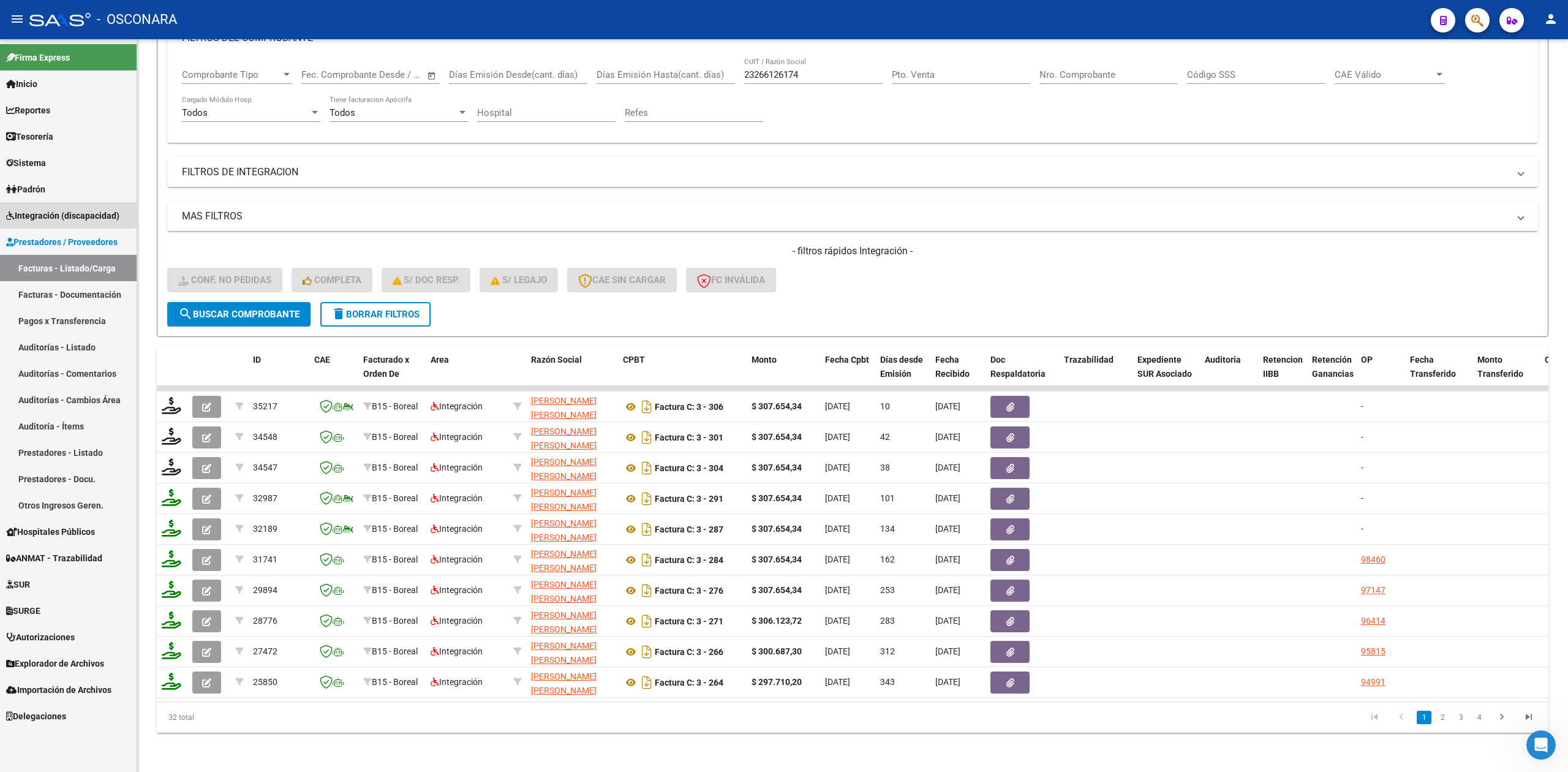
click at [65, 209] on span "Integración (discapacidad)" at bounding box center [62, 216] width 113 height 13
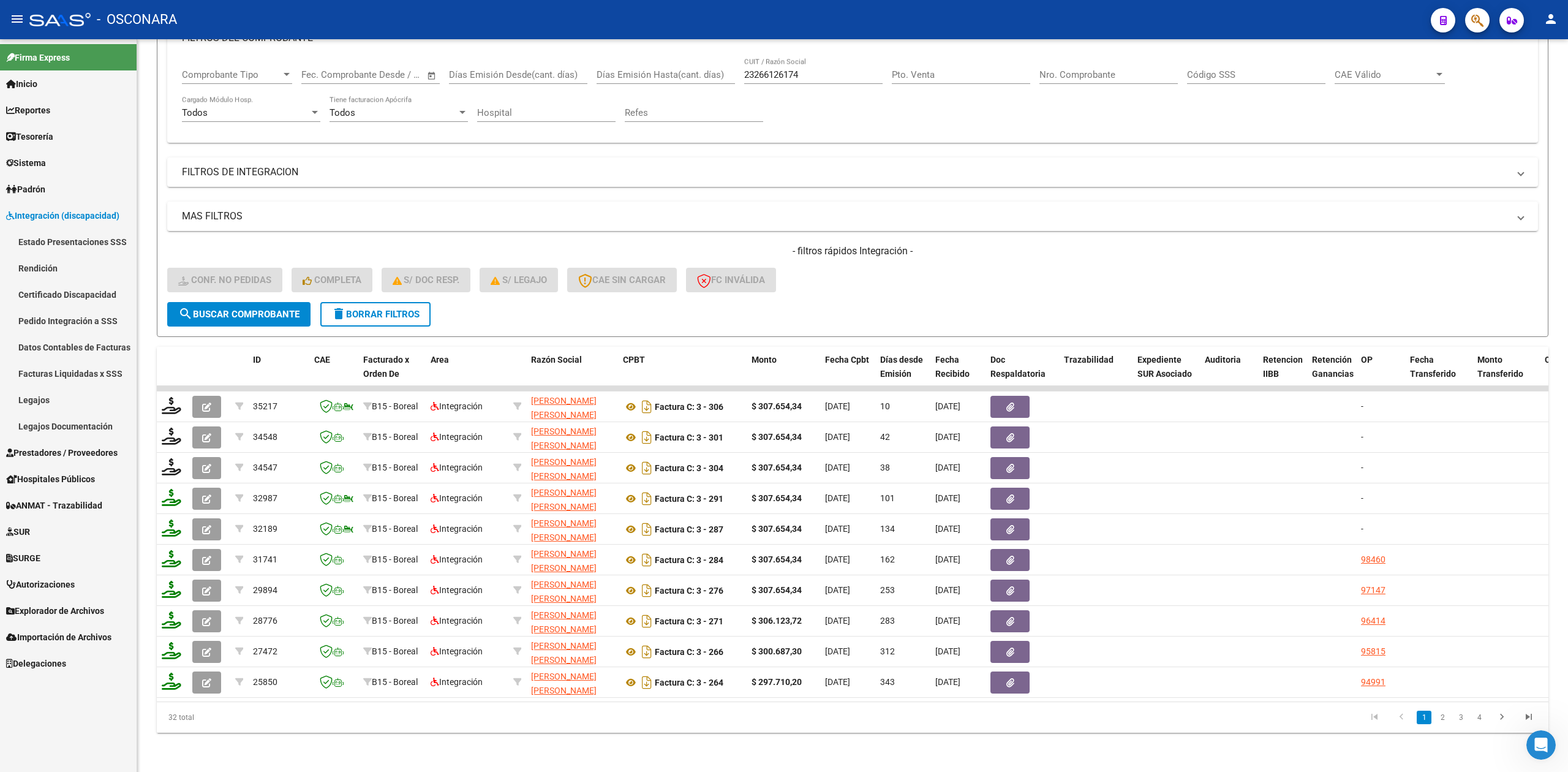
click at [61, 397] on link "Legajos" at bounding box center [68, 400] width 137 height 26
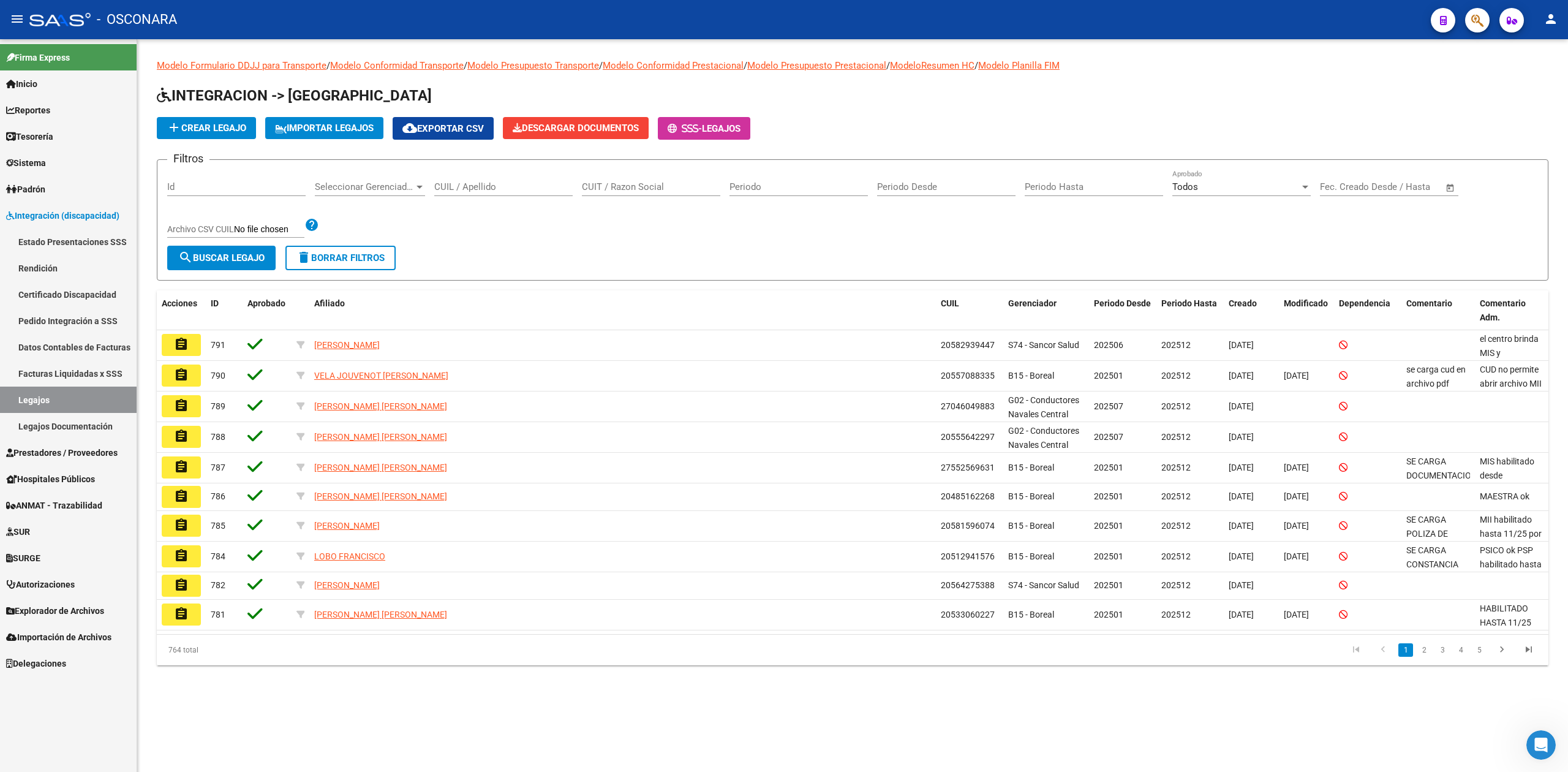
click at [522, 190] on input "CUIL / Apellido" at bounding box center [503, 187] width 138 height 11
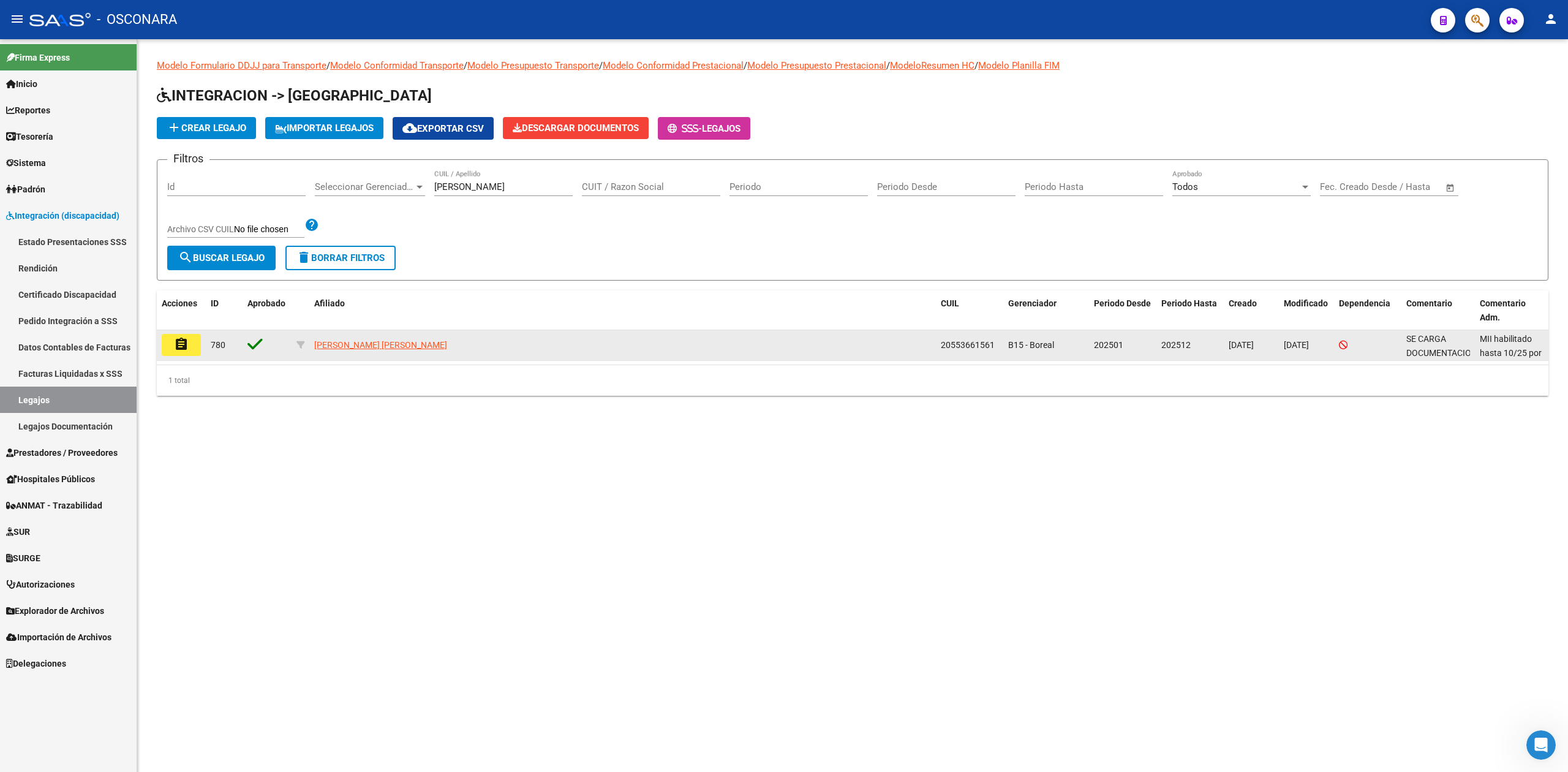
drag, startPoint x: 986, startPoint y: 351, endPoint x: 914, endPoint y: 353, distance: 72.0
click at [914, 353] on div "assignment 780 [PERSON_NAME] [PERSON_NAME] 20553661561 B15 - Boreal 202501 2025…" at bounding box center [852, 345] width 1392 height 31
copy div "20553661561"
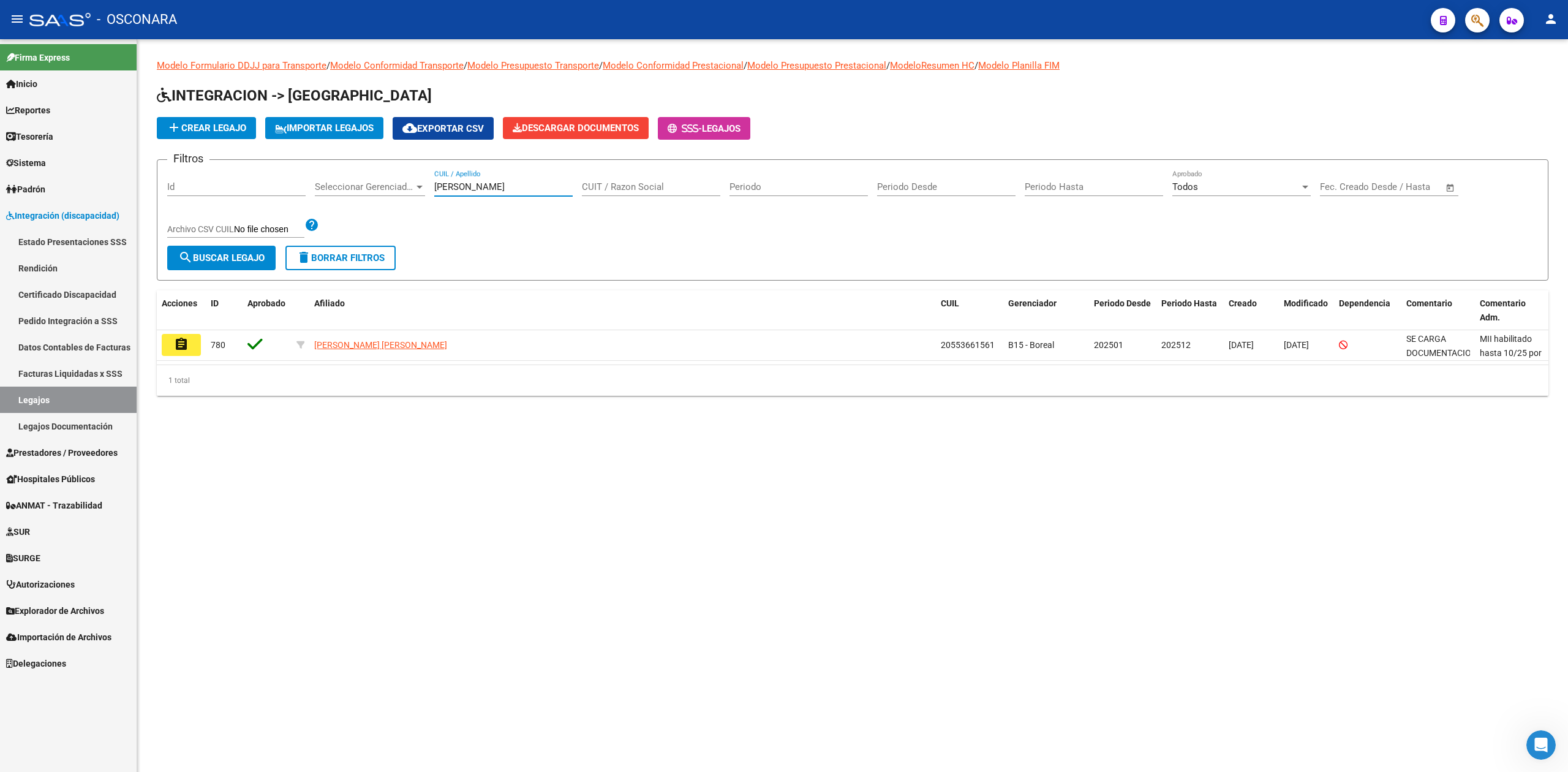
drag, startPoint x: 490, startPoint y: 190, endPoint x: 424, endPoint y: 189, distance: 66.0
click at [424, 189] on div "Filtros Id Seleccionar Gerenciador Seleccionar Gerenciador [PERSON_NAME] CUIL /…" at bounding box center [853, 208] width 1371 height 76
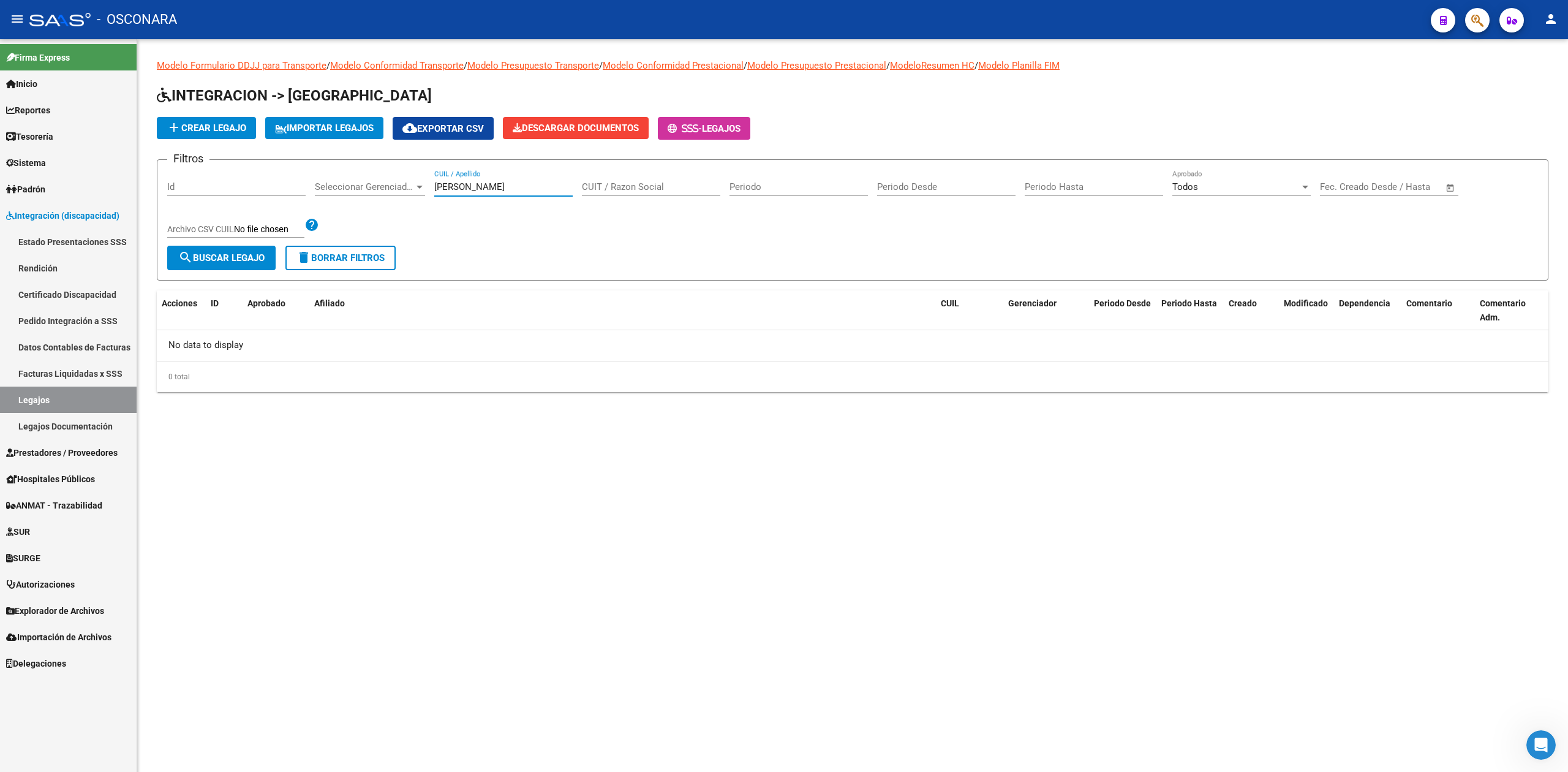
type input "[PERSON_NAME]"
click at [71, 439] on link "Prestadores / Proveedores" at bounding box center [68, 452] width 137 height 26
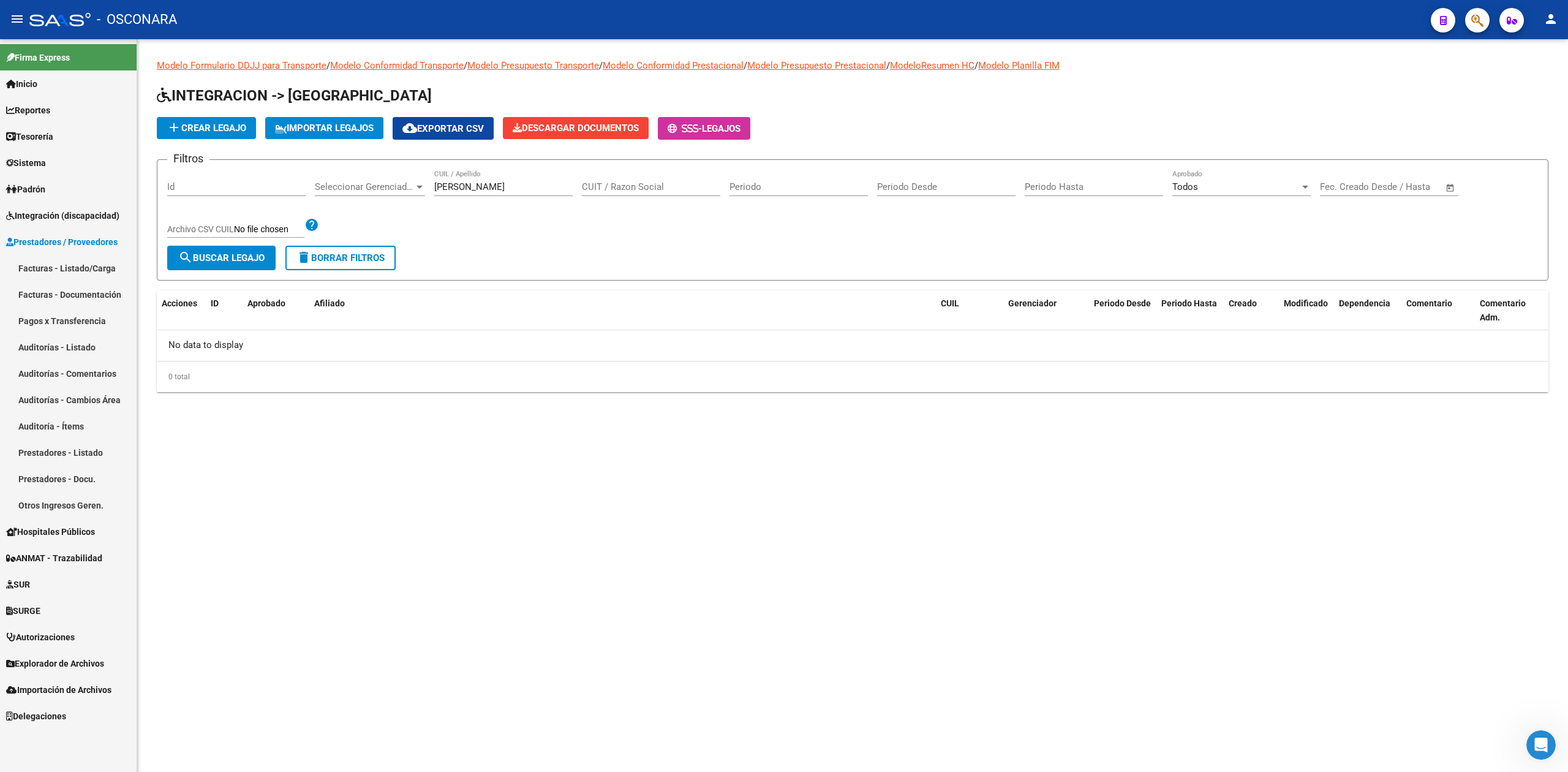
click at [78, 265] on link "Facturas - Listado/Carga" at bounding box center [68, 268] width 137 height 26
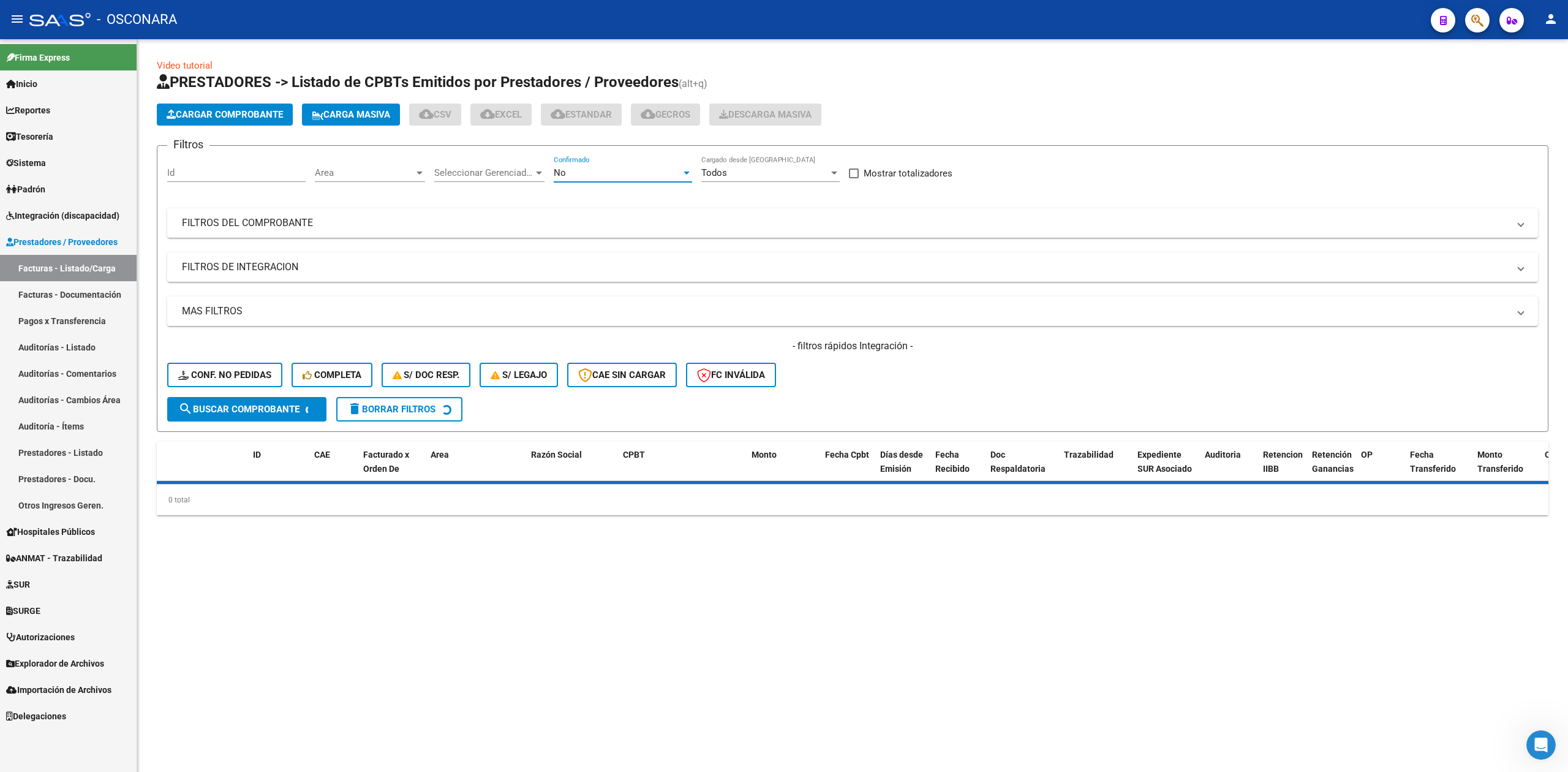
click at [604, 170] on div "No" at bounding box center [618, 173] width 127 height 11
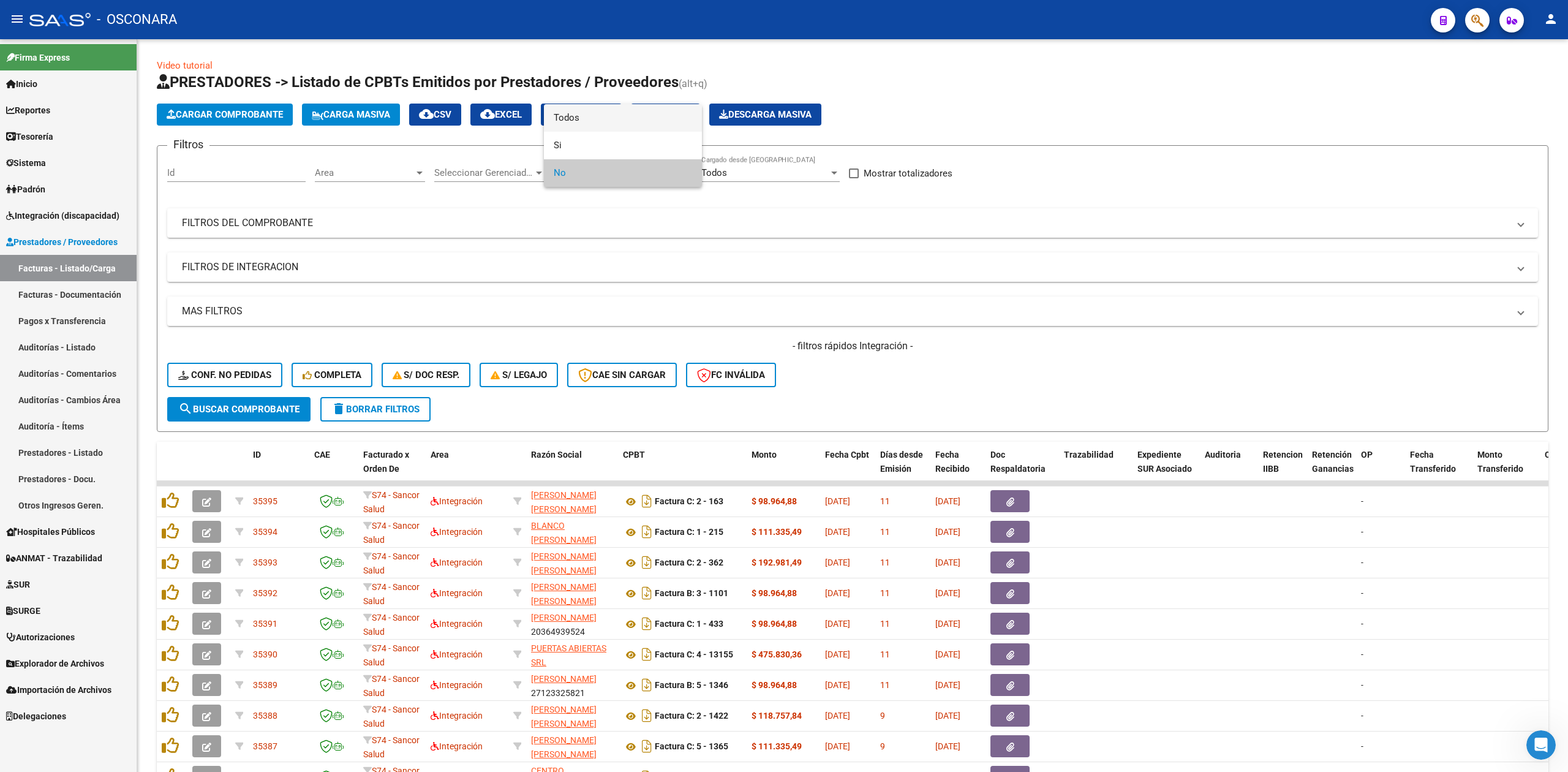
click at [601, 121] on span "Todos" at bounding box center [623, 118] width 138 height 28
click at [667, 214] on mat-expansion-panel-header "FILTROS DEL COMPROBANTE" at bounding box center [853, 223] width 1371 height 29
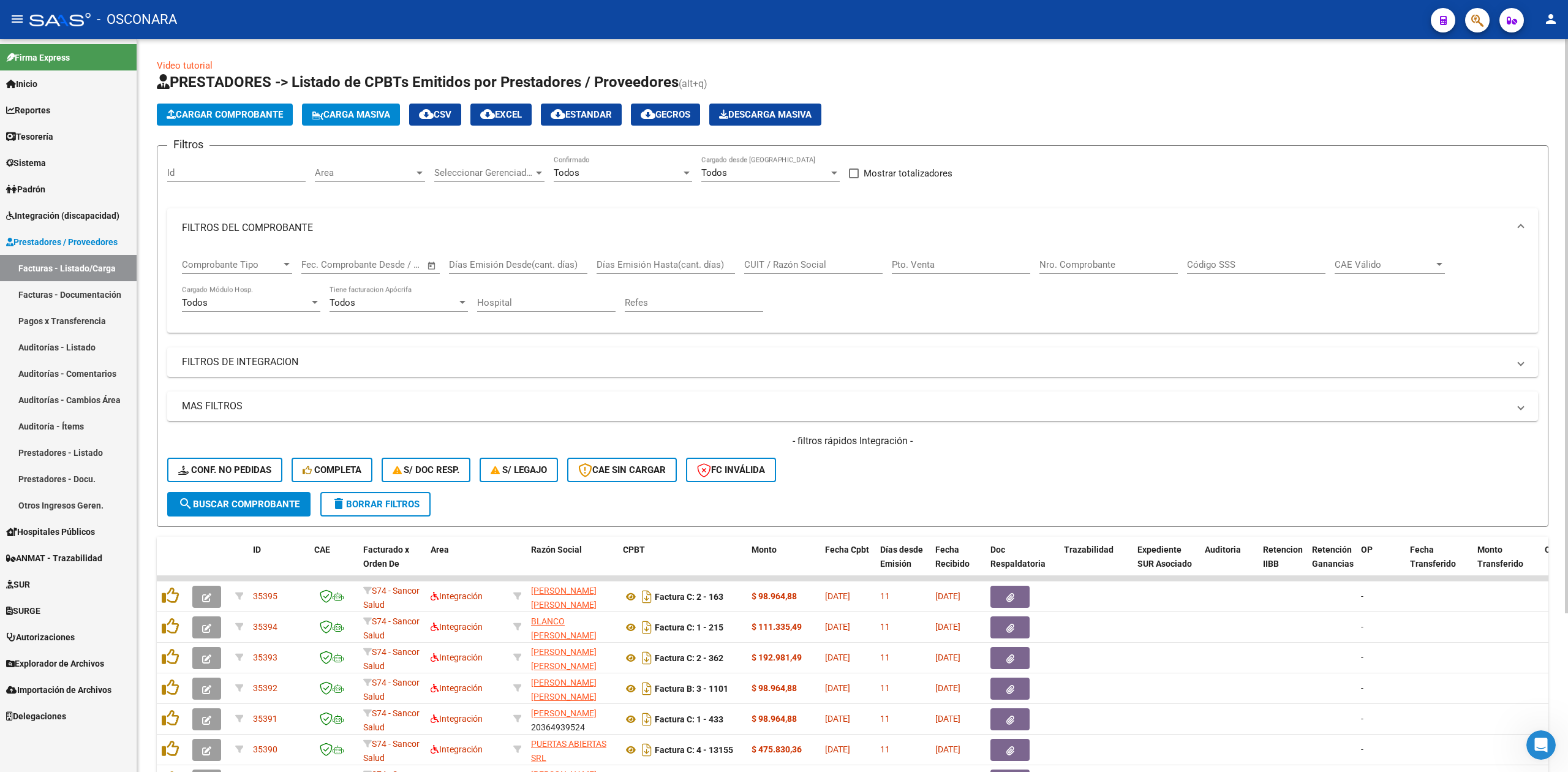
click at [774, 272] on div "CUIT / Razón Social" at bounding box center [813, 261] width 138 height 26
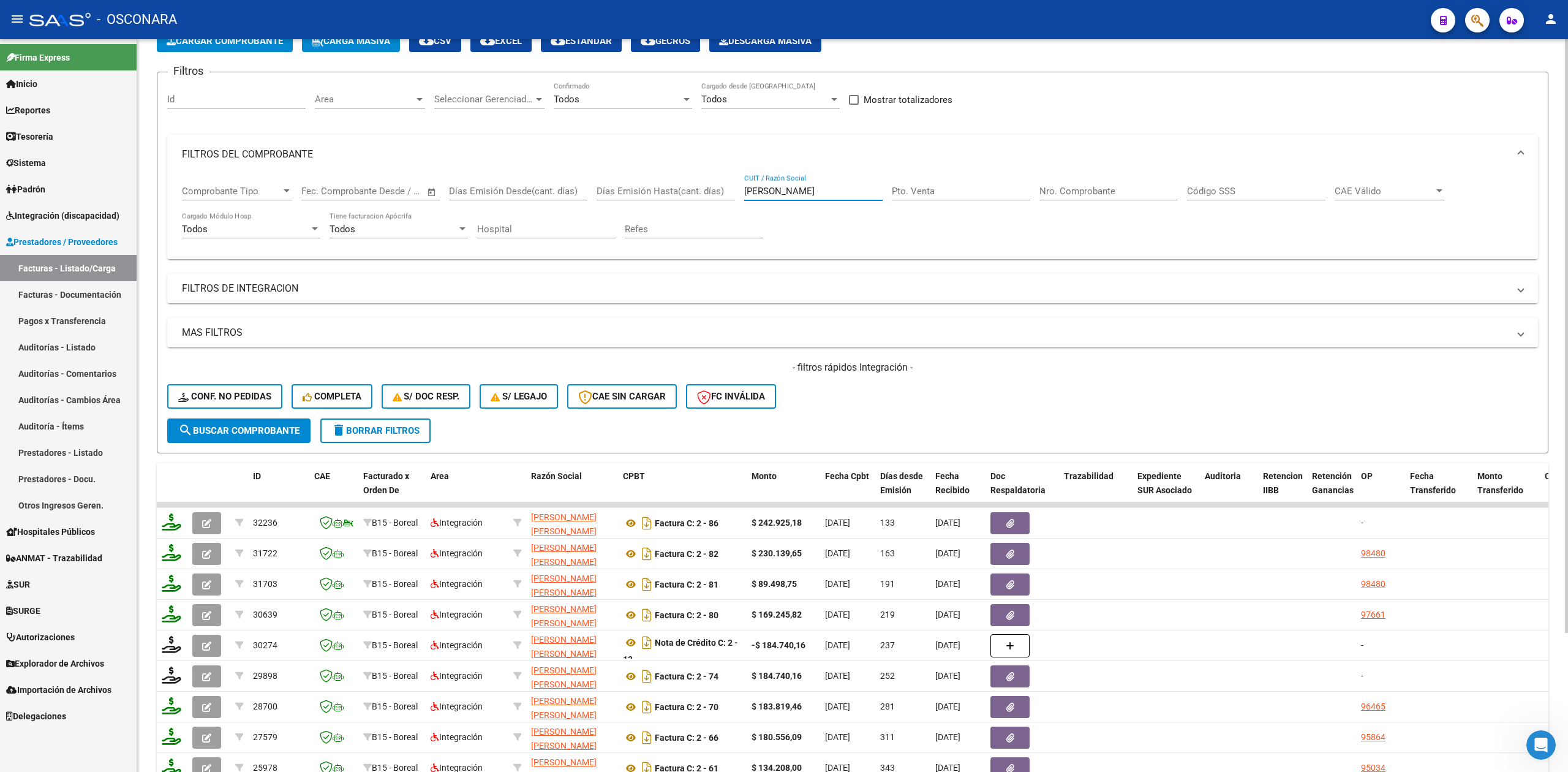
scroll to position [171, 0]
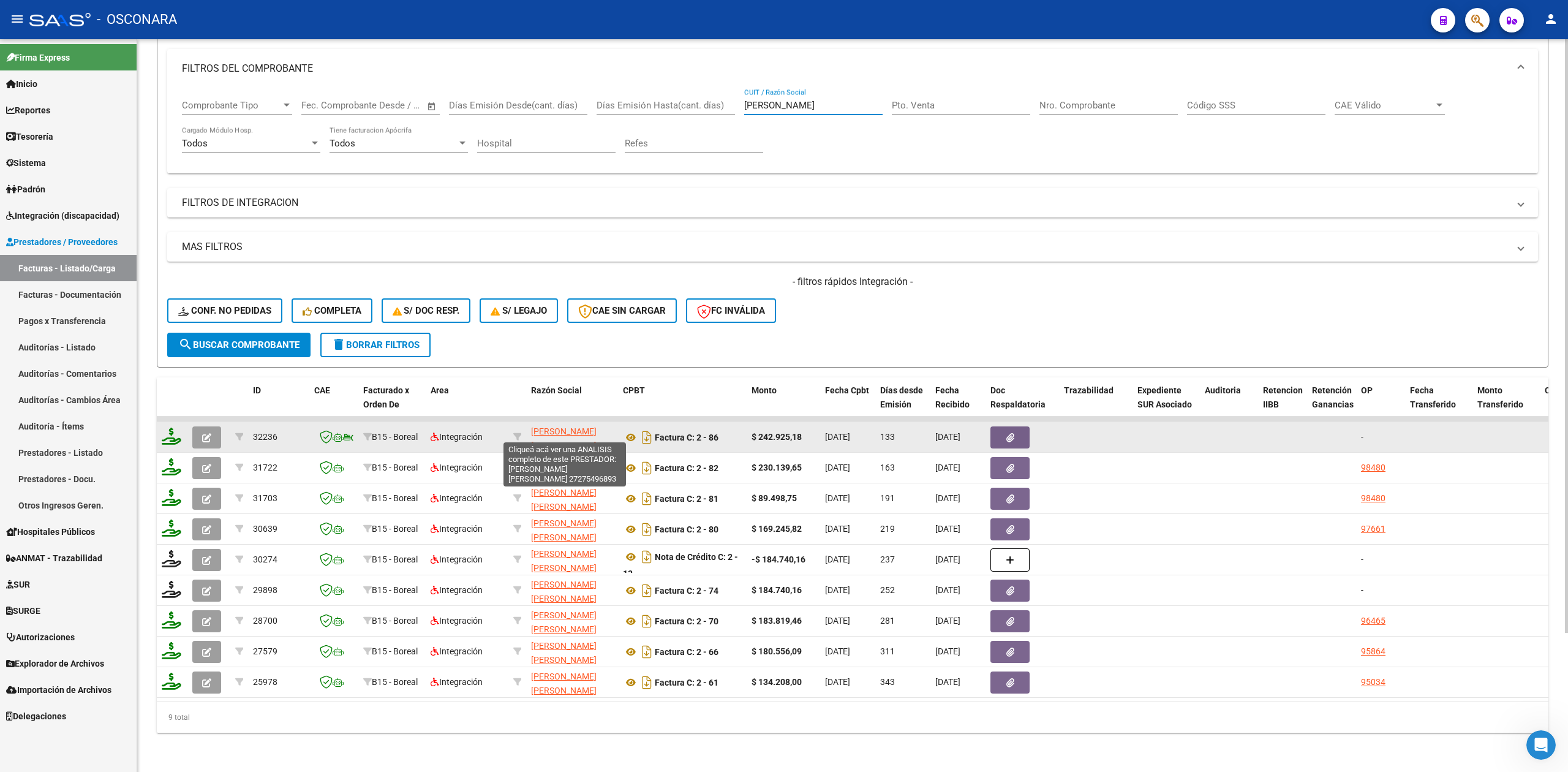
type input "[PERSON_NAME]"
click at [545, 427] on span "[PERSON_NAME] [PERSON_NAME]" at bounding box center [564, 438] width 66 height 24
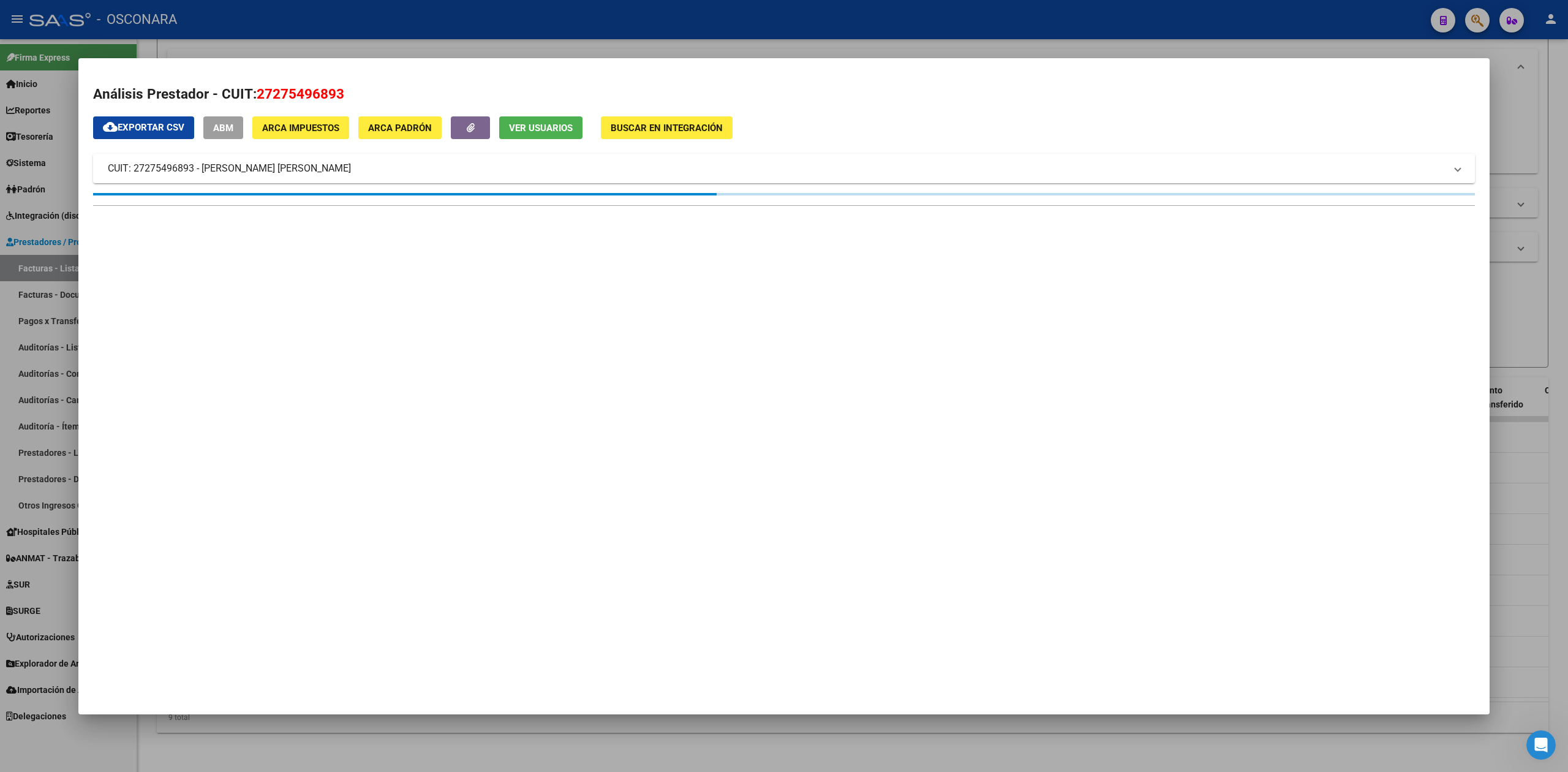
click at [226, 130] on span "ABM" at bounding box center [223, 127] width 20 height 11
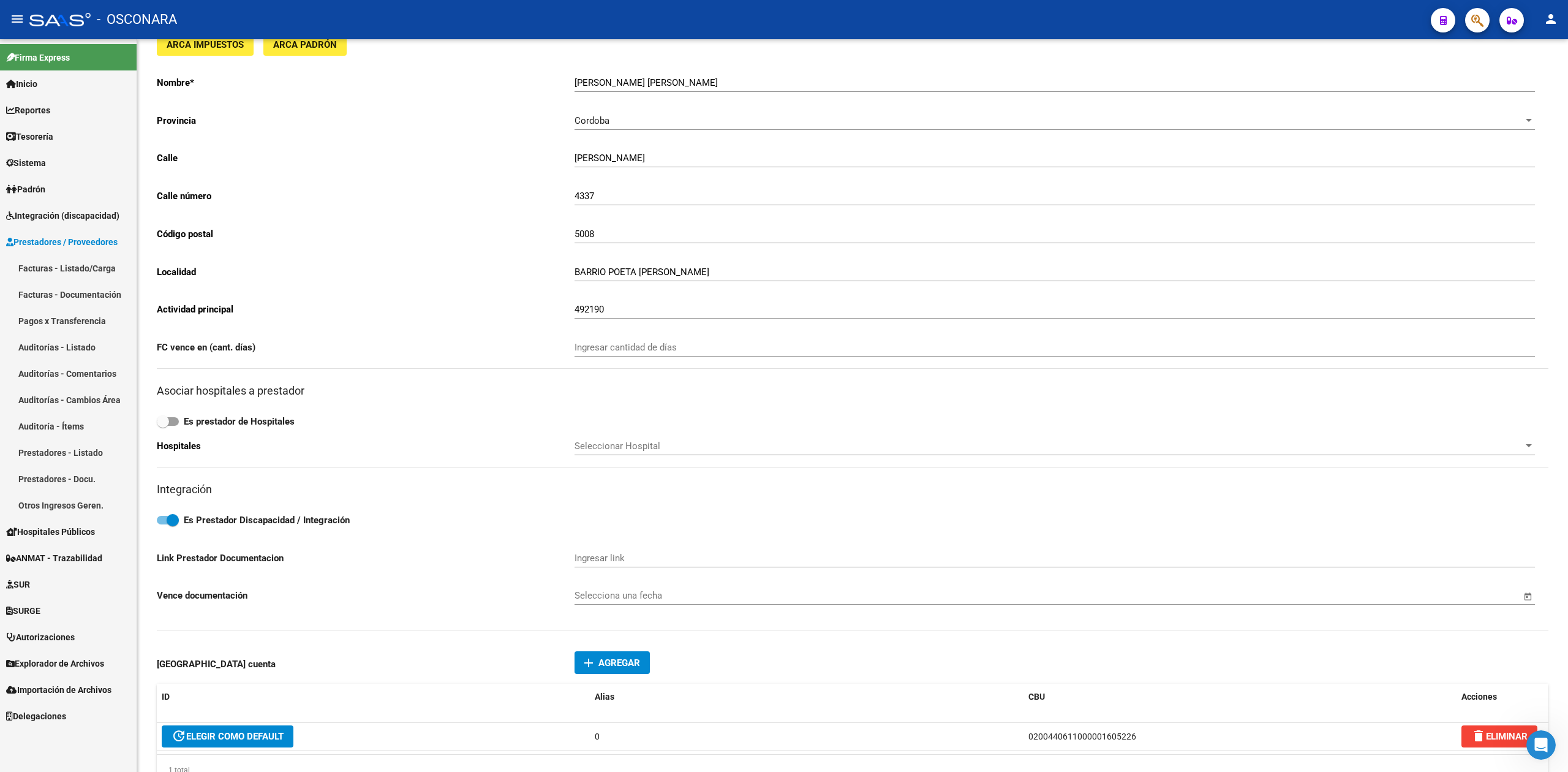
scroll to position [326, 0]
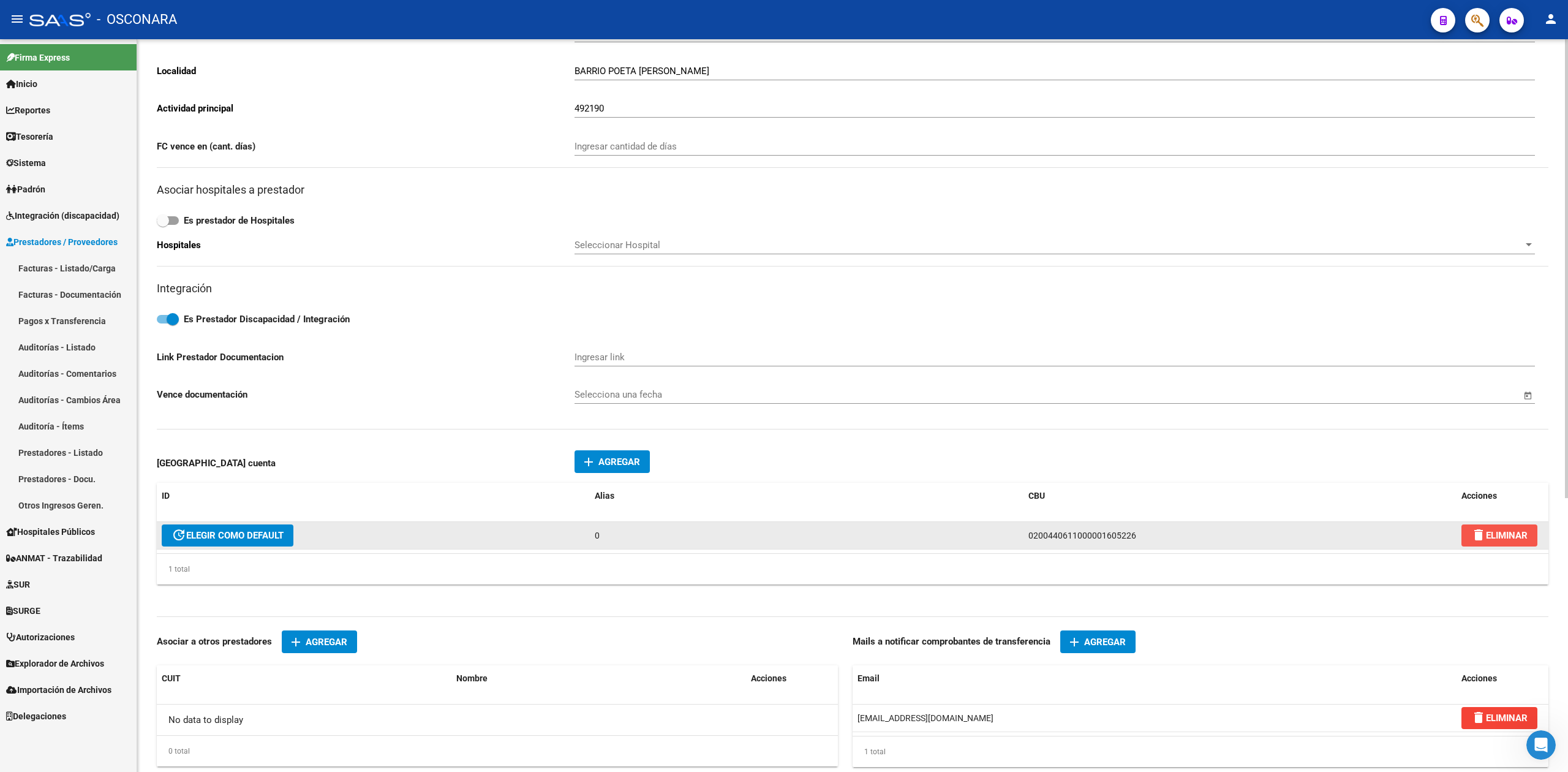
click at [1506, 528] on button "delete ELIMINAR" at bounding box center [1500, 536] width 76 height 22
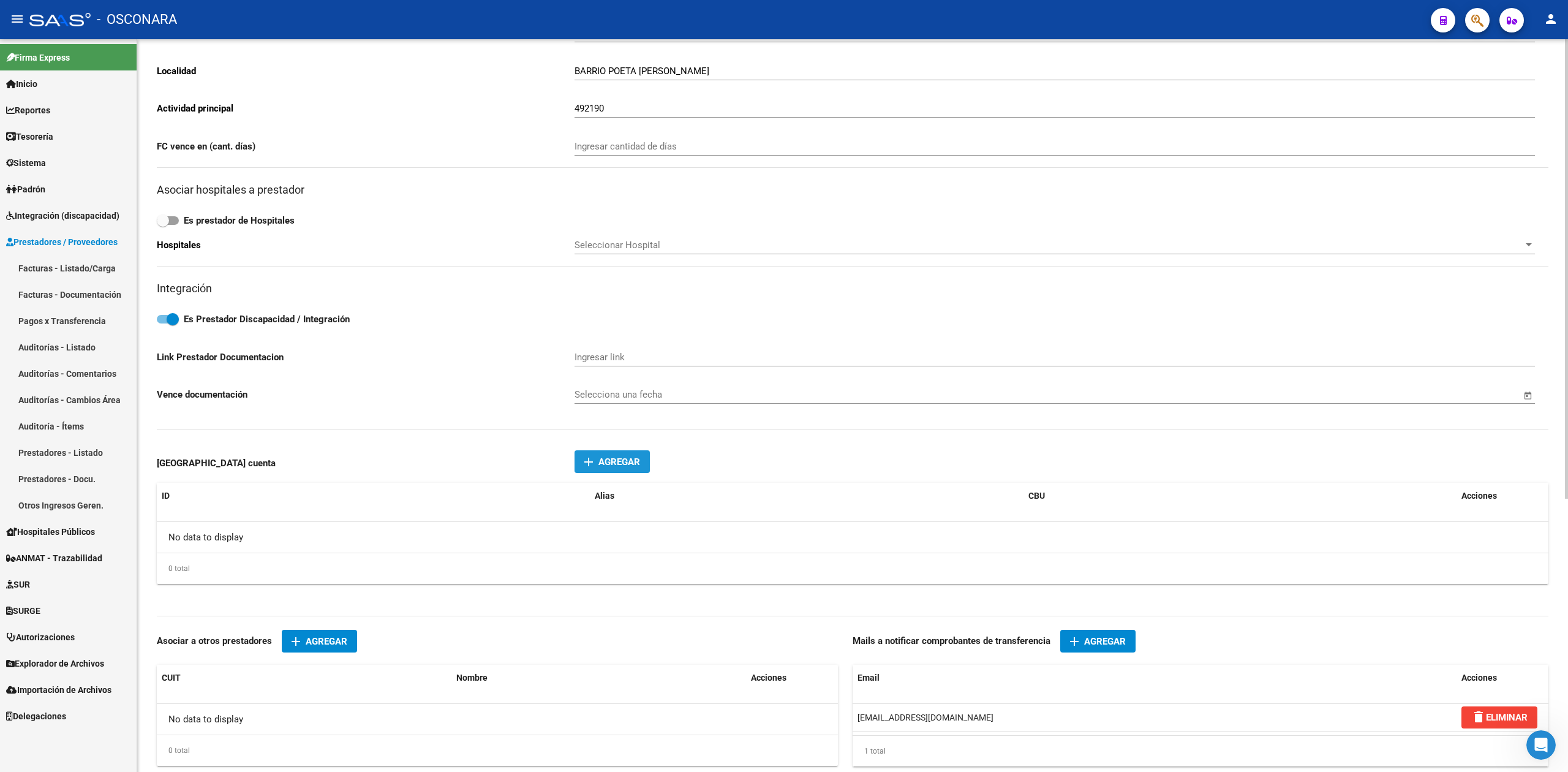
click at [639, 461] on span "Agregar" at bounding box center [619, 462] width 42 height 11
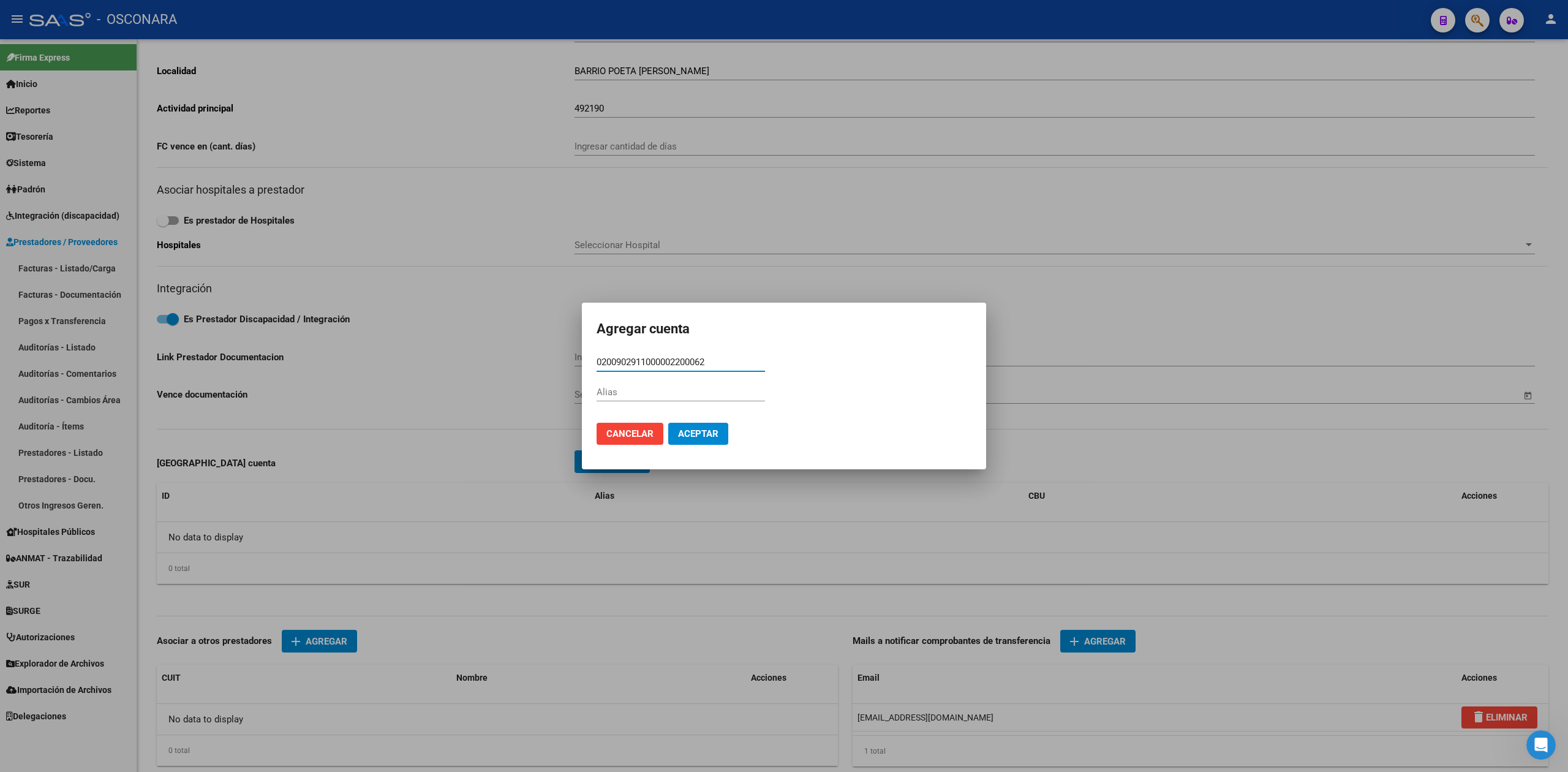
type input "0200902911000002200062"
click at [647, 390] on input "Alias" at bounding box center [681, 391] width 168 height 11
type input "0"
click at [694, 428] on span "Aceptar" at bounding box center [698, 433] width 40 height 11
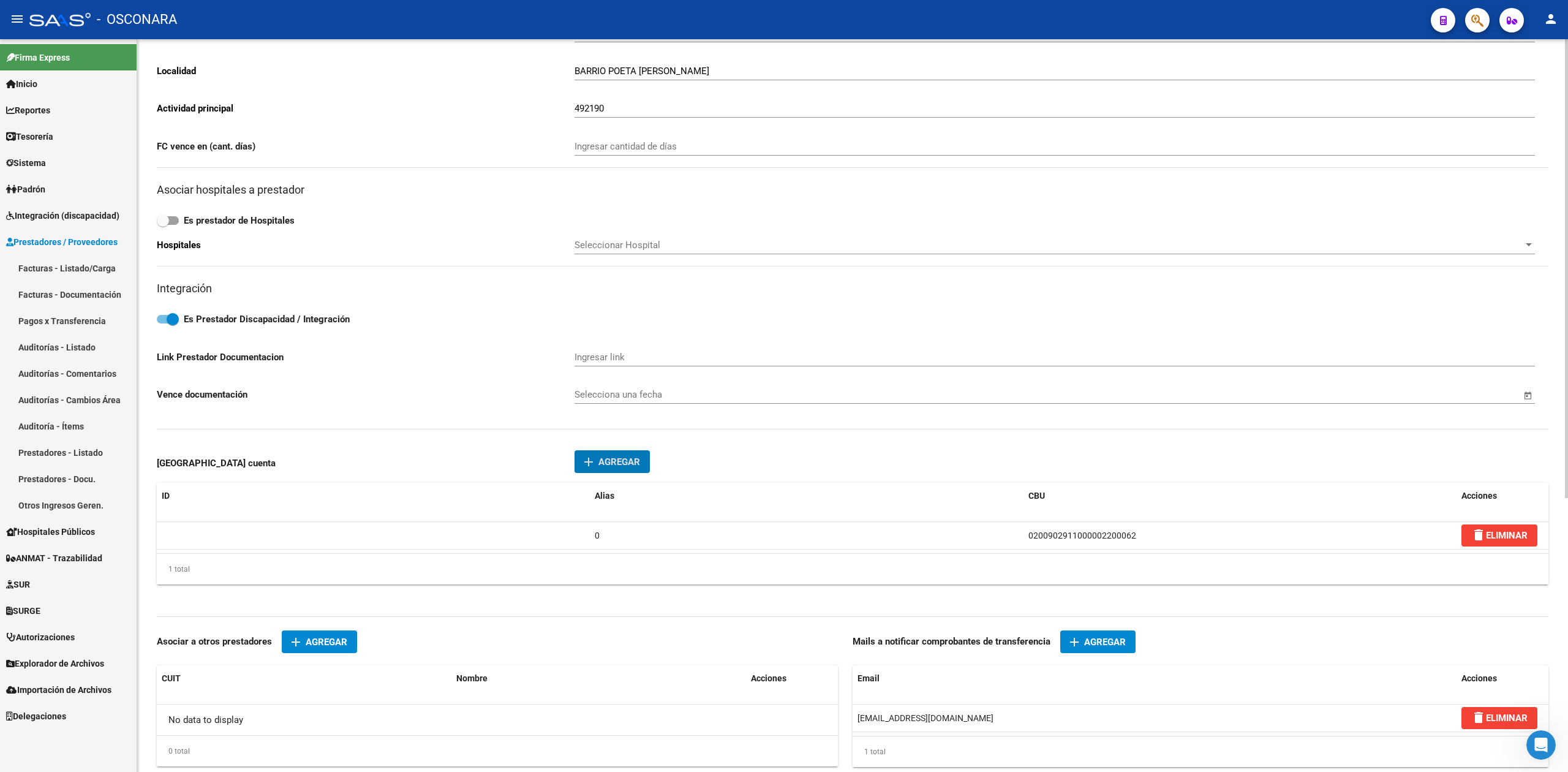
scroll to position [0, 0]
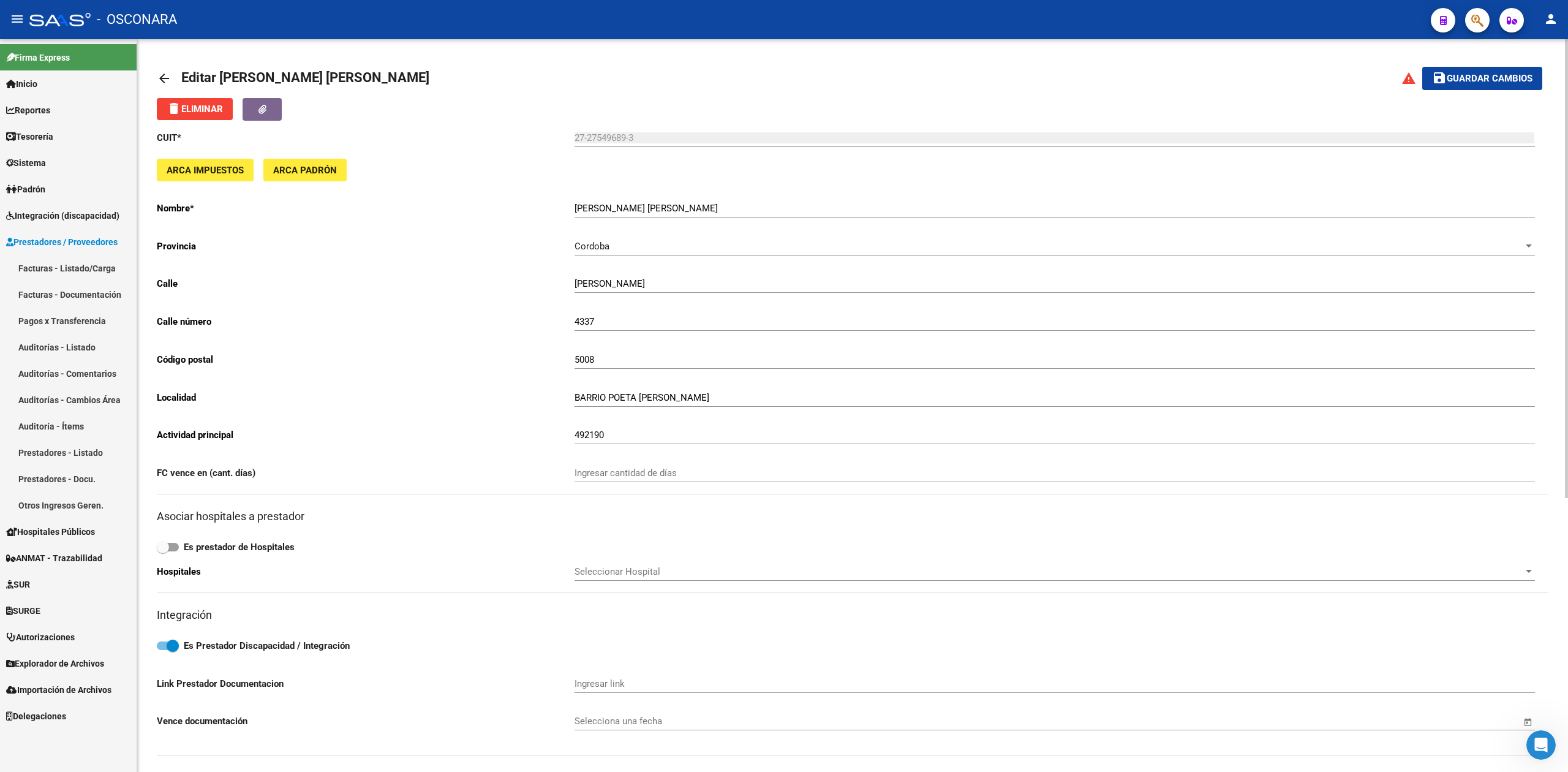
click at [1468, 70] on button "save Guardar cambios" at bounding box center [1482, 78] width 120 height 23
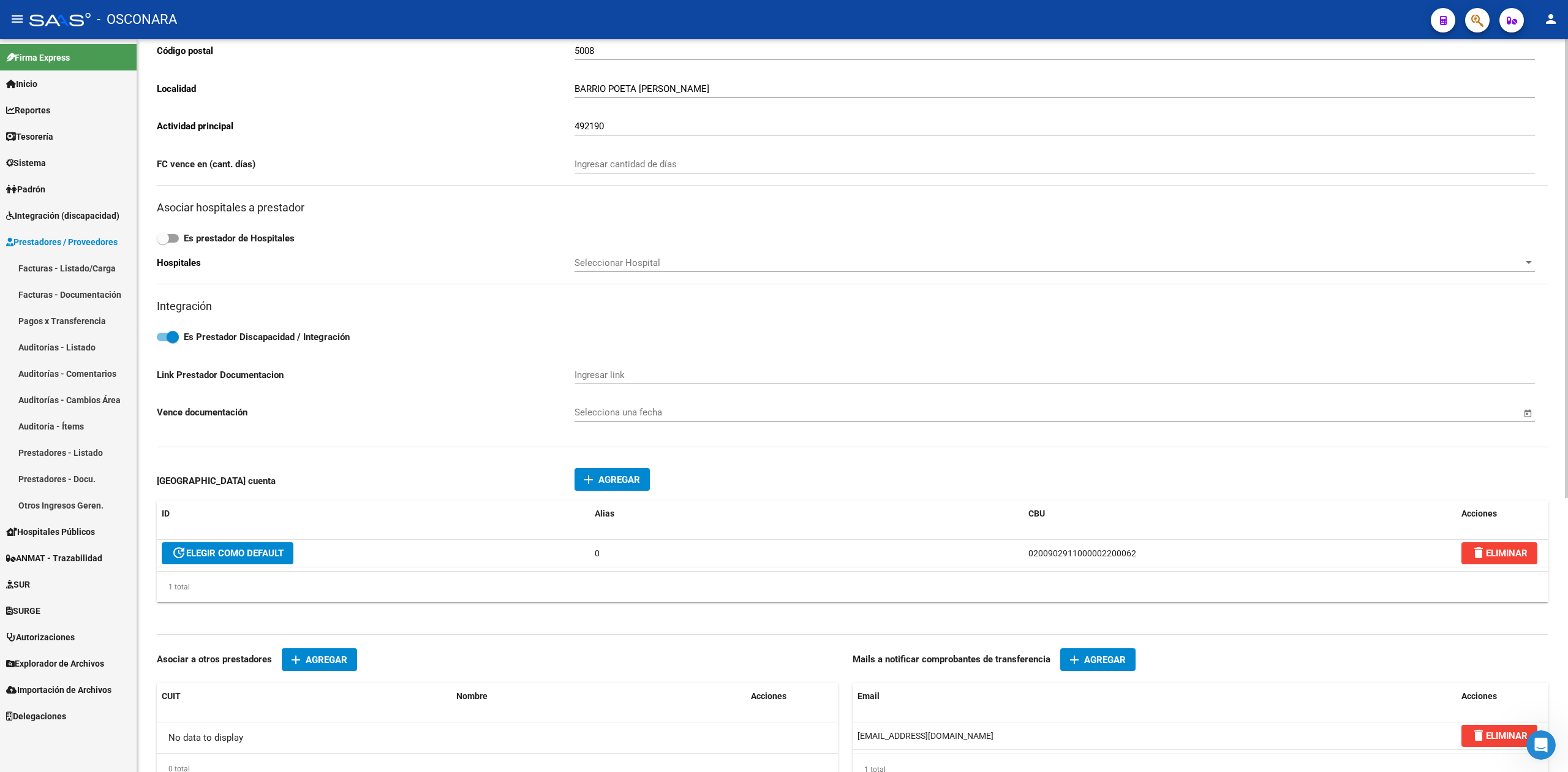
scroll to position [408, 0]
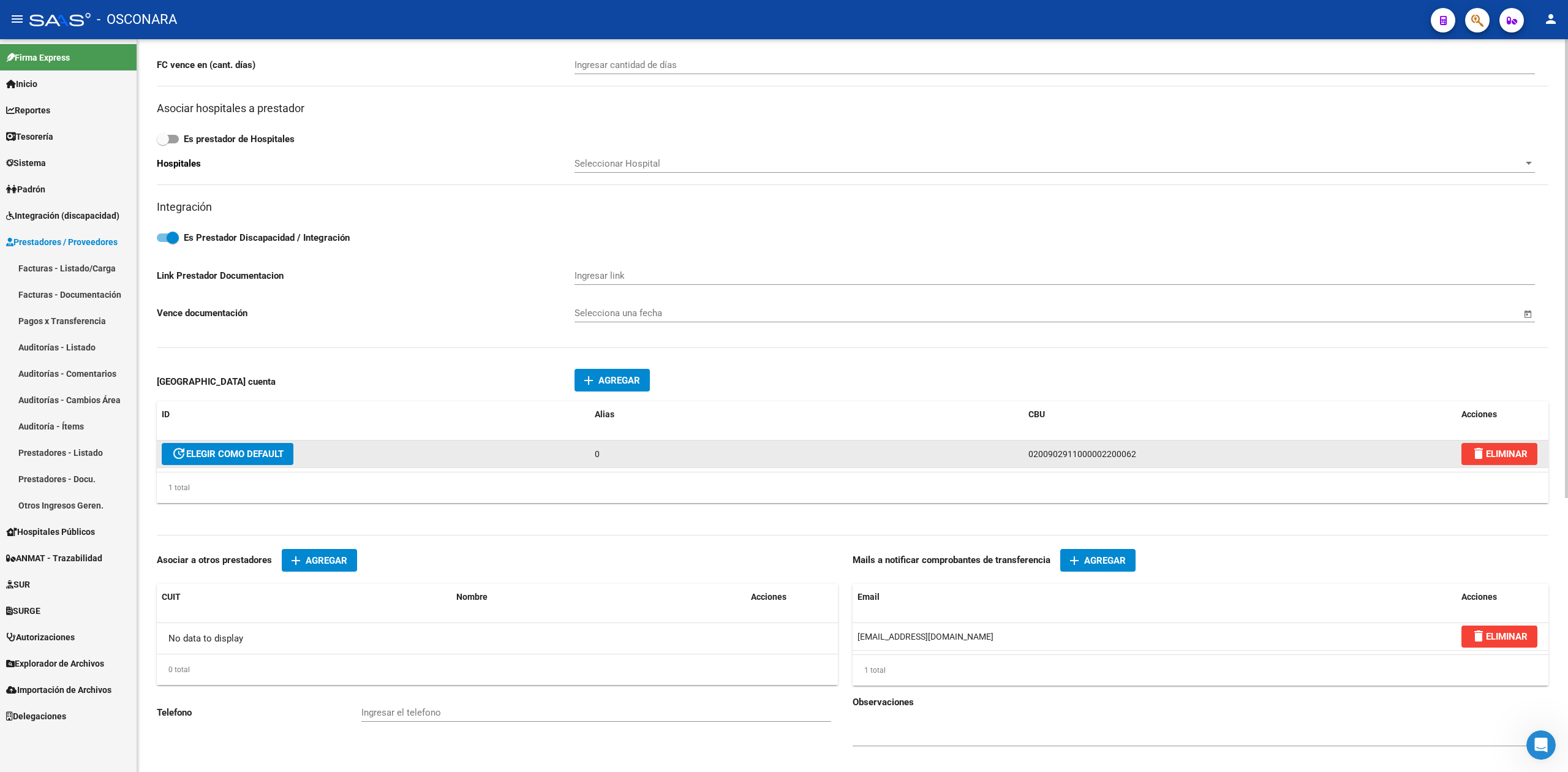
drag, startPoint x: 1147, startPoint y: 460, endPoint x: 1001, endPoint y: 461, distance: 146.0
click at [1001, 461] on div "update ELEGIR COMO DEFAULT 0 0200902911000002200062 delete ELIMINAR" at bounding box center [852, 454] width 1392 height 28
copy div "0200902911000002200062"
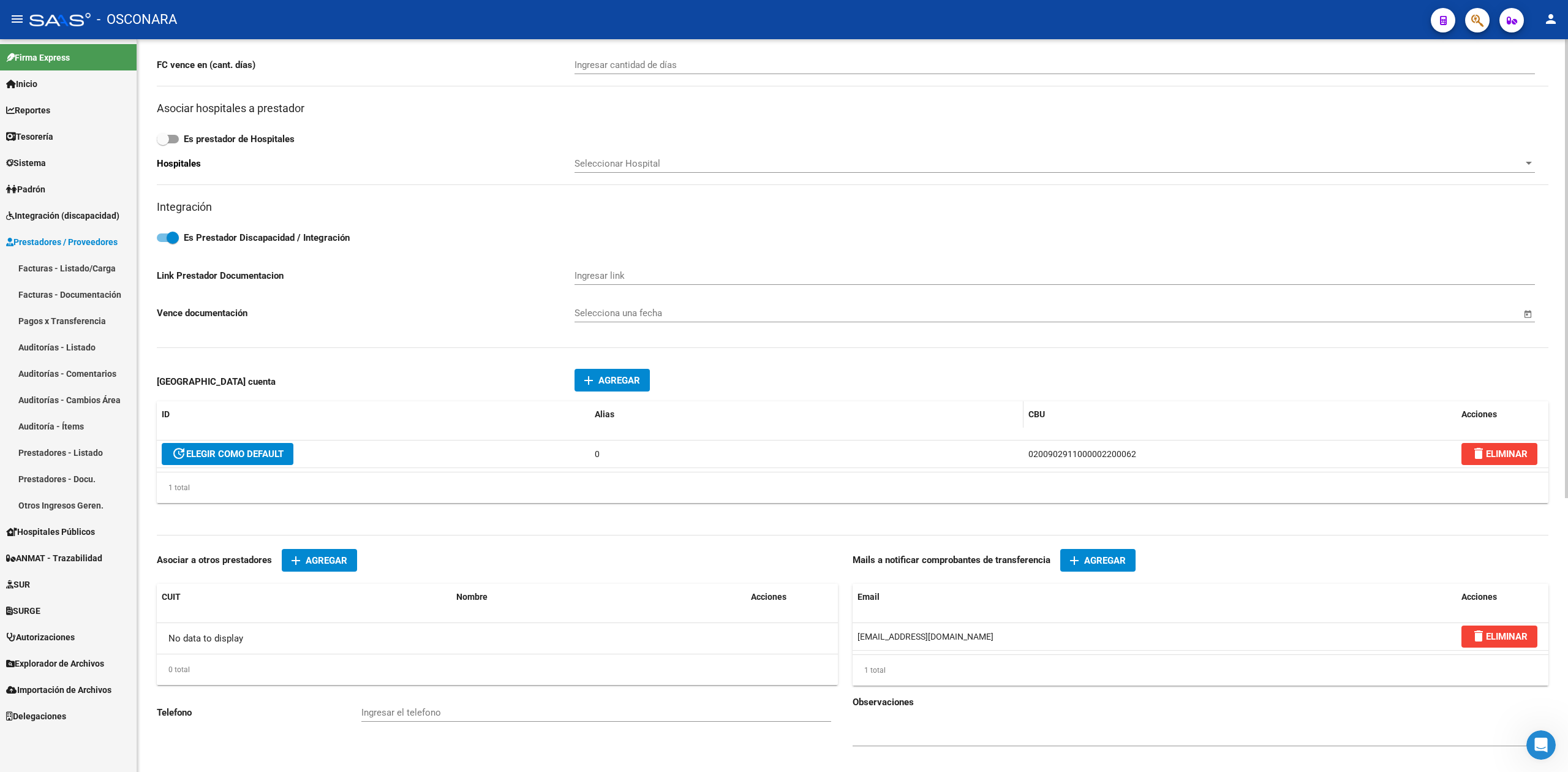
scroll to position [0, 0]
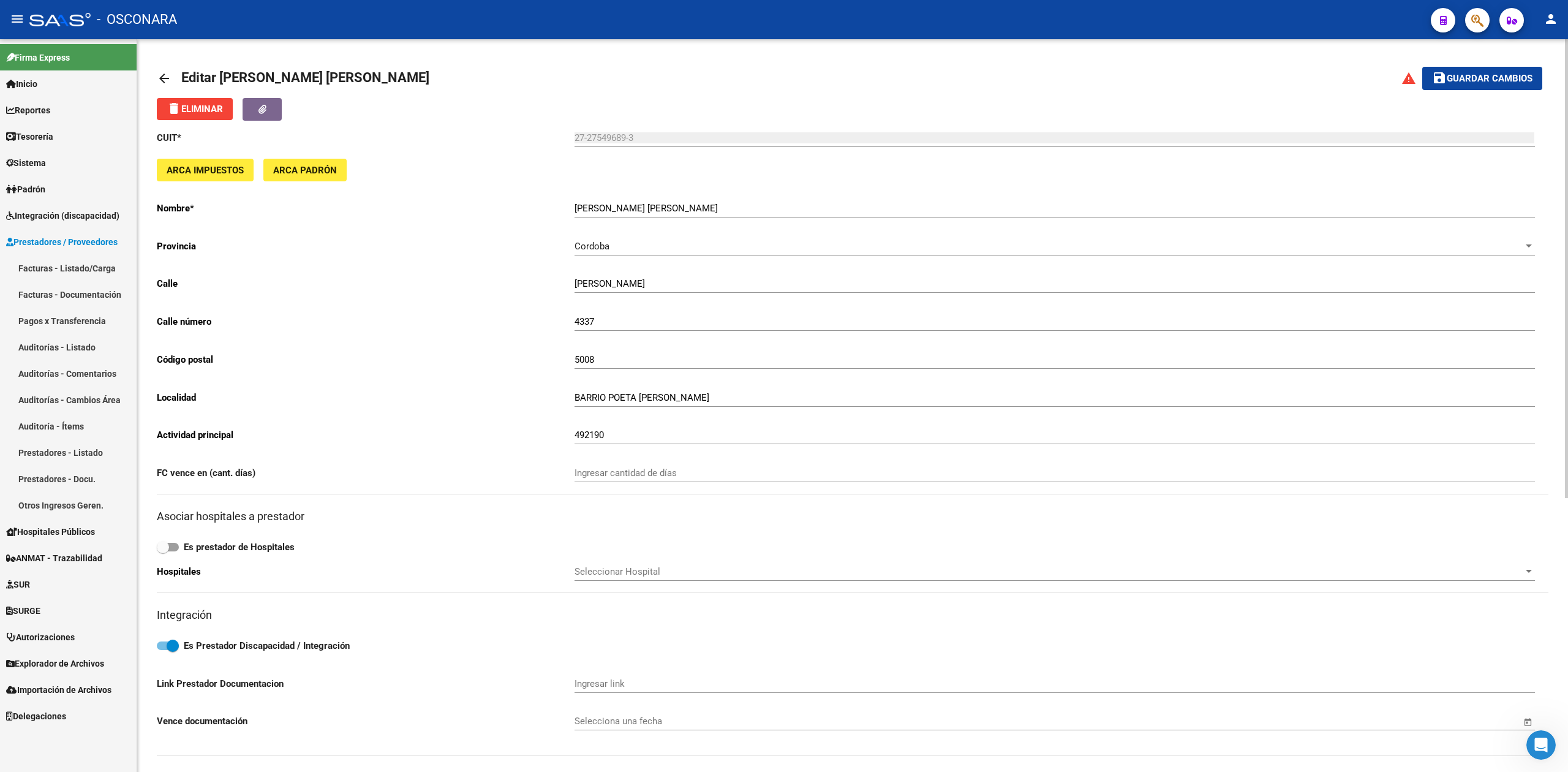
click at [1477, 66] on mat-toolbar-row "warning save Guardar cambios" at bounding box center [1399, 78] width 287 height 40
click at [1460, 83] on span "Guardar cambios" at bounding box center [1490, 78] width 86 height 11
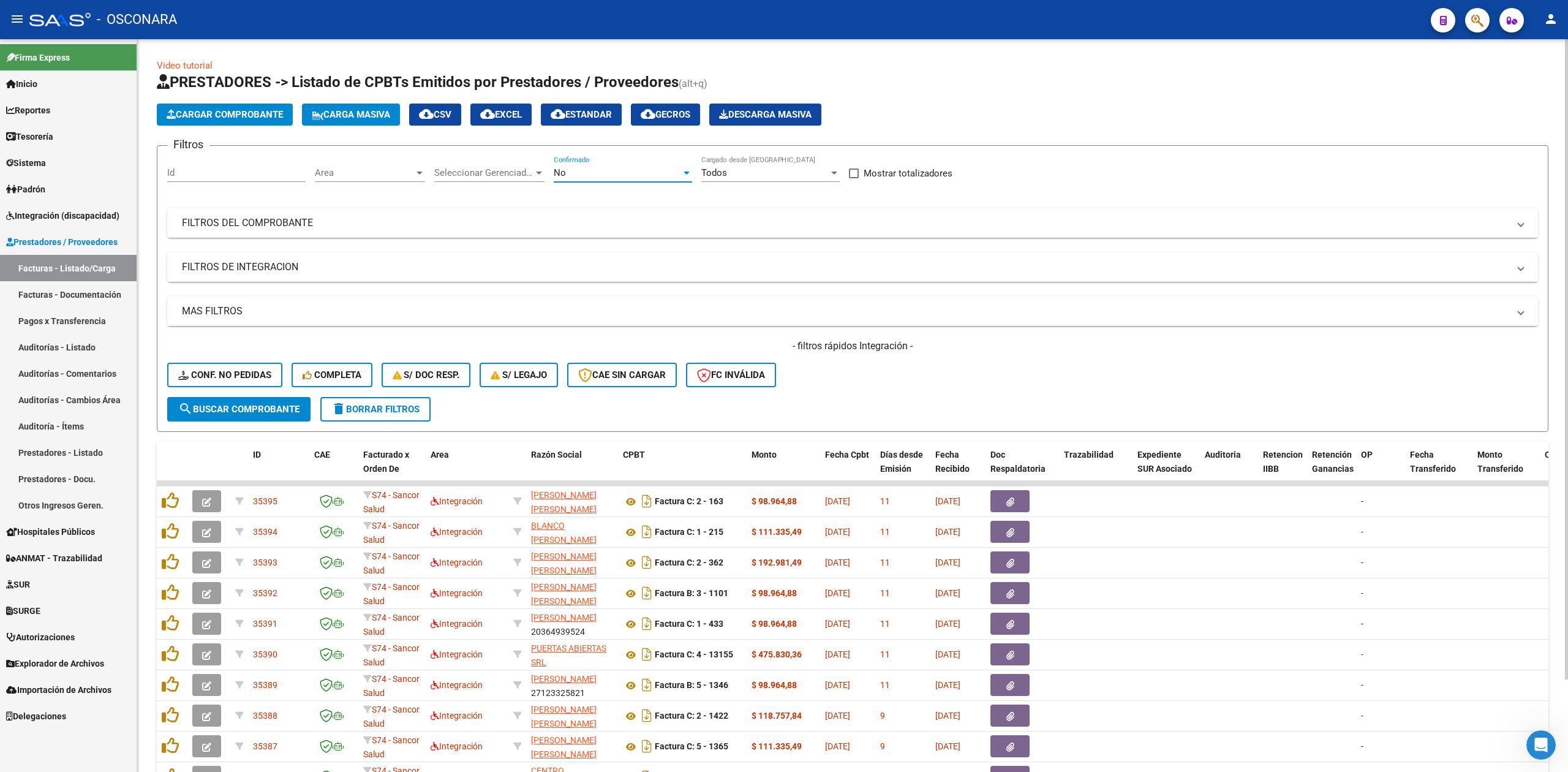
click at [596, 170] on div "No" at bounding box center [618, 173] width 127 height 11
click at [586, 126] on span "Todos" at bounding box center [623, 118] width 138 height 28
click at [667, 217] on mat-panel-title "FILTROS DEL COMPROBANTE" at bounding box center [846, 223] width 1327 height 13
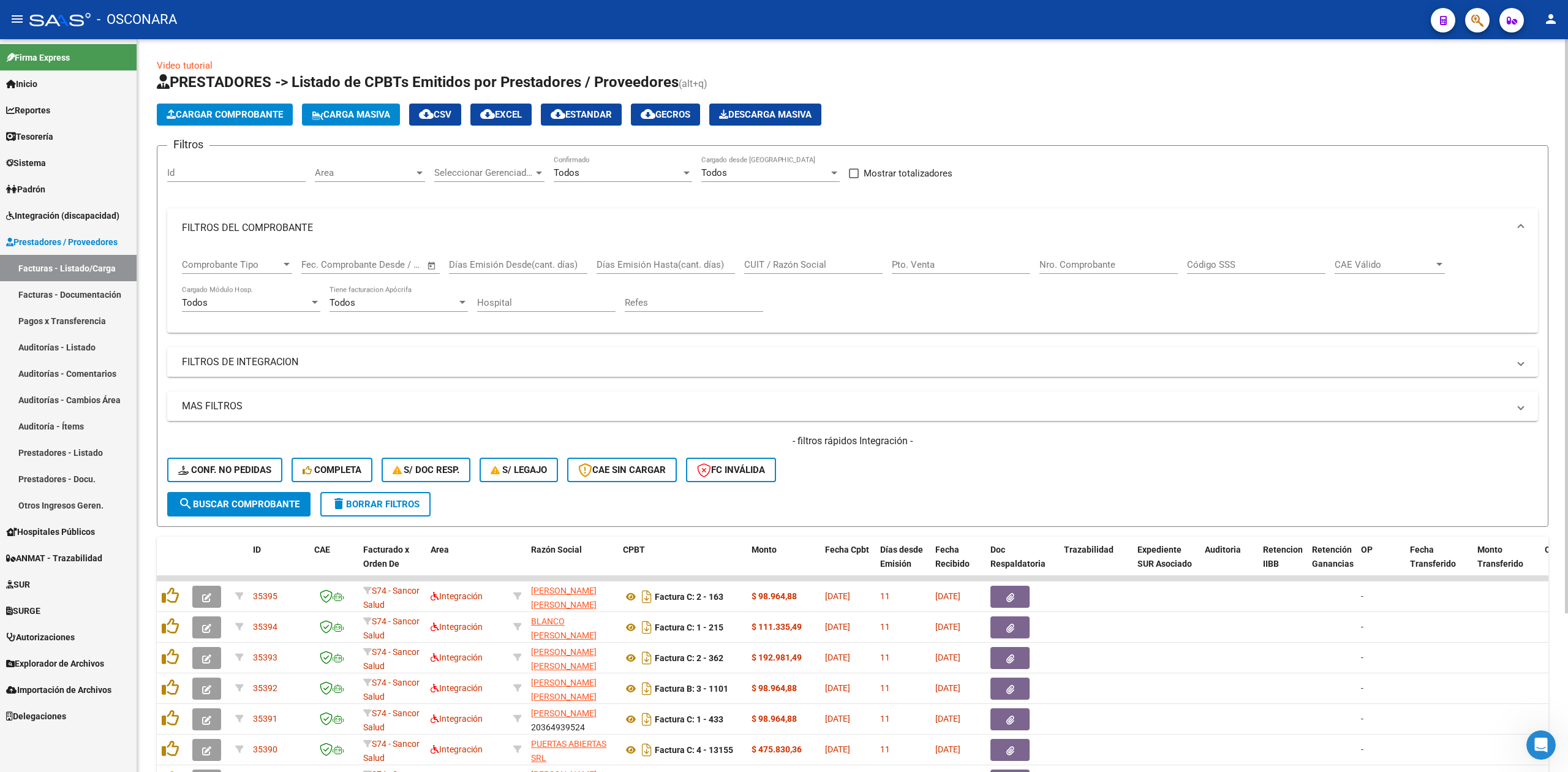
click at [777, 266] on input "CUIT / Razón Social" at bounding box center [813, 264] width 138 height 11
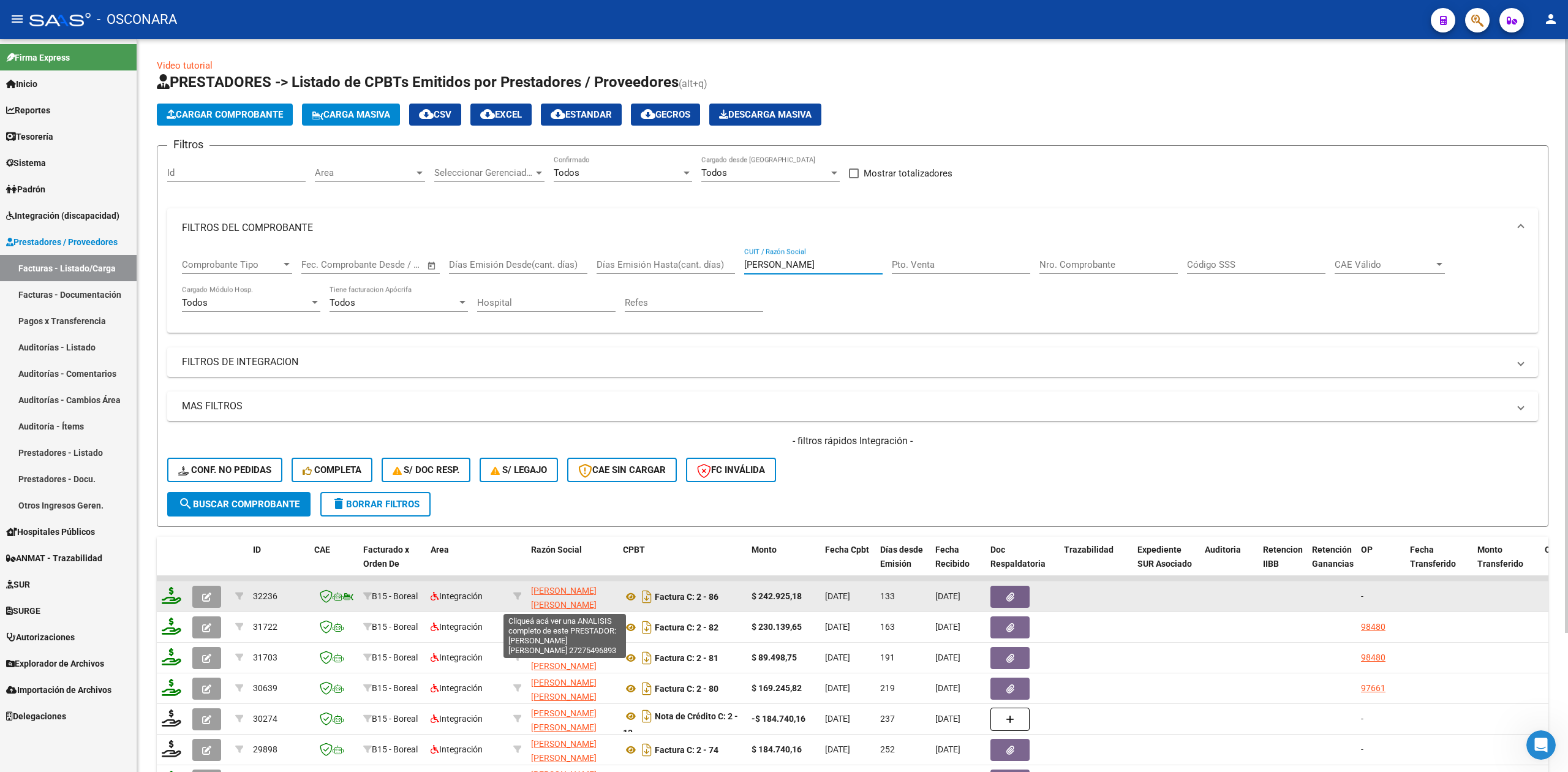
type input "[PERSON_NAME]"
click at [556, 593] on span "[PERSON_NAME] [PERSON_NAME]" at bounding box center [564, 597] width 66 height 24
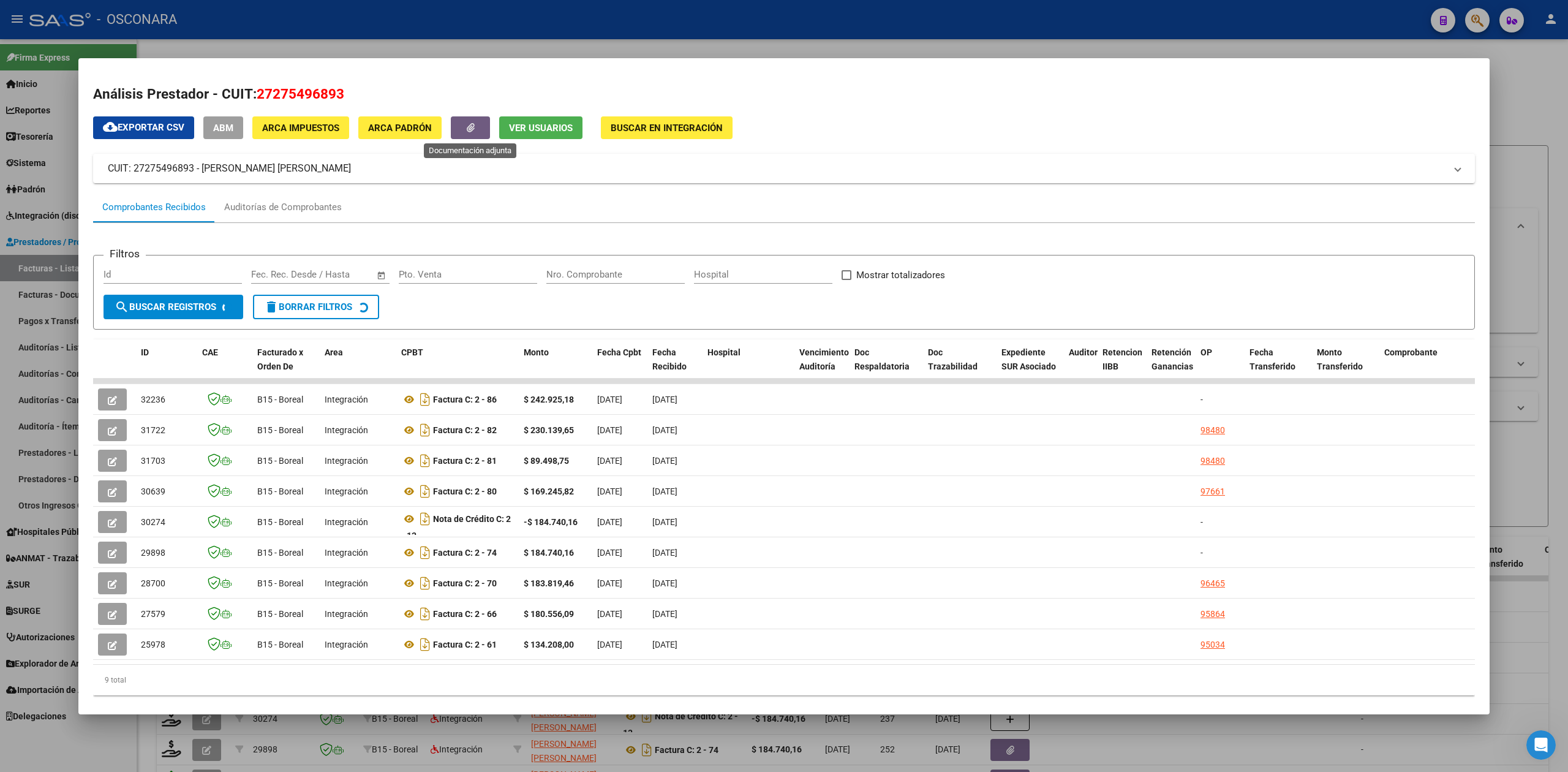
click at [465, 124] on button "button" at bounding box center [470, 127] width 40 height 23
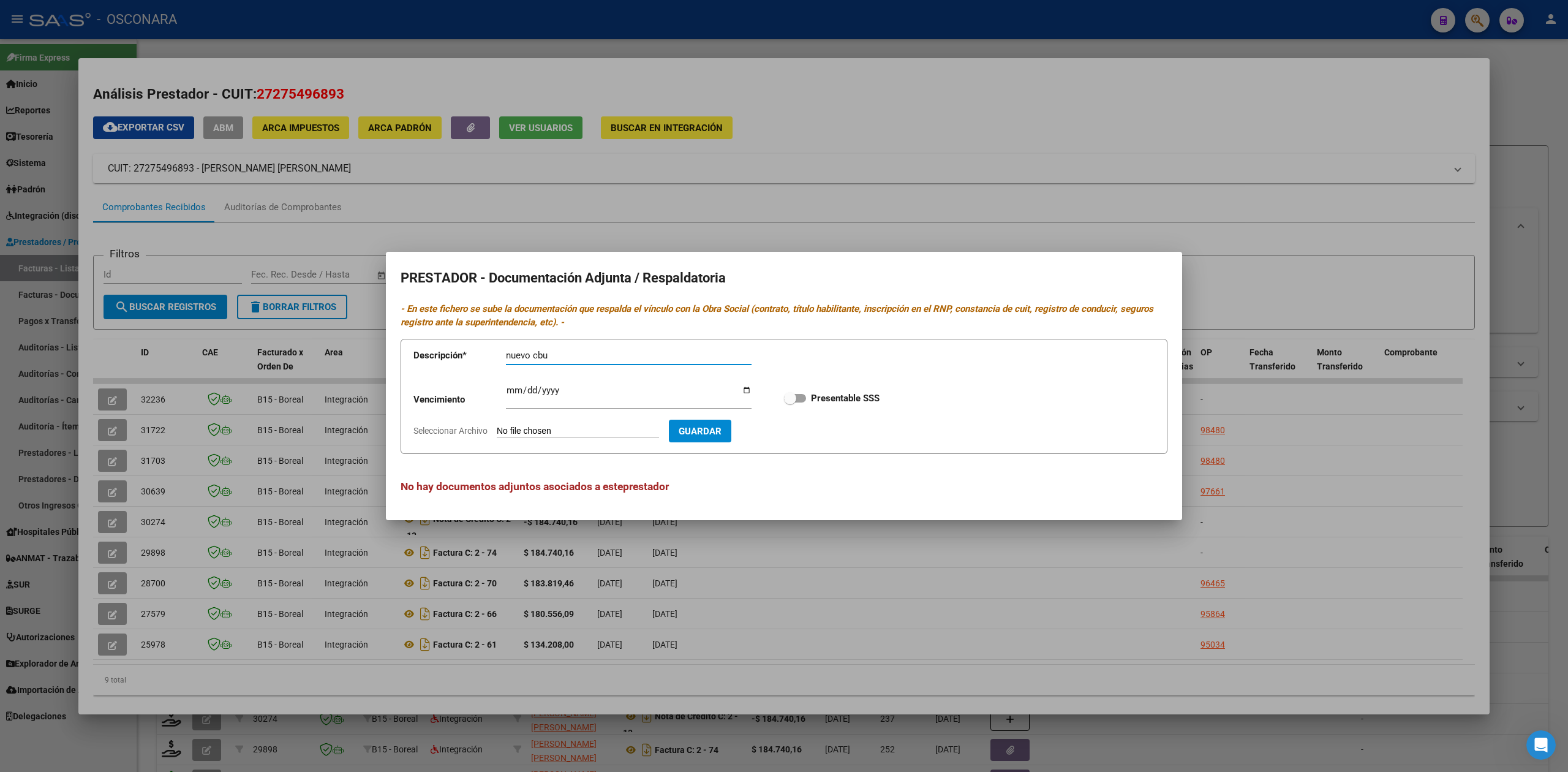
type input "nuevo cbu"
click at [579, 426] on input "Seleccionar Archivo" at bounding box center [578, 432] width 162 height 12
type input "C:\fakepath\CONSTANCIA CBU (2).pdf"
click at [792, 434] on span "Guardar" at bounding box center [771, 431] width 43 height 11
checkbox input "true"
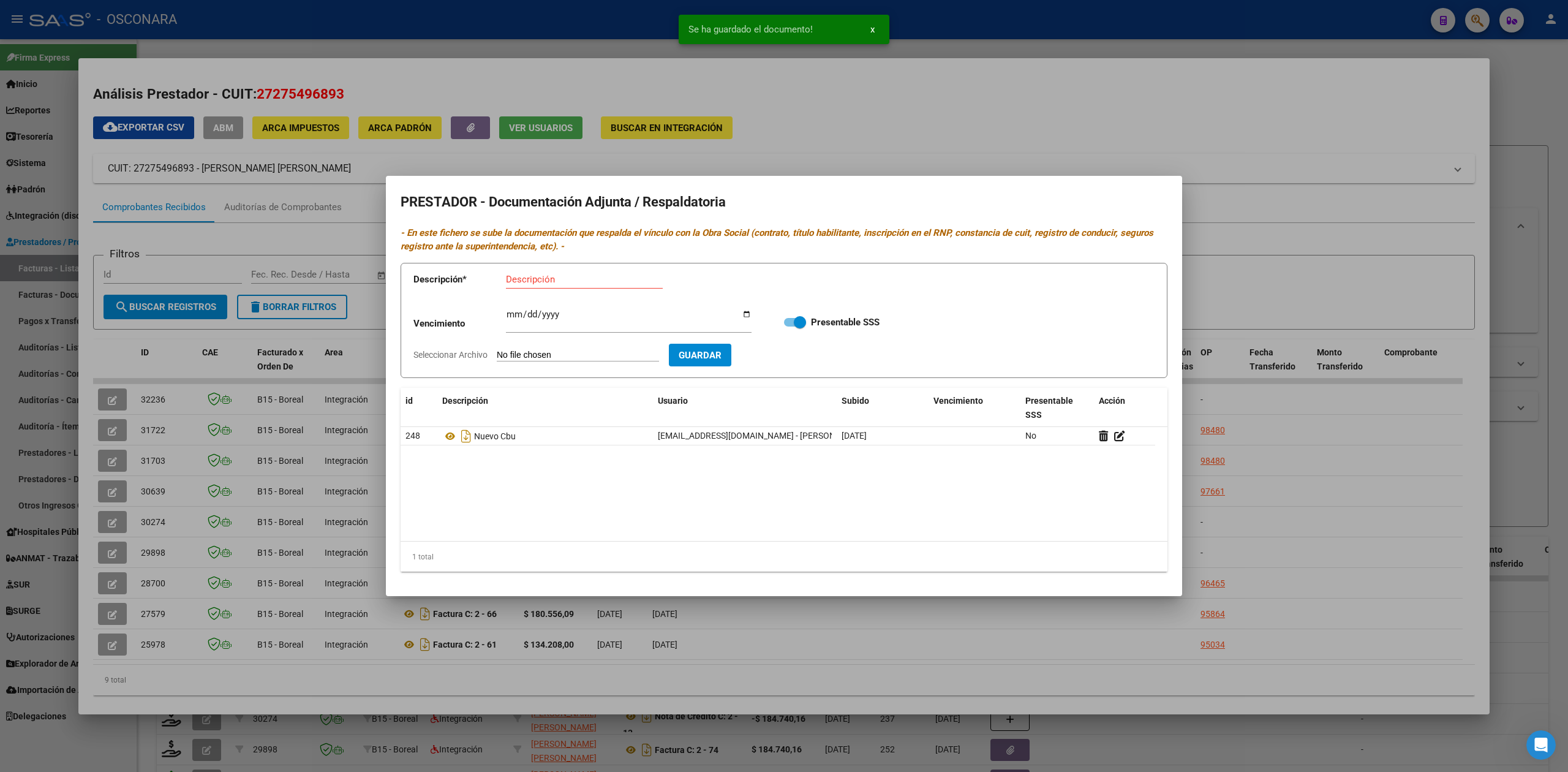
click at [879, 147] on div at bounding box center [784, 386] width 1568 height 772
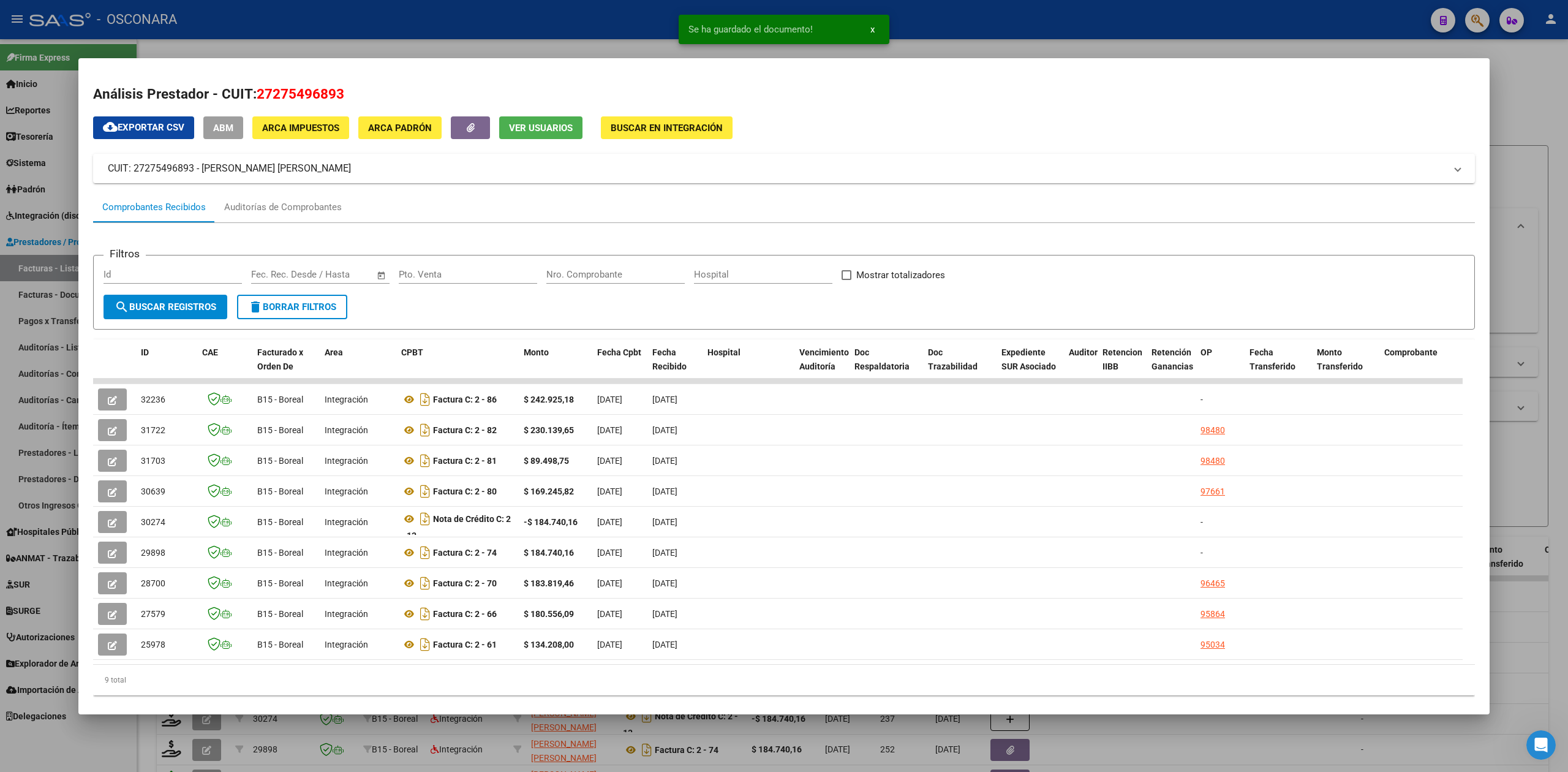
click at [919, 50] on div at bounding box center [784, 386] width 1568 height 772
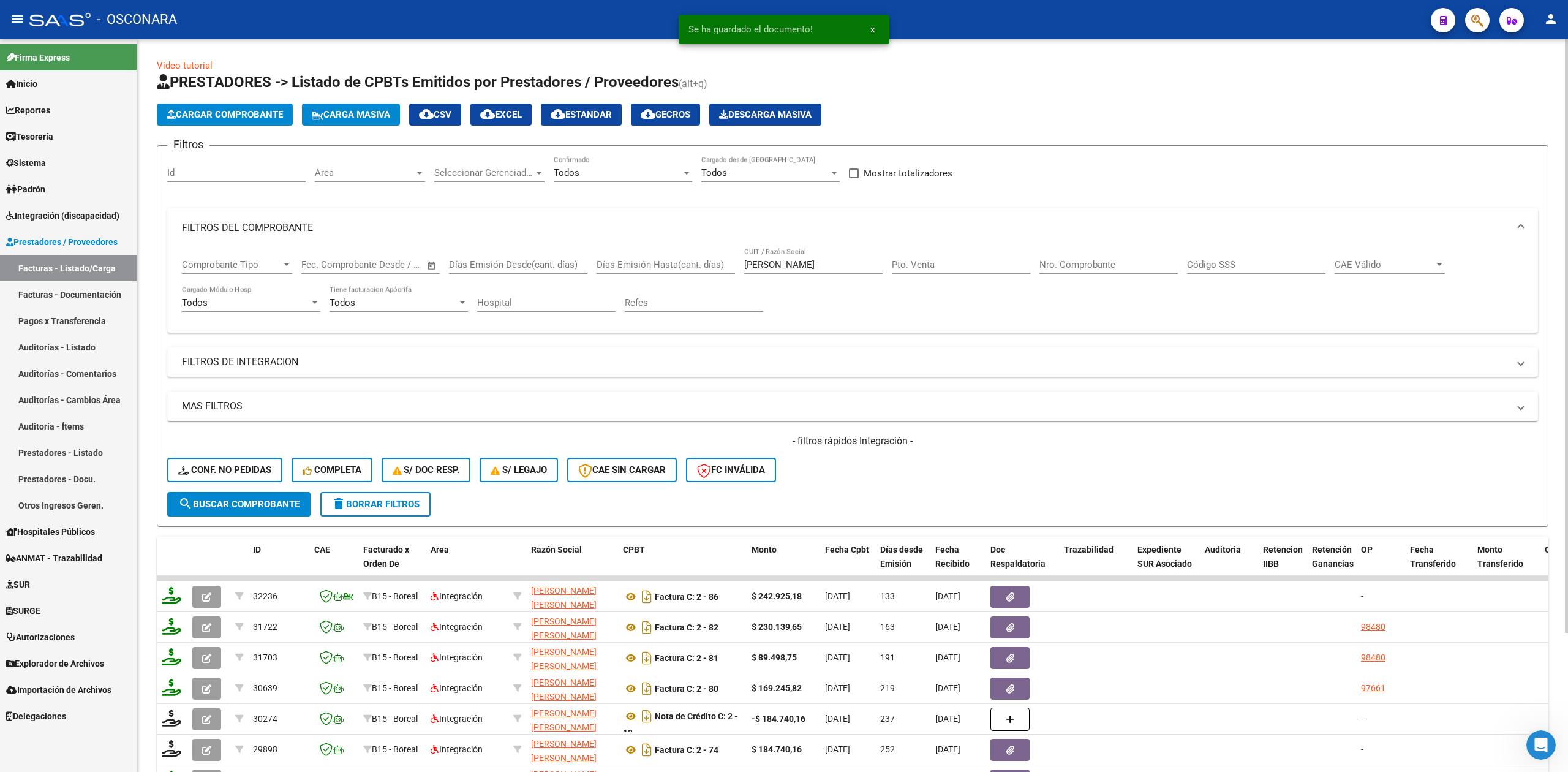
click at [907, 58] on div "Video tutorial PRESTADORES -> Listado de CPBTs Emitidos por Prestadores / Prove…" at bounding box center [853, 485] width 1431 height 892
click at [585, 55] on div "Video tutorial PRESTADORES -> Listado de CPBTs Emitidos por Prestadores / Prove…" at bounding box center [853, 485] width 1431 height 892
click at [875, 473] on div "- filtros rápidos Integración - Conf. no pedidas Completa S/ Doc Resp. S/ legaj…" at bounding box center [853, 463] width 1371 height 58
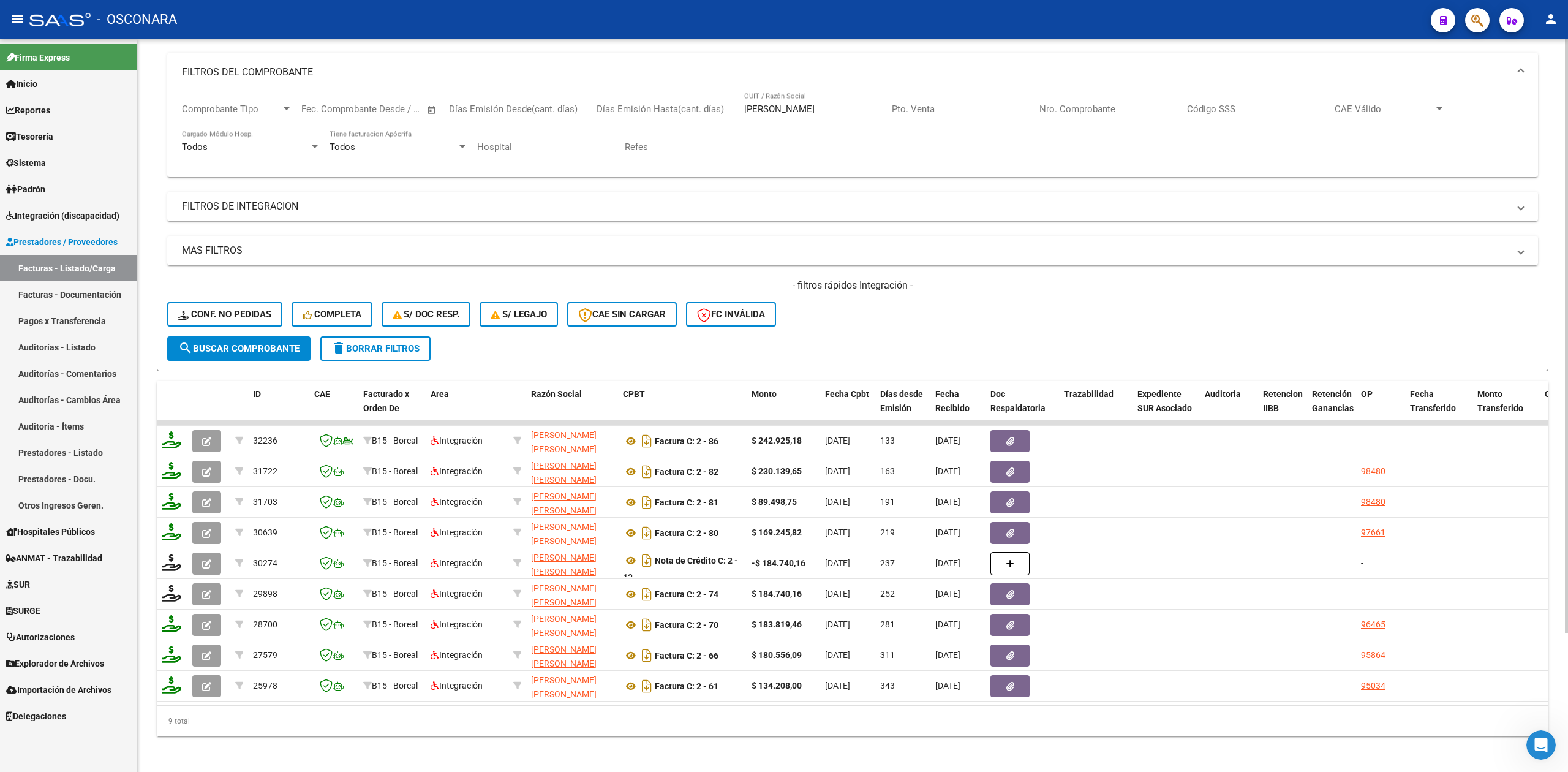
scroll to position [171, 0]
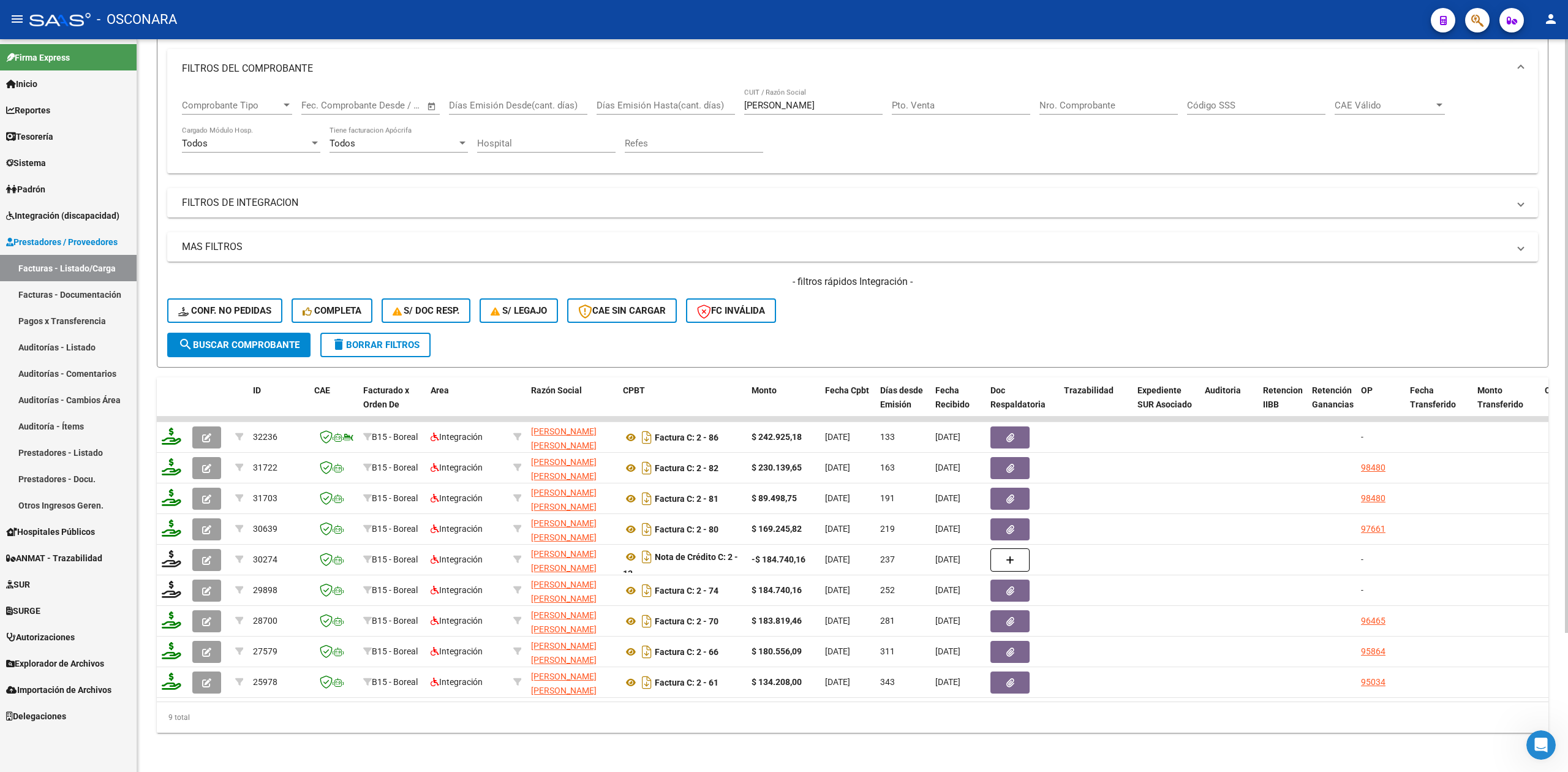
click at [841, 285] on div "- filtros rápidos Integración - Conf. no pedidas Completa S/ Doc Resp. S/ legaj…" at bounding box center [853, 304] width 1371 height 58
click at [865, 312] on div "- filtros rápidos Integración - Conf. no pedidas Completa S/ Doc Resp. S/ legaj…" at bounding box center [853, 304] width 1371 height 58
click at [963, 319] on div "- filtros rápidos Integración - Conf. no pedidas Completa S/ Doc Resp. S/ legaj…" at bounding box center [853, 304] width 1371 height 58
click at [986, 282] on div "- filtros rápidos Integración - Conf. no pedidas Completa S/ Doc Resp. S/ legaj…" at bounding box center [853, 304] width 1371 height 58
click at [34, 213] on span "Integración (discapacidad)" at bounding box center [62, 216] width 113 height 13
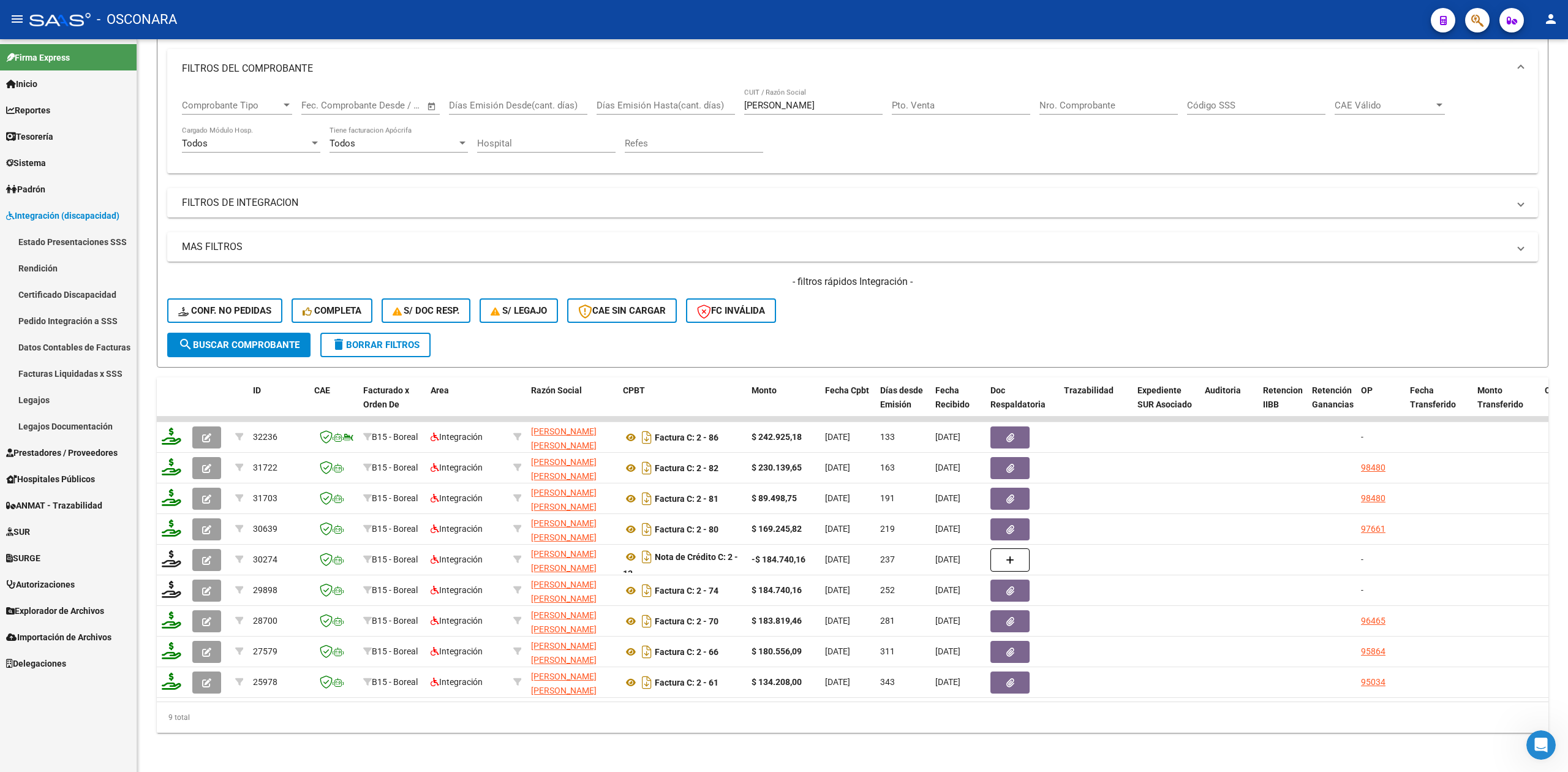
click at [48, 262] on link "Rendición" at bounding box center [68, 268] width 137 height 26
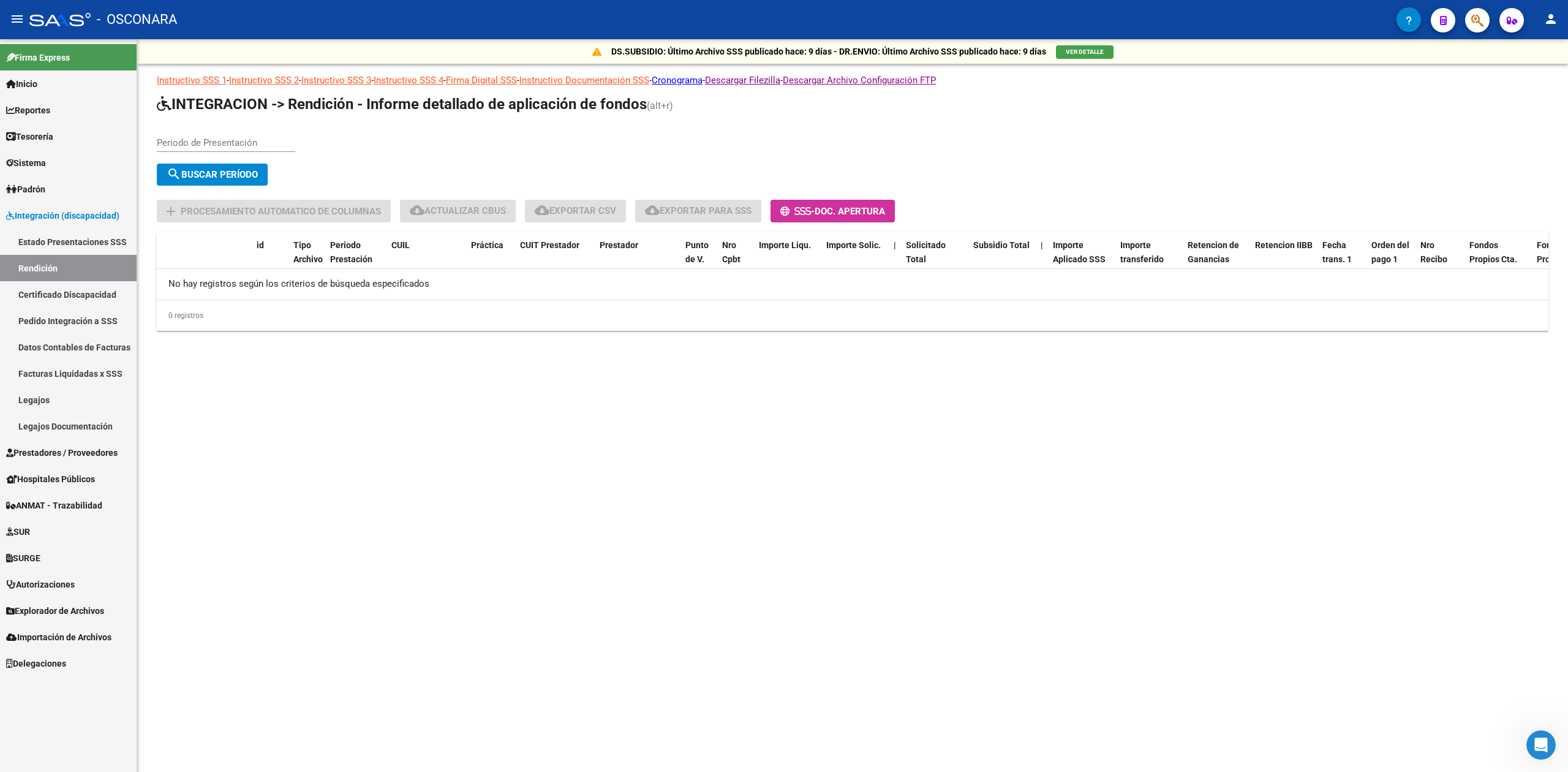
click at [45, 233] on link "Estado Presentaciones SSS" at bounding box center [68, 241] width 137 height 26
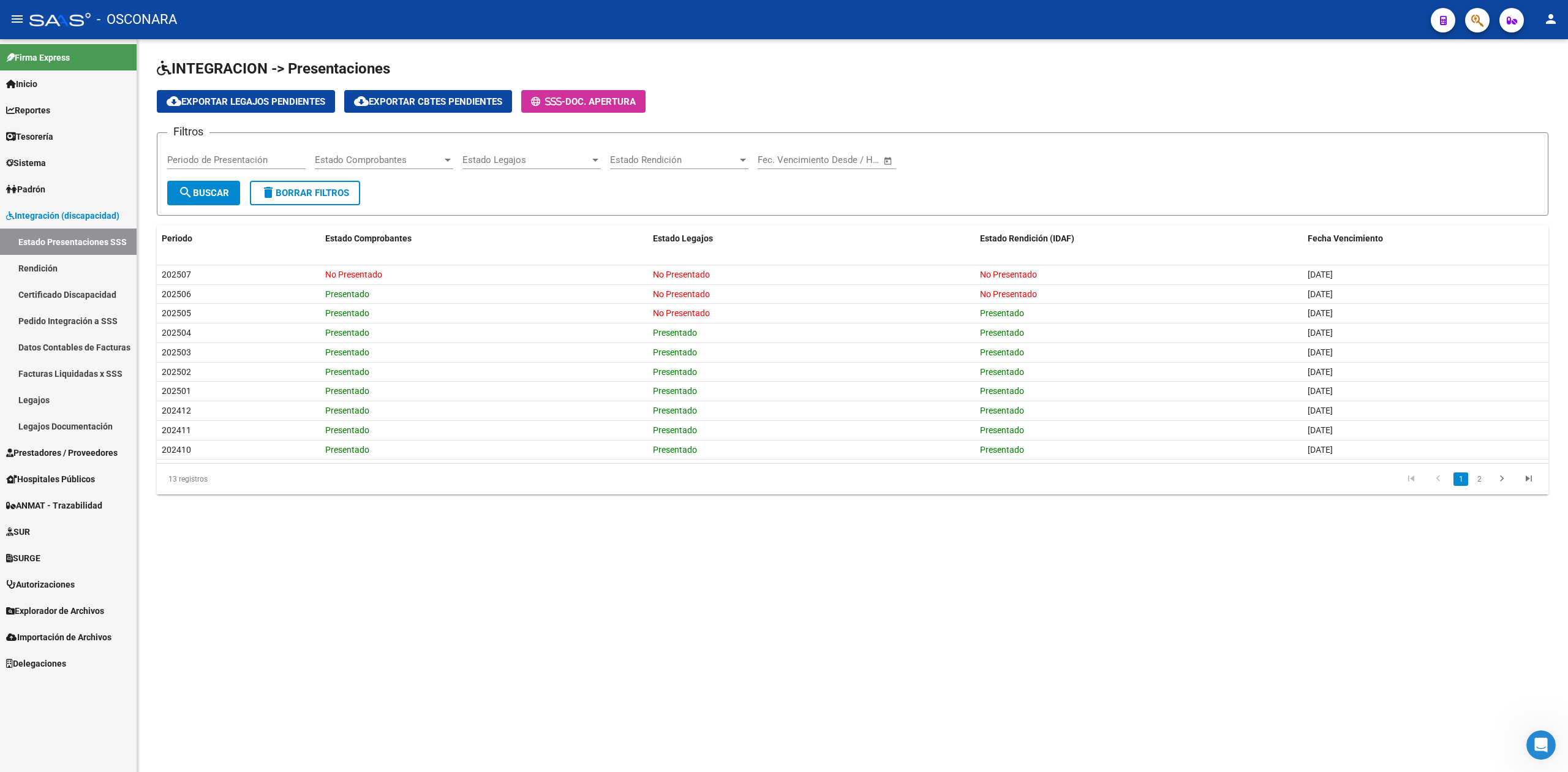
click at [1267, 109] on div "cloud_download Exportar Legajos Pendientes cloud_download Exportar Cbtes Pendie…" at bounding box center [852, 101] width 1392 height 23
click at [1021, 64] on h1 "INTEGRACION -> Presentaciones" at bounding box center [852, 69] width 1392 height 21
click at [775, 92] on div "cloud_download Exportar Legajos Pendientes cloud_download Exportar Cbtes Pendie…" at bounding box center [852, 101] width 1392 height 23
